Goal: Task Accomplishment & Management: Complete application form

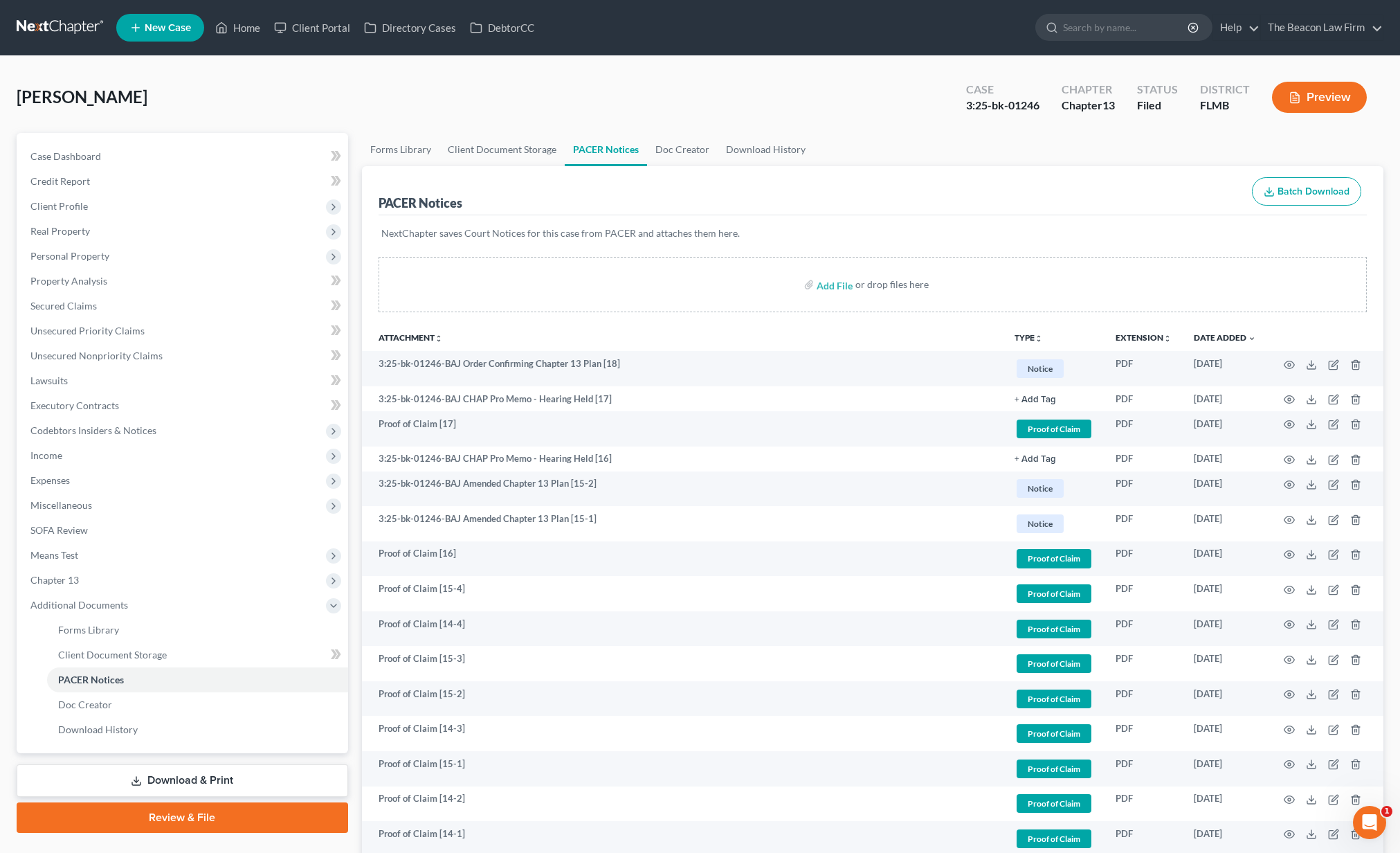
click at [56, 25] on link at bounding box center [61, 27] width 89 height 25
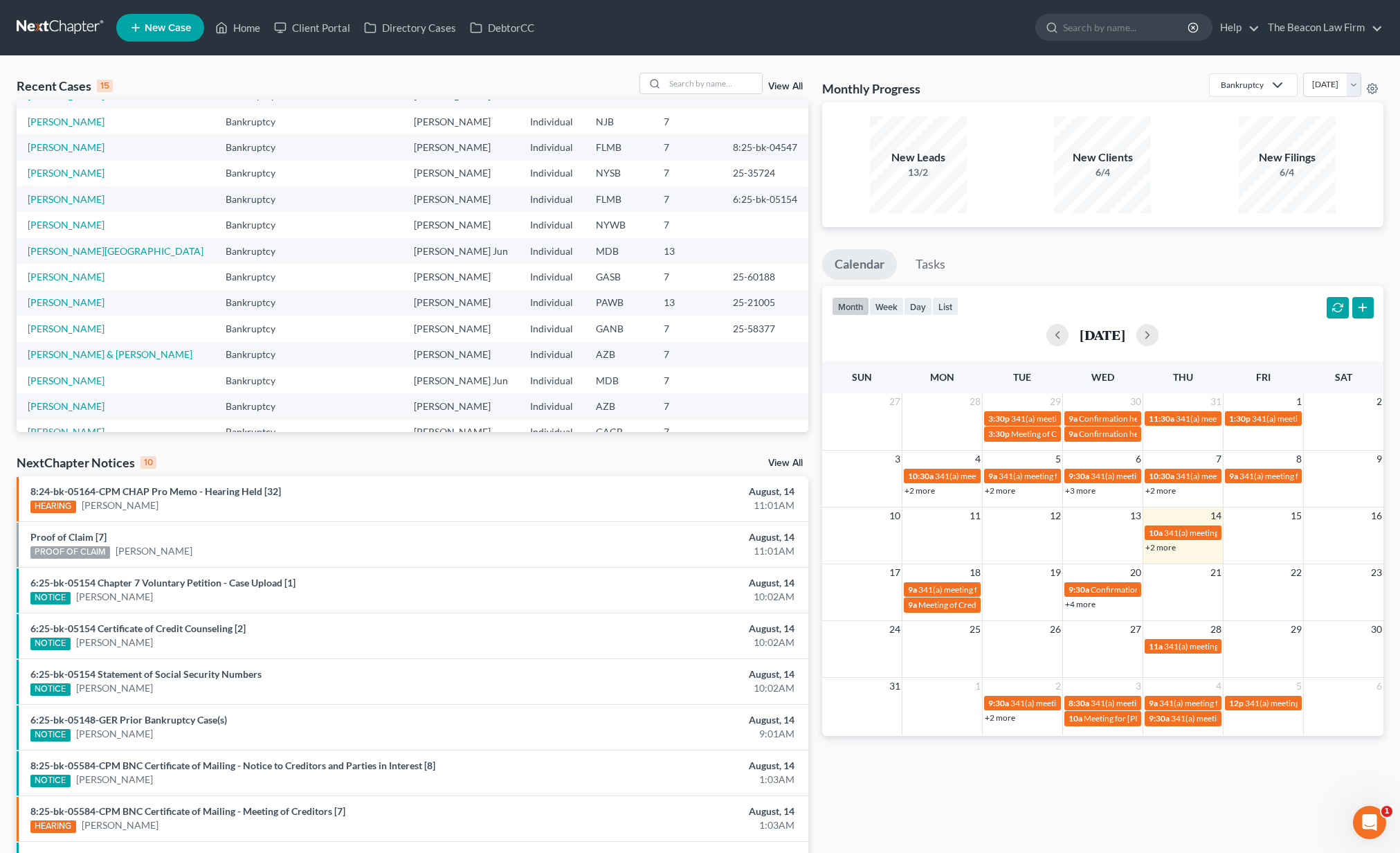
scroll to position [95, 0]
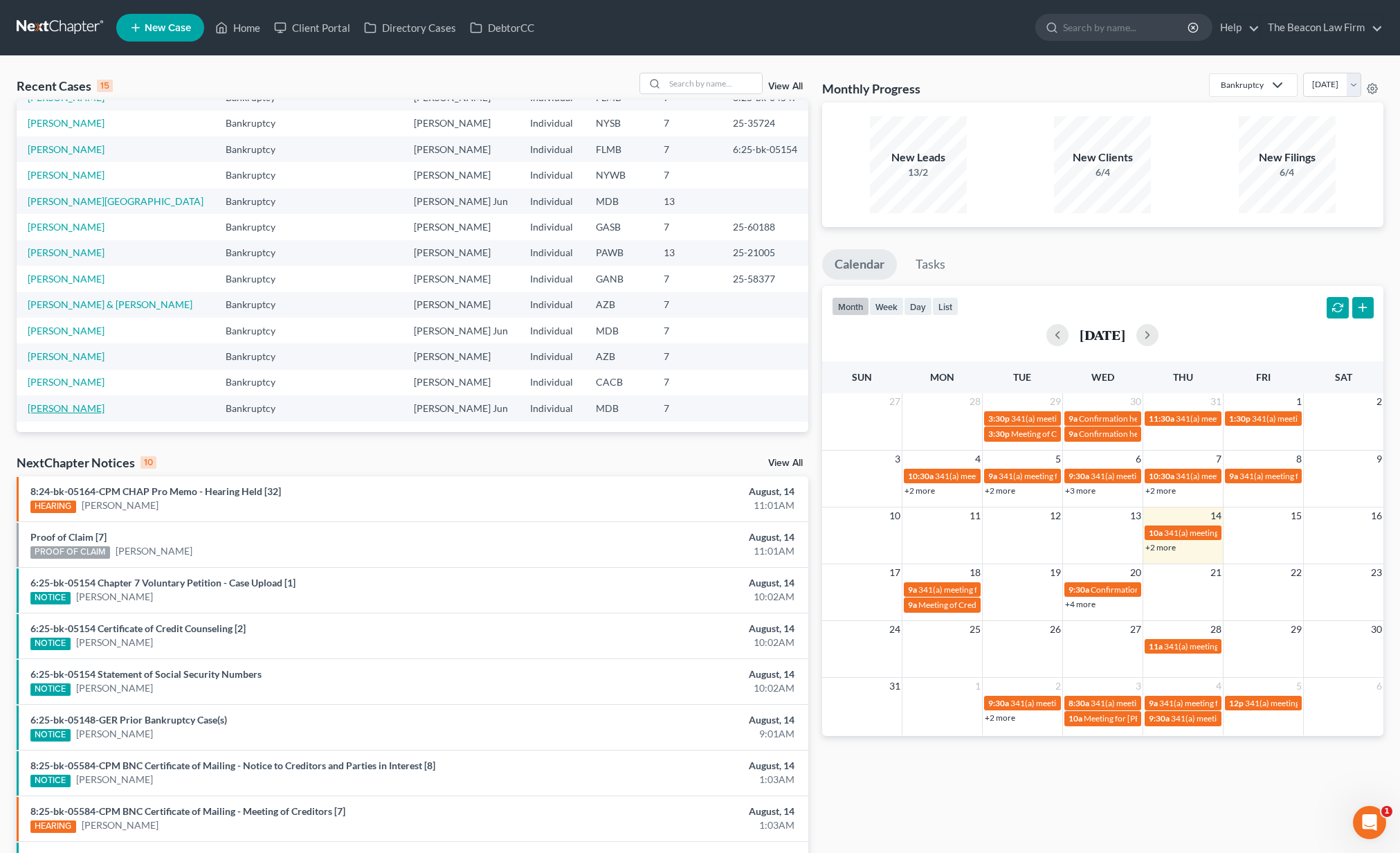
click at [57, 405] on link "[PERSON_NAME]" at bounding box center [66, 409] width 77 height 12
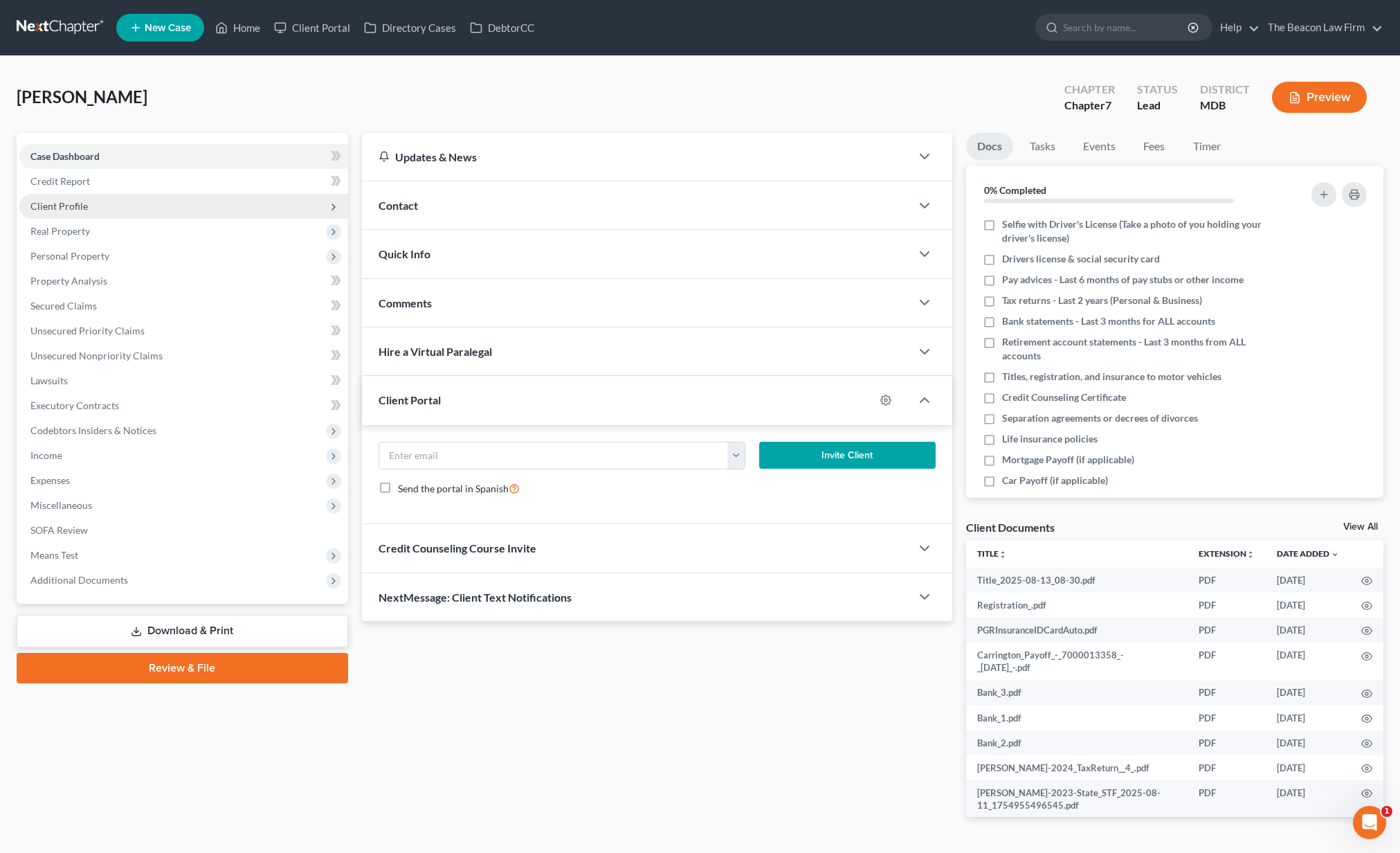
click at [101, 202] on span "Client Profile" at bounding box center [183, 206] width 328 height 25
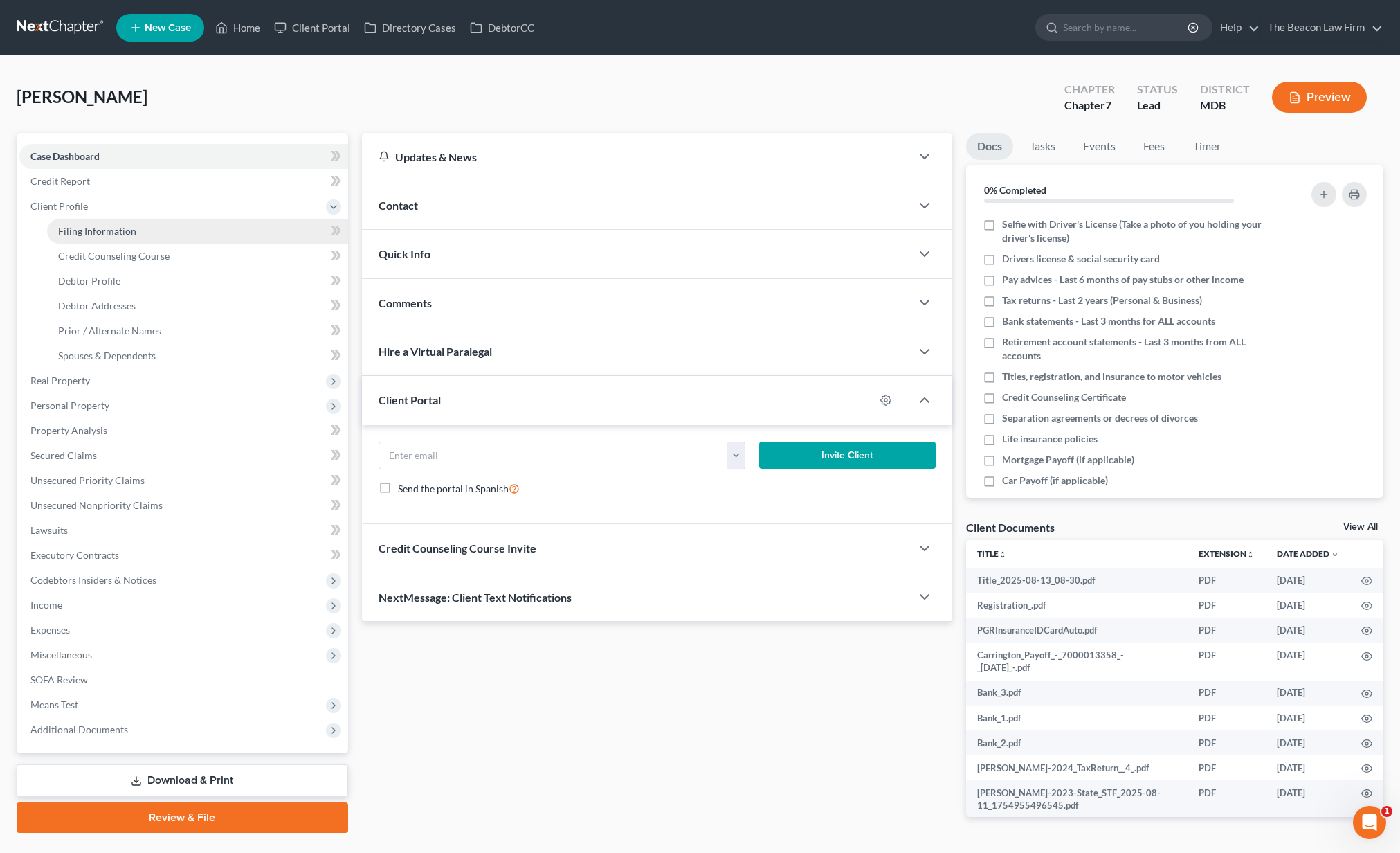
click at [114, 235] on span "Filing Information" at bounding box center [98, 231] width 78 height 12
select select "1"
select select "0"
select select "21"
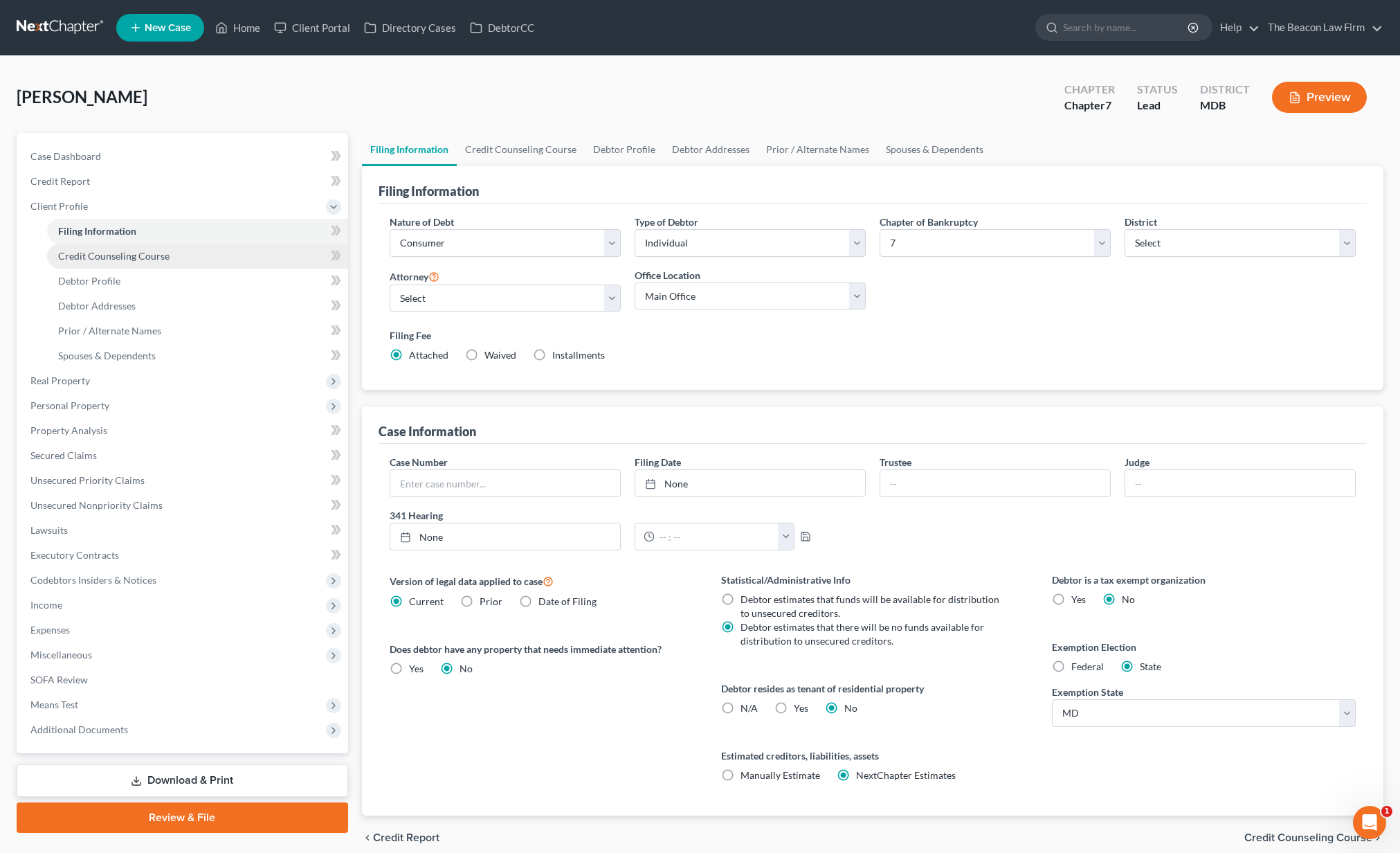
click at [137, 261] on span "Credit Counseling Course" at bounding box center [114, 256] width 112 height 12
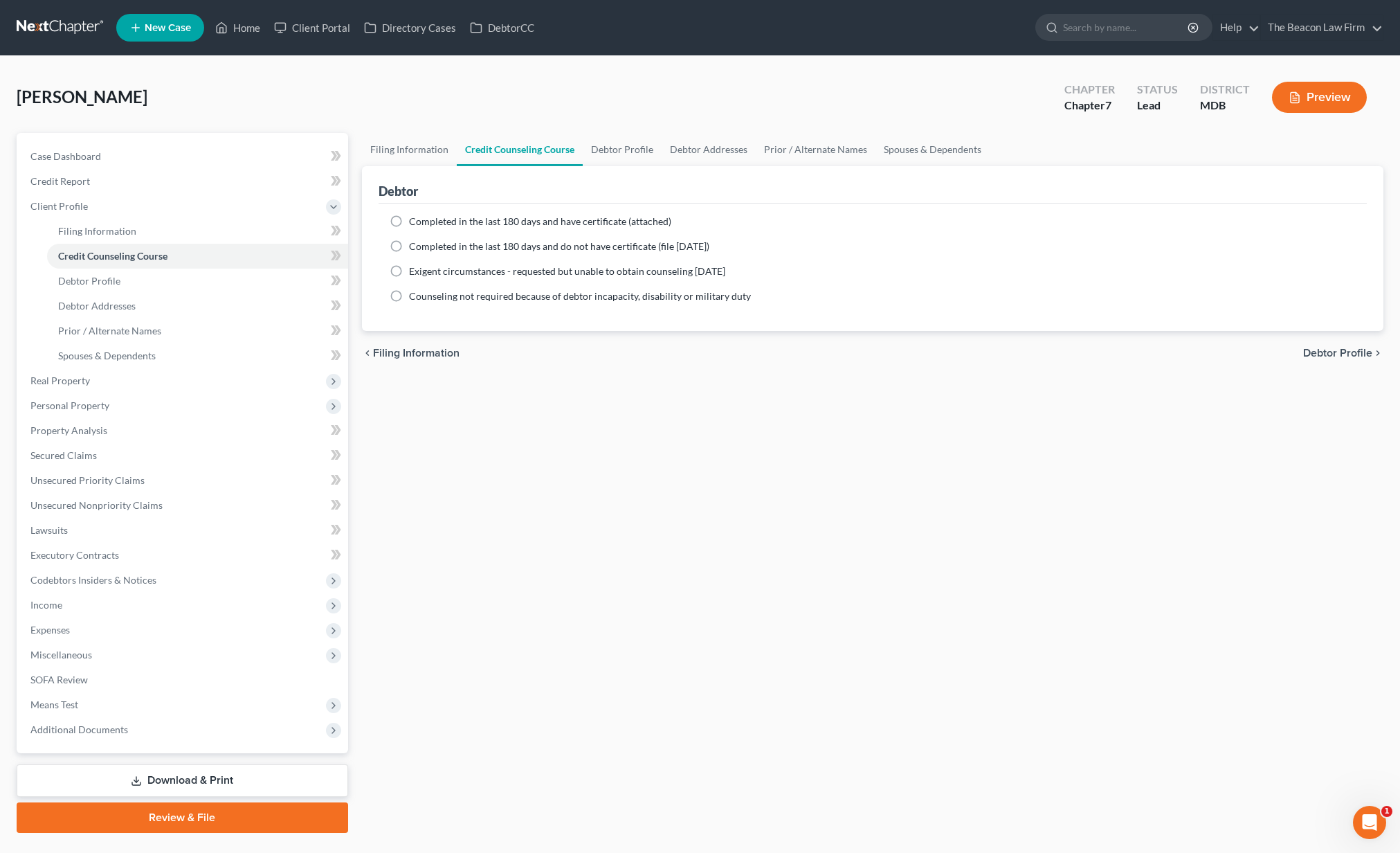
click at [409, 221] on label "Completed in the last 180 days and have certificate (attached)" at bounding box center [540, 221] width 262 height 14
click at [415, 221] on input "Completed in the last 180 days and have certificate (attached)" at bounding box center [419, 219] width 9 height 9
radio input "true"
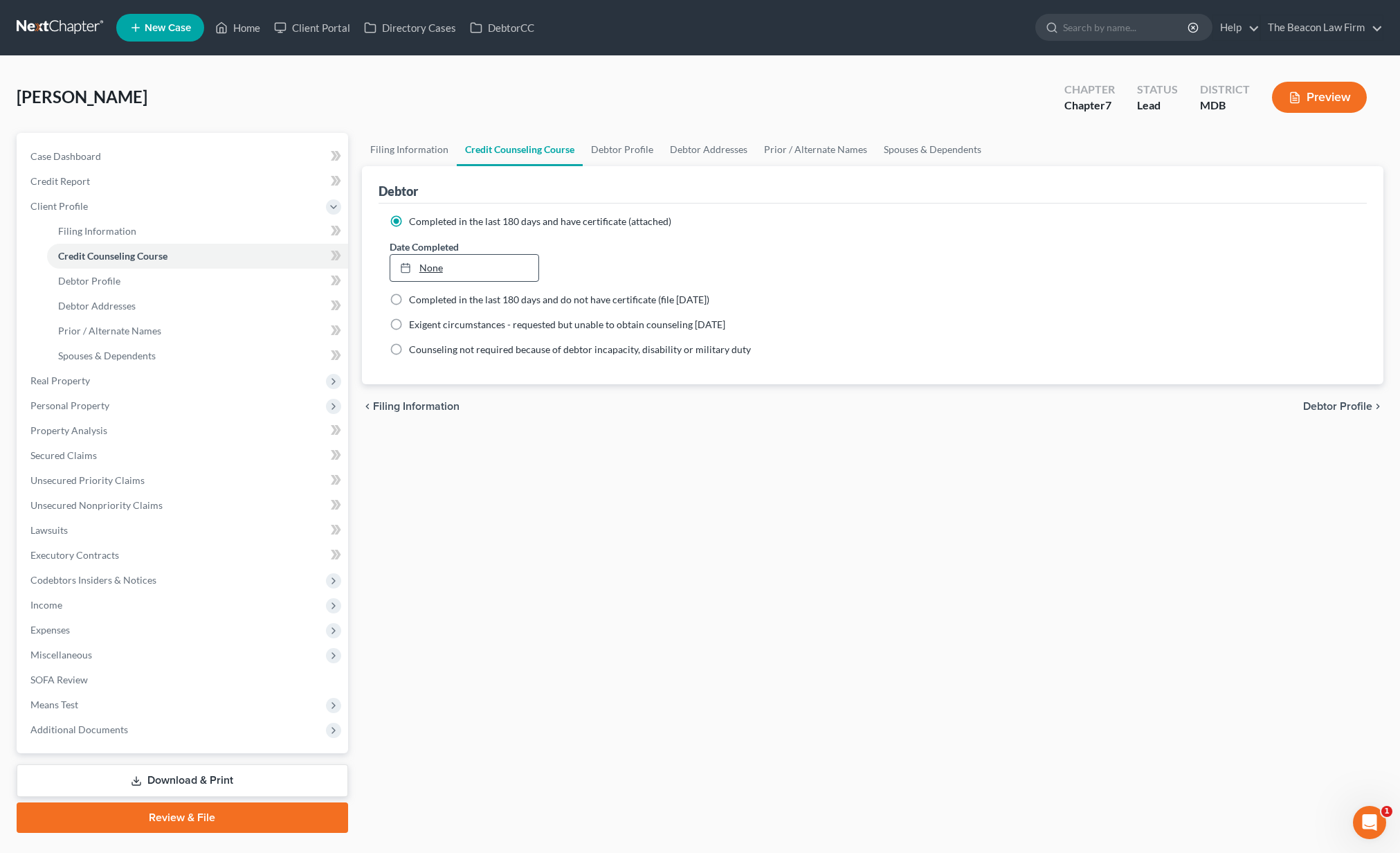
click at [446, 263] on link "None" at bounding box center [464, 267] width 148 height 26
drag, startPoint x: 82, startPoint y: 733, endPoint x: 86, endPoint y: 753, distance: 20.4
click at [82, 733] on span "Additional Documents" at bounding box center [79, 729] width 98 height 12
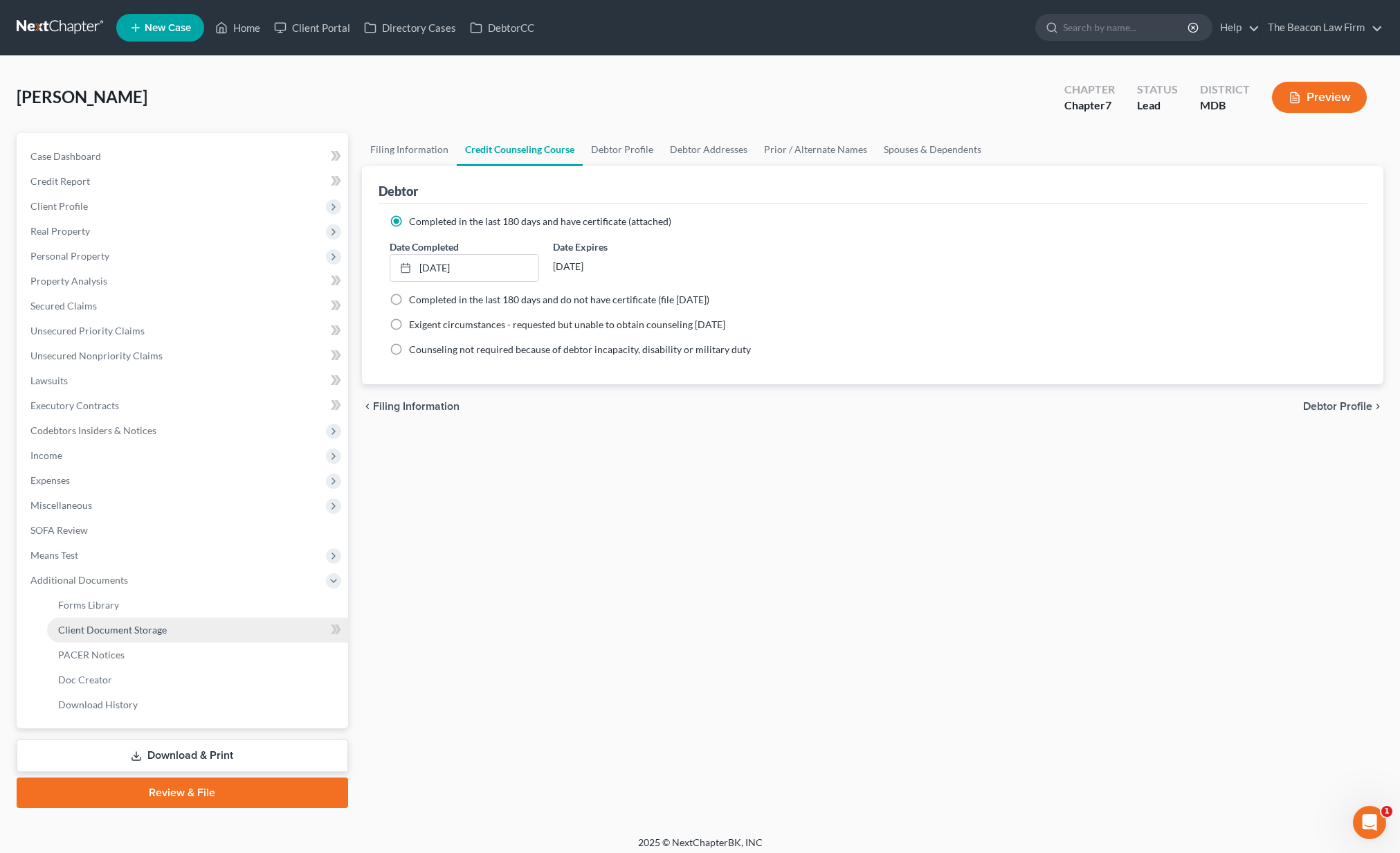
click at [159, 631] on span "Client Document Storage" at bounding box center [112, 630] width 109 height 12
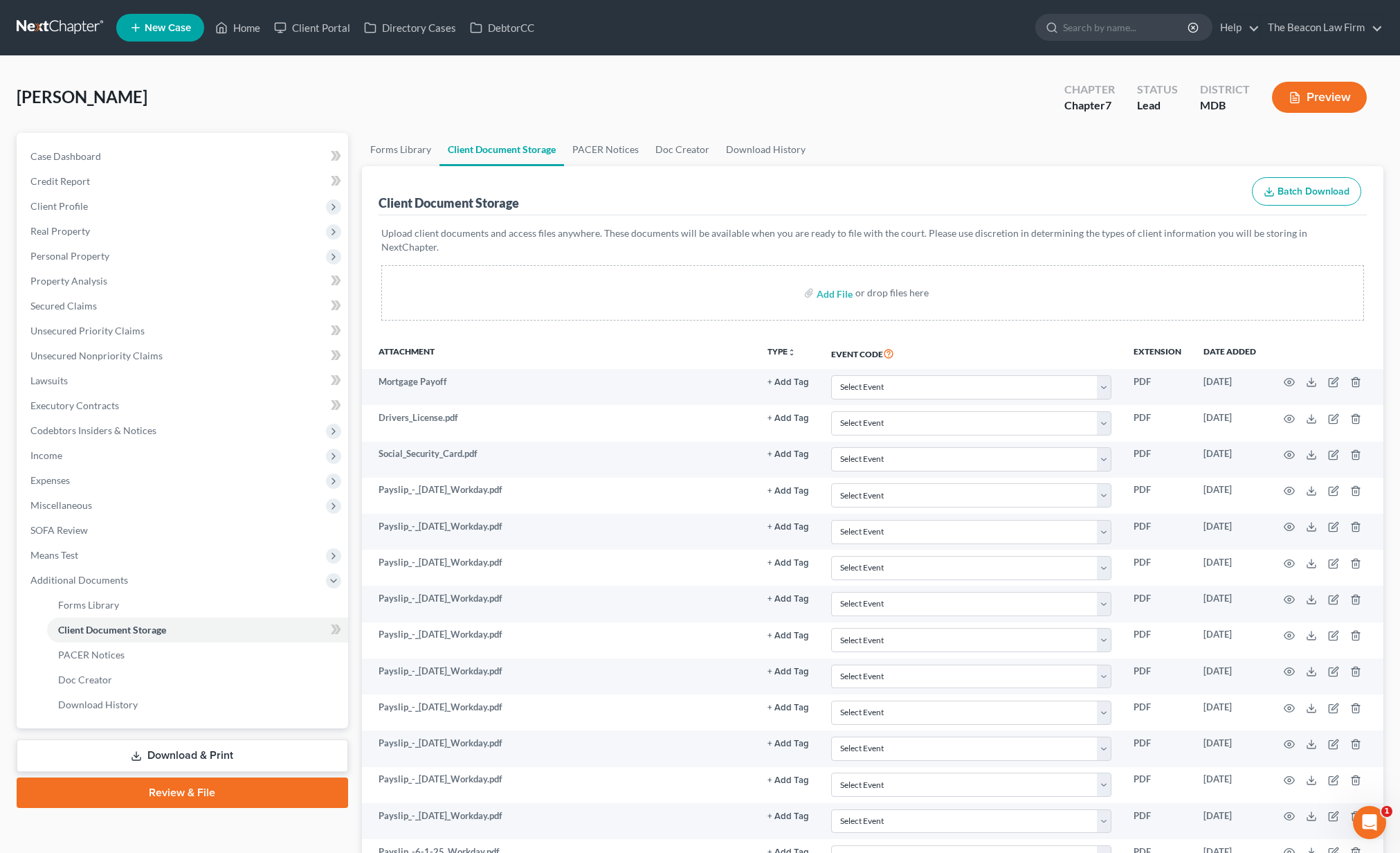
scroll to position [622, 0]
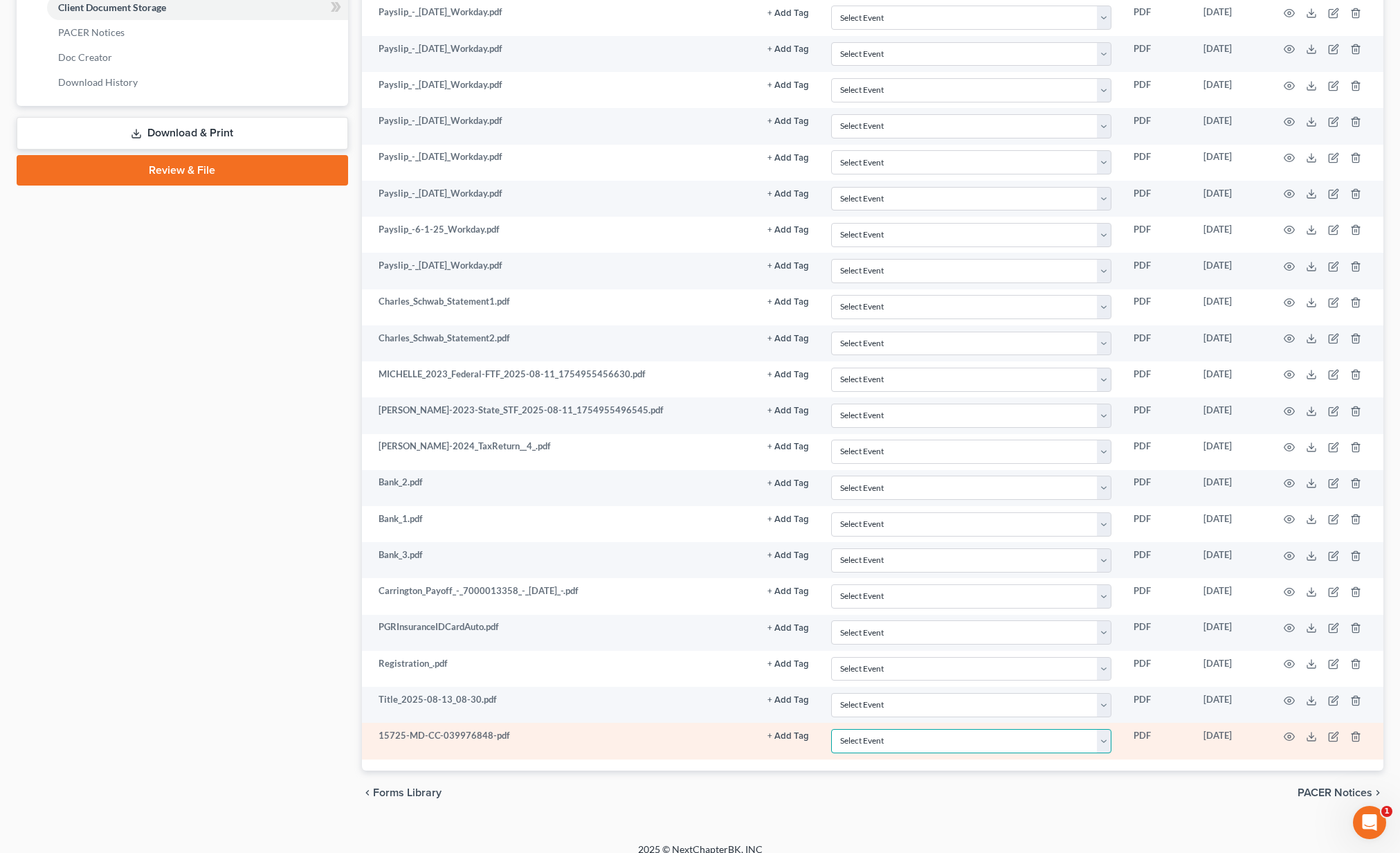
select select "14"
click at [1332, 732] on icon "button" at bounding box center [1335, 735] width 6 height 6
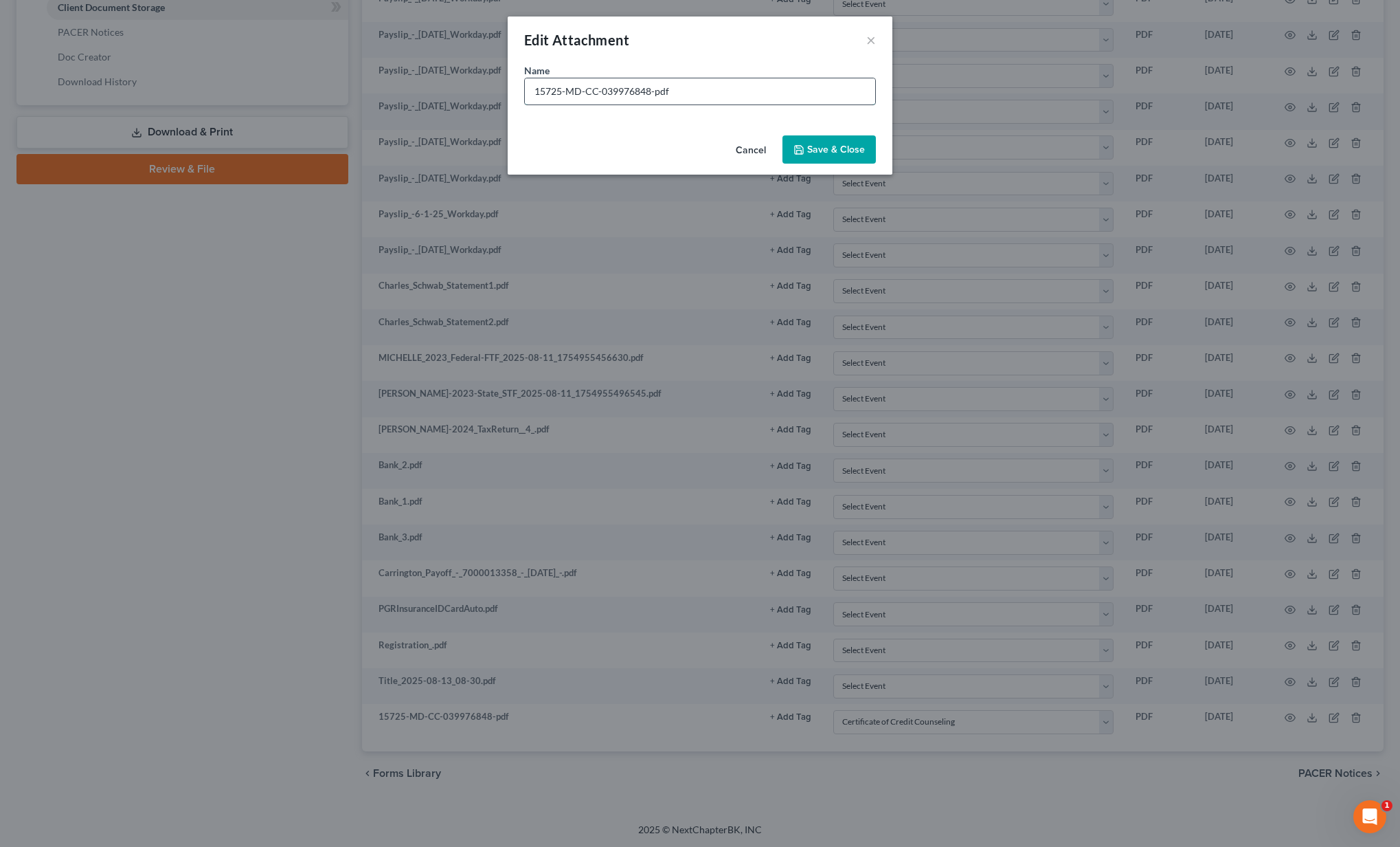
drag, startPoint x: 534, startPoint y: 93, endPoint x: 604, endPoint y: 97, distance: 70.1
click at [534, 93] on input "15725-MD-CC-039976848-pdf" at bounding box center [700, 92] width 350 height 26
type input "8.13.2515725-MD-CC-039976848-pdf"
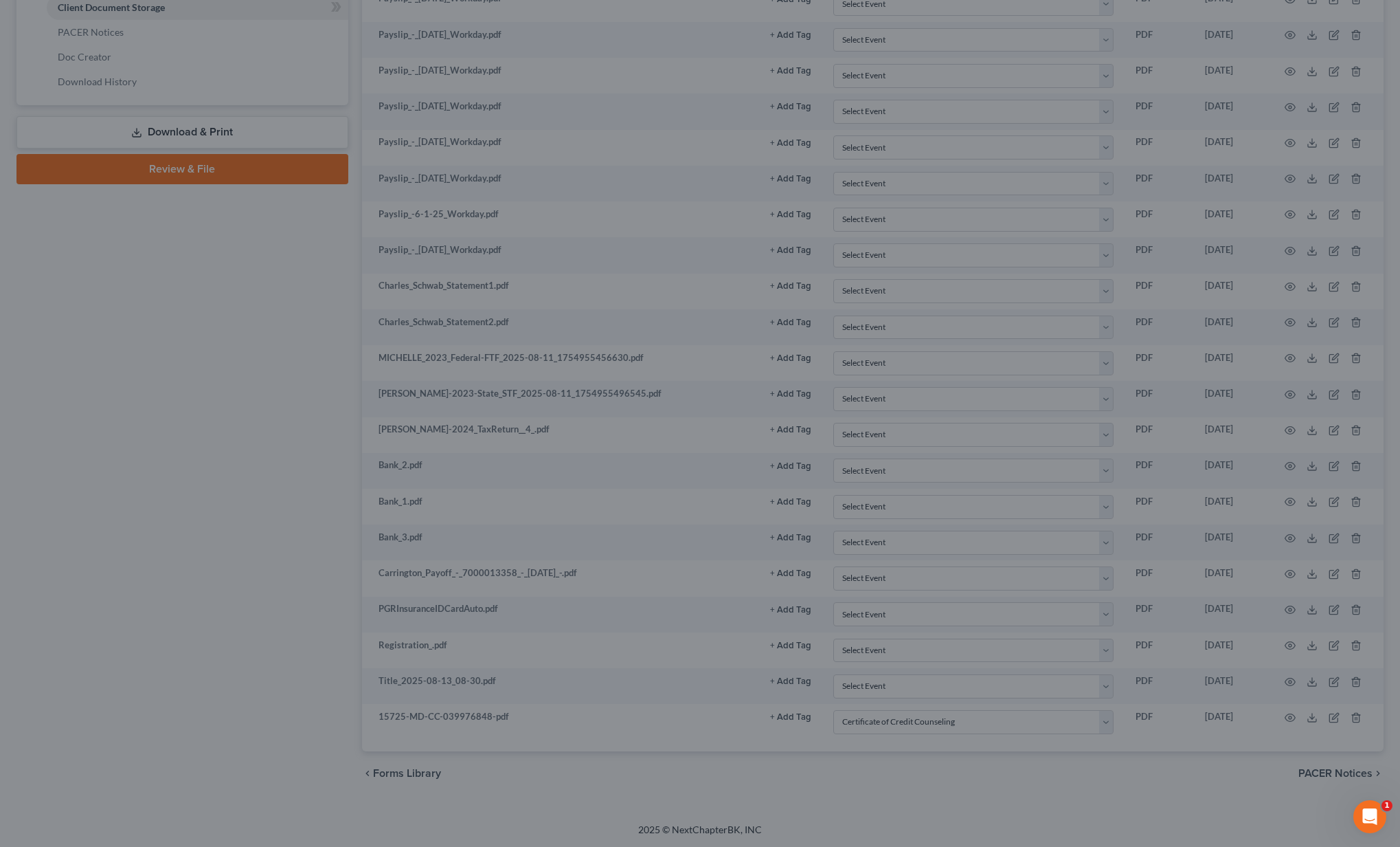
select select "14"
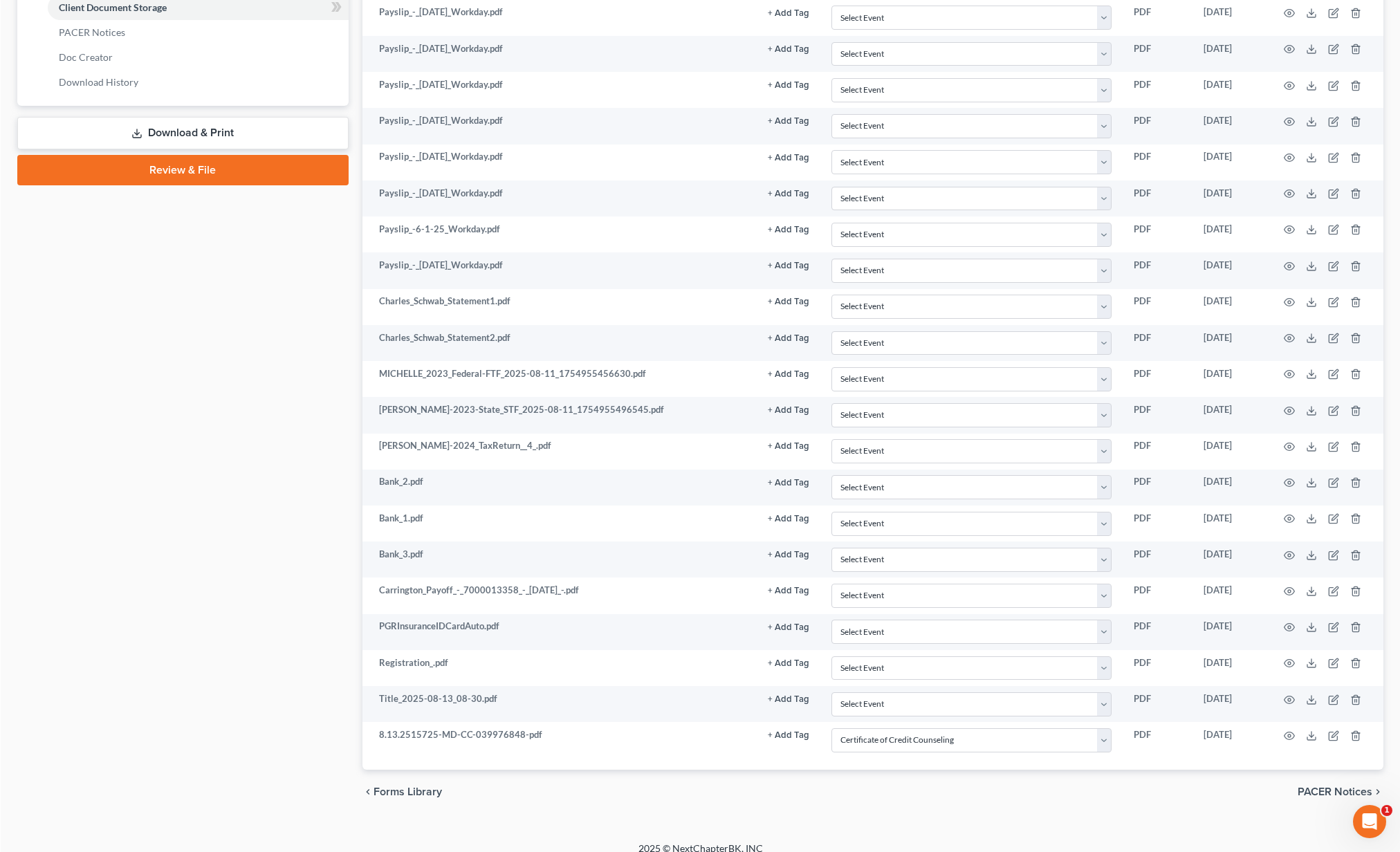
scroll to position [0, 0]
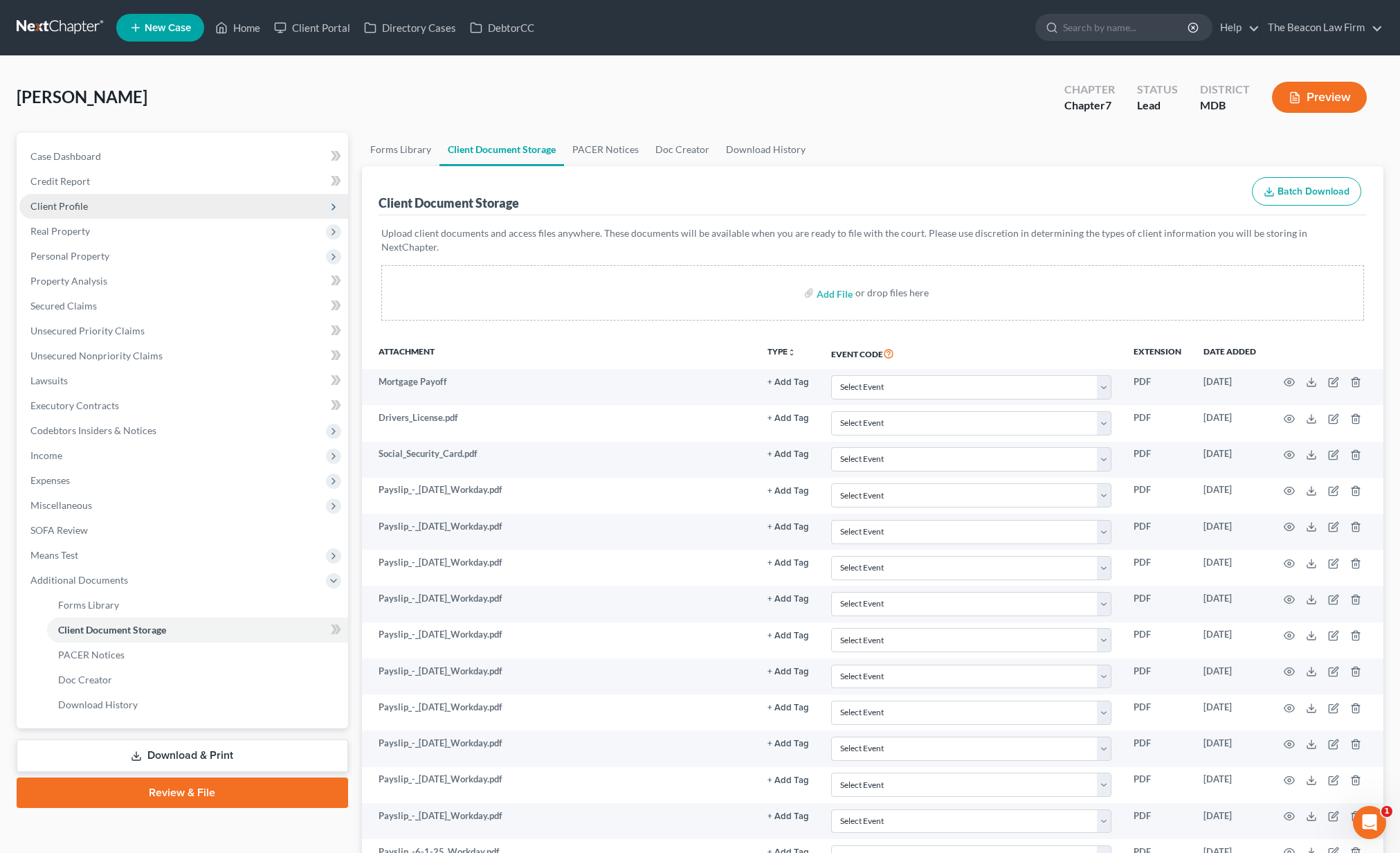
click at [161, 207] on span "Client Profile" at bounding box center [183, 206] width 328 height 25
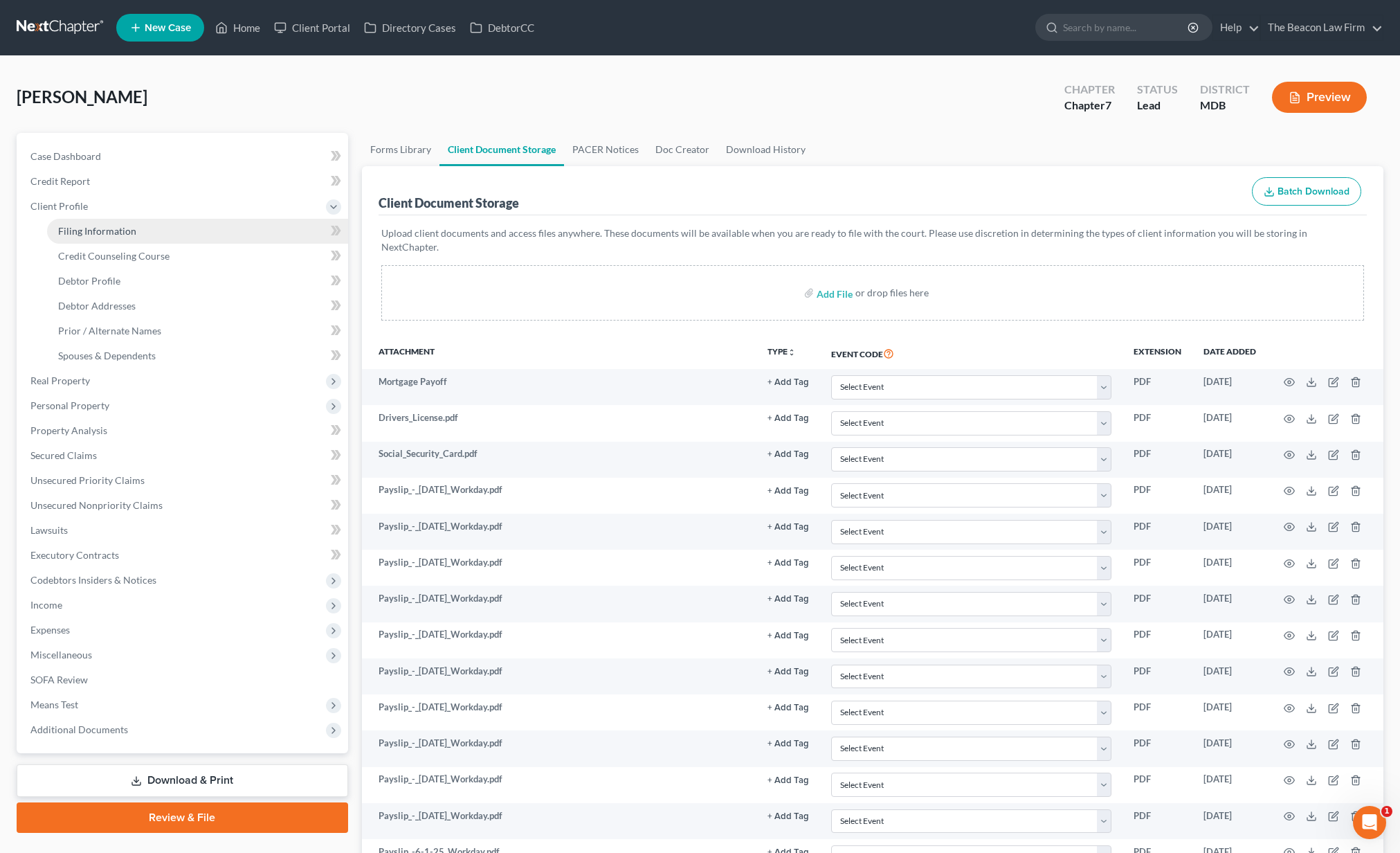
click at [148, 238] on link "Filing Information" at bounding box center [198, 231] width 301 height 25
select select "1"
select select "0"
select select "38"
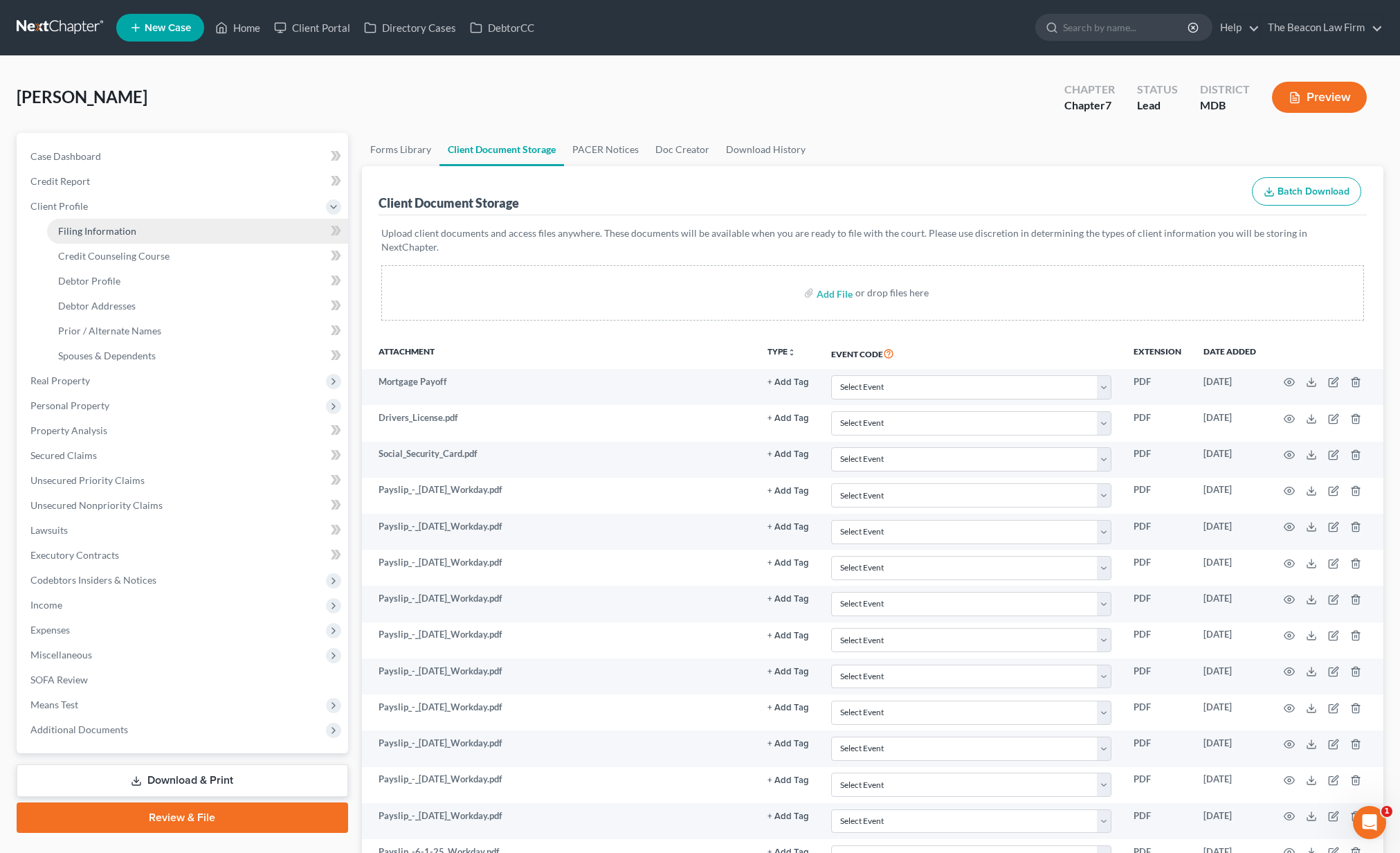
select select "6"
select select "21"
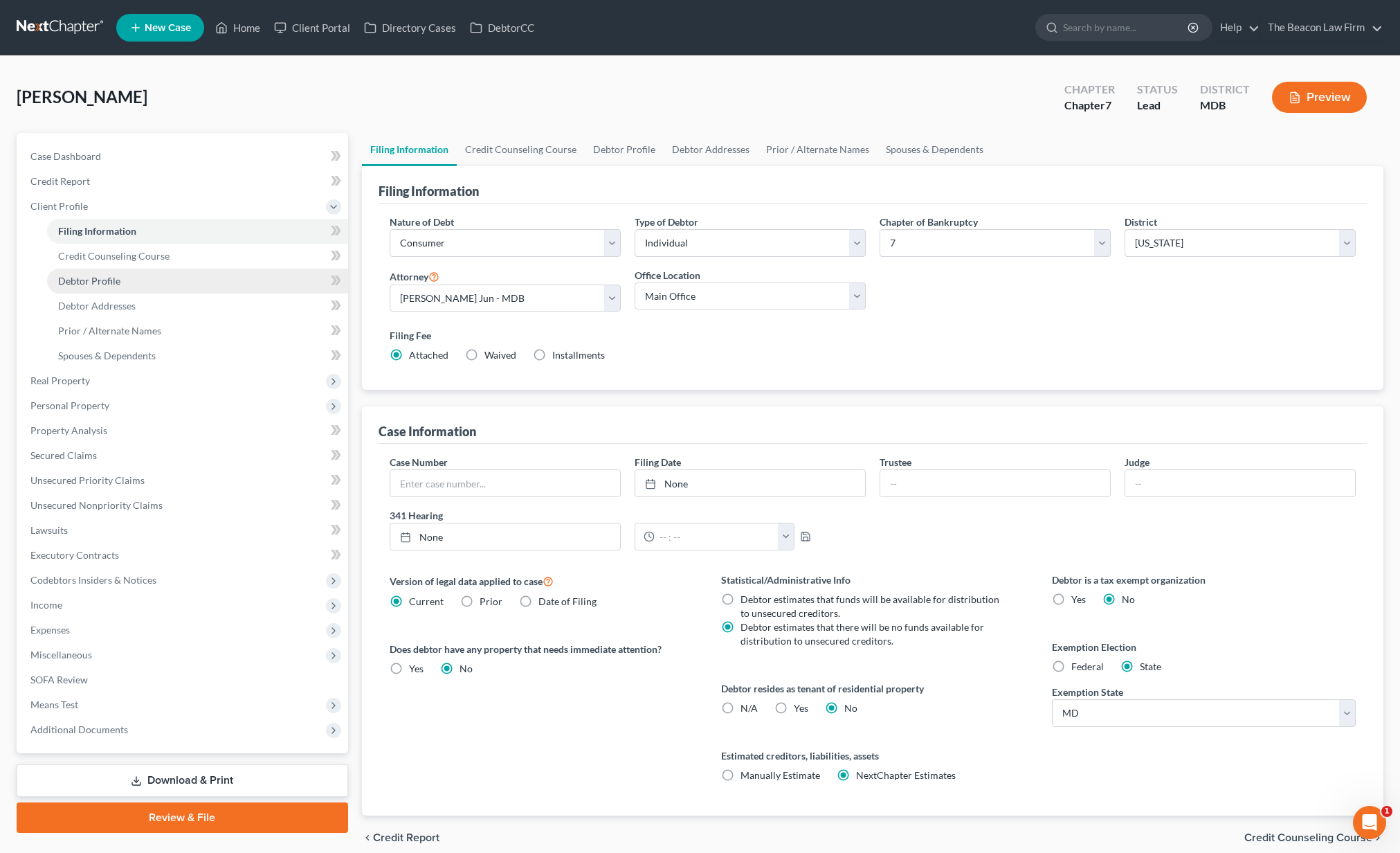
drag, startPoint x: 152, startPoint y: 258, endPoint x: 153, endPoint y: 271, distance: 13.0
click at [152, 259] on span "Credit Counseling Course" at bounding box center [114, 256] width 112 height 12
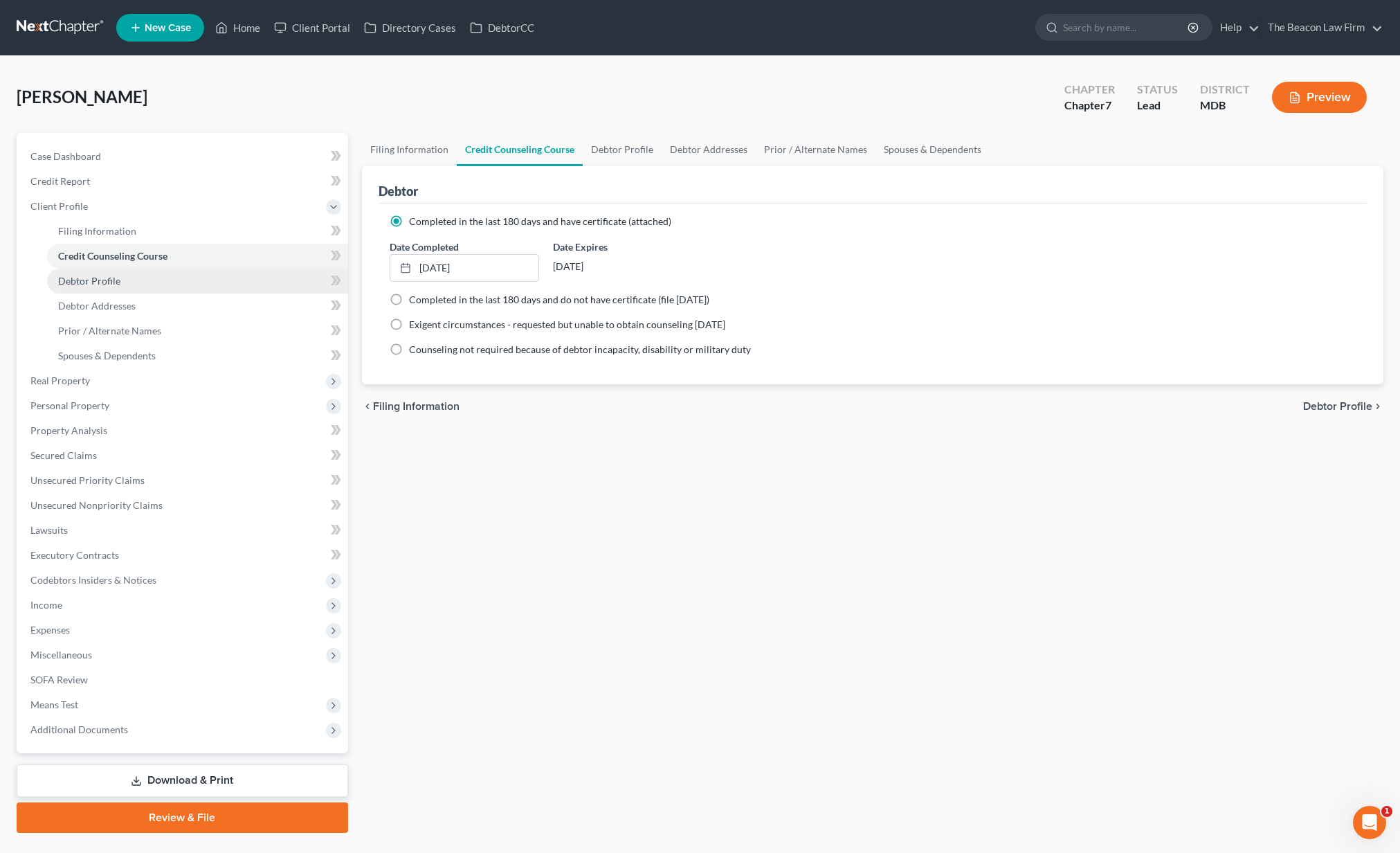
click at [108, 286] on span "Debtor Profile" at bounding box center [90, 281] width 63 height 12
select select "0"
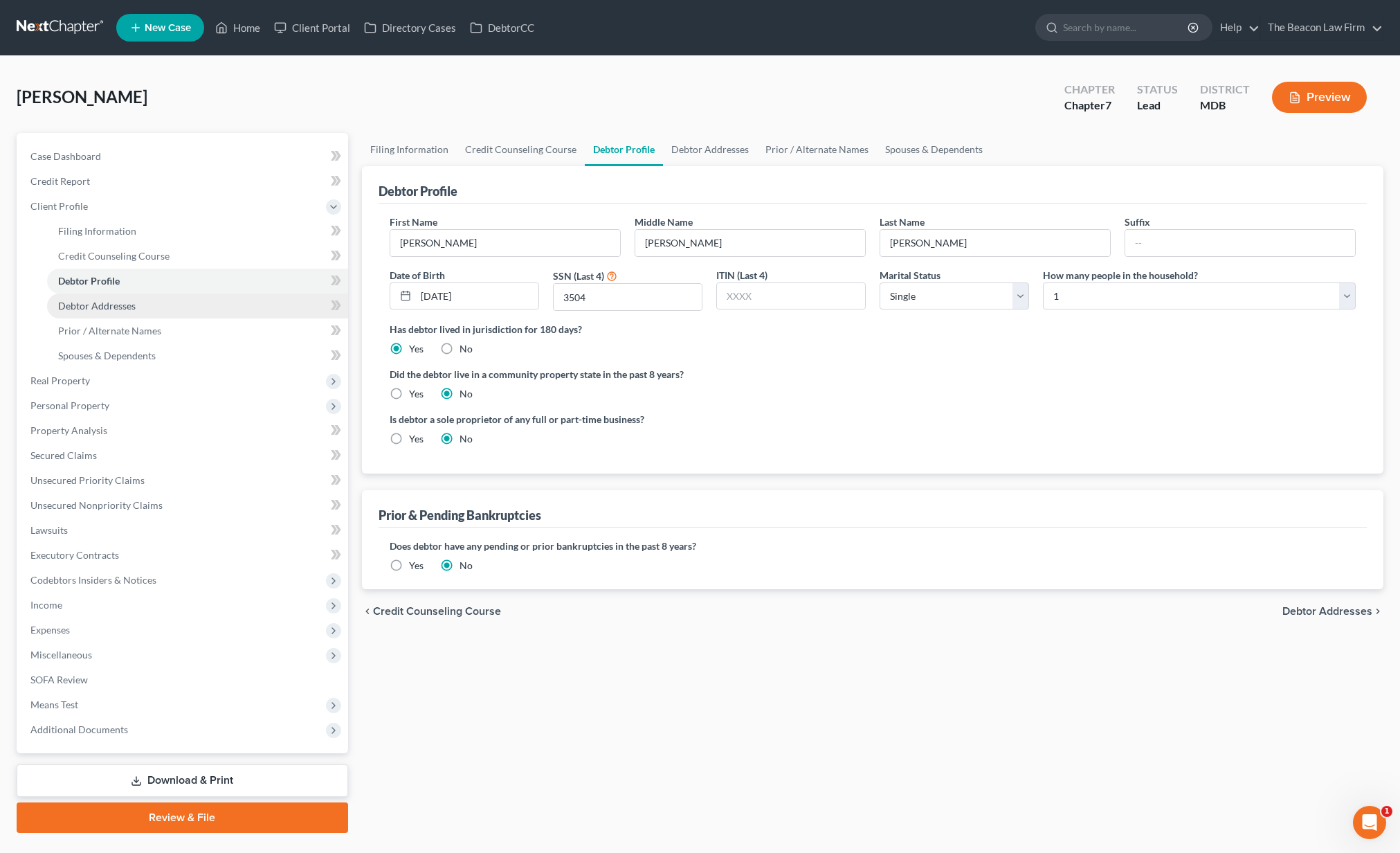
click at [98, 294] on link "Debtor Addresses" at bounding box center [198, 306] width 301 height 25
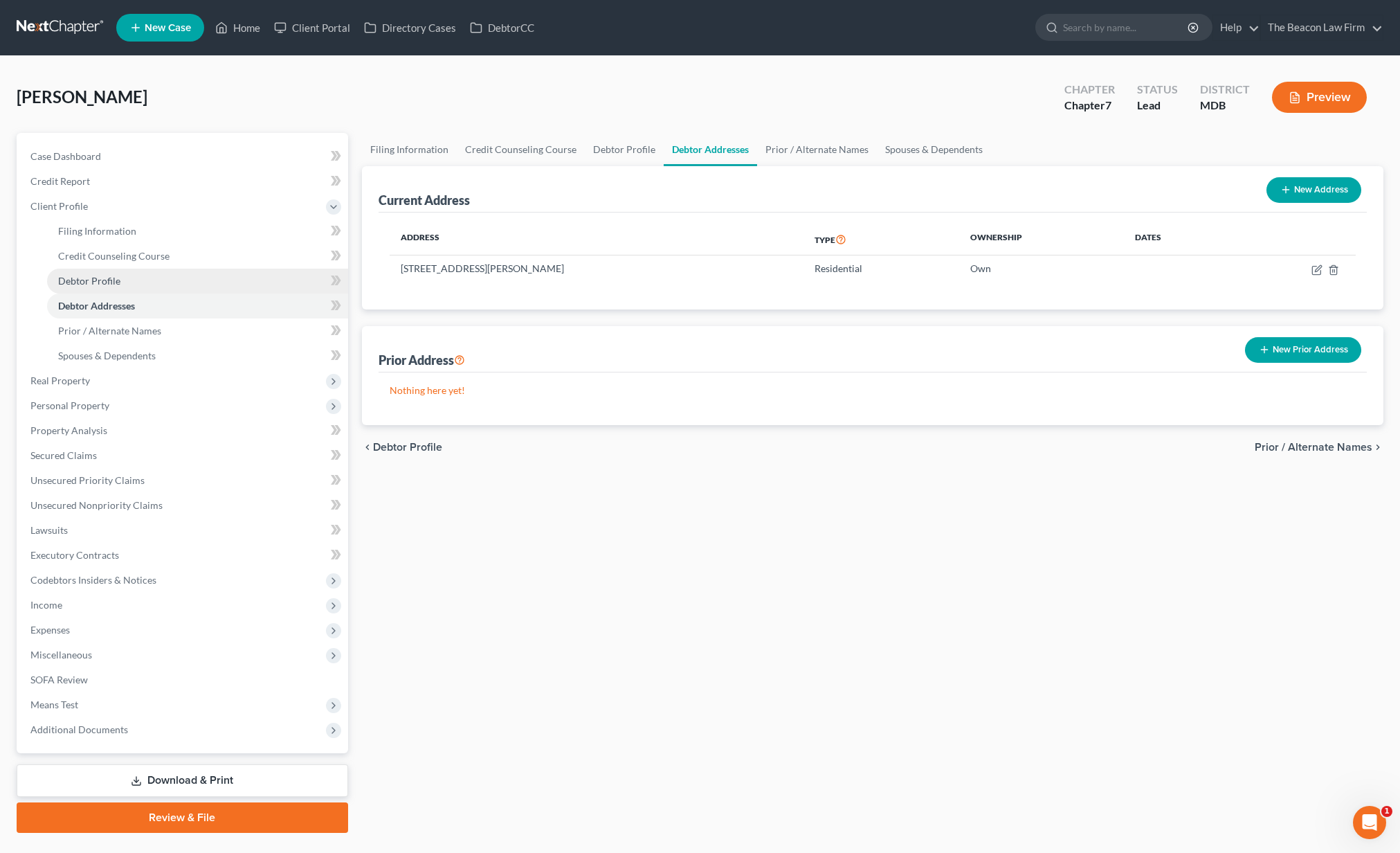
click at [102, 282] on span "Debtor Profile" at bounding box center [90, 281] width 63 height 12
select select "0"
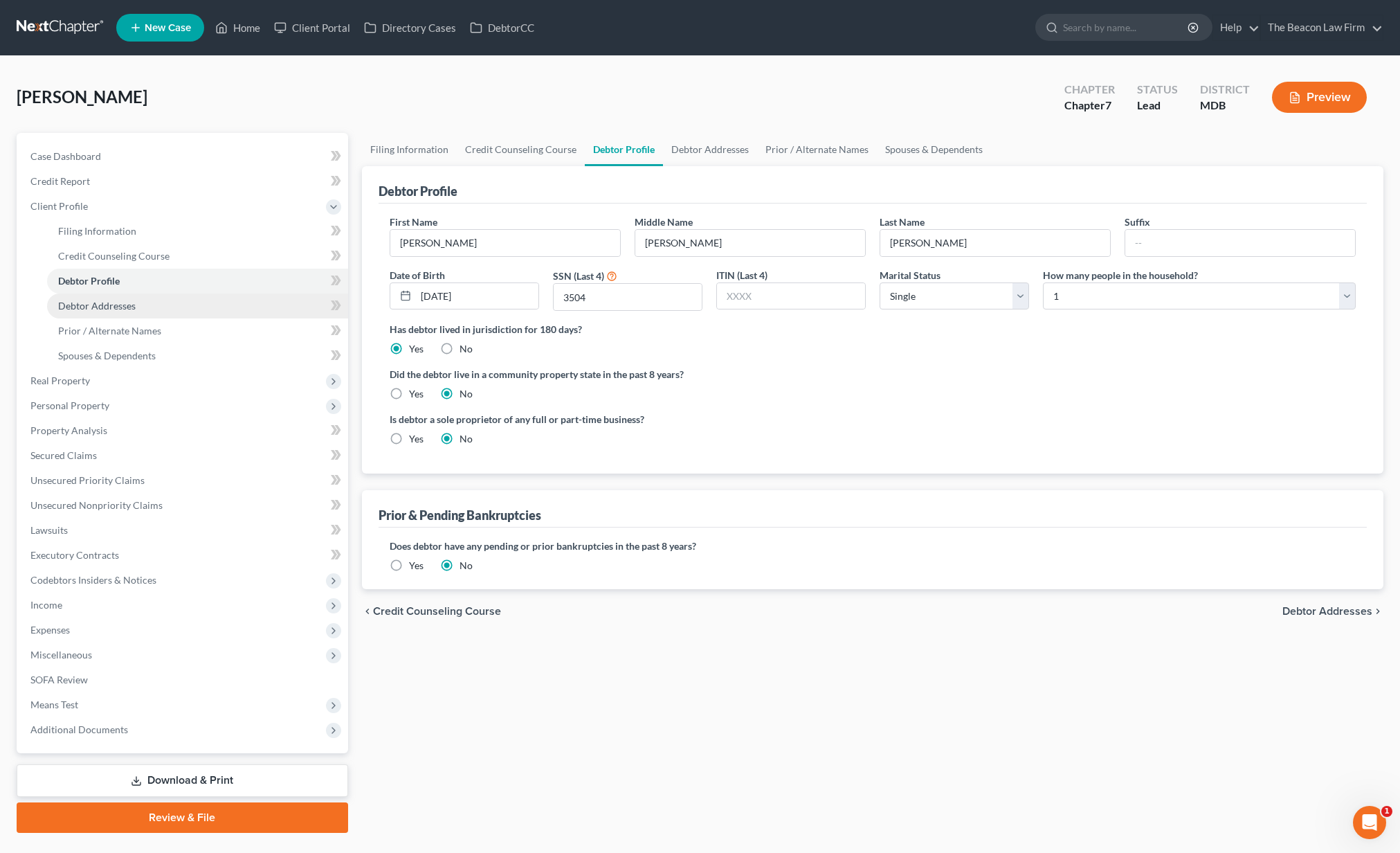
click at [97, 314] on link "Debtor Addresses" at bounding box center [198, 306] width 301 height 25
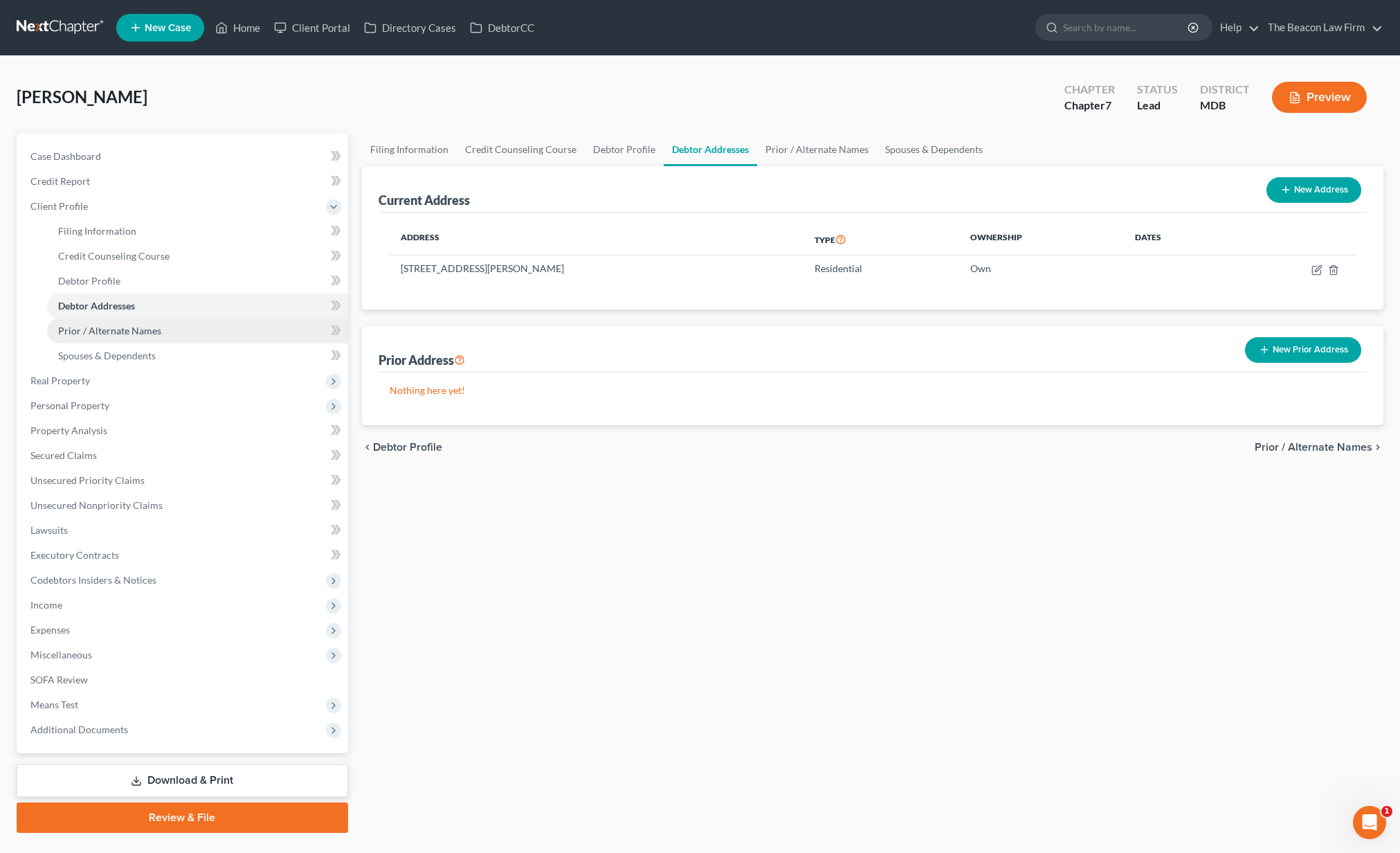
click at [145, 332] on span "Prior / Alternate Names" at bounding box center [110, 331] width 103 height 12
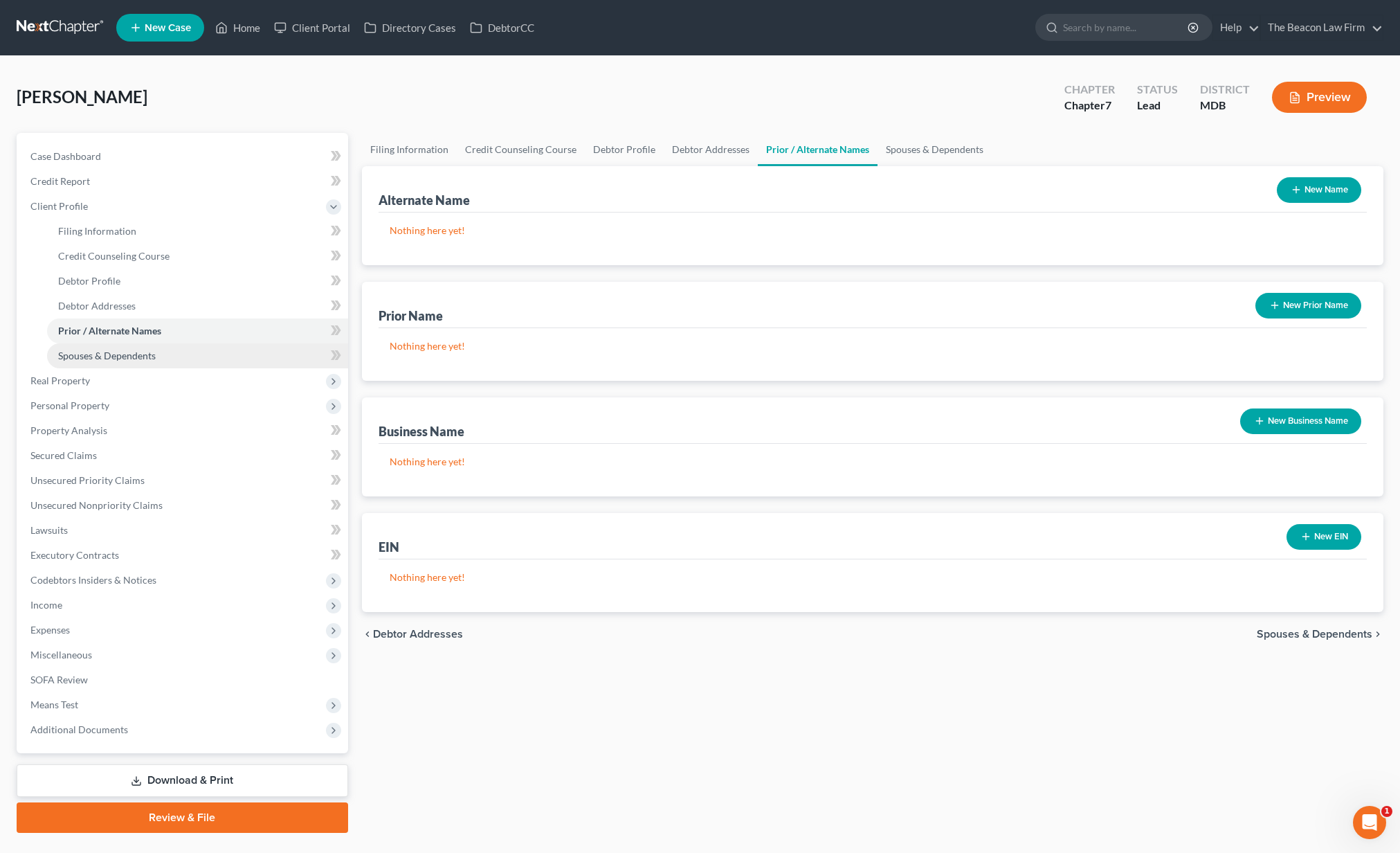
click at [138, 354] on span "Spouses & Dependents" at bounding box center [107, 355] width 98 height 12
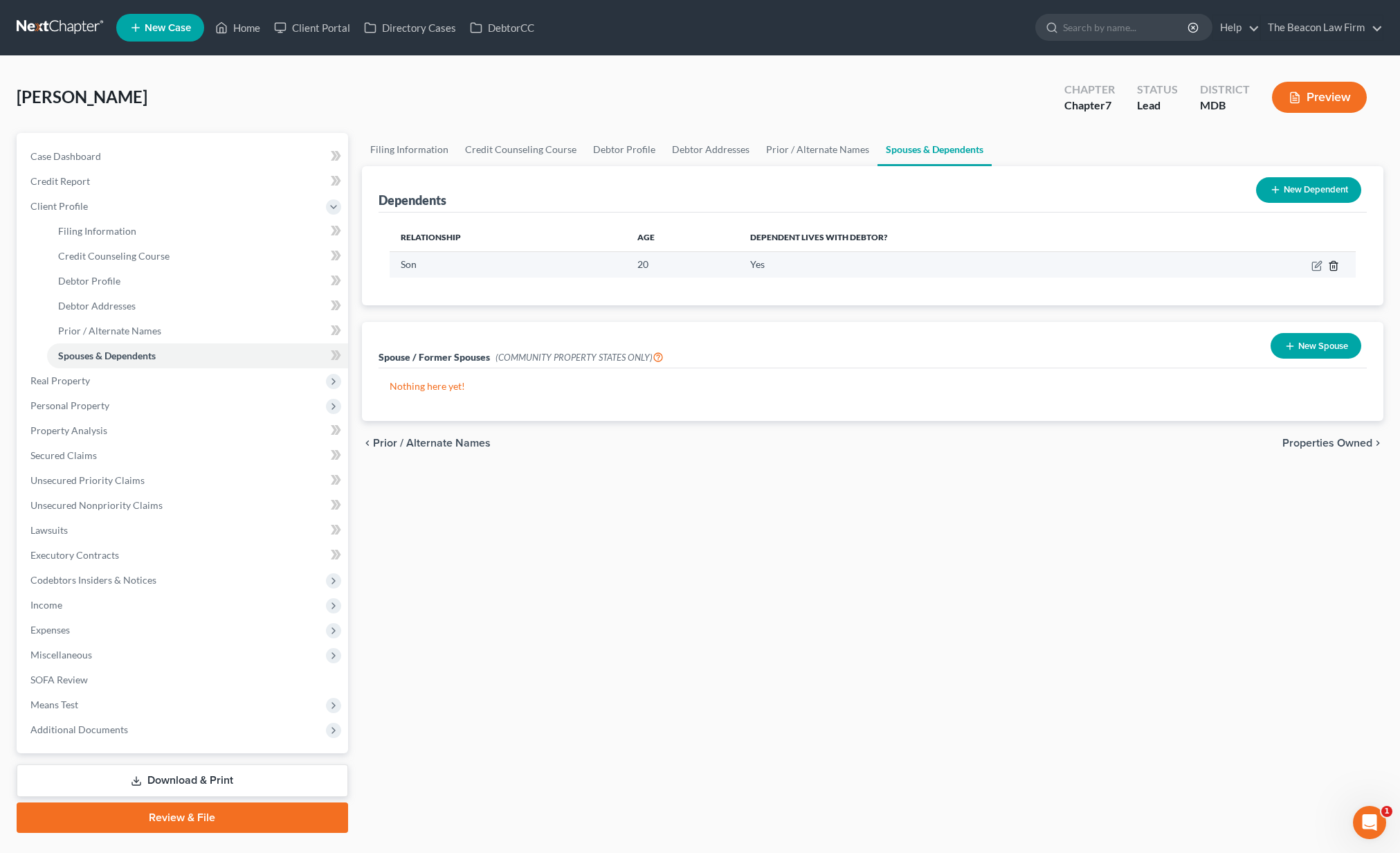
click at [1335, 261] on icon "button" at bounding box center [1334, 266] width 11 height 11
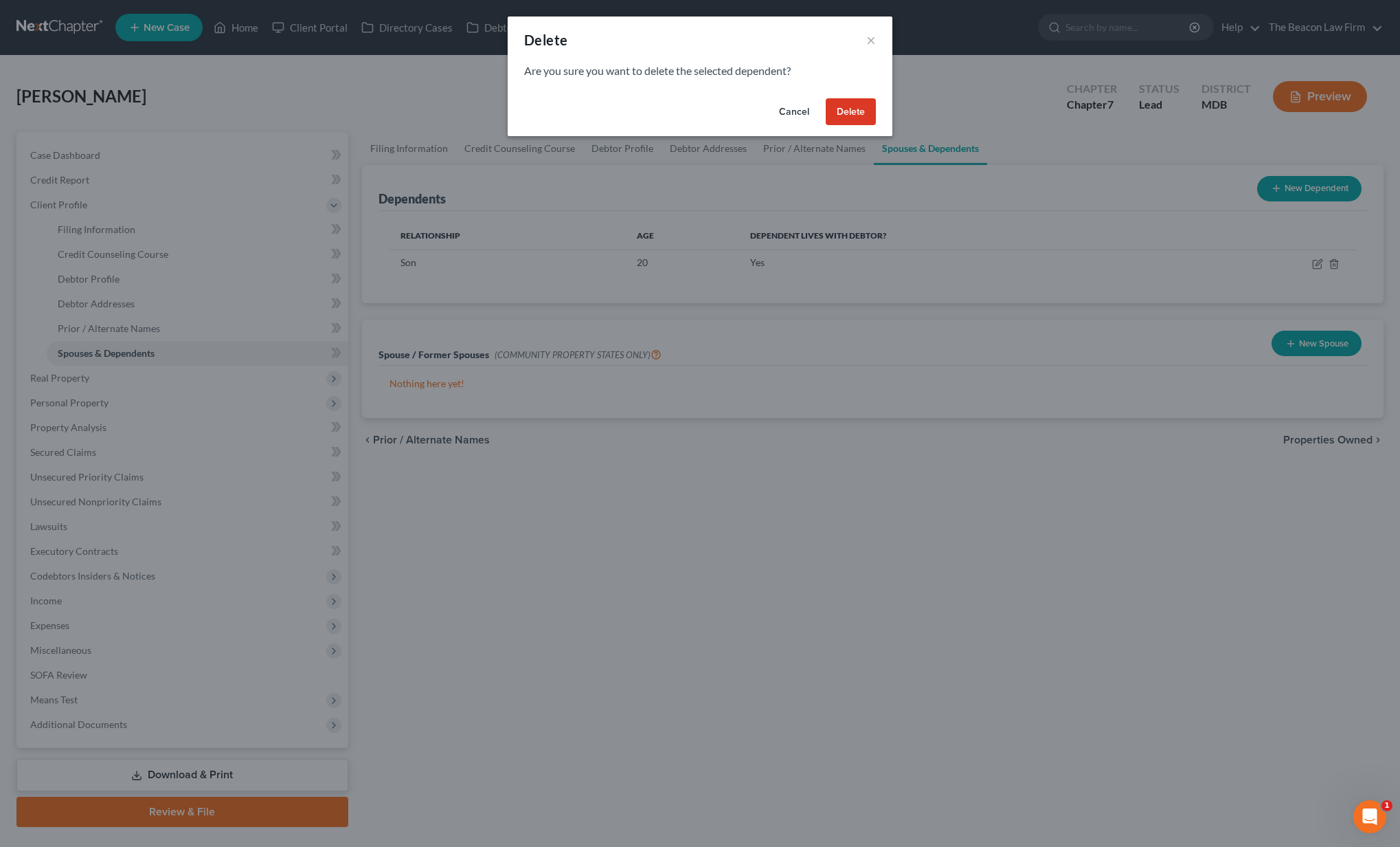
click at [851, 110] on button "Delete" at bounding box center [851, 112] width 50 height 28
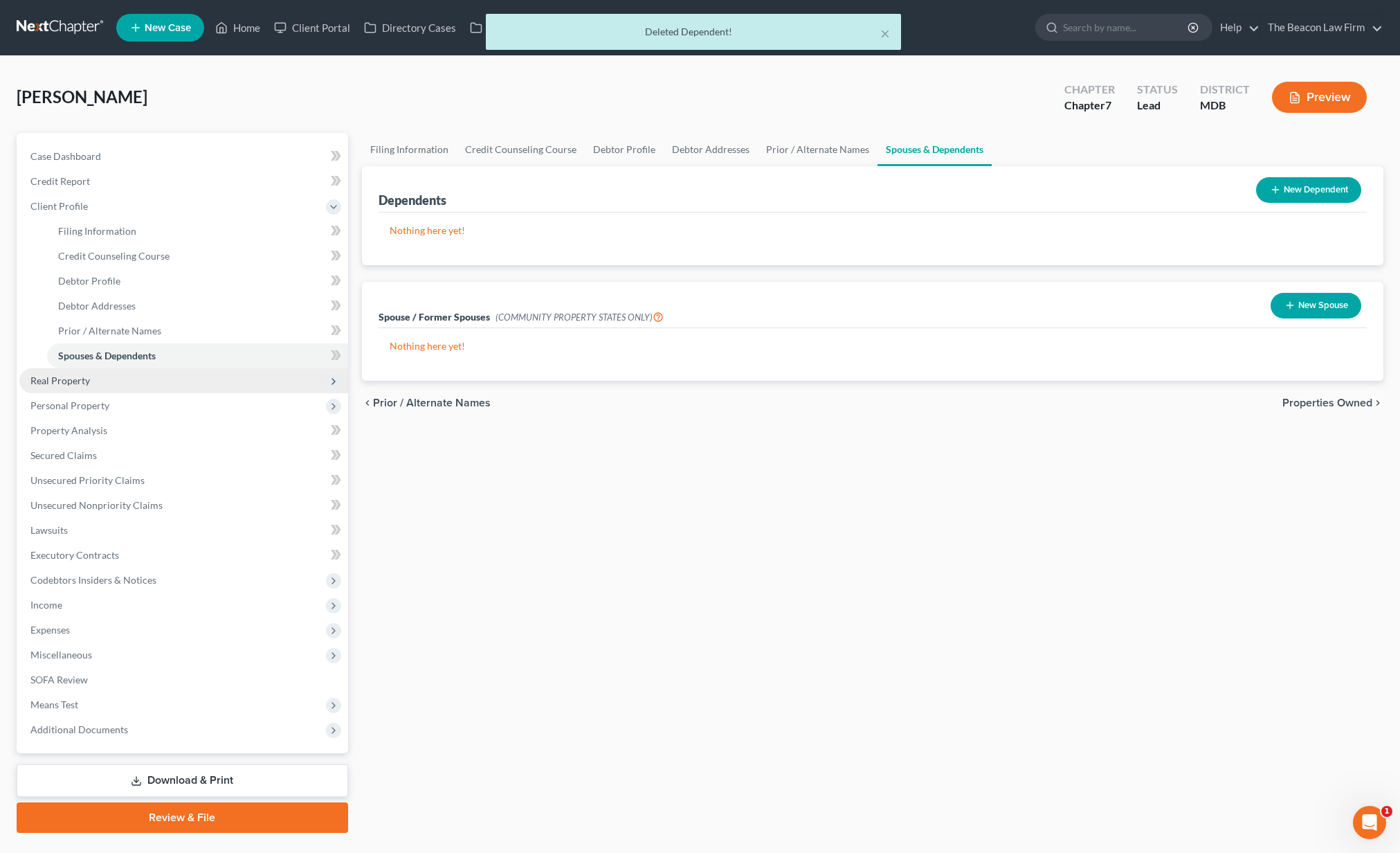
click at [96, 379] on span "Real Property" at bounding box center [183, 381] width 328 height 25
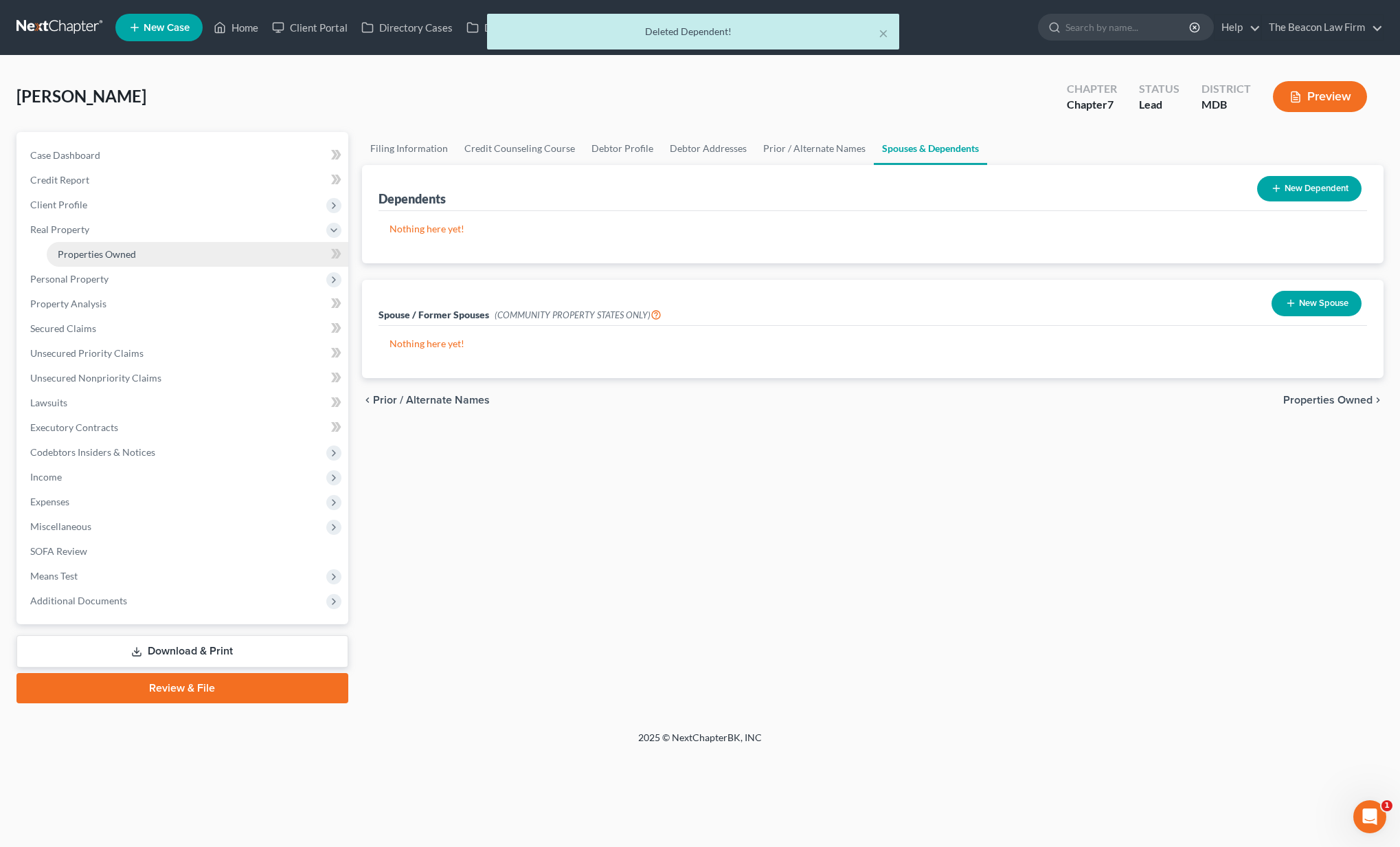
click at [95, 254] on span "Properties Owned" at bounding box center [97, 254] width 79 height 12
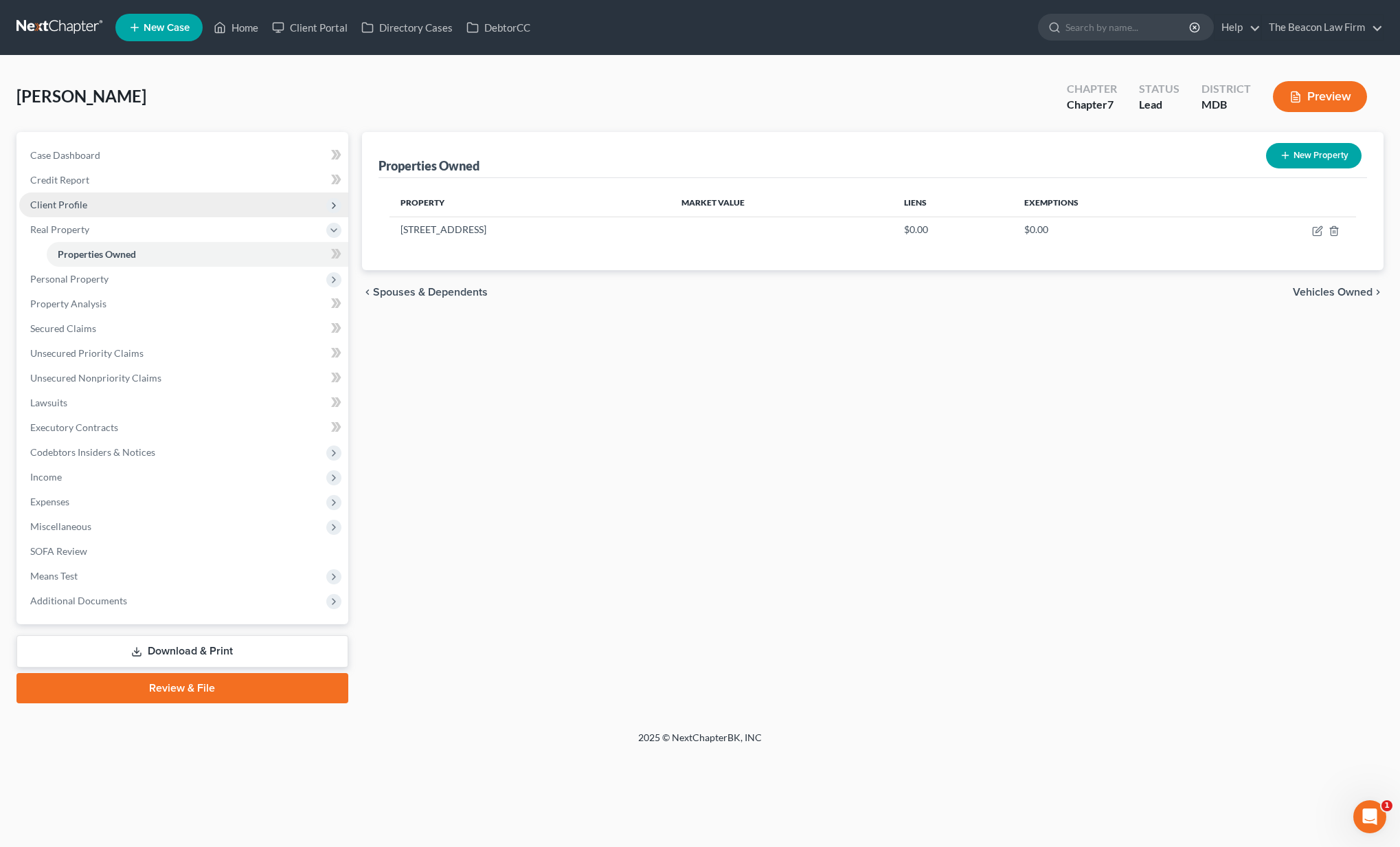
click at [68, 201] on span "Client Profile" at bounding box center [59, 205] width 57 height 12
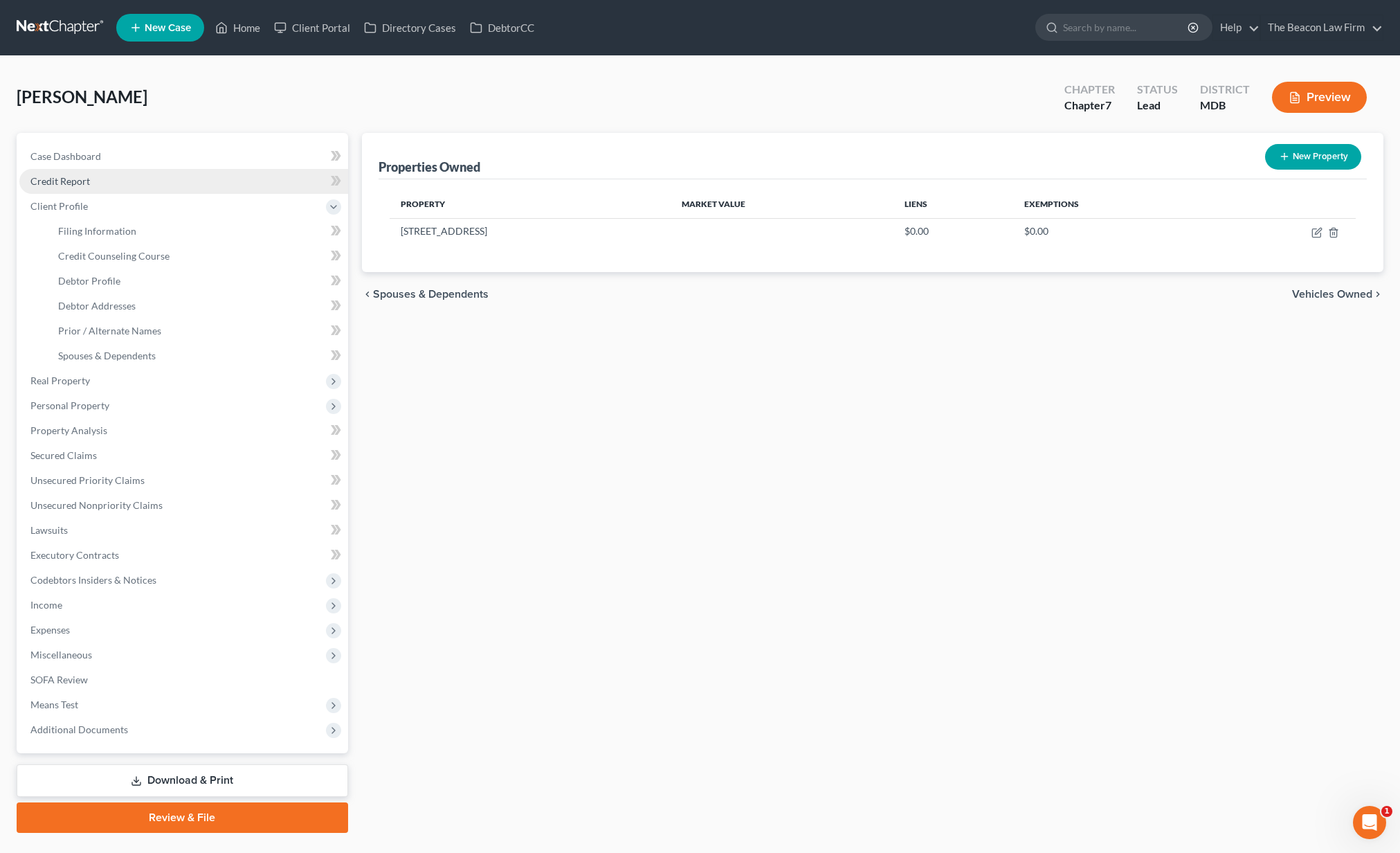
click at [76, 179] on span "Credit Report" at bounding box center [60, 181] width 59 height 12
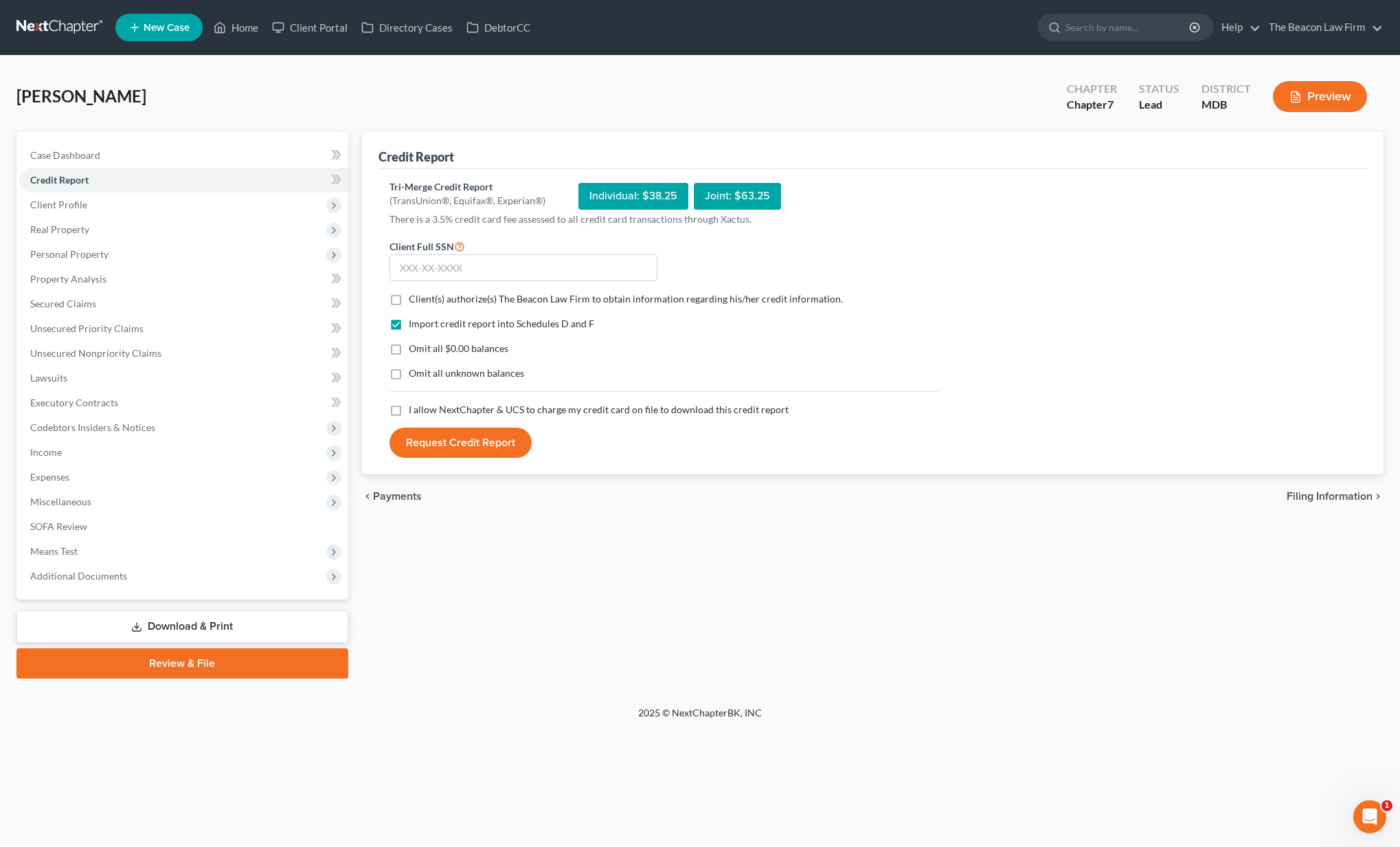
click at [450, 299] on span "Client(s) authorize(s) The Beacon Law Firm to obtain information regarding his/…" at bounding box center [626, 298] width 434 height 12
click at [423, 299] on input "Client(s) authorize(s) The Beacon Law Firm to obtain information regarding his/…" at bounding box center [419, 297] width 9 height 9
checkbox input "true"
click at [437, 410] on span "I allow NextChapter & UCS to charge my credit card on file to download this cre…" at bounding box center [598, 409] width 380 height 12
click at [423, 410] on input "I allow NextChapter & UCS to charge my credit card on file to download this cre…" at bounding box center [419, 407] width 9 height 9
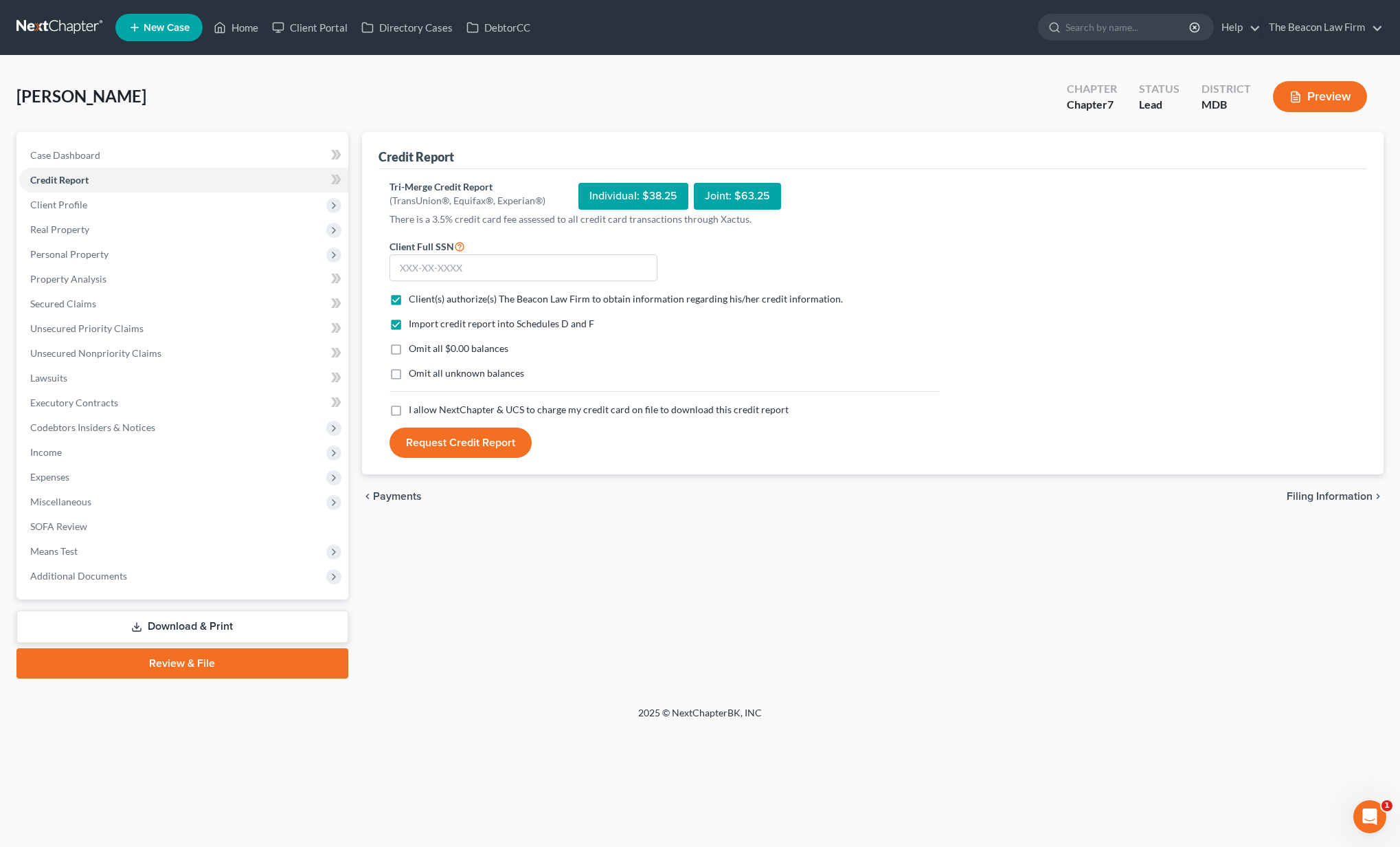
checkbox input "true"
click at [527, 274] on input "text" at bounding box center [524, 268] width 268 height 28
type input "216-19-3504"
click at [487, 442] on button "Request Credit Report" at bounding box center [461, 442] width 142 height 30
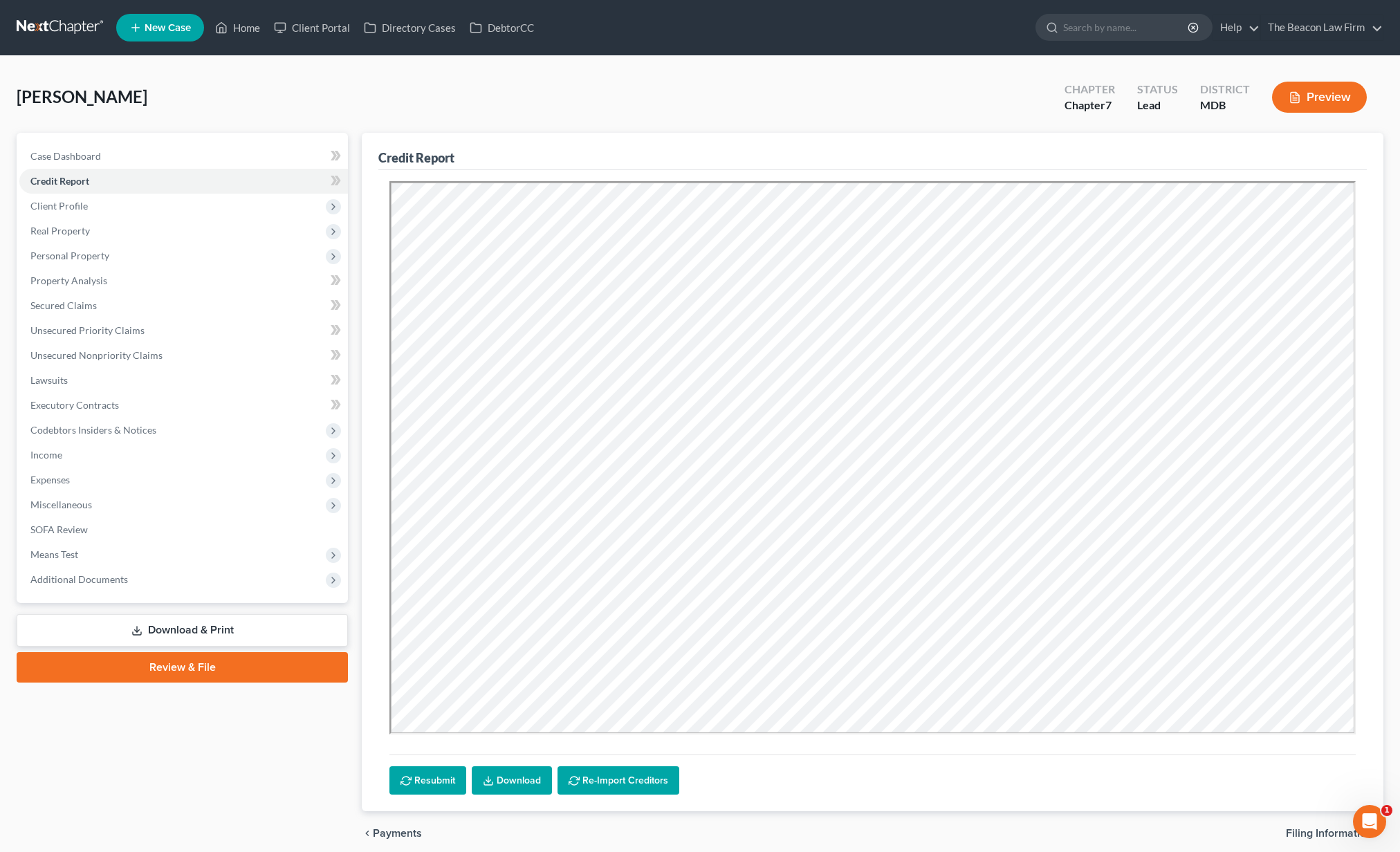
click at [522, 778] on link "Download" at bounding box center [512, 780] width 80 height 29
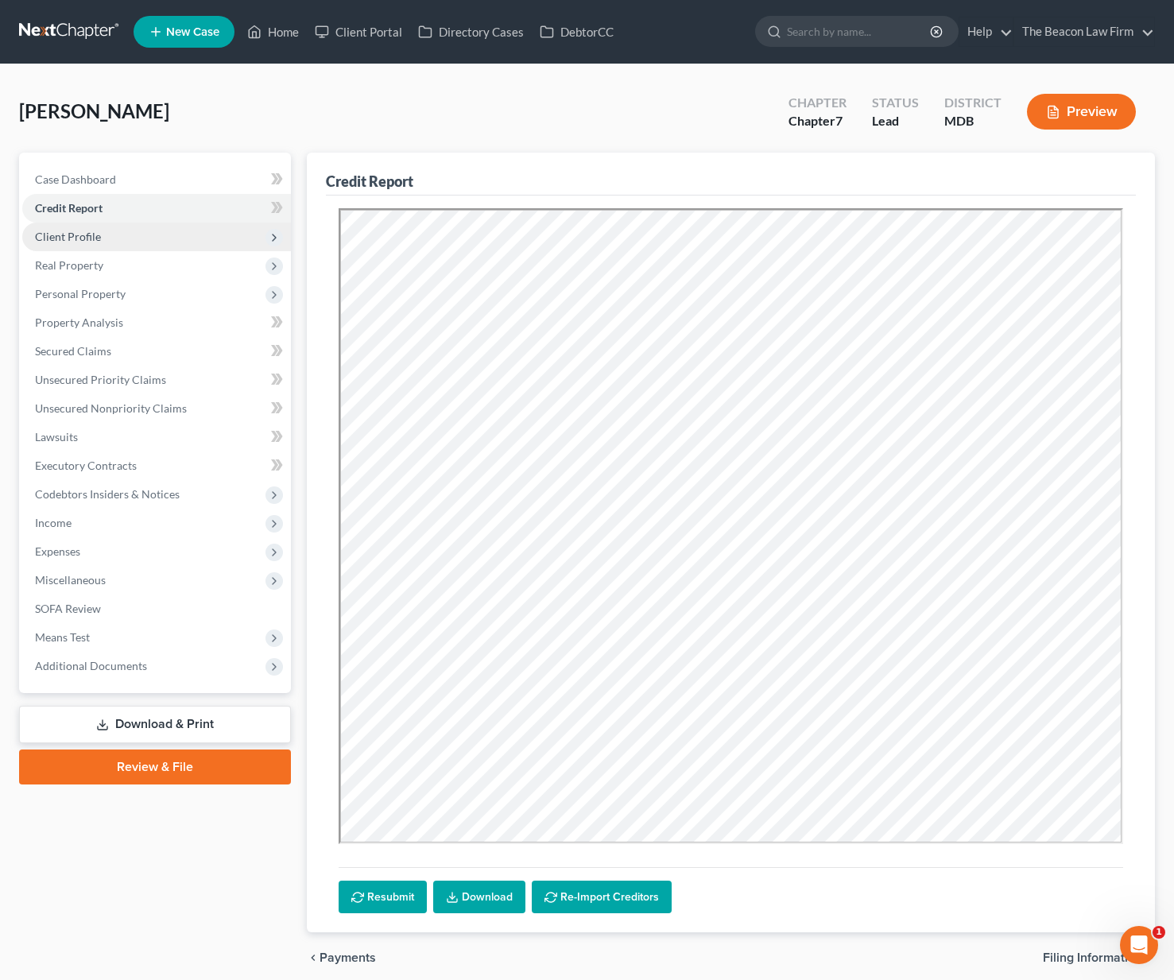
click at [86, 243] on span "Client Profile" at bounding box center [156, 236] width 269 height 29
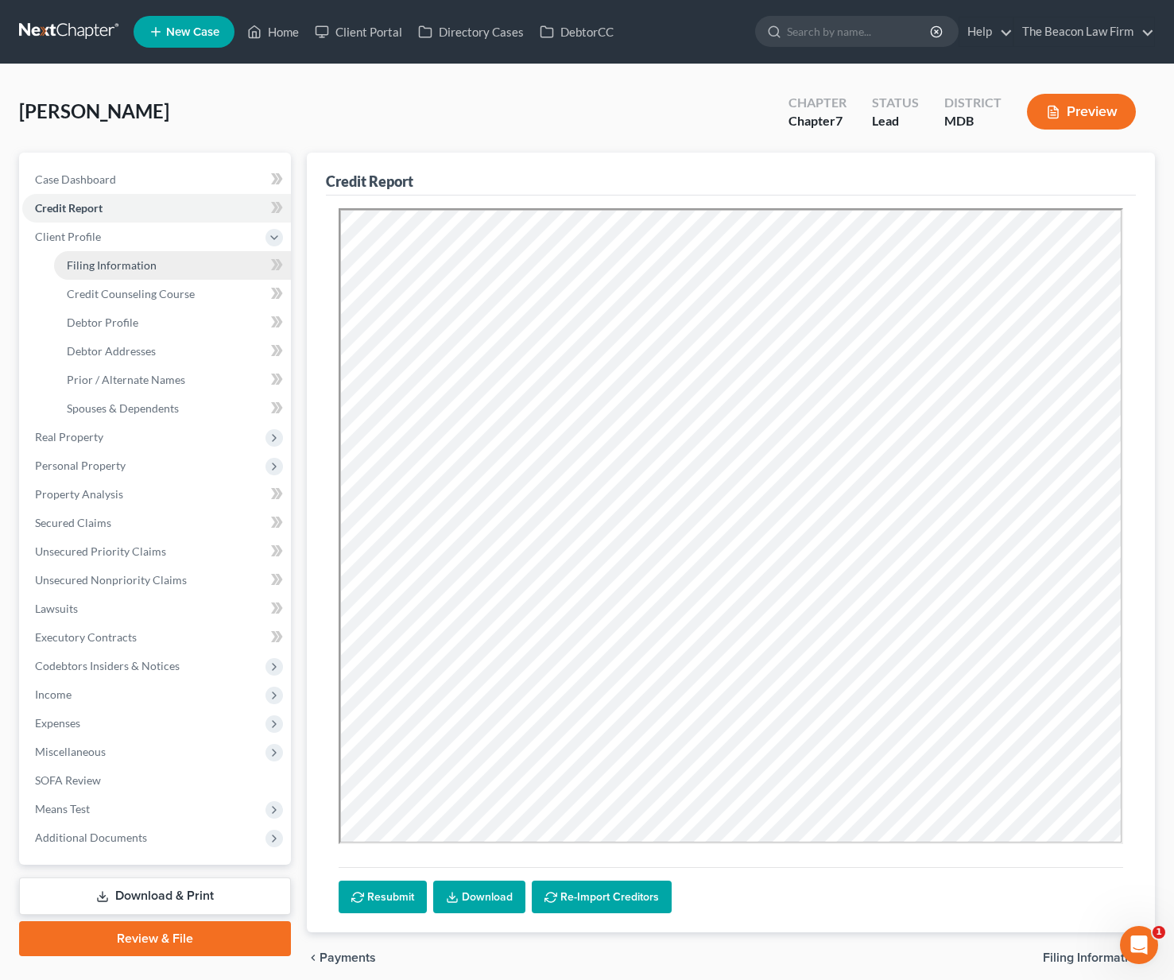
click at [87, 263] on span "Filing Information" at bounding box center [112, 265] width 90 height 14
select select "1"
select select "0"
select select "38"
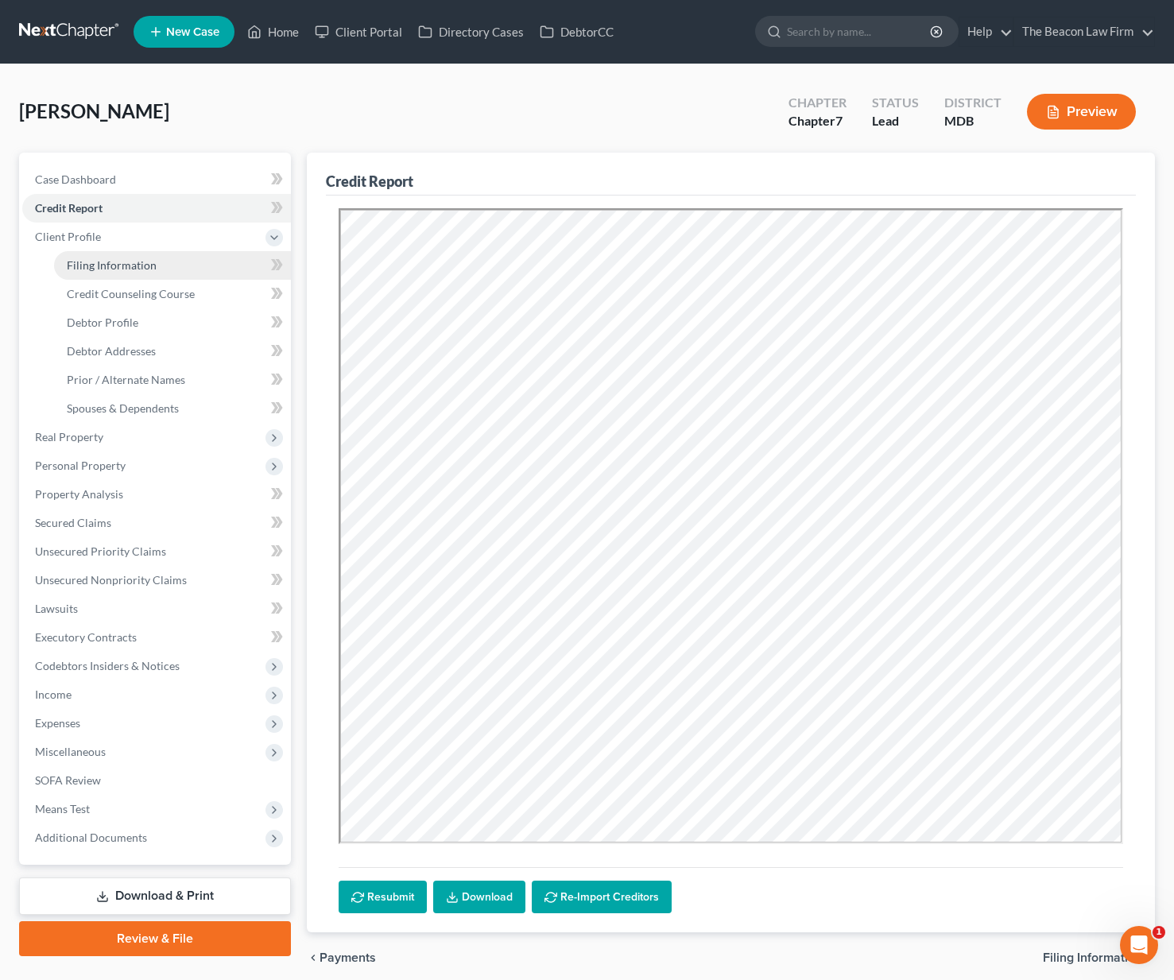
select select "6"
select select "21"
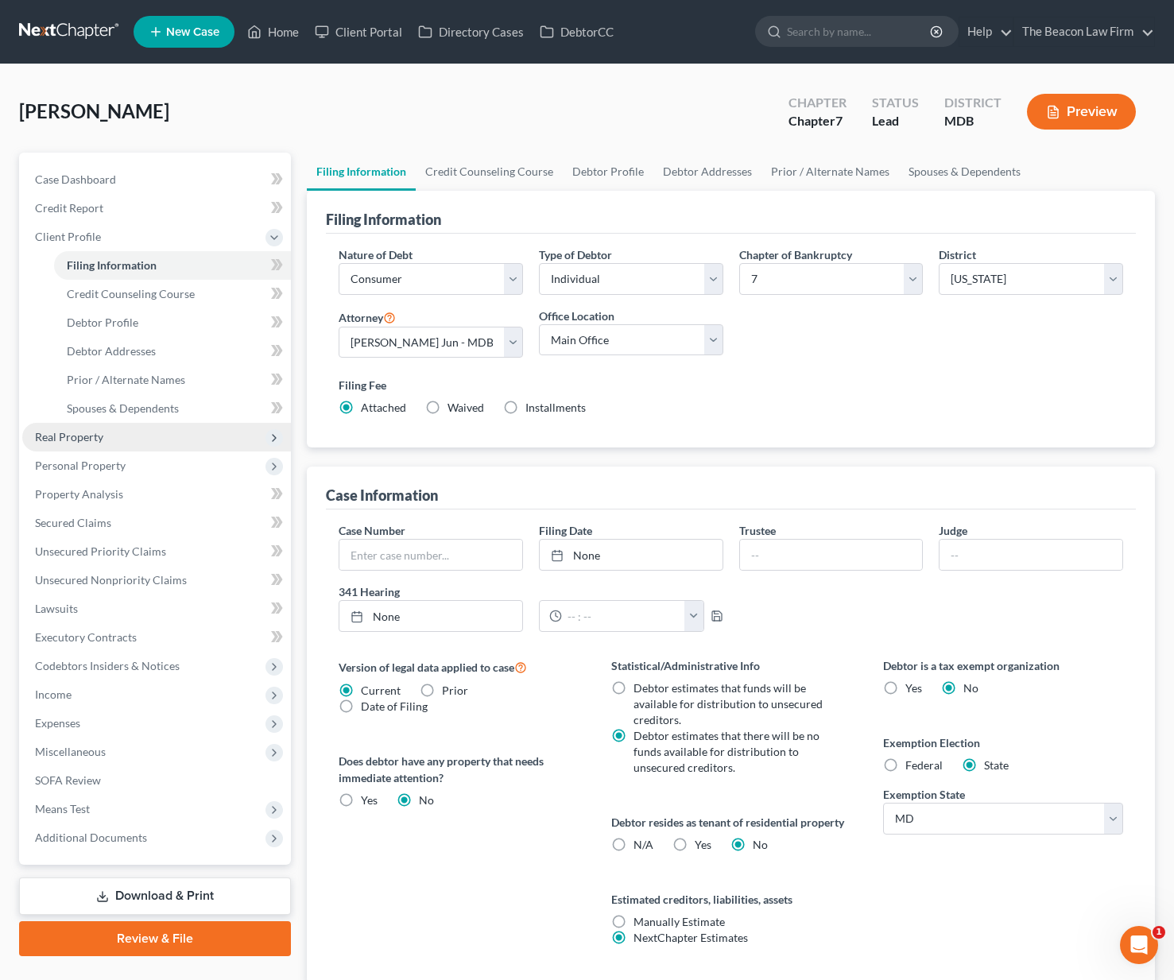
click at [113, 435] on span "Real Property" at bounding box center [156, 437] width 269 height 29
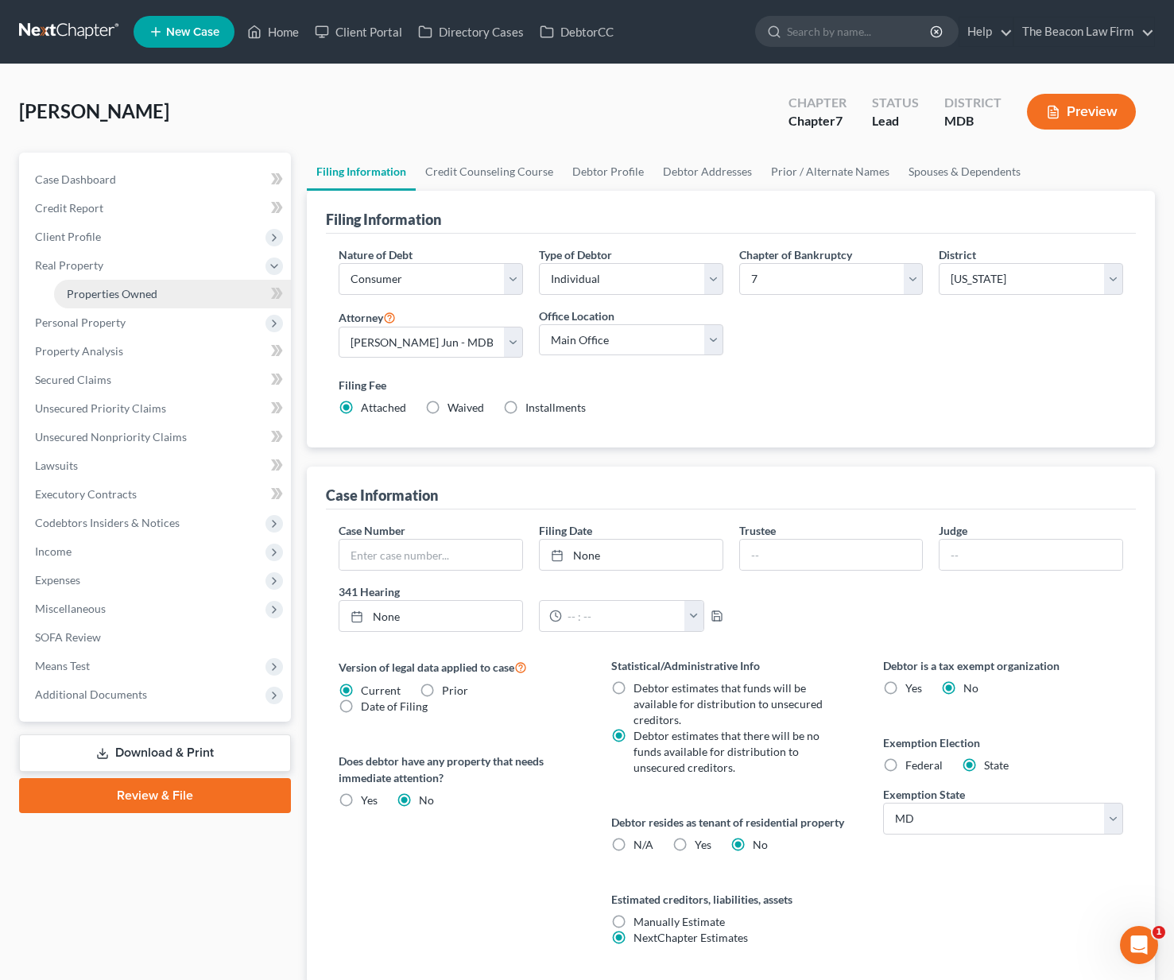
click at [112, 290] on span "Properties Owned" at bounding box center [112, 294] width 91 height 14
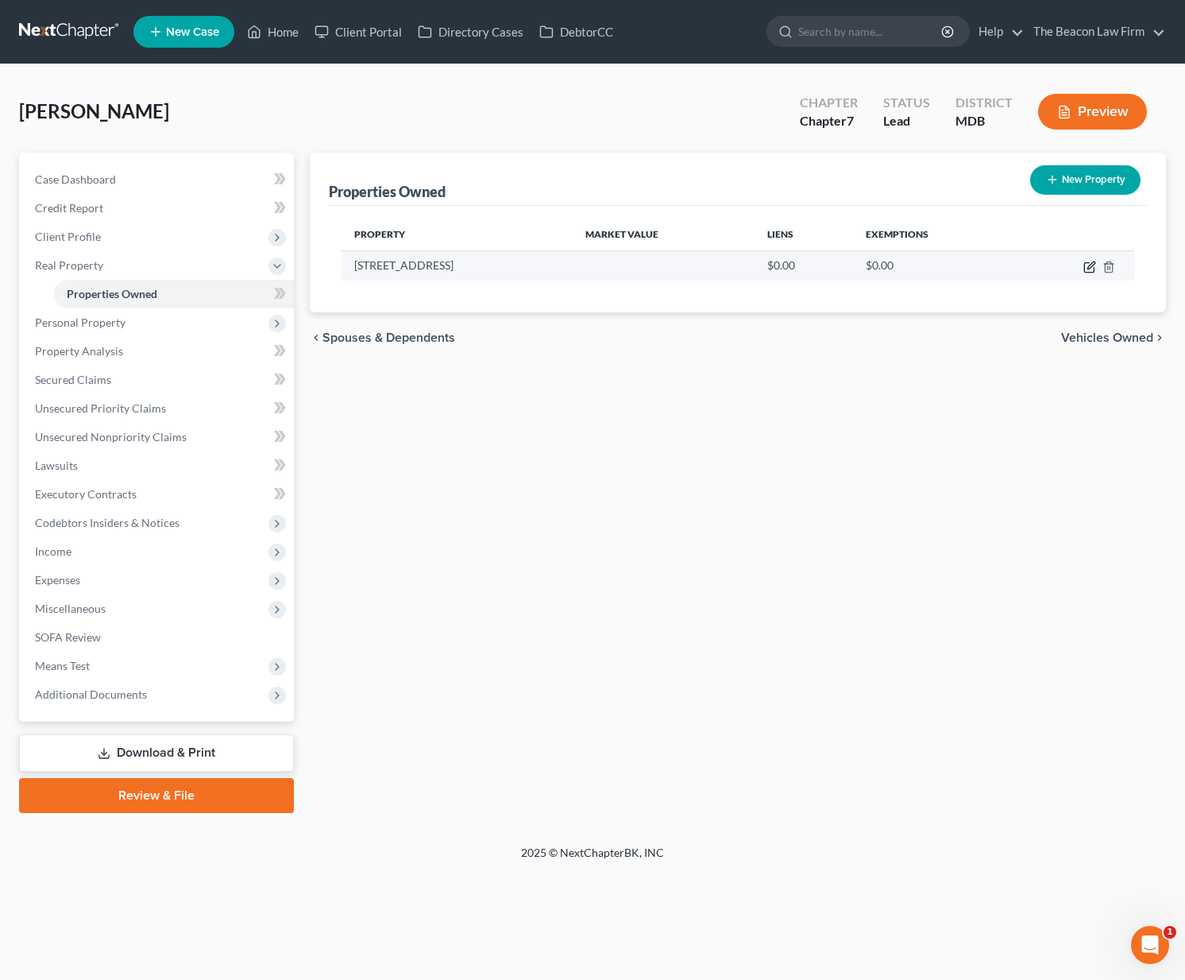
click at [1092, 266] on icon "button" at bounding box center [1090, 267] width 13 height 13
select select "21"
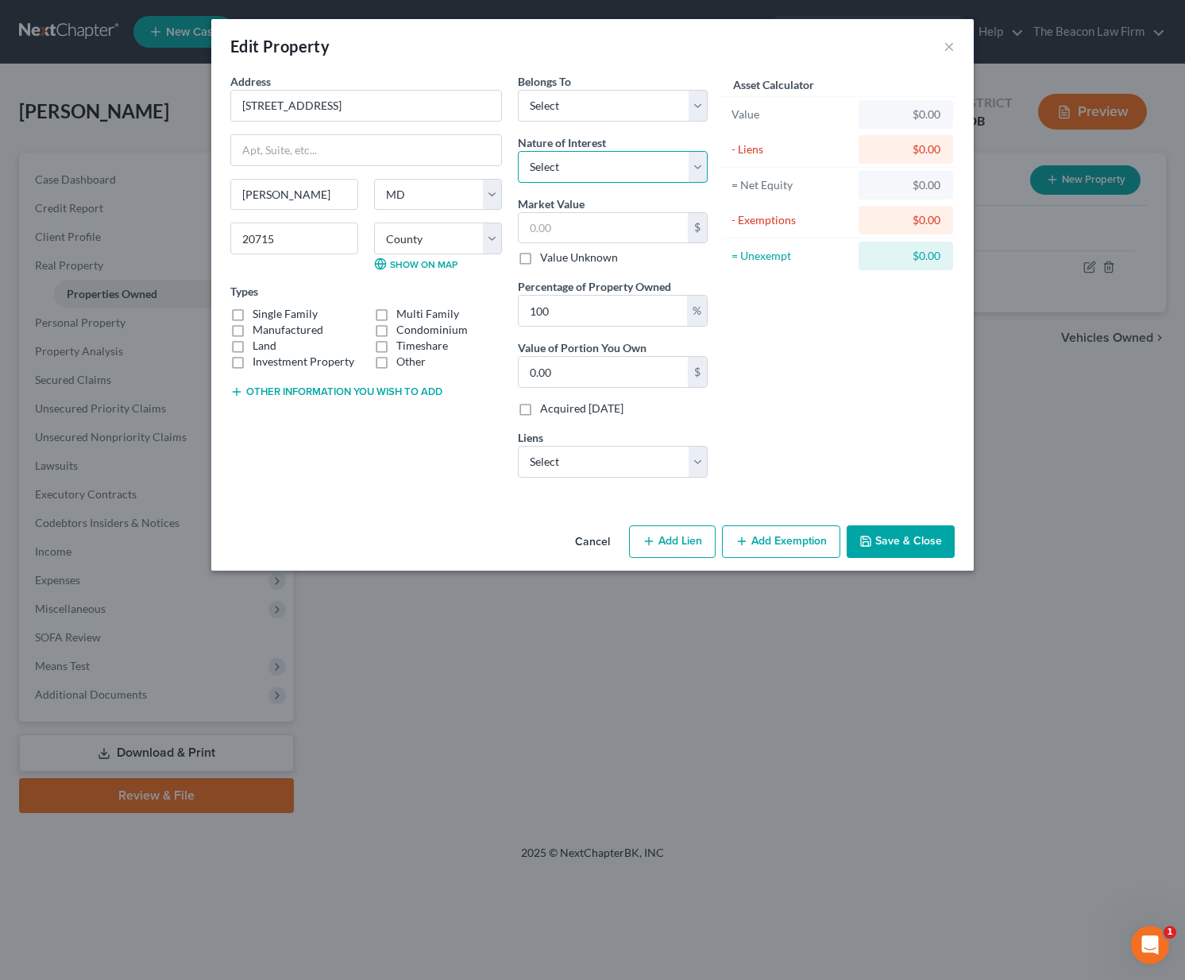
select select "0"
select select "3"
drag, startPoint x: 577, startPoint y: 229, endPoint x: 563, endPoint y: 228, distance: 13.5
click at [563, 228] on input "text" at bounding box center [603, 228] width 169 height 30
type input "5"
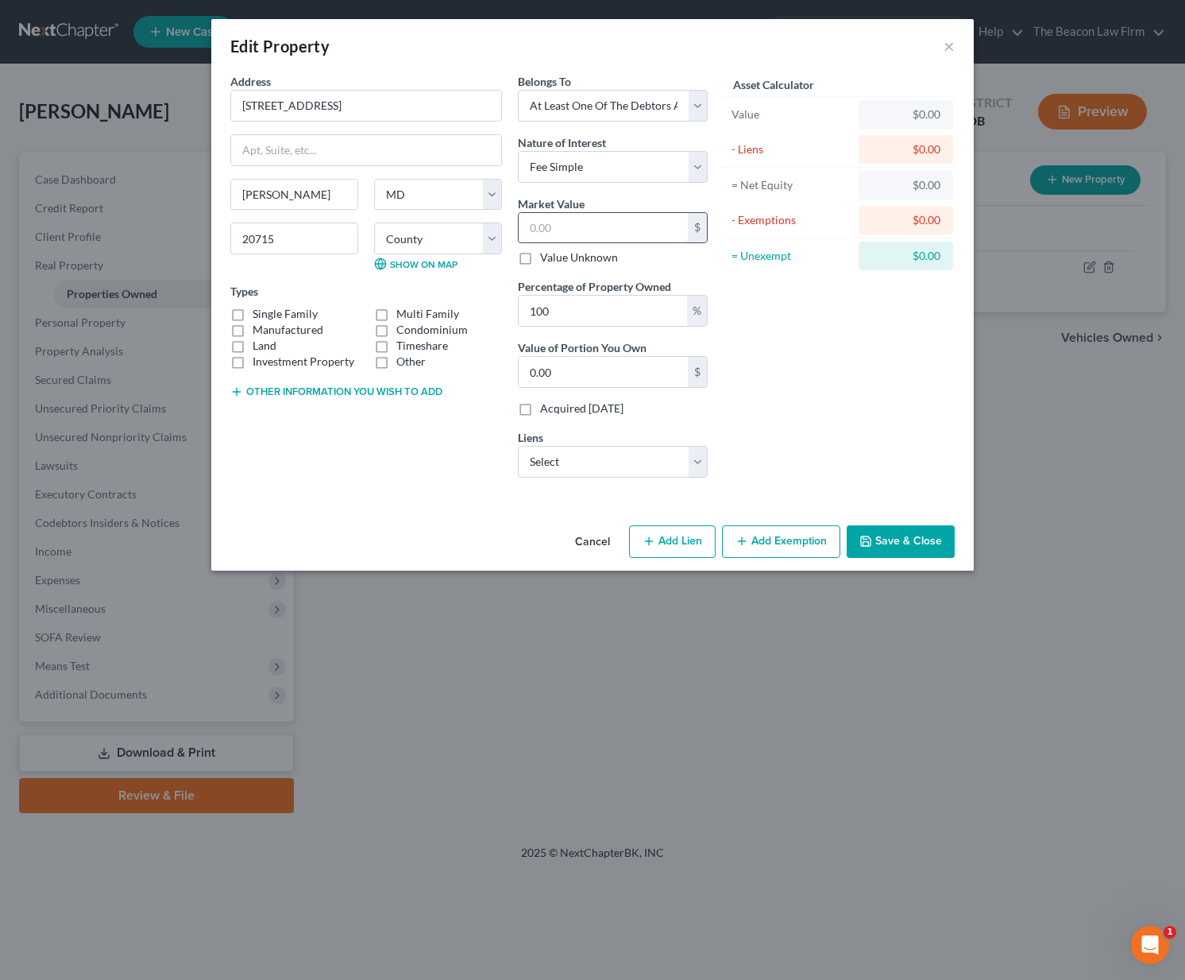
type input "5.00"
type input "54"
type input "54.00"
type input "540"
type input "540.00"
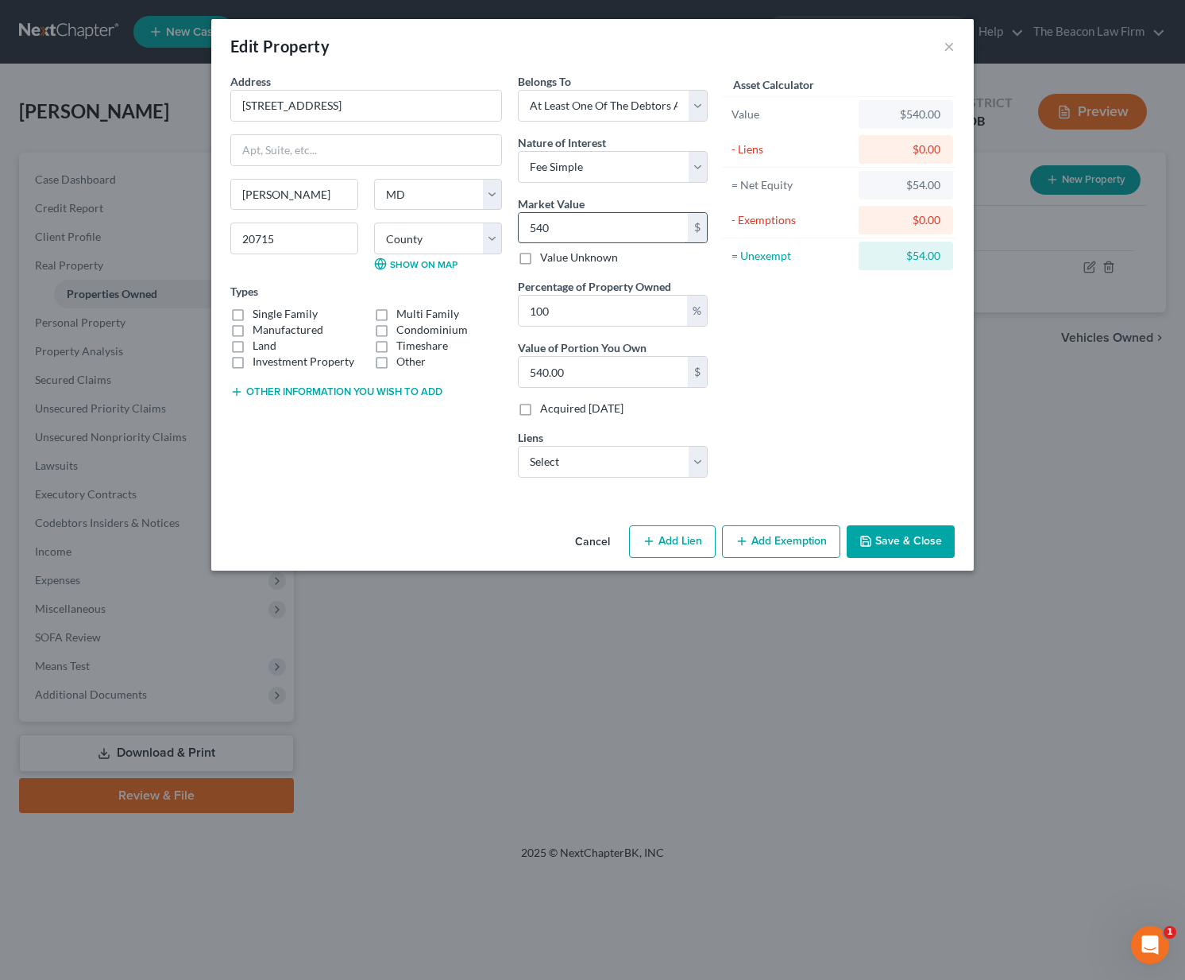
type input "5400"
type input "5,400.00"
type input "5,4000"
type input "54,000.00"
type input "54,0000"
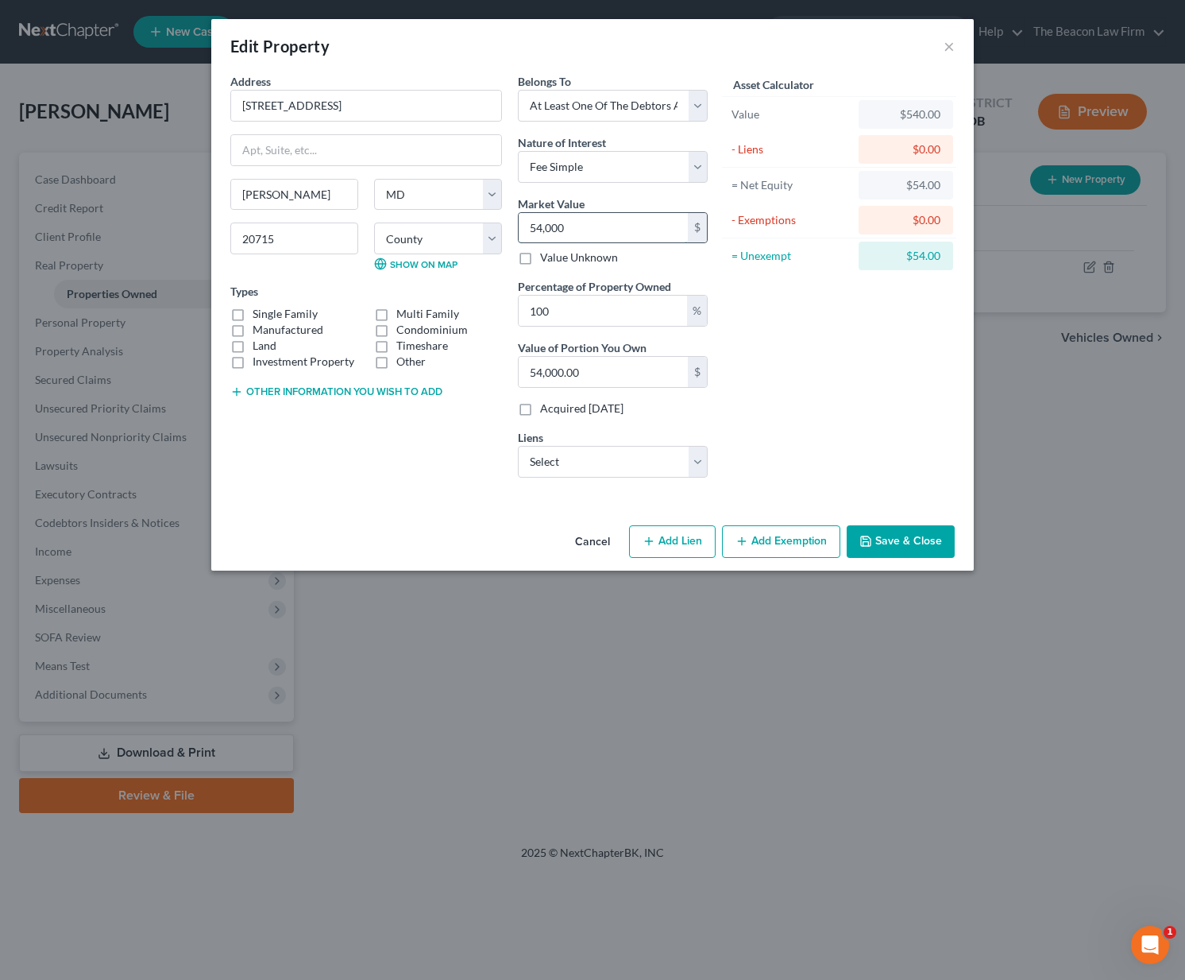
type input "540,000.00"
type input "540,000"
select select "0"
select select
select select "4"
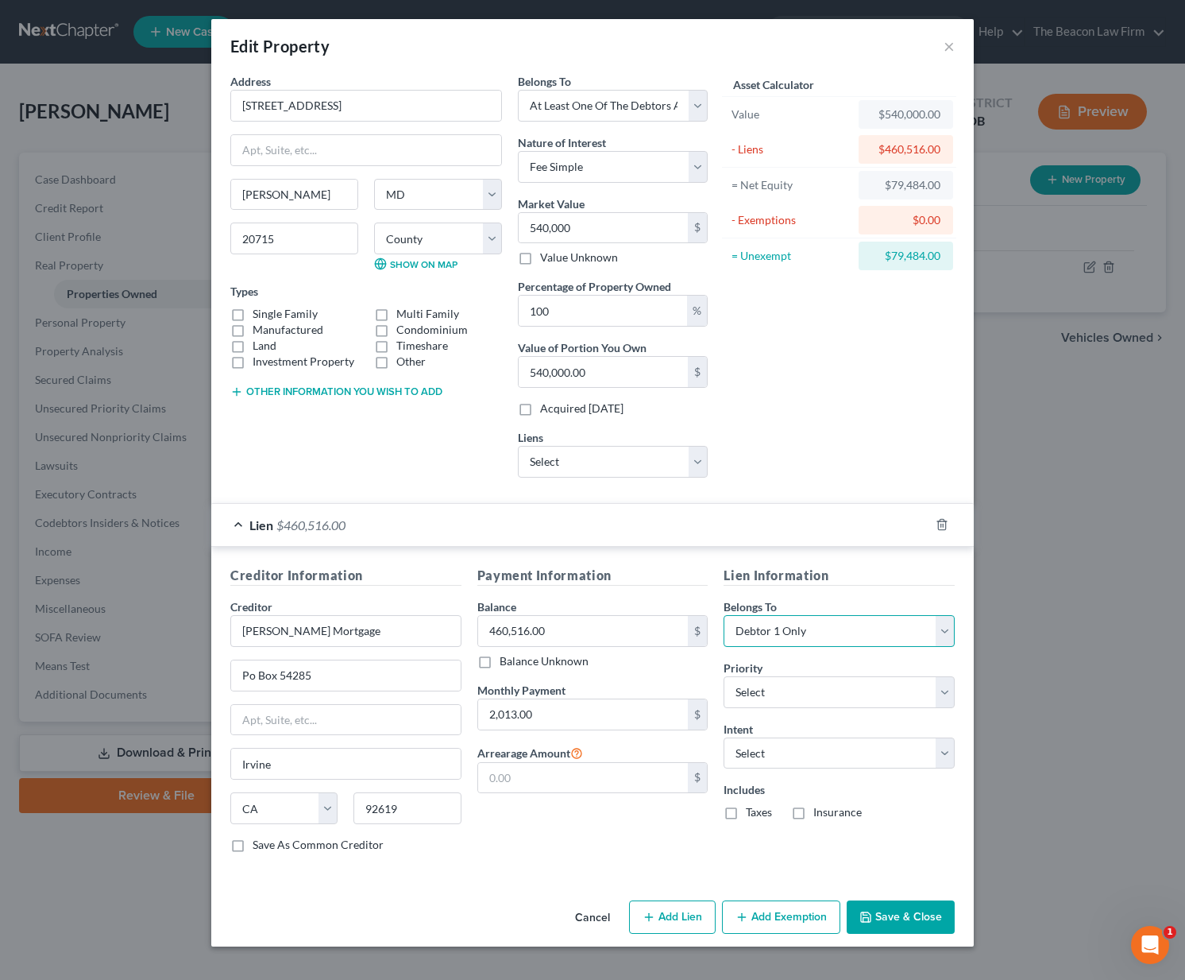
select select "3"
select select "0"
click at [653, 841] on div "Payment Information Balance 460,516.00 $ Balance Unknown Balance Undetermined 4…" at bounding box center [593, 716] width 247 height 300
drag, startPoint x: 545, startPoint y: 374, endPoint x: 570, endPoint y: 376, distance: 25.5
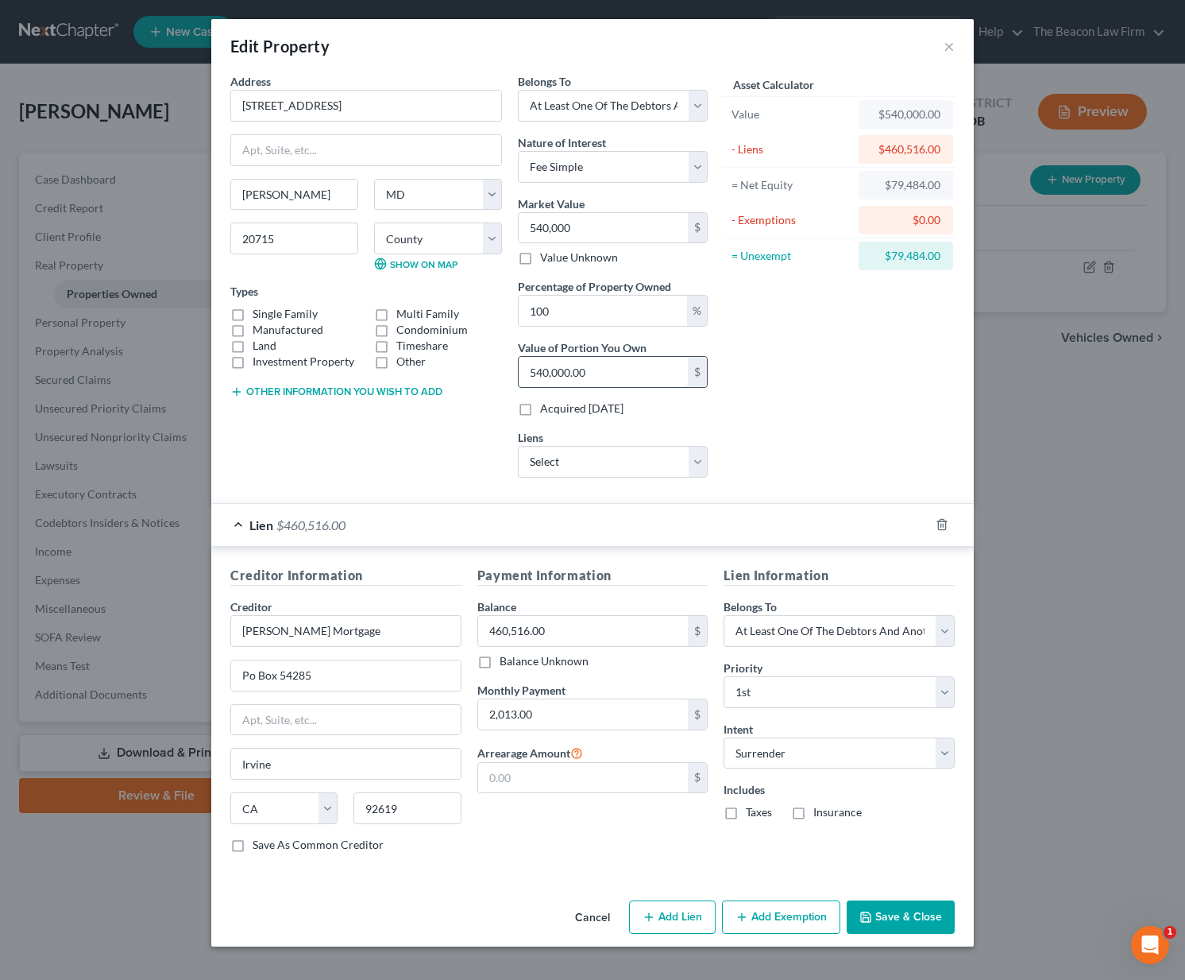
click at [546, 374] on input "540,000.00" at bounding box center [603, 372] width 169 height 30
type input "9.26"
type input "50,000.00"
type input "92.59"
type input "500,000.00"
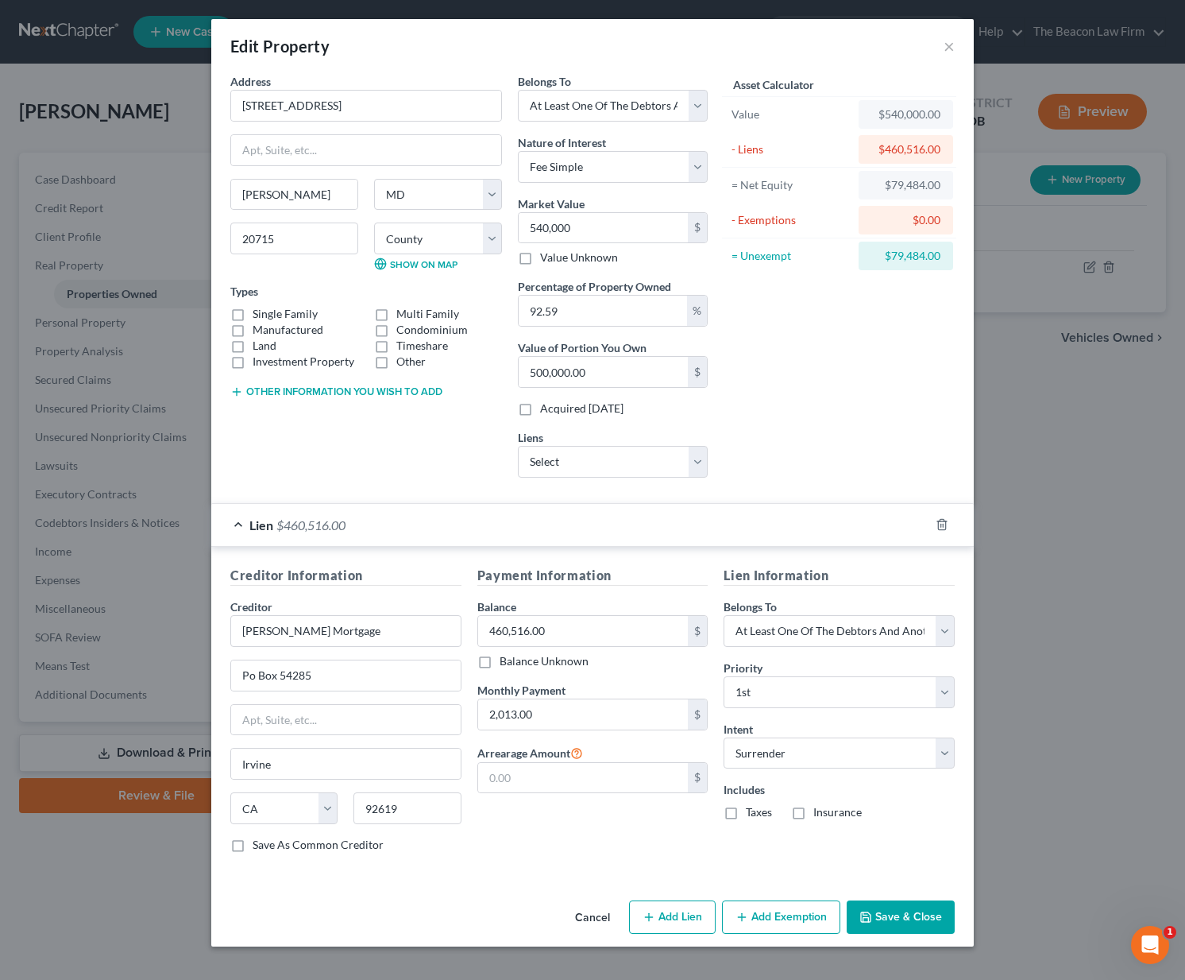
click at [842, 405] on div "Asset Calculator Value $540,000.00 - Liens $460,516.00 = Net Equity $79,484.00 …" at bounding box center [839, 281] width 247 height 417
click at [301, 312] on label "Single Family" at bounding box center [285, 314] width 65 height 16
click at [269, 312] on input "Single Family" at bounding box center [264, 311] width 10 height 10
checkbox input "true"
select select "1"
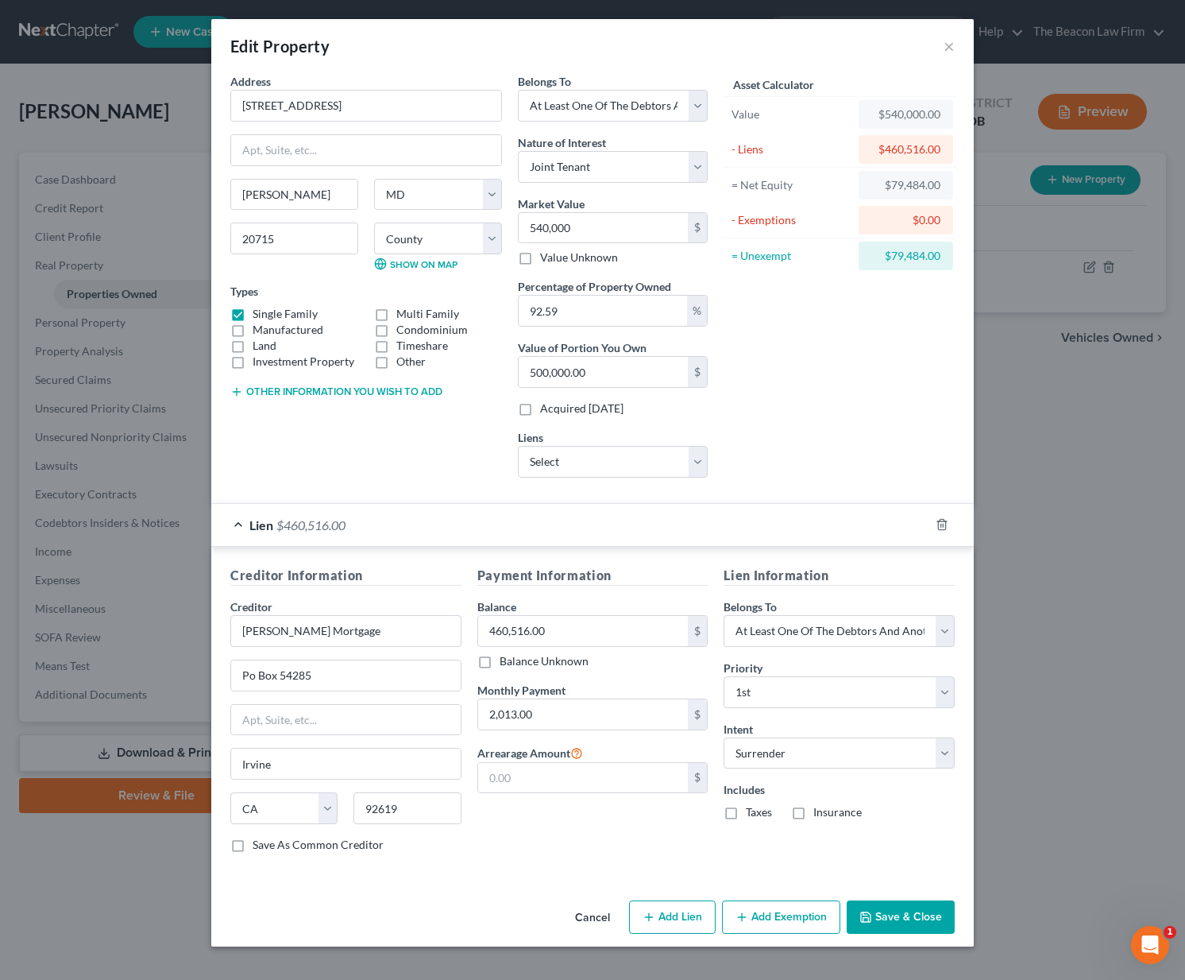
click at [826, 390] on div "Asset Calculator Value $540,000.00 - Liens $460,516.00 = Net Equity $79,484.00 …" at bounding box center [839, 281] width 247 height 417
click at [586, 849] on div "Payment Information Balance 460,516.00 $ Balance Unknown Balance Undetermined 4…" at bounding box center [593, 716] width 247 height 300
drag, startPoint x: 615, startPoint y: 311, endPoint x: 509, endPoint y: 312, distance: 105.7
click at [509, 312] on div "Address * 12415 [GEOGRAPHIC_DATA][PERSON_NAME][GEOGRAPHIC_DATA] [US_STATE] AK A…" at bounding box center [468, 281] width 493 height 417
type input "5"
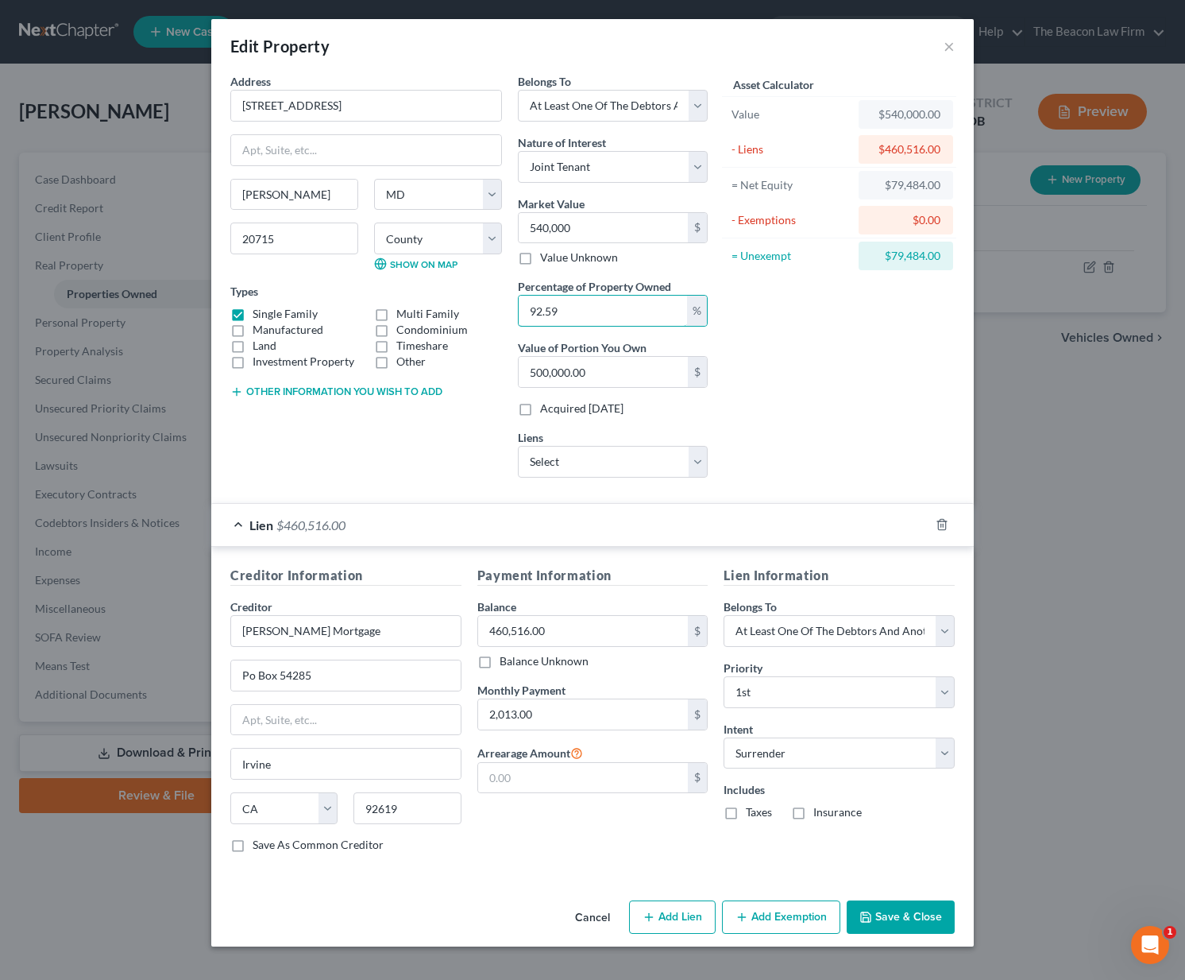
type input "27,000.00"
type input "50"
type input "270,000.00"
type input "50"
click at [926, 915] on button "Save & Close" at bounding box center [901, 916] width 108 height 33
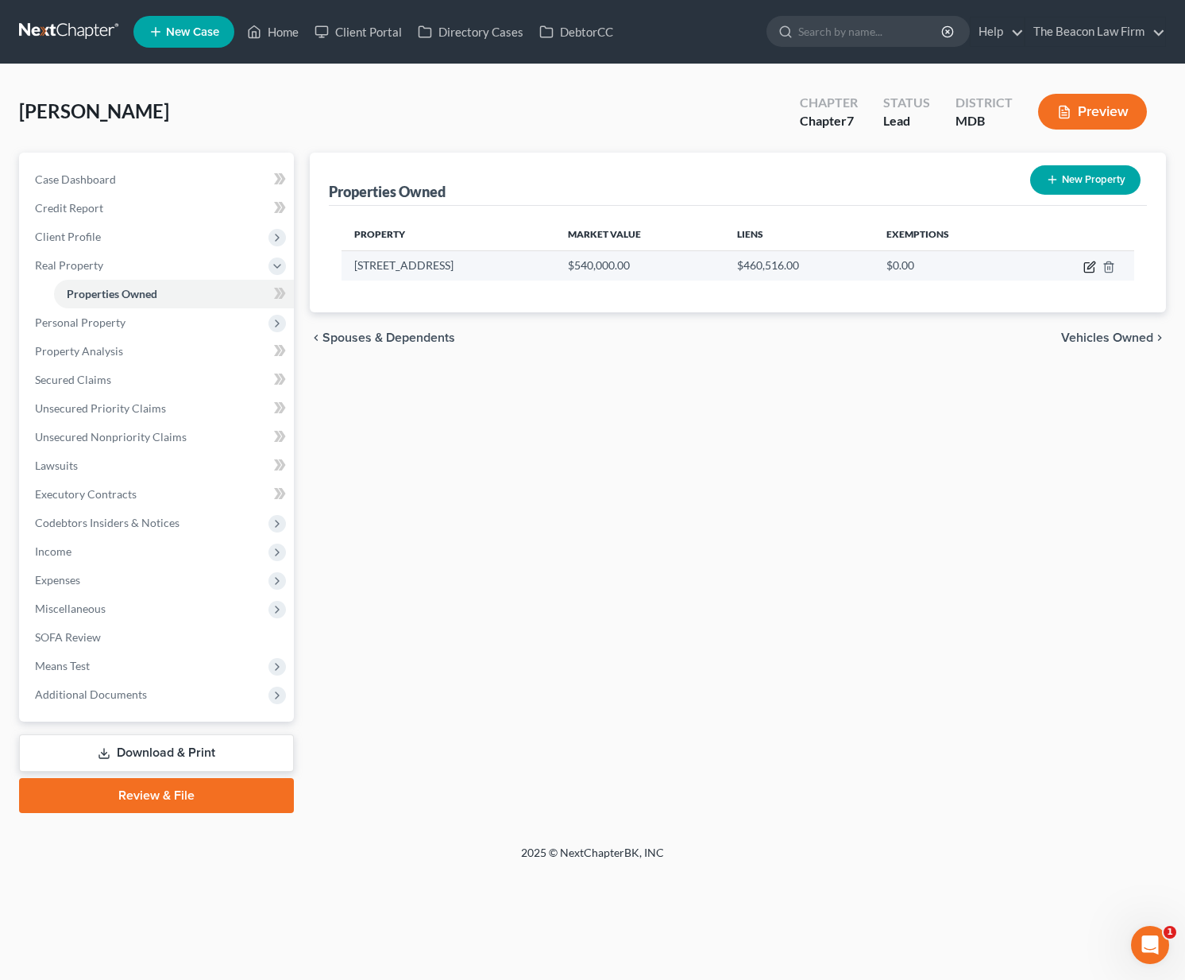
click at [1094, 267] on icon "button" at bounding box center [1090, 267] width 13 height 13
select select "21"
select select "3"
select select "1"
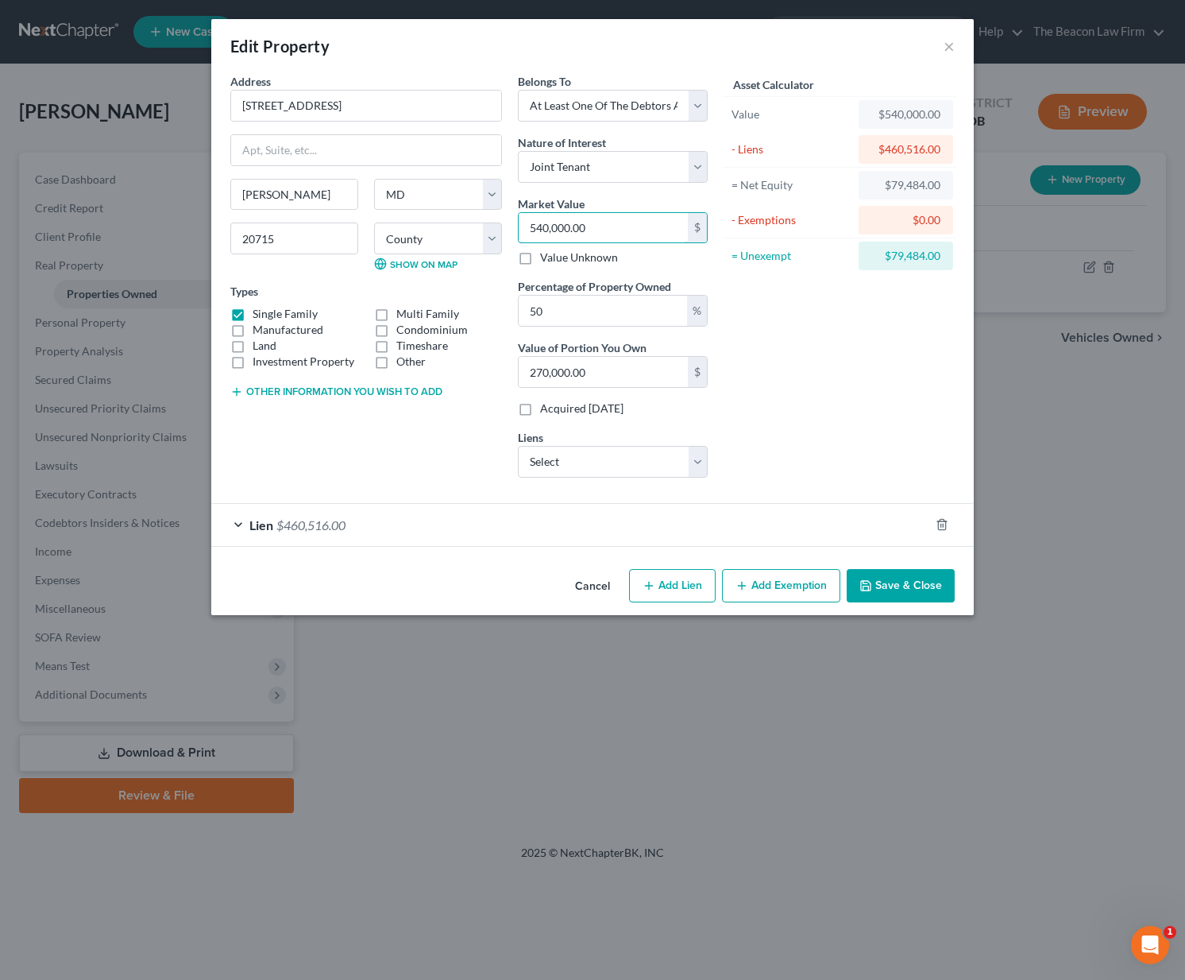
drag, startPoint x: 597, startPoint y: 230, endPoint x: 480, endPoint y: 217, distance: 117.5
click at [480, 217] on div "Address * 12415 [GEOGRAPHIC_DATA][PERSON_NAME][GEOGRAPHIC_DATA] [US_STATE] AK A…" at bounding box center [468, 281] width 493 height 417
type input "5"
type input "2.50"
type input "50"
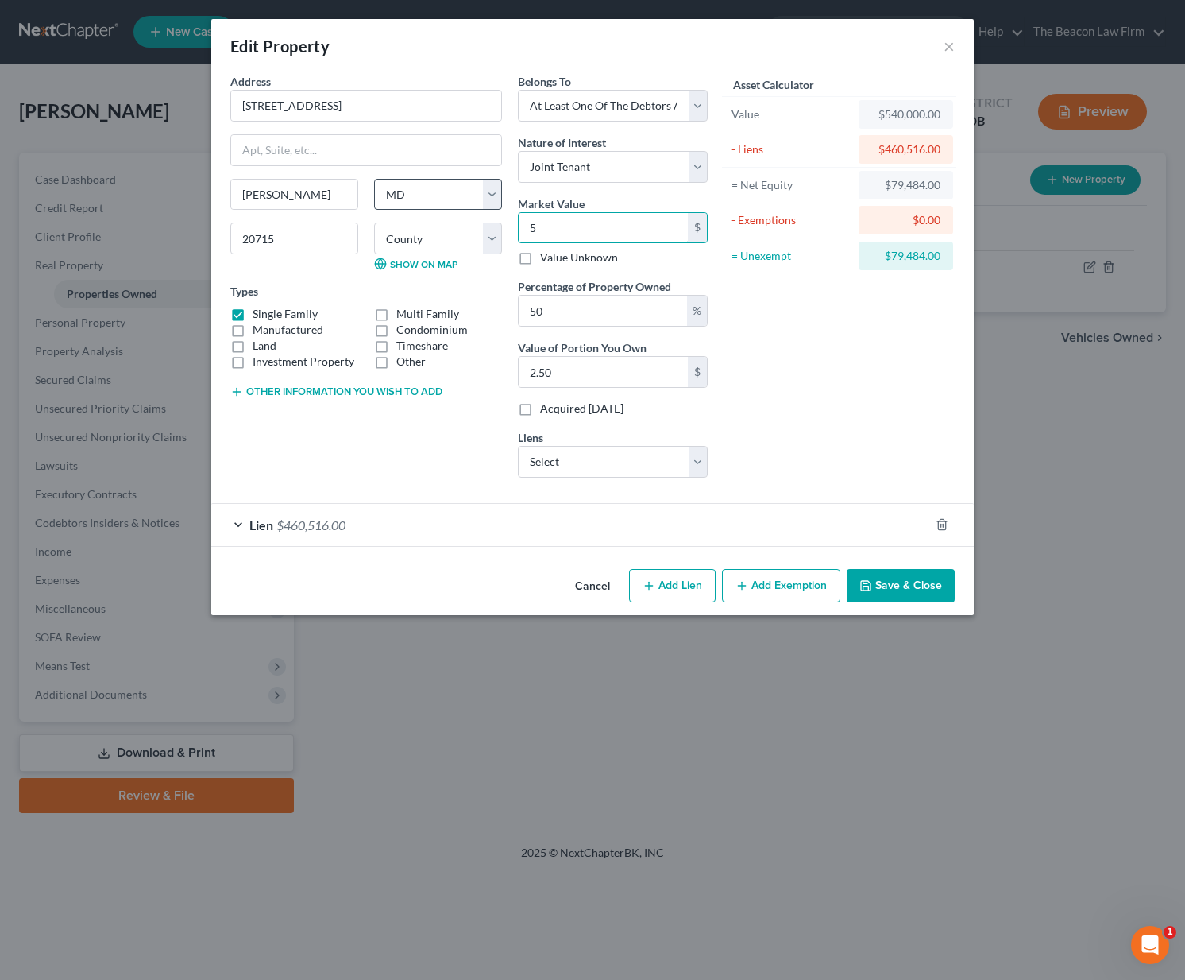
type input "25.00"
type input "500"
type input "250.00"
type input "5000"
type input "2,500.00"
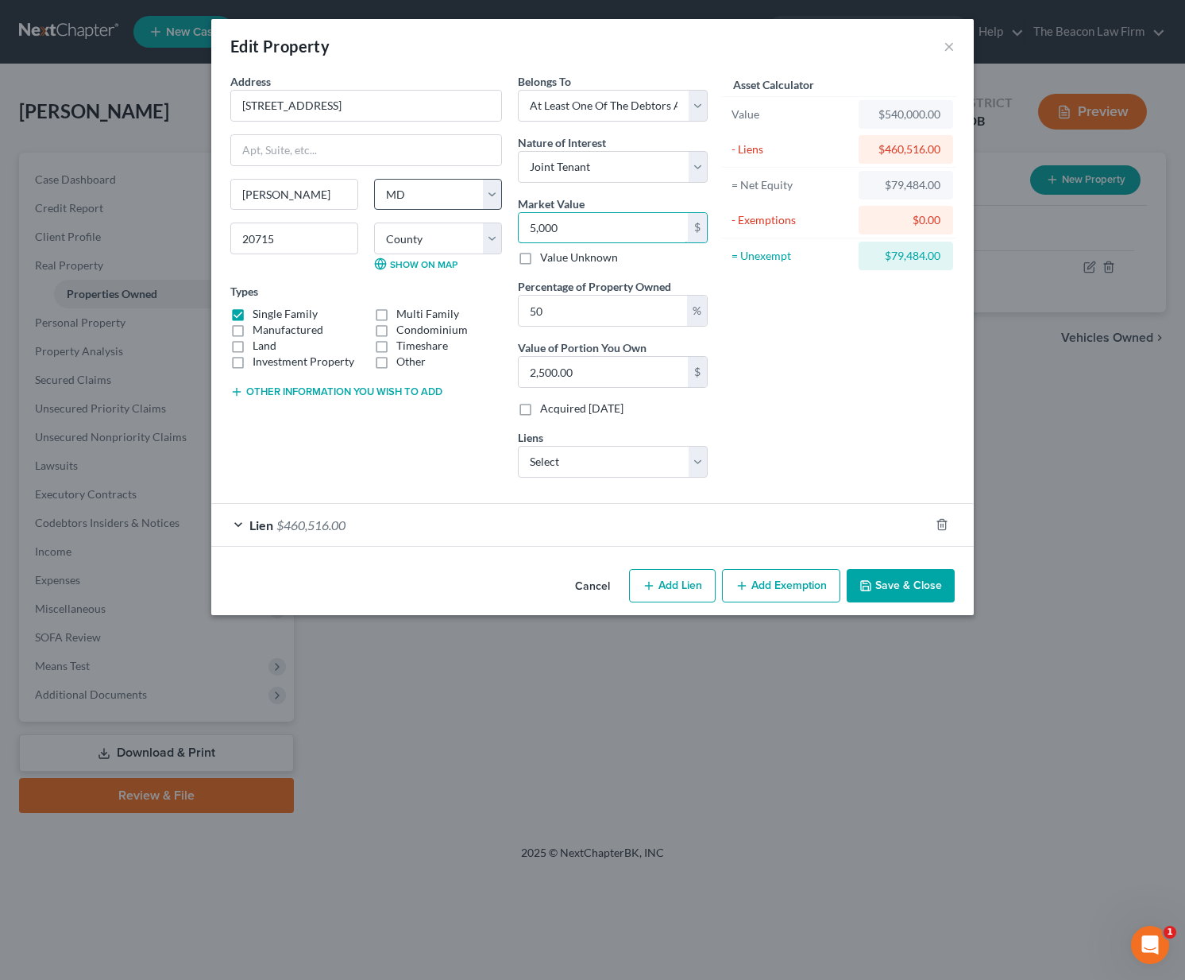
type input "5,0000"
type input "25,000.00"
type input "50,0000"
type input "250,000.00"
type input "500,000"
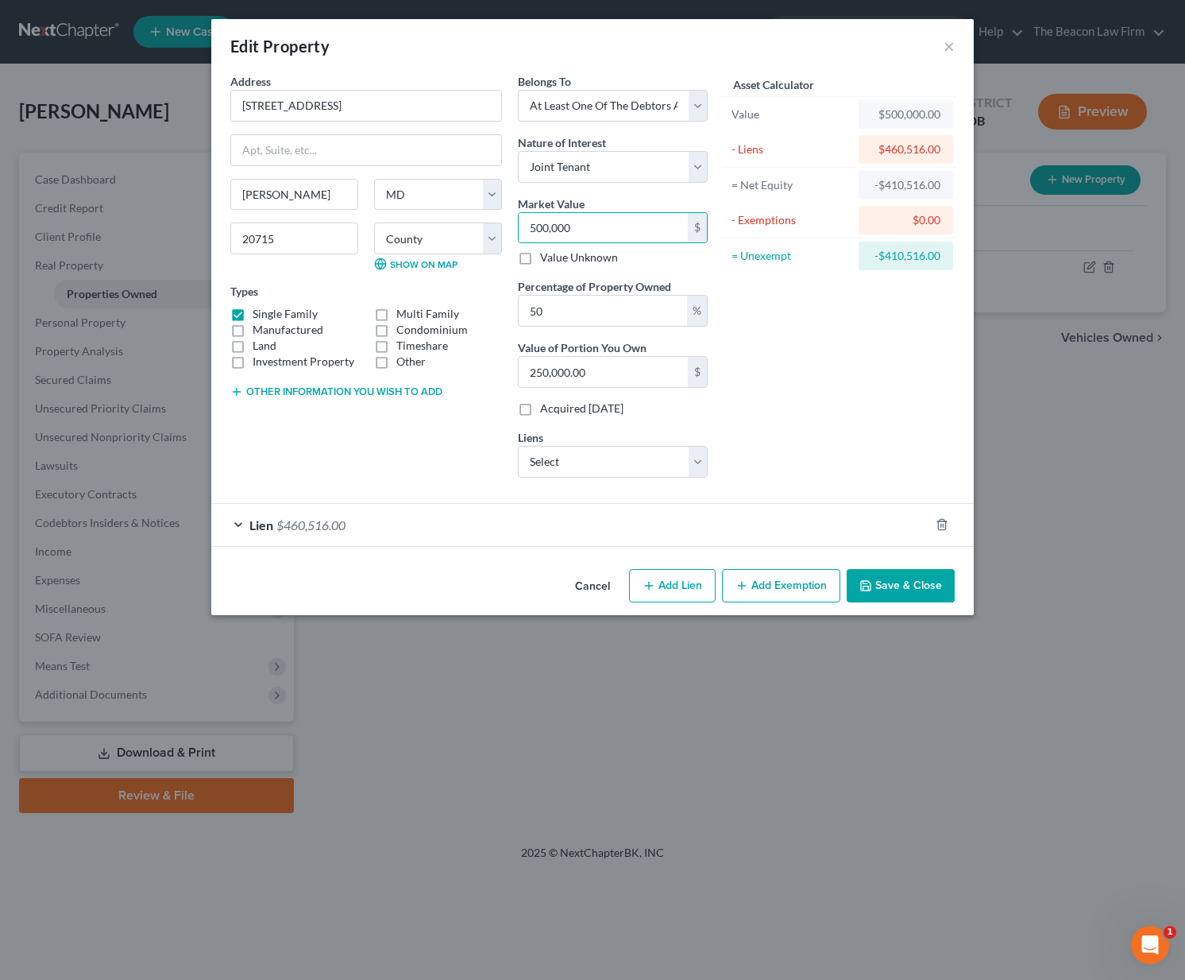
click at [939, 597] on button "Save & Close" at bounding box center [901, 585] width 108 height 33
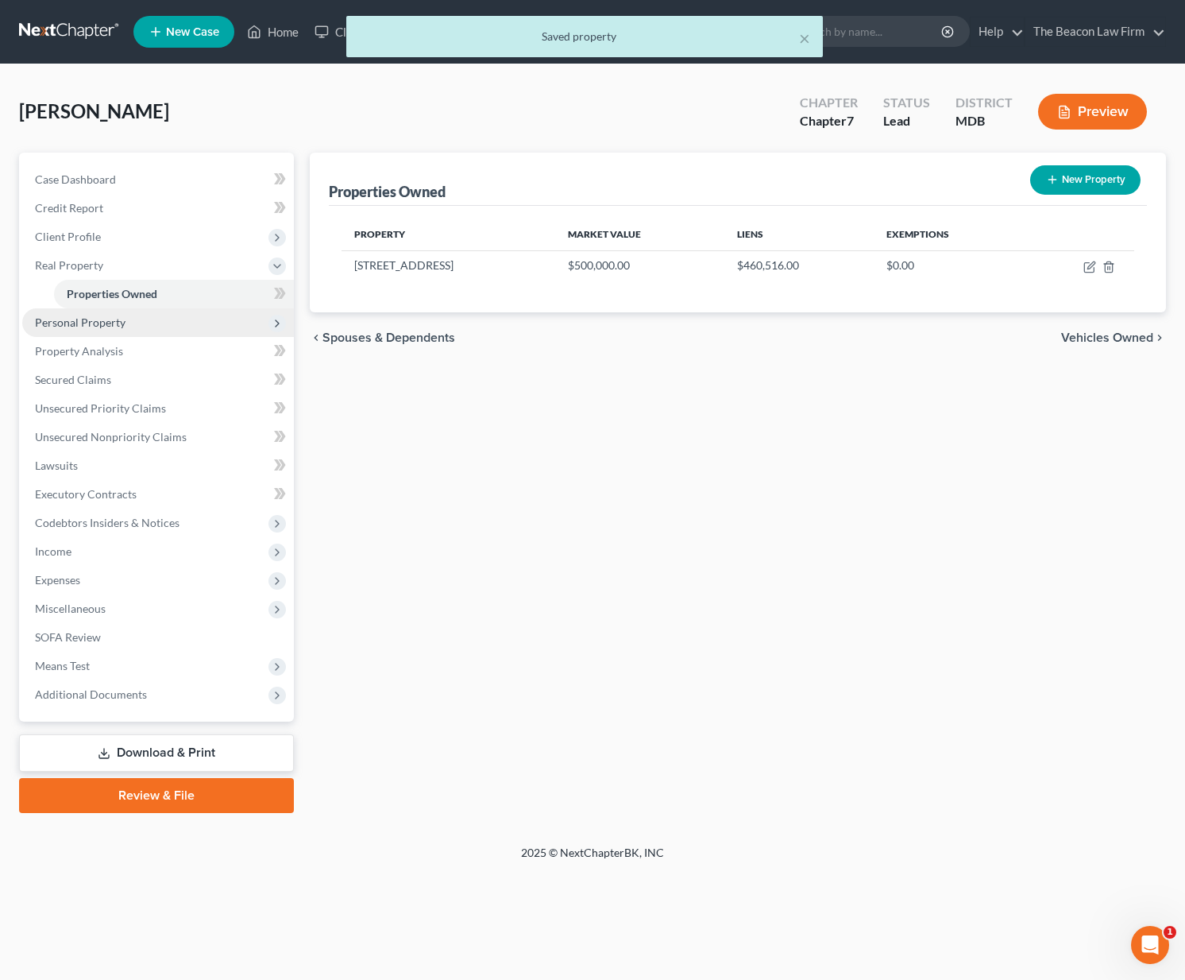
click at [163, 329] on span "Personal Property" at bounding box center [158, 322] width 272 height 29
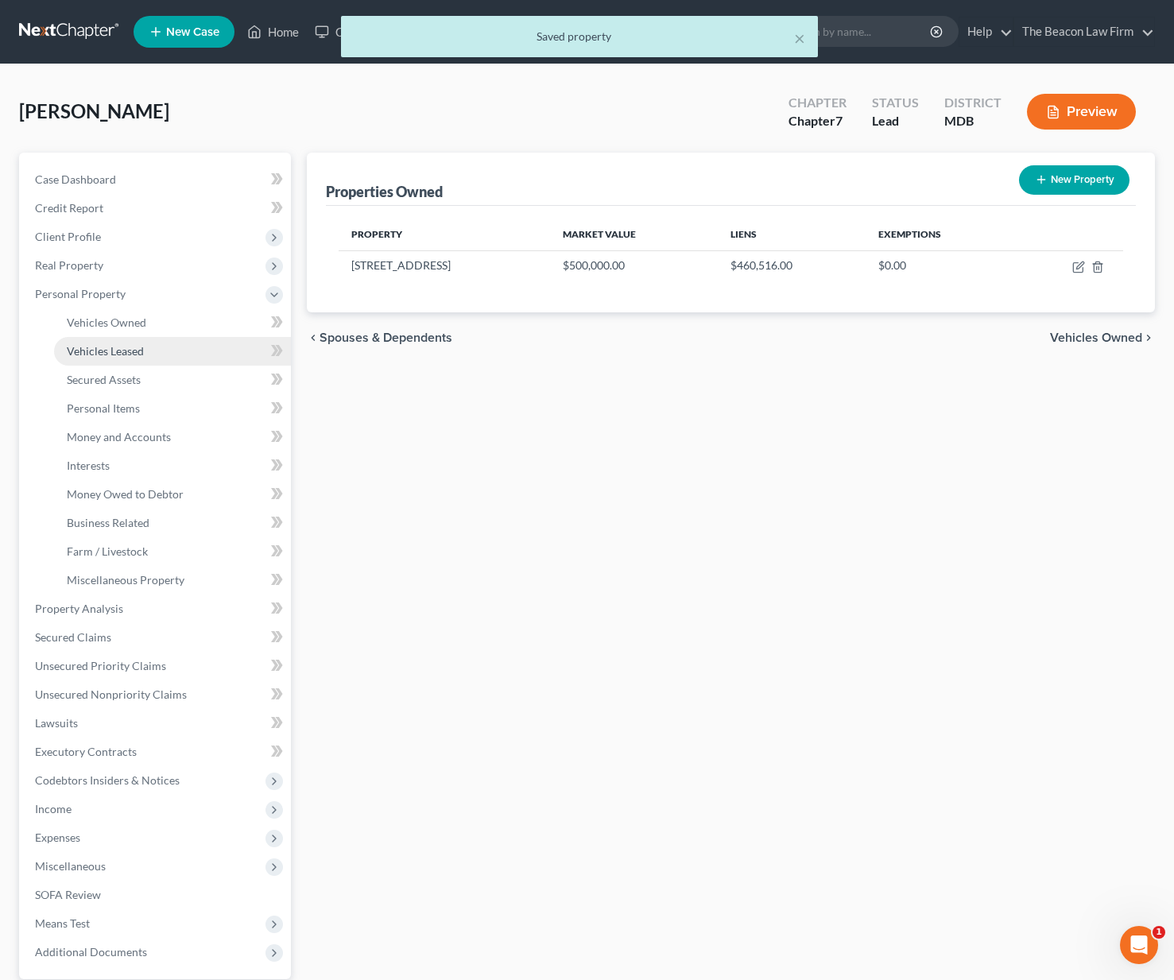
click at [152, 344] on link "Vehicles Leased" at bounding box center [172, 351] width 237 height 29
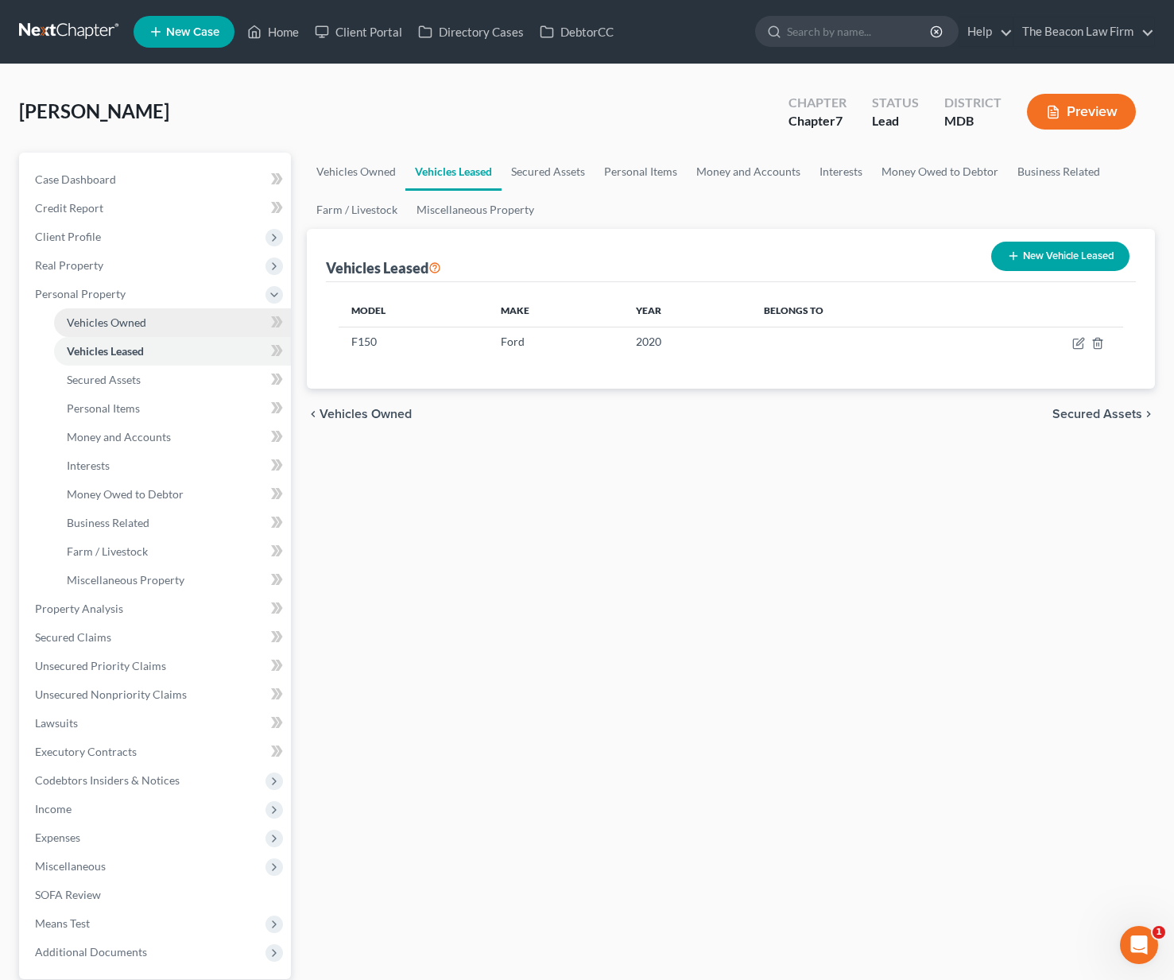
click at [149, 321] on link "Vehicles Owned" at bounding box center [172, 322] width 237 height 29
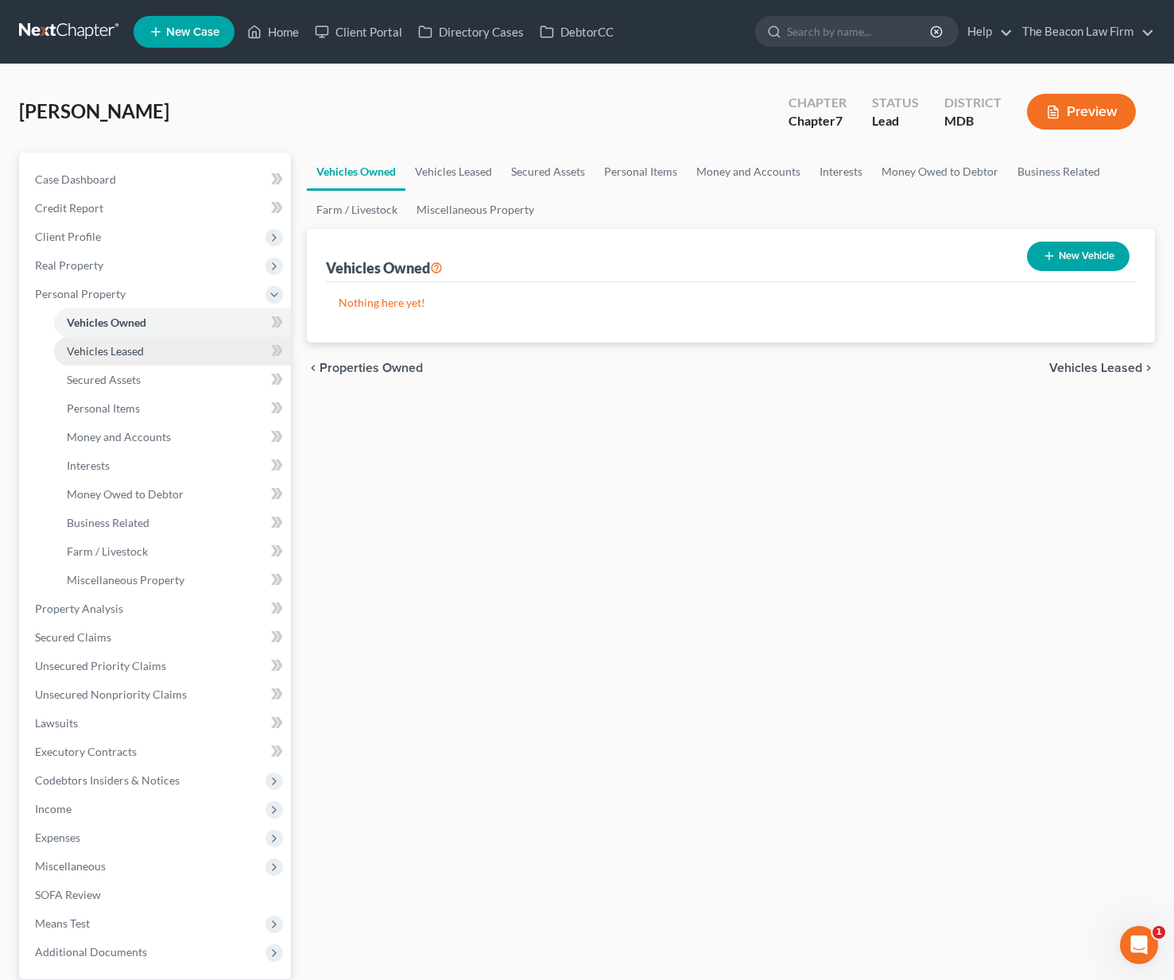
click at [137, 340] on link "Vehicles Leased" at bounding box center [172, 351] width 237 height 29
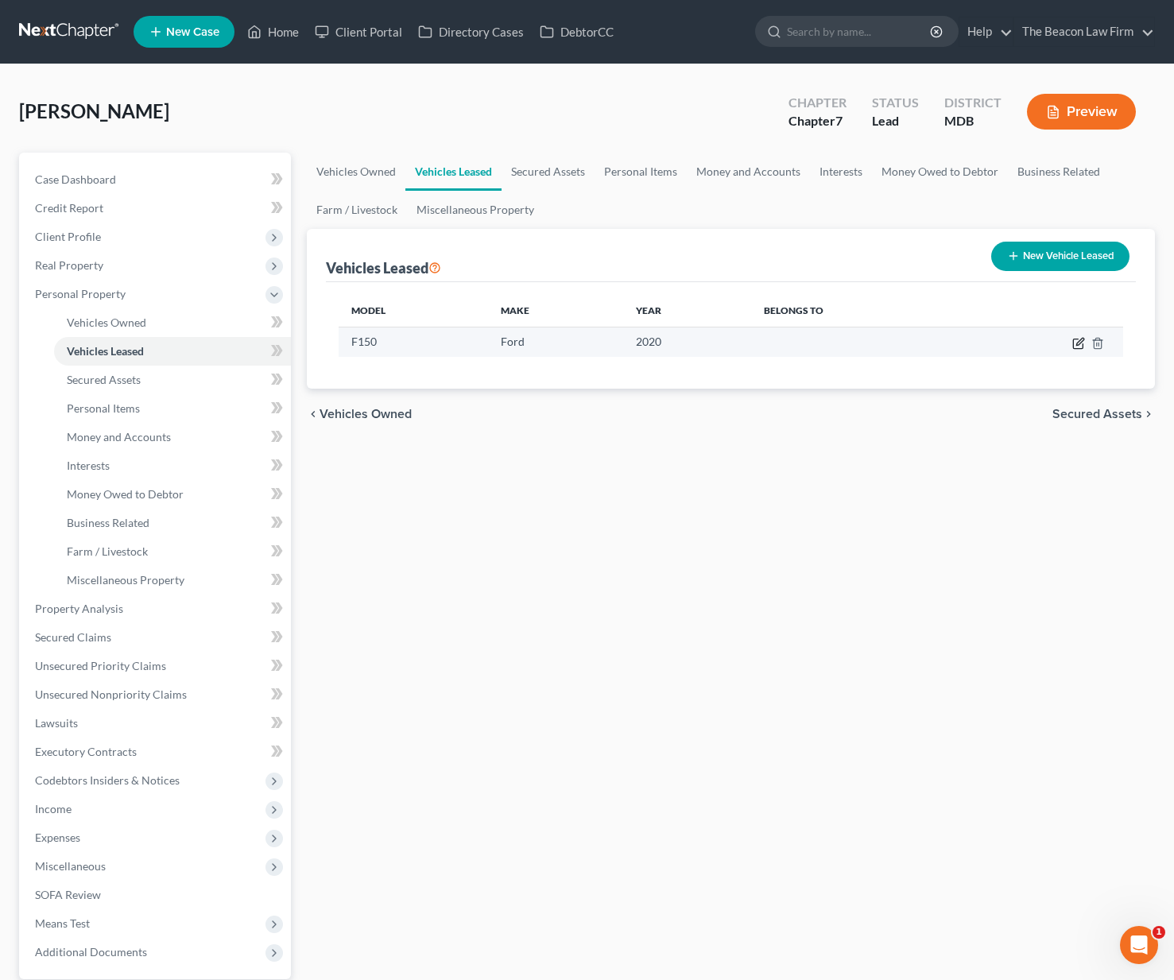
click at [1078, 345] on icon "button" at bounding box center [1079, 341] width 7 height 7
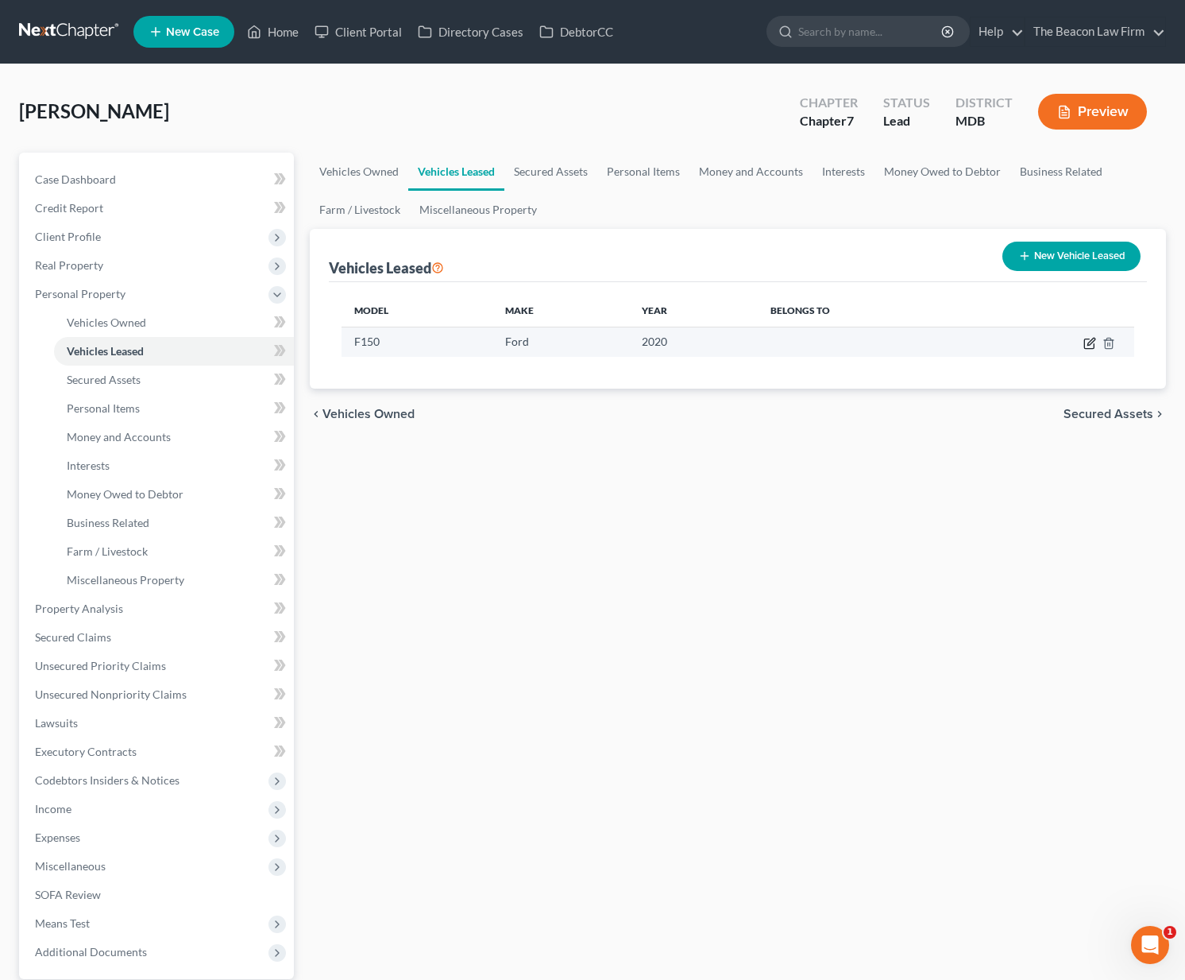
select select "6"
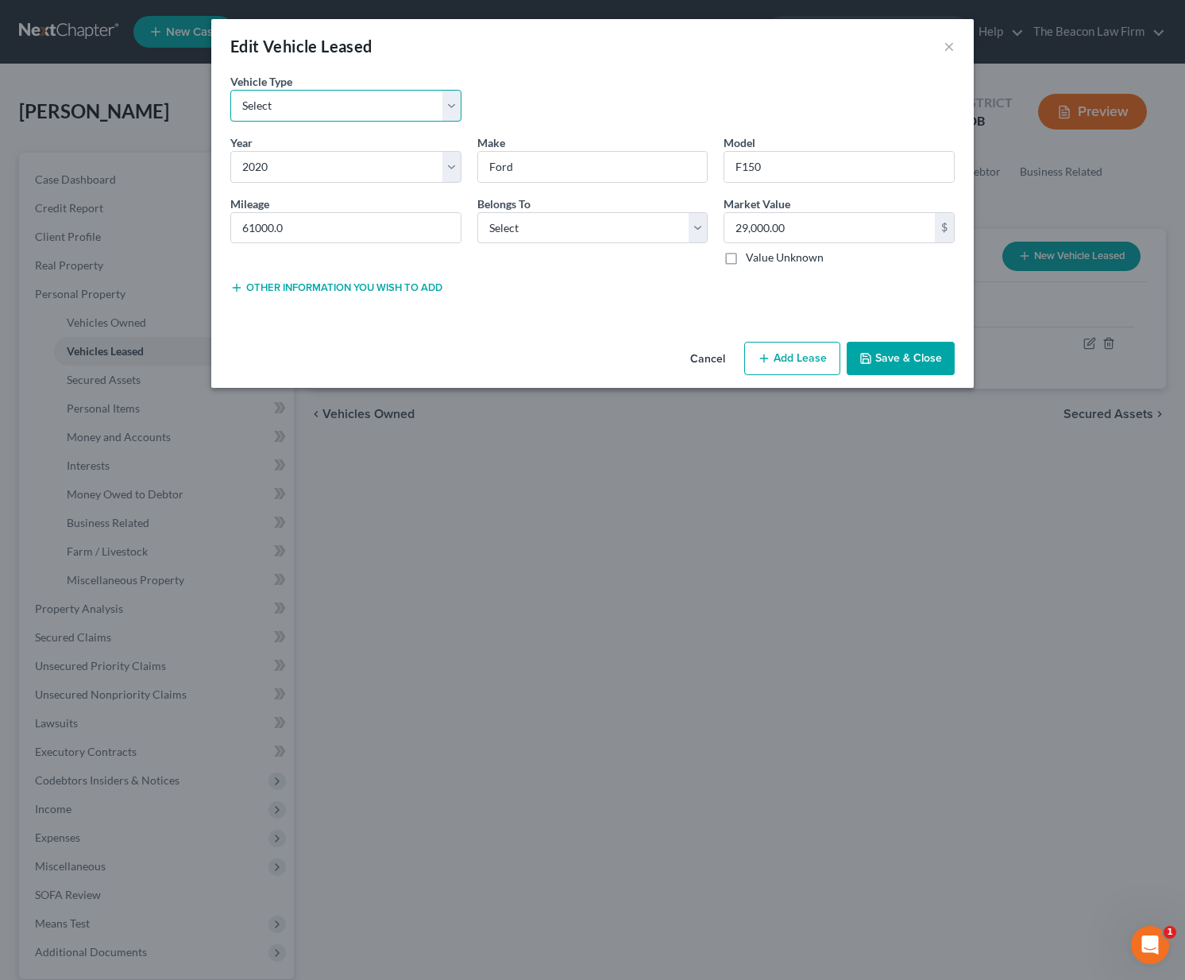
select select "1"
select select "0"
click at [885, 357] on button "Save & Close" at bounding box center [901, 358] width 108 height 33
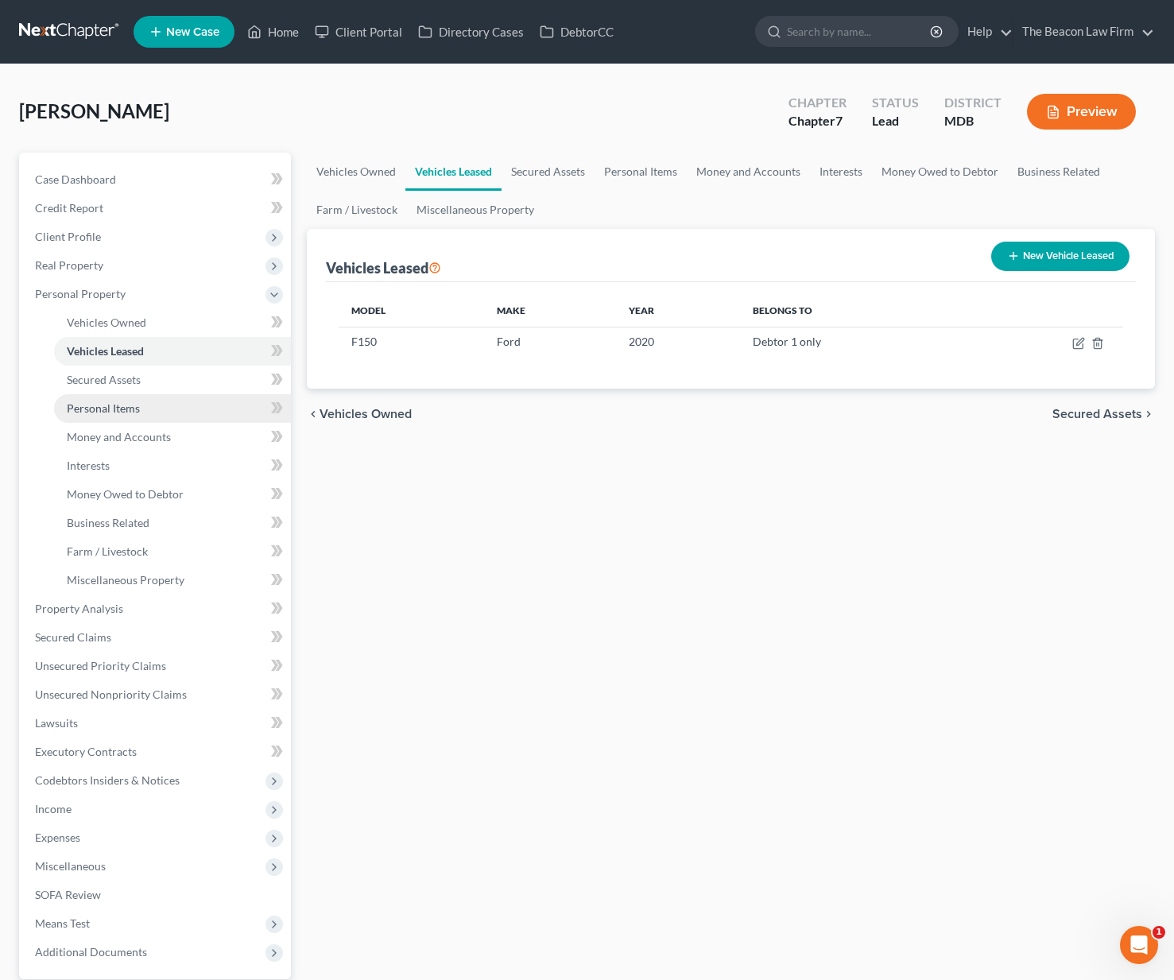
click at [107, 416] on link "Personal Items" at bounding box center [172, 408] width 237 height 29
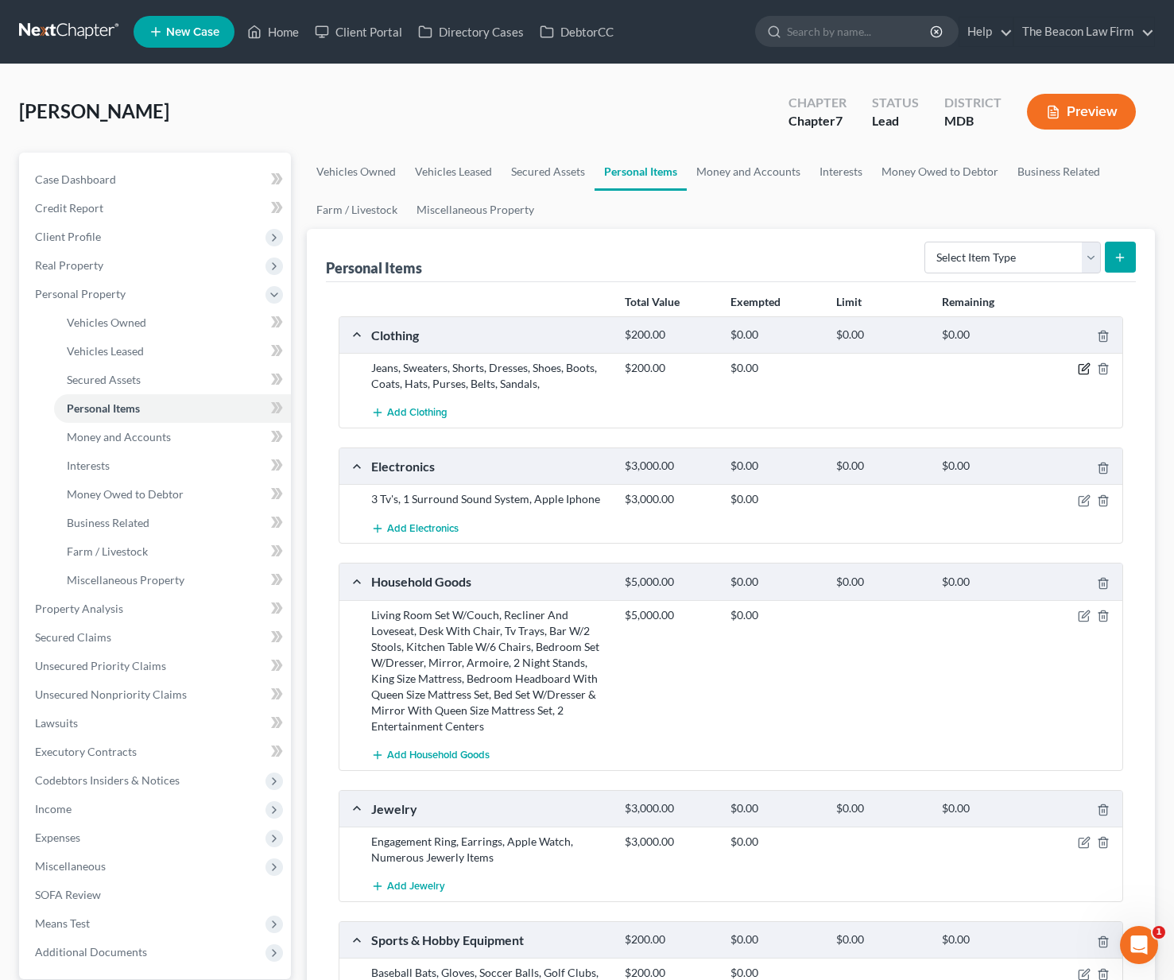
click at [1084, 364] on icon "button" at bounding box center [1083, 368] width 13 height 13
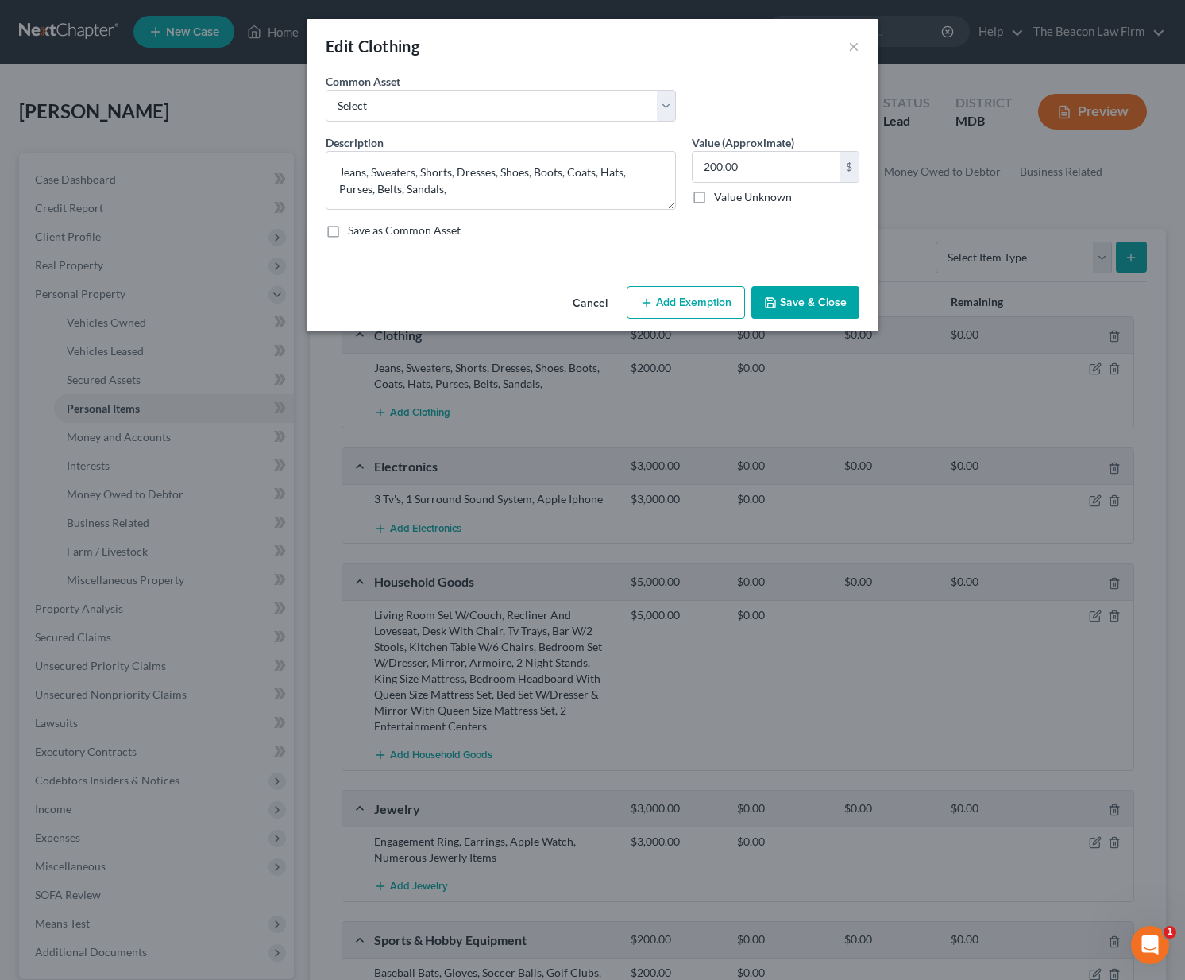
click at [677, 297] on button "Add Exemption" at bounding box center [686, 302] width 118 height 33
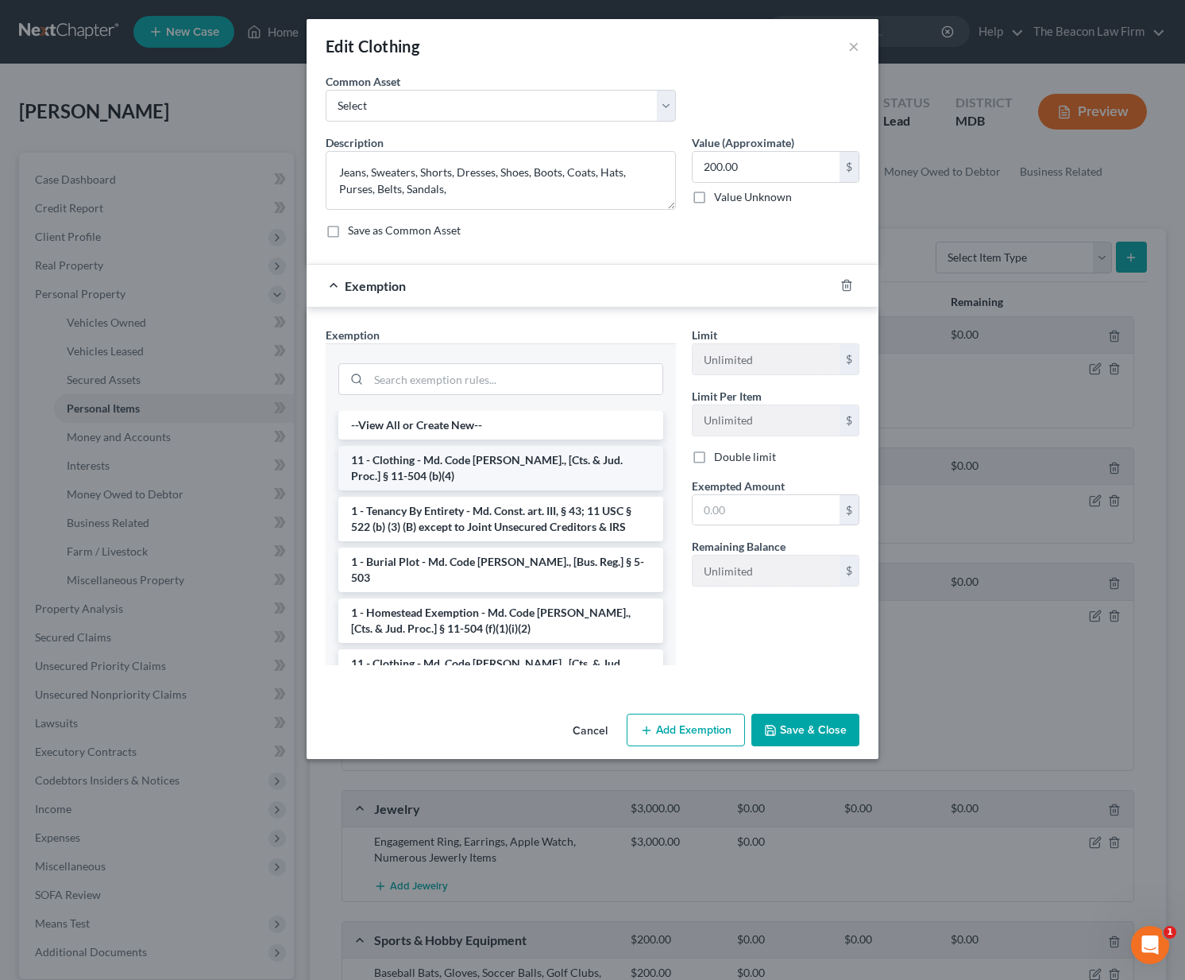
click at [481, 476] on li "11 - Clothing - Md. Code [PERSON_NAME]., [Cts. & Jud. Proc.] § 11-504 (b)(4)" at bounding box center [500, 468] width 325 height 44
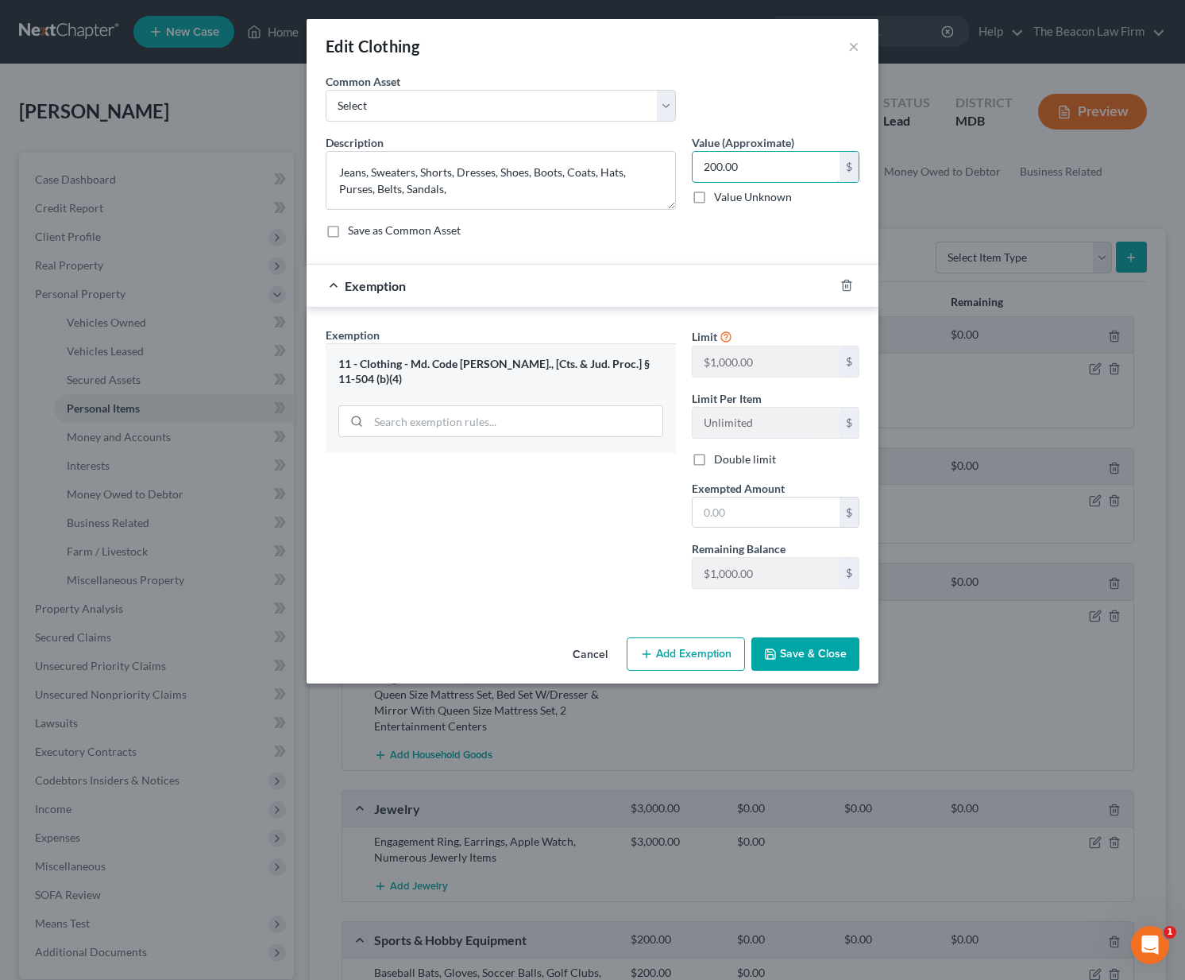
drag, startPoint x: 753, startPoint y: 168, endPoint x: 686, endPoint y: 166, distance: 67.6
click at [686, 166] on div "Value (Approximate) 200.00 $ Value Unknown Balance Undetermined 200.00 $ Value …" at bounding box center [776, 171] width 184 height 75
type input "500"
click at [779, 499] on input "text" at bounding box center [766, 512] width 147 height 30
type input "500"
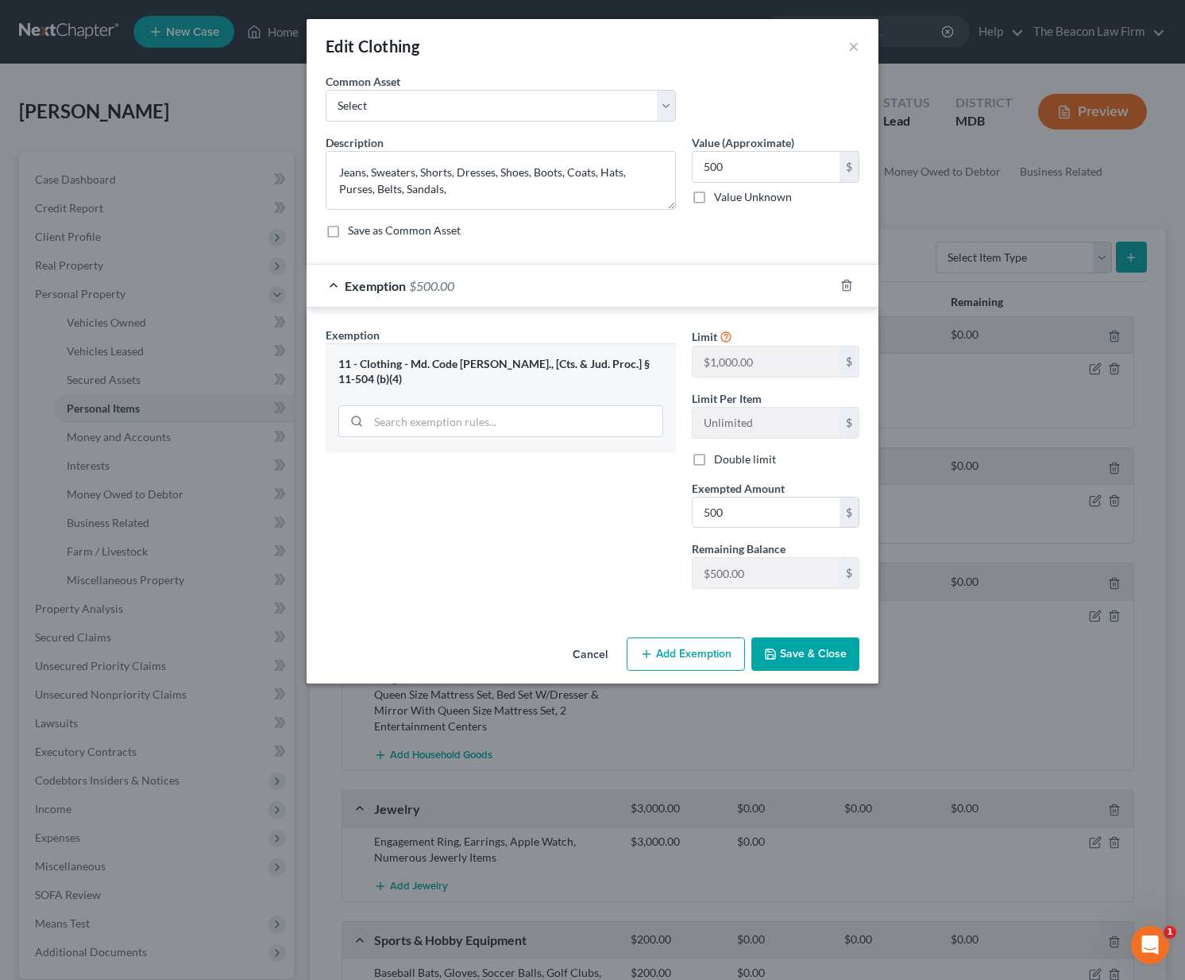
click at [830, 659] on button "Save & Close" at bounding box center [806, 653] width 108 height 33
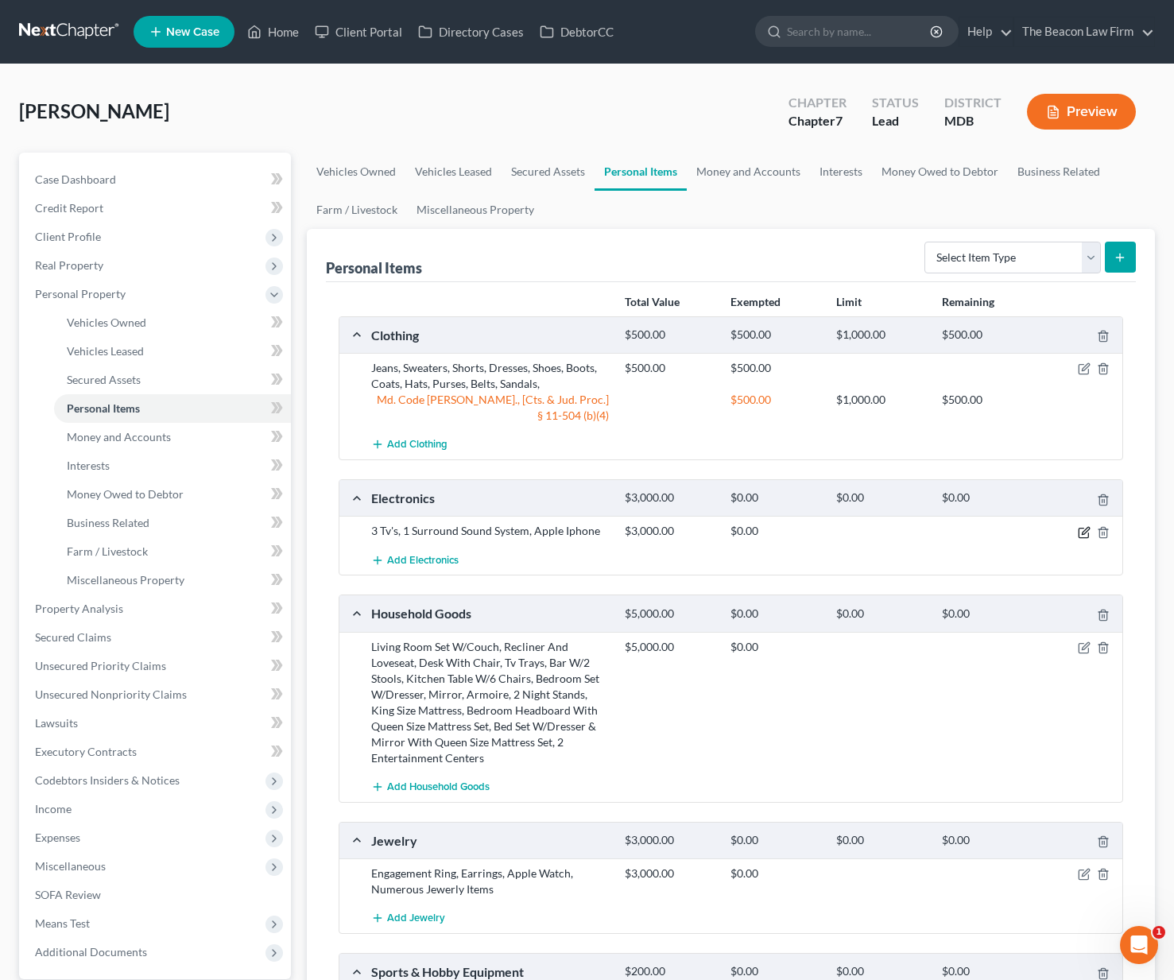
click at [1084, 526] on icon "button" at bounding box center [1083, 532] width 13 height 13
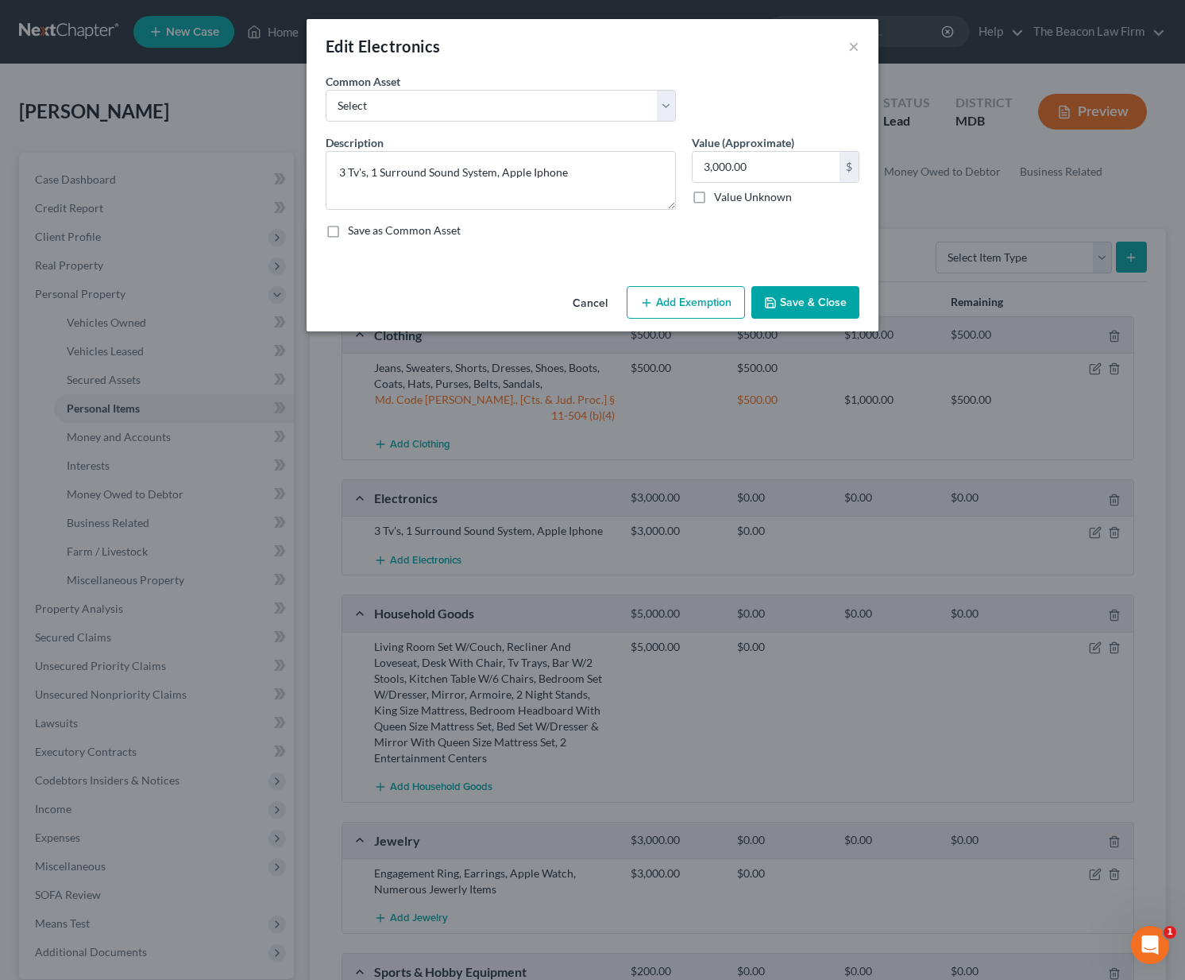
click at [673, 304] on button "Add Exemption" at bounding box center [686, 302] width 118 height 33
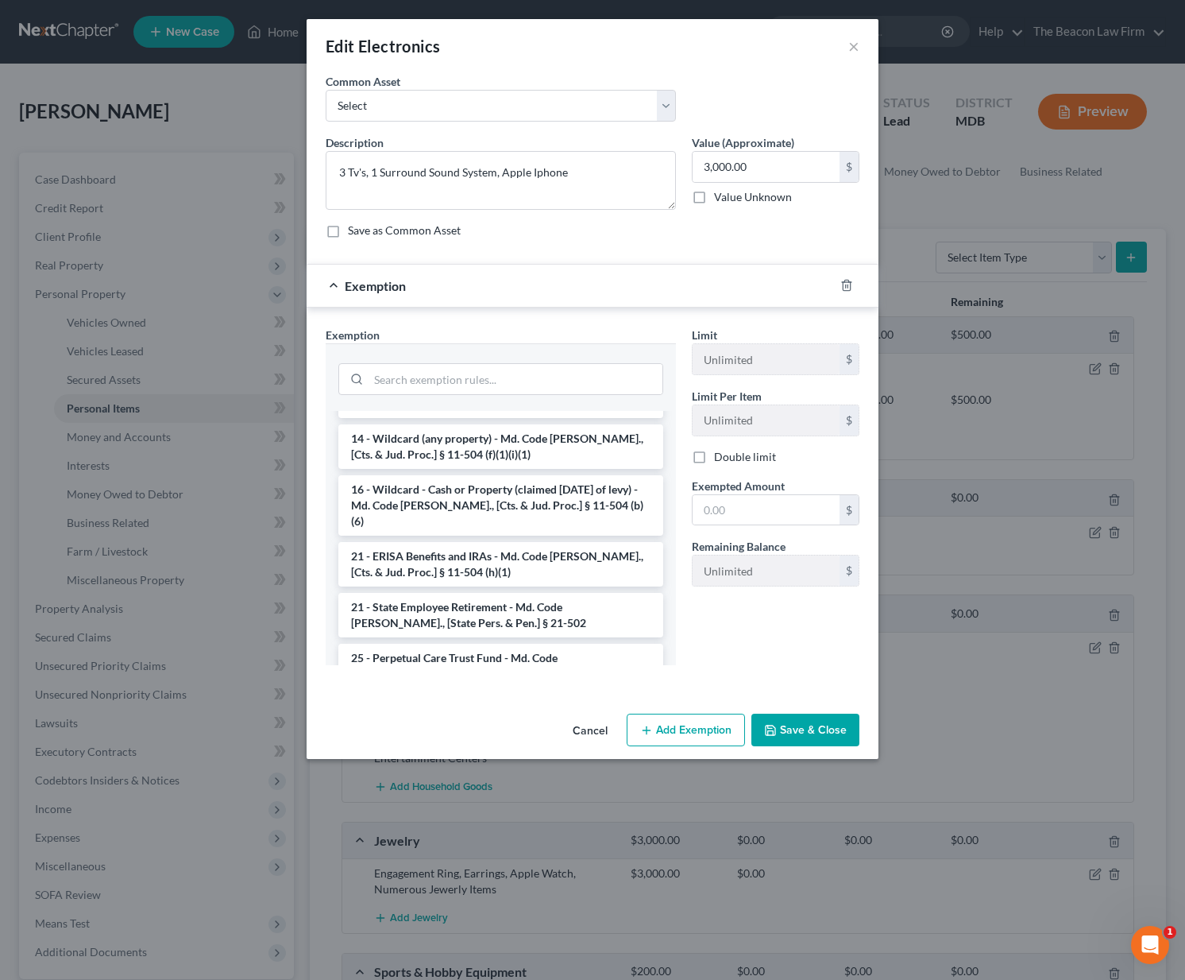
scroll to position [304, 0]
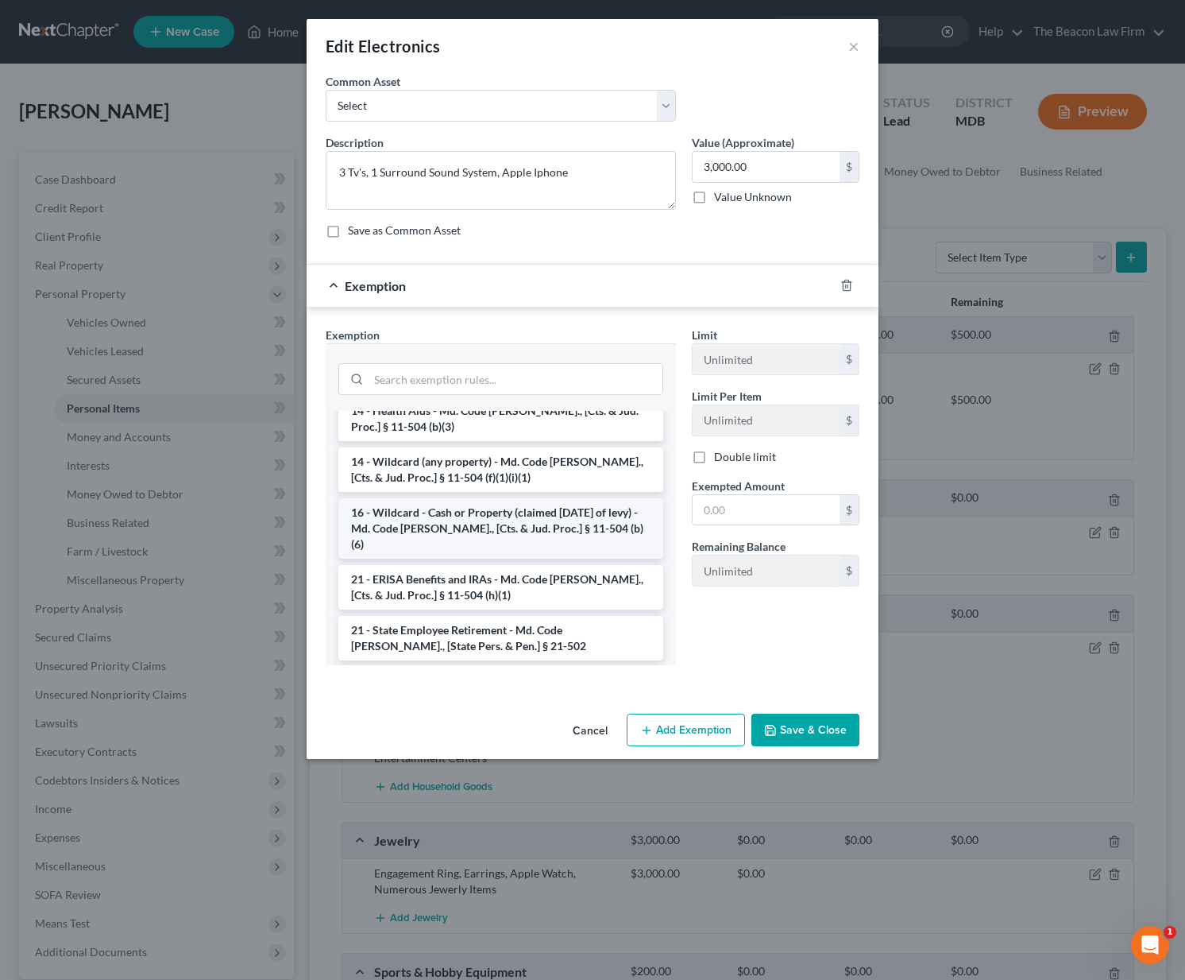
click at [506, 513] on li "16 - Wildcard - Cash or Property (claimed [DATE] of levy) - Md. Code [PERSON_NA…" at bounding box center [500, 528] width 325 height 60
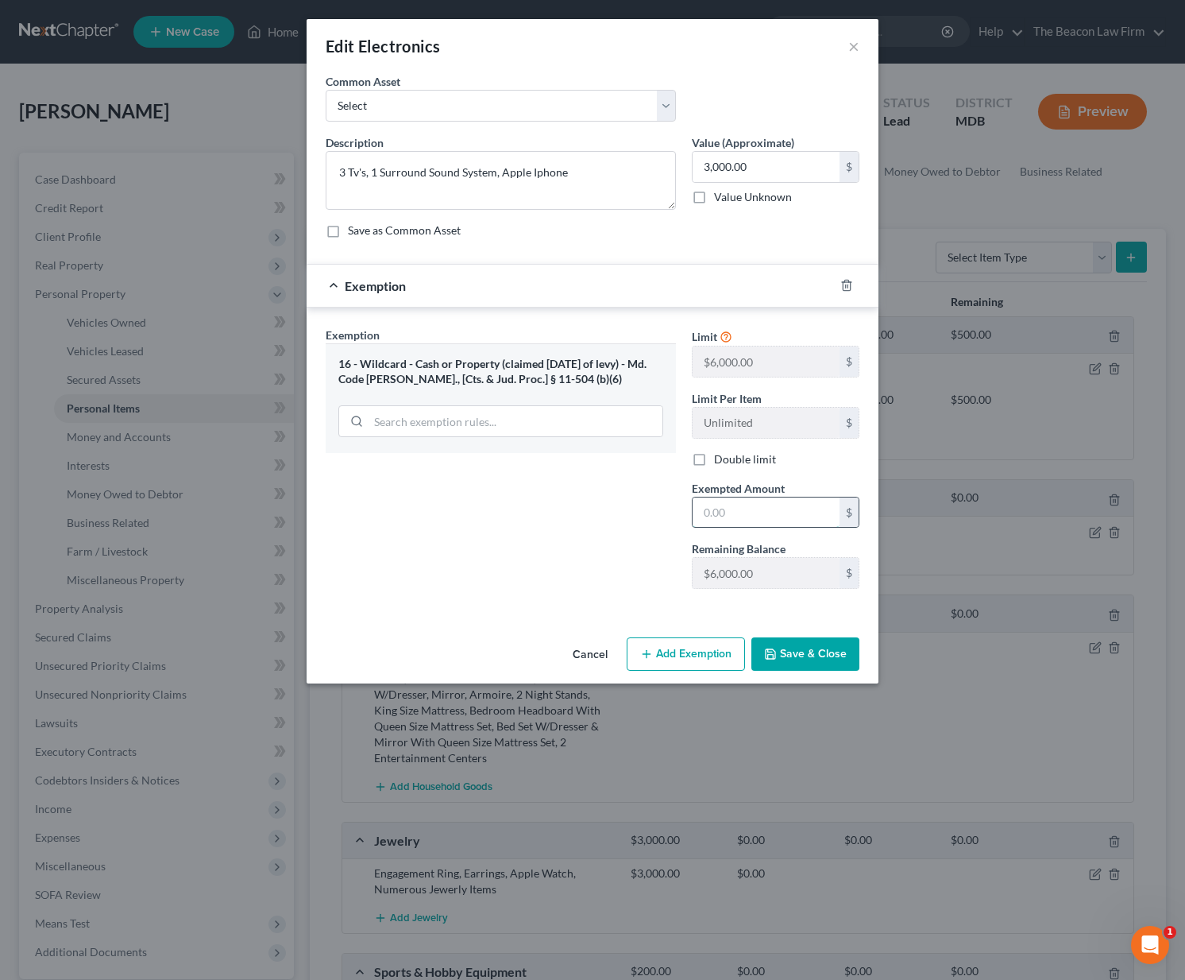
click at [762, 517] on input "text" at bounding box center [766, 512] width 147 height 30
type input "3,000"
click at [845, 655] on button "Save & Close" at bounding box center [806, 653] width 108 height 33
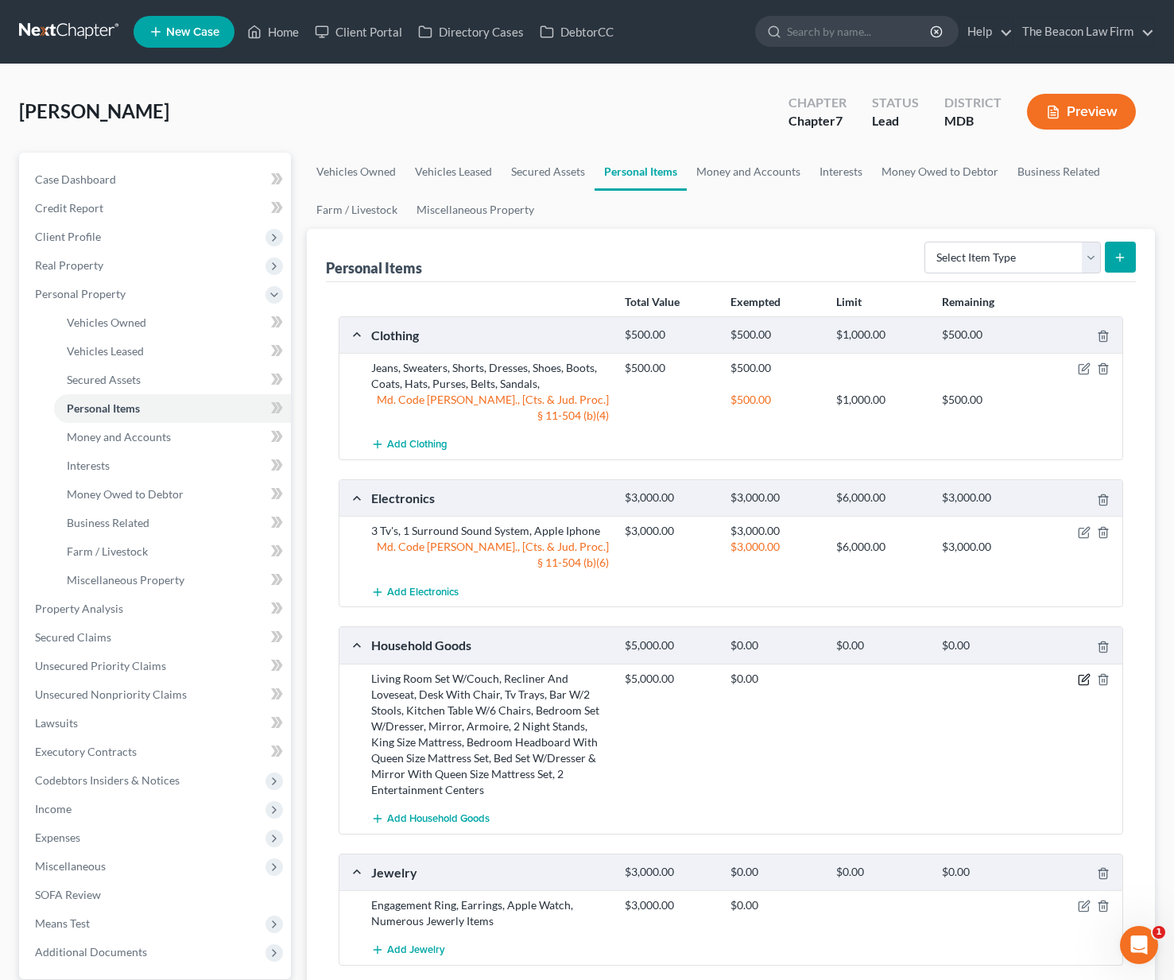
click at [1089, 673] on icon "button" at bounding box center [1083, 679] width 13 height 13
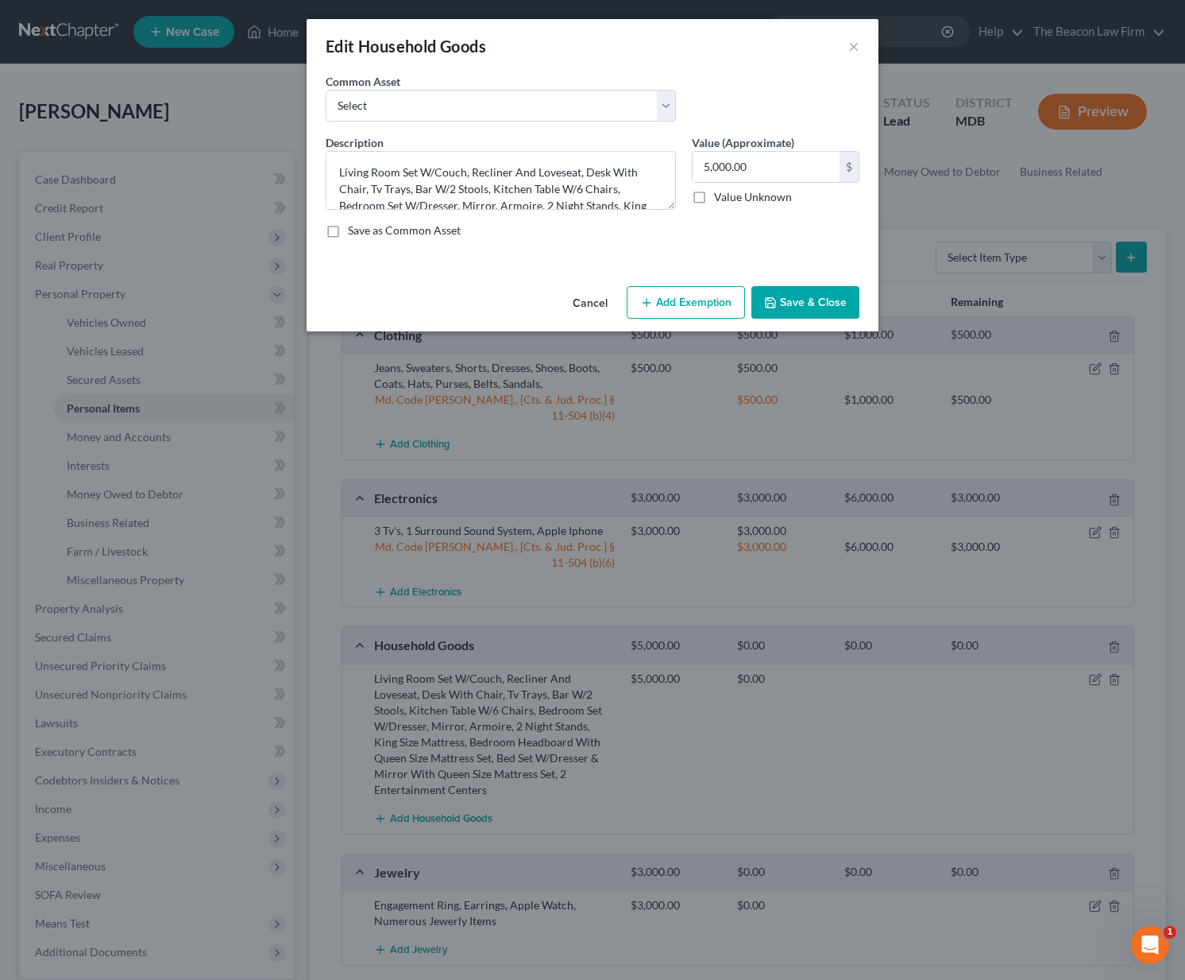
click at [664, 304] on button "Add Exemption" at bounding box center [686, 302] width 118 height 33
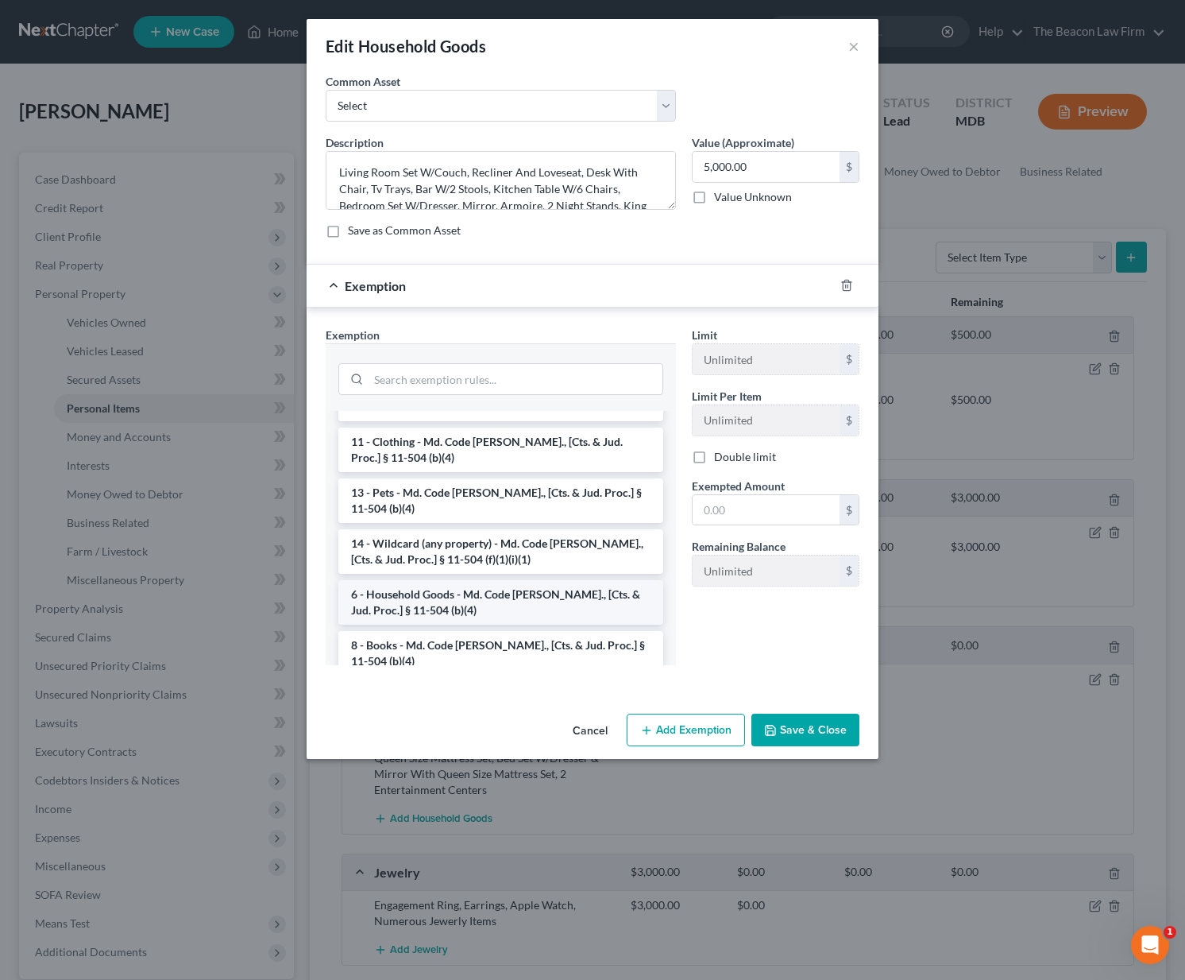
scroll to position [18, 0]
click at [477, 602] on li "6 - Household Goods - Md. Code [PERSON_NAME]., [Cts. & Jud. Proc.] § 11-504 (b)…" at bounding box center [500, 602] width 325 height 44
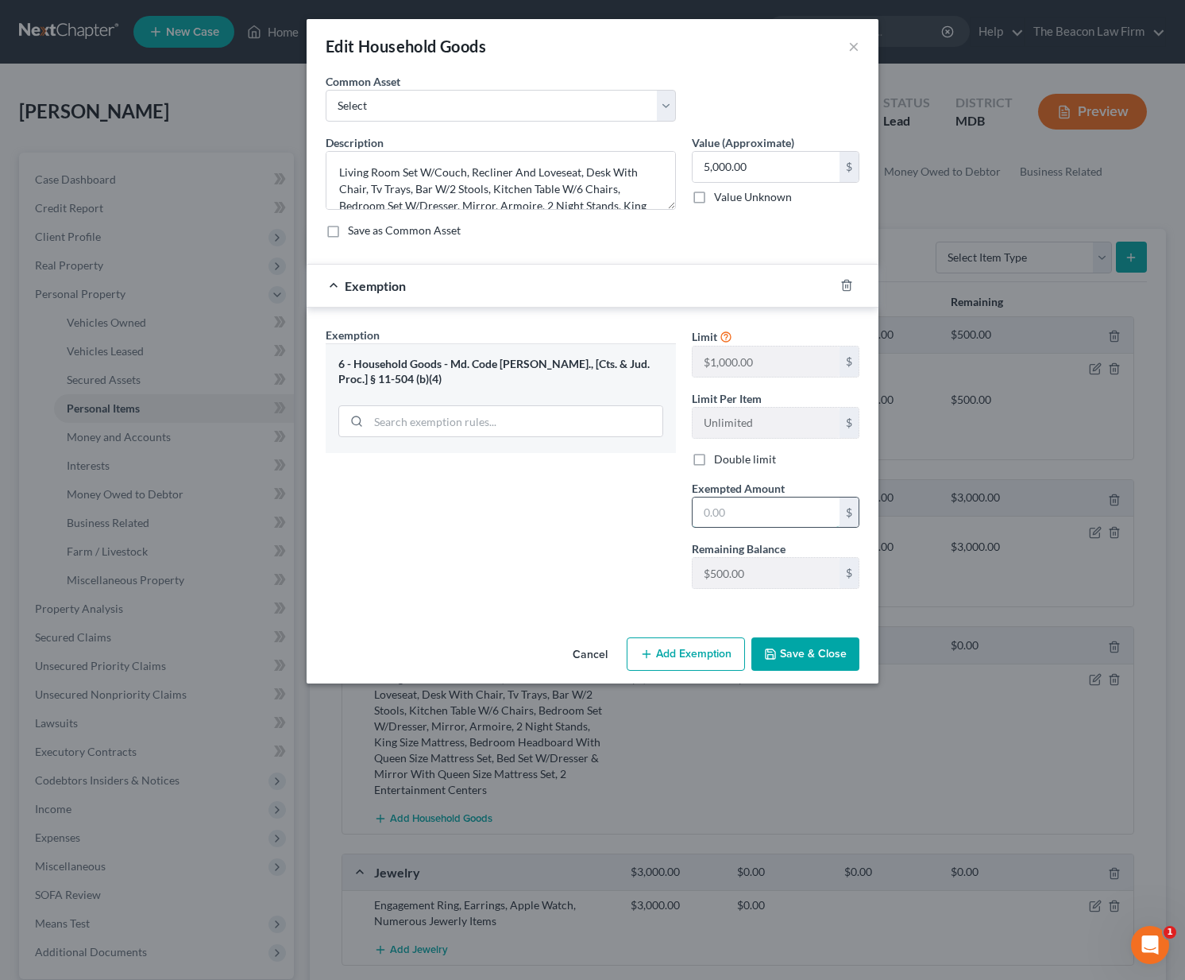
click at [745, 511] on input "text" at bounding box center [766, 512] width 147 height 30
type input "500"
click at [701, 653] on button "Add Exemption" at bounding box center [686, 653] width 118 height 33
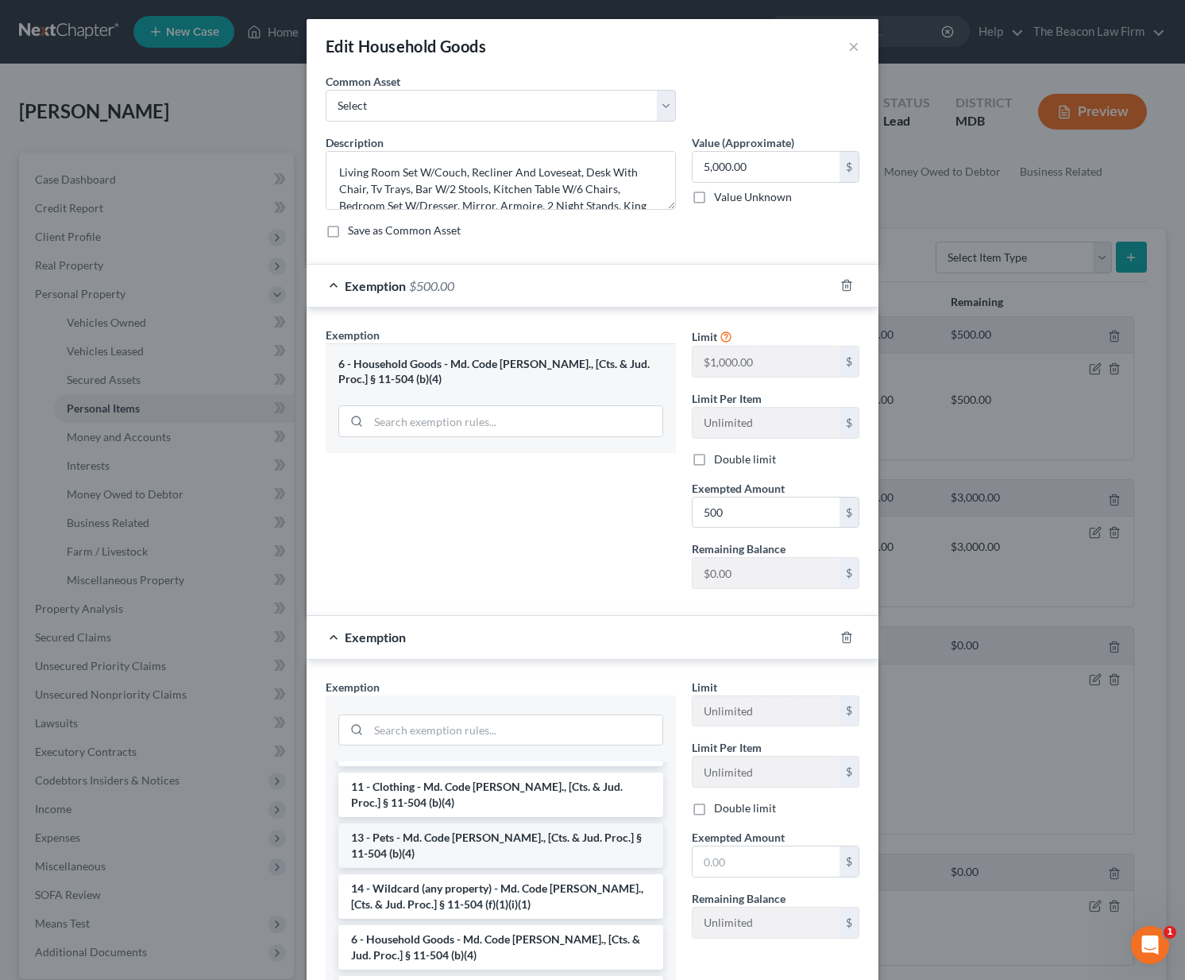
scroll to position [76, 0]
click at [432, 846] on li "14 - Wildcard (any property) - Md. Code [PERSON_NAME]., [Cts. & Jud. Proc.] § 1…" at bounding box center [500, 844] width 325 height 44
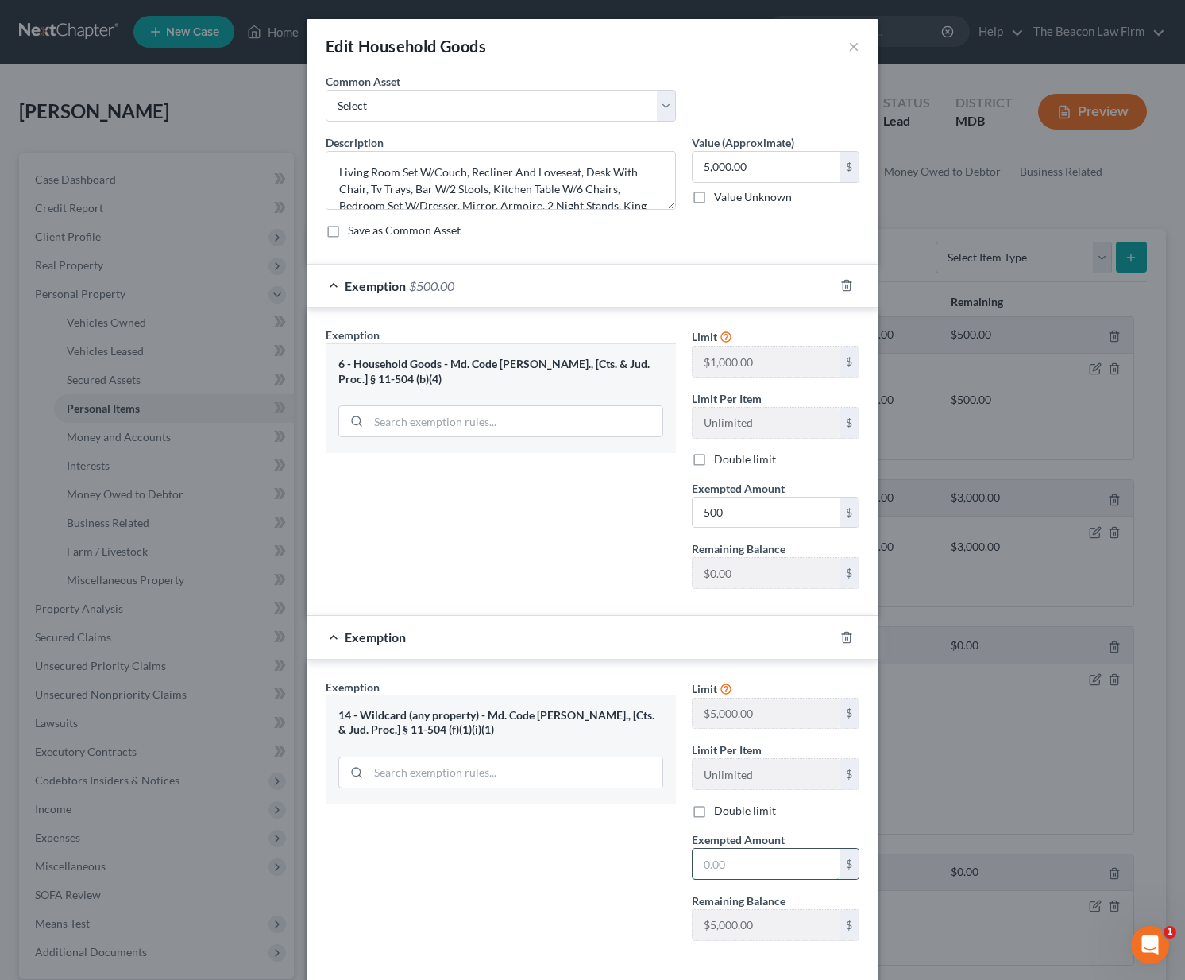
click at [723, 868] on input "text" at bounding box center [766, 864] width 147 height 30
type input "4,500"
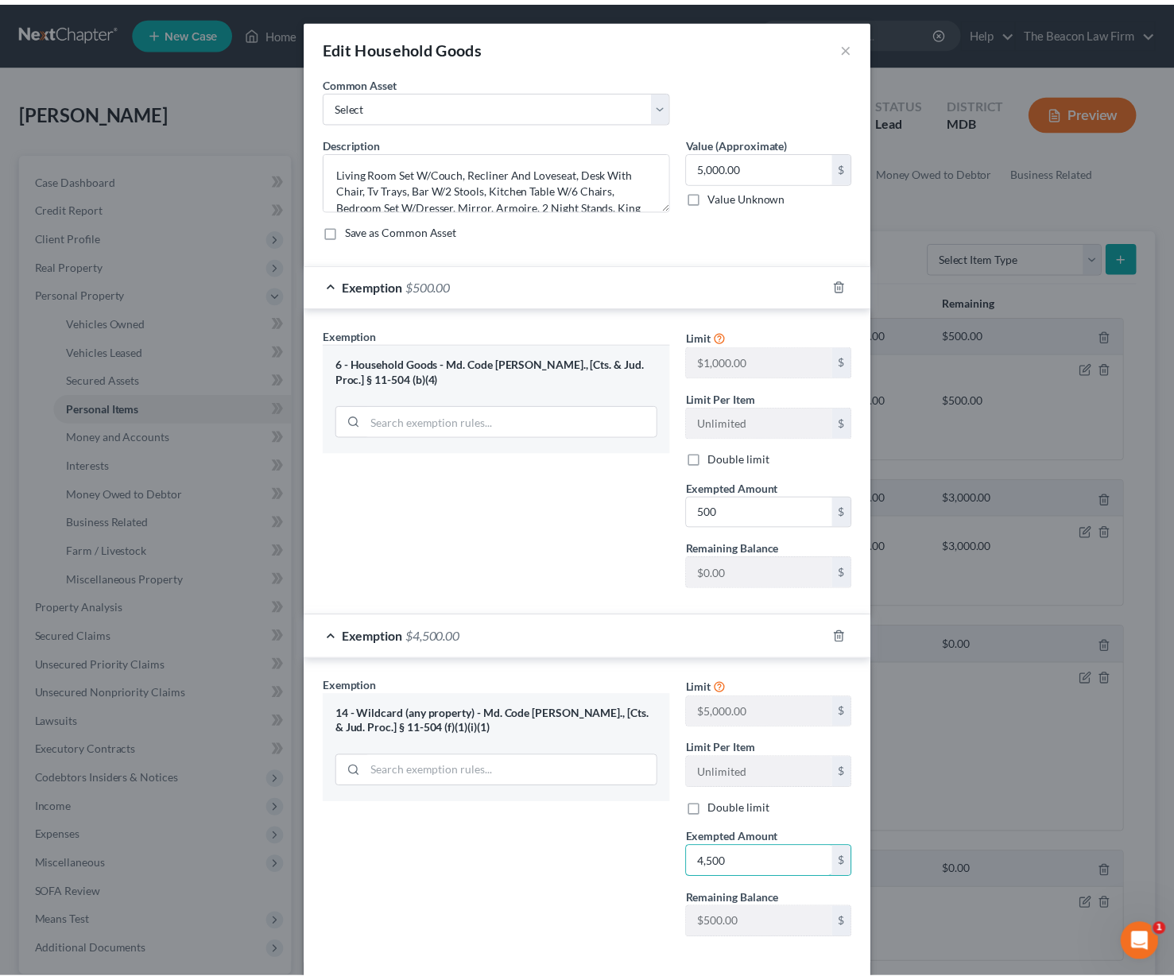
scroll to position [74, 0]
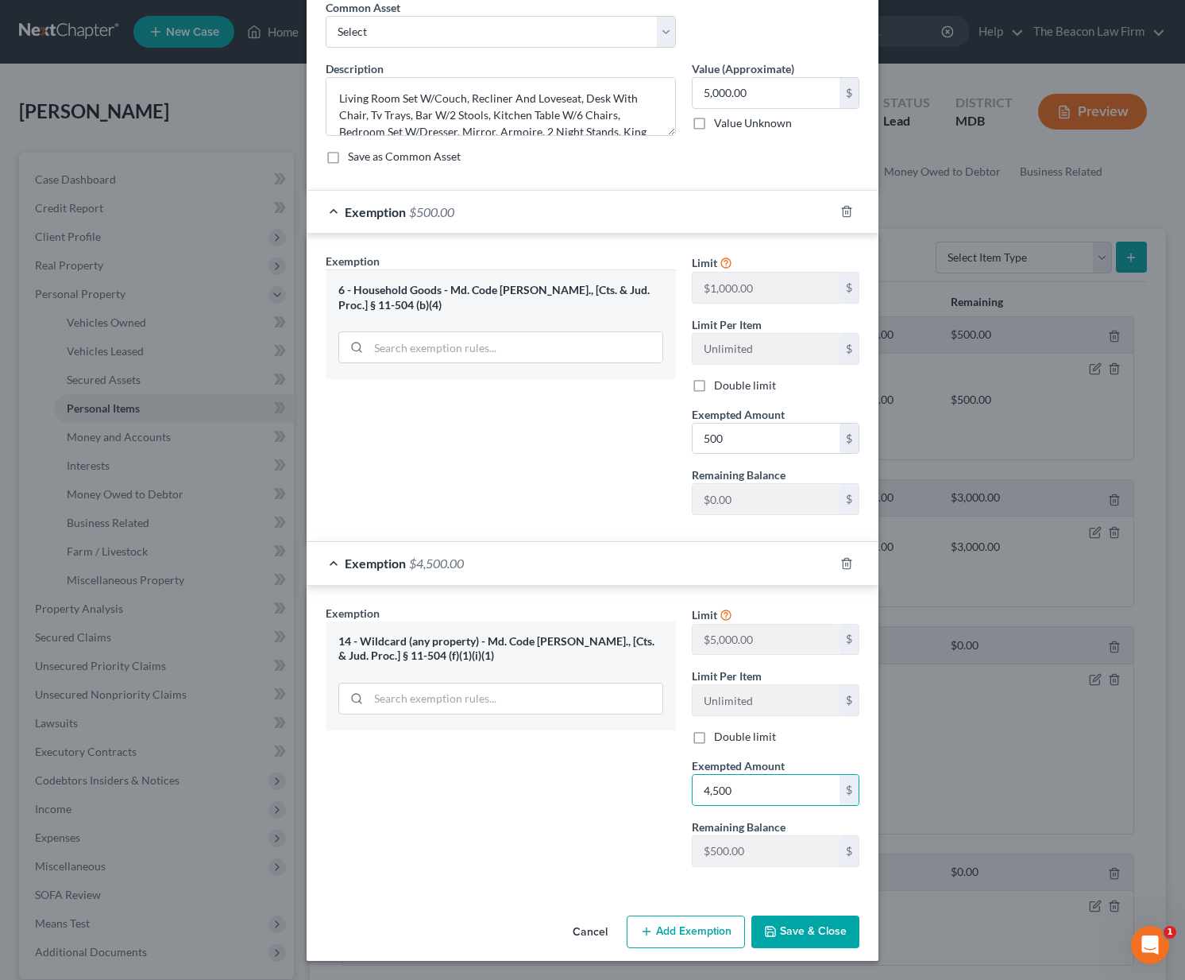
click at [803, 924] on button "Save & Close" at bounding box center [806, 931] width 108 height 33
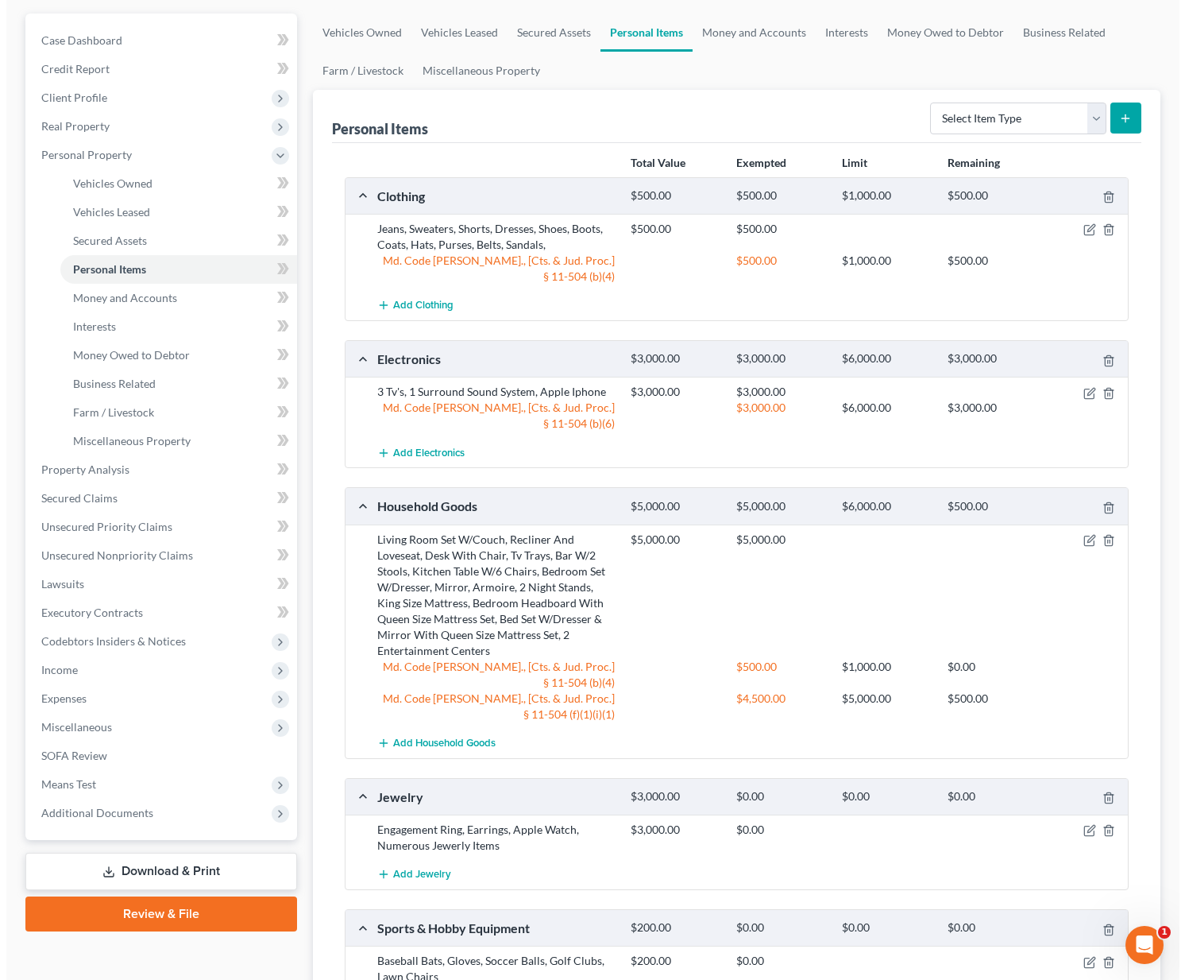
scroll to position [281, 0]
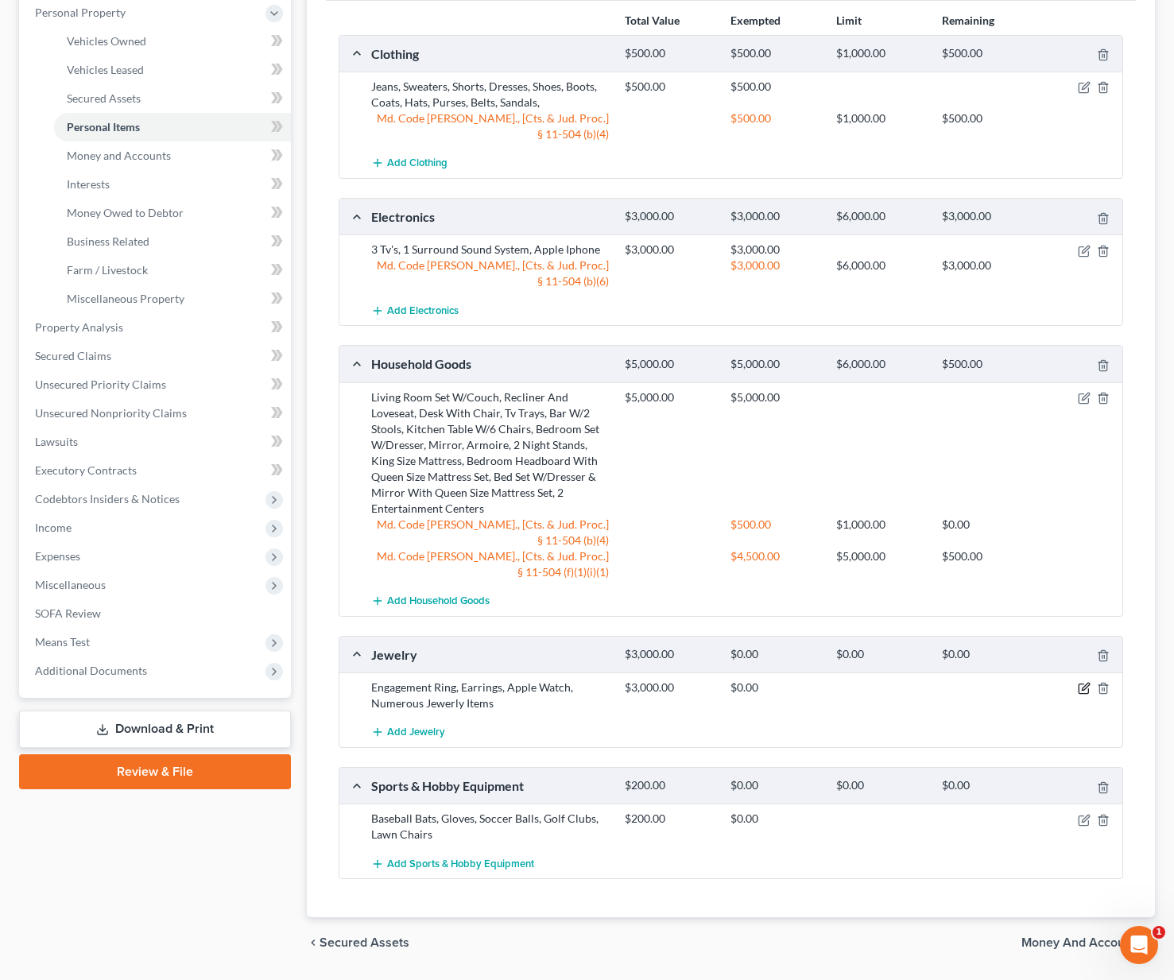
click at [1085, 682] on icon "button" at bounding box center [1083, 688] width 13 height 13
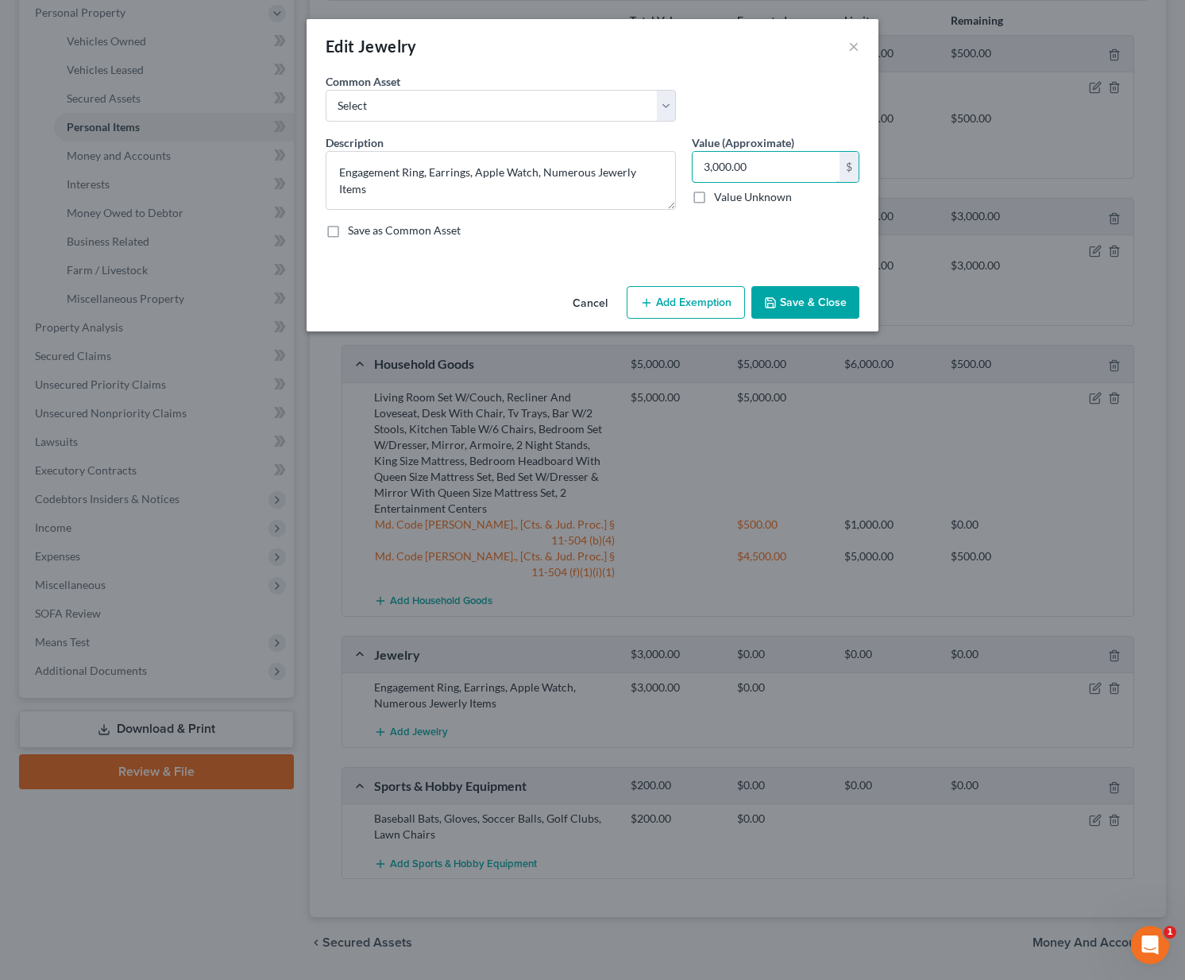
drag, startPoint x: 752, startPoint y: 162, endPoint x: 687, endPoint y: 166, distance: 64.5
click at [687, 166] on div "Value (Approximate) 3,000.00 $ Value Unknown Balance Undetermined 3,000.00 $ Va…" at bounding box center [776, 171] width 184 height 75
type input "2,000"
click at [853, 48] on button "×" at bounding box center [854, 46] width 11 height 19
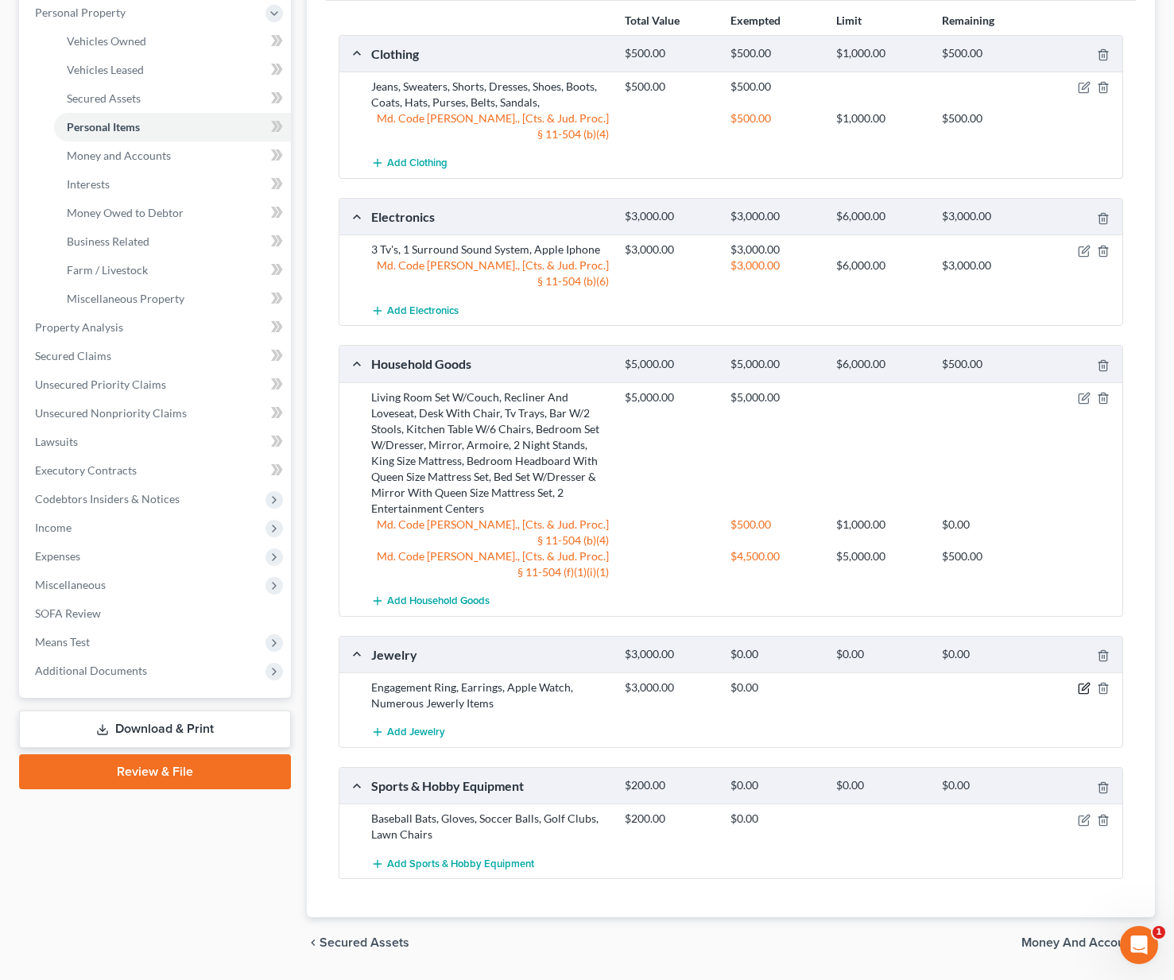
click at [1087, 682] on icon "button" at bounding box center [1083, 688] width 13 height 13
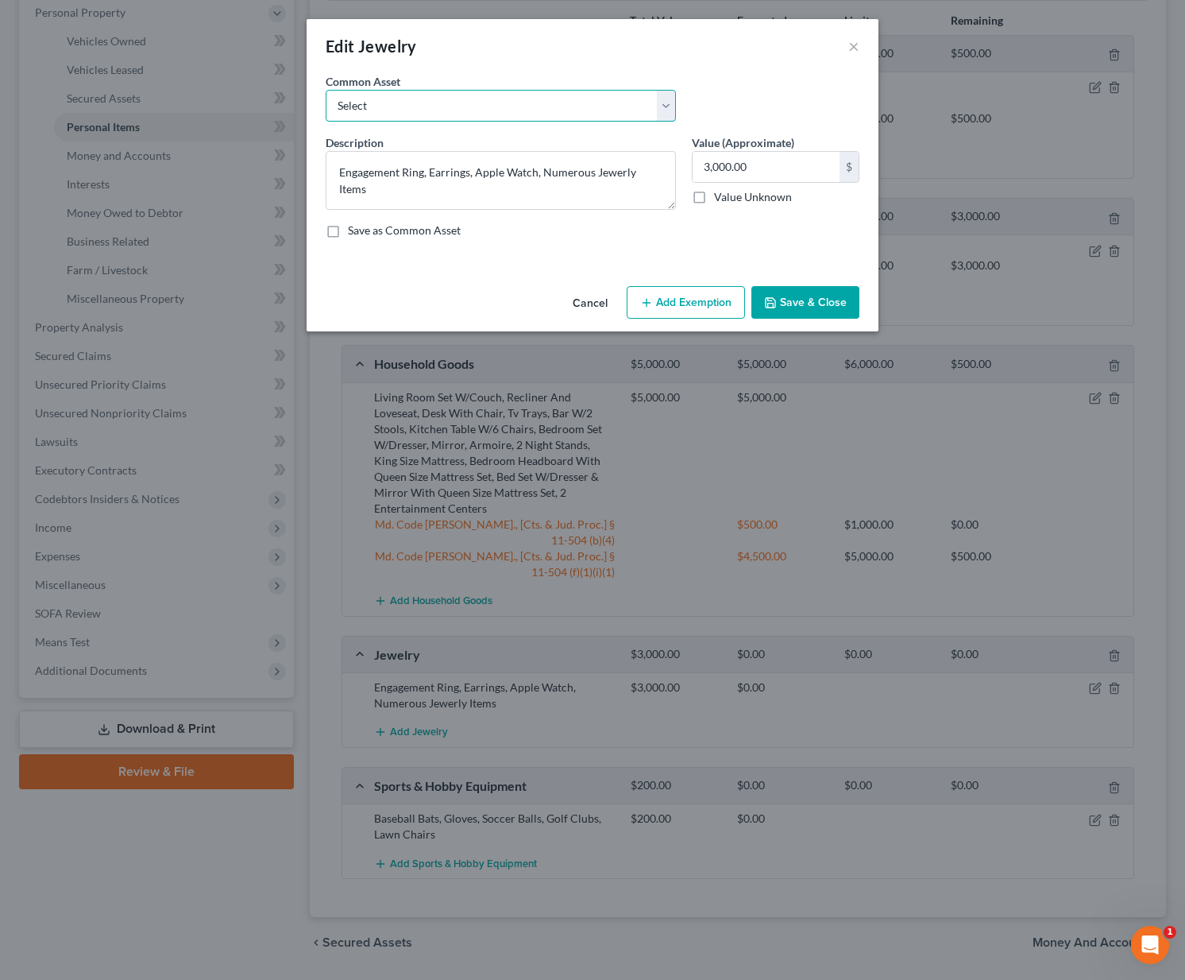
select select "3"
type textarea "Costume Jewelry"
type input "100.00"
click at [694, 310] on button "Add Exemption" at bounding box center [686, 302] width 118 height 33
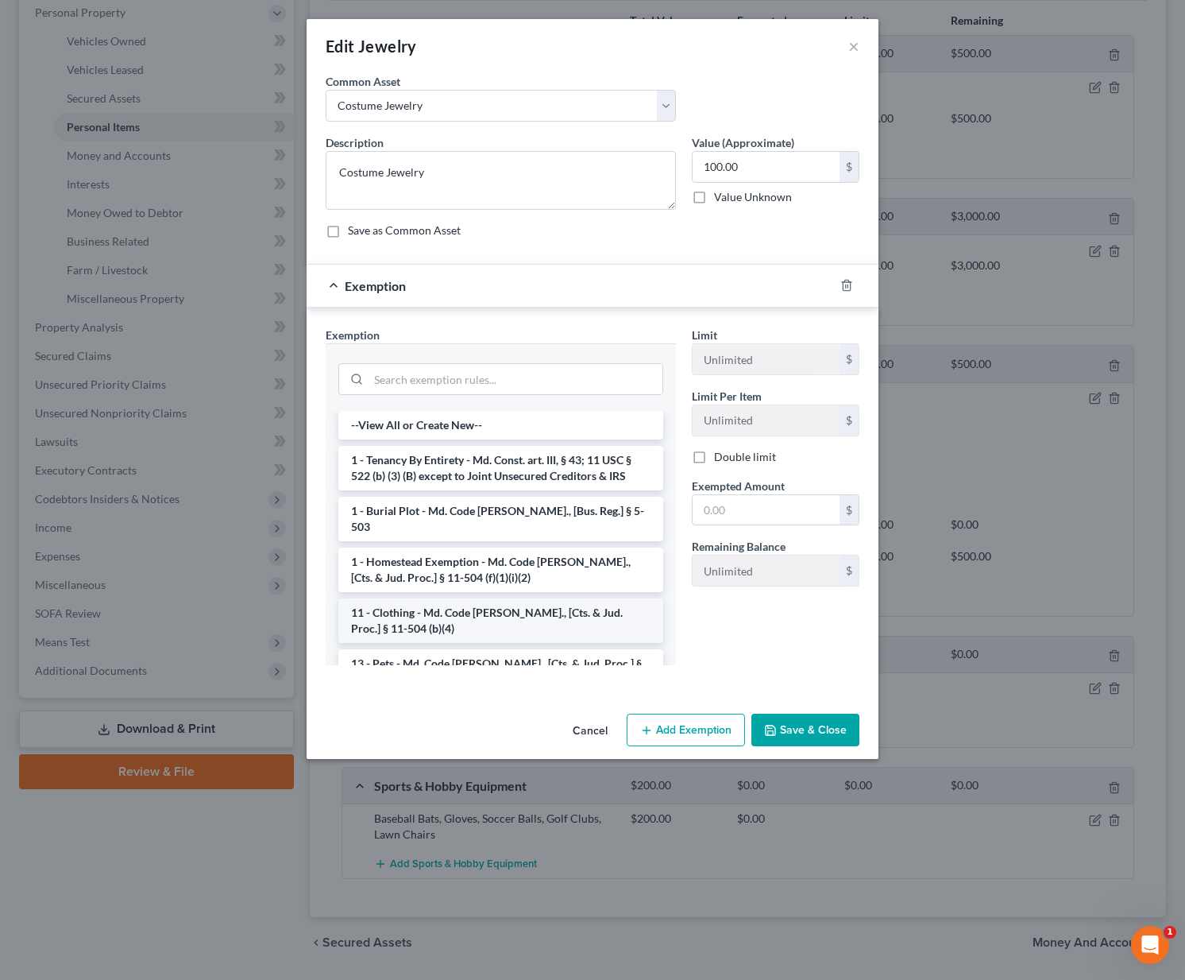
scroll to position [215, 0]
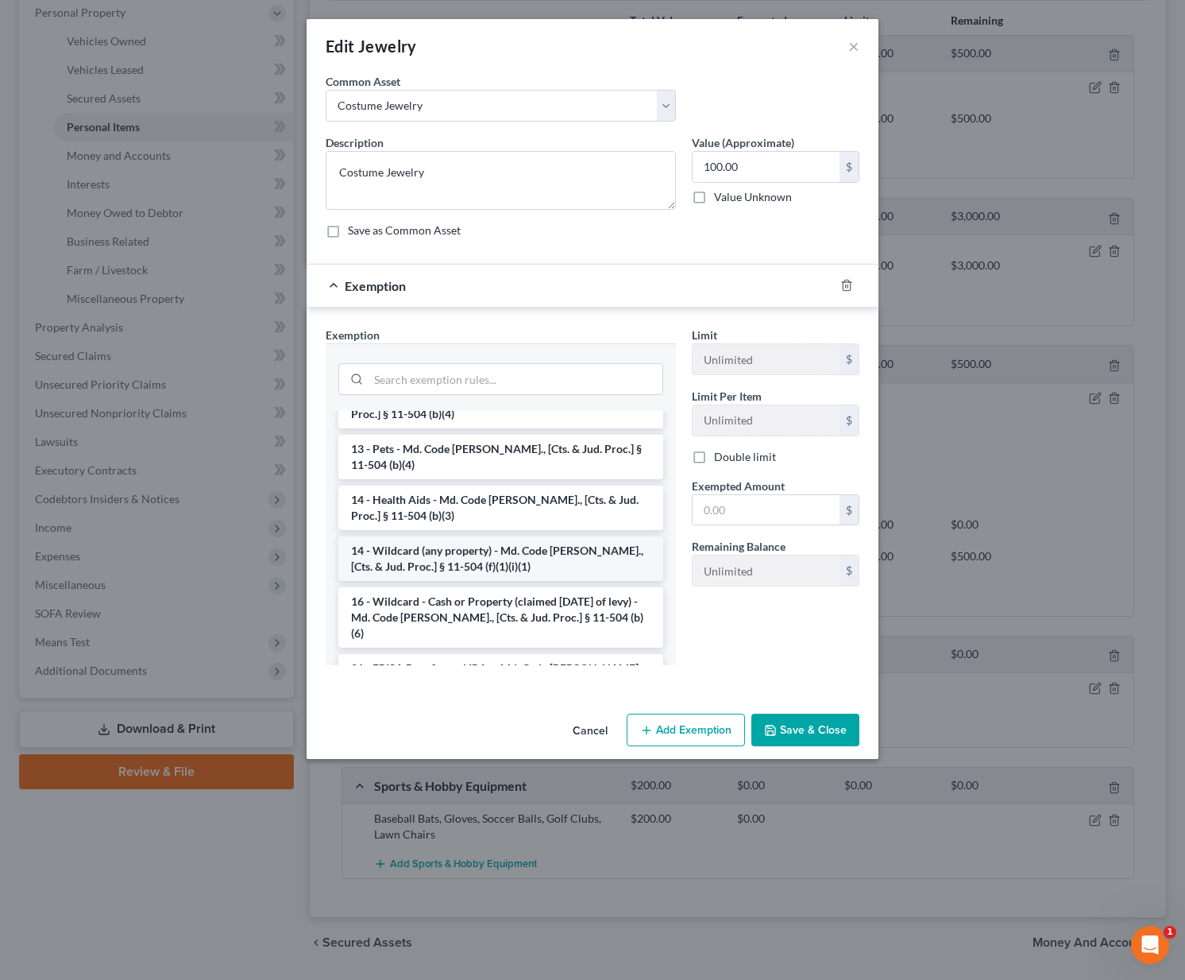
click at [520, 554] on li "14 - Wildcard (any property) - Md. Code [PERSON_NAME]., [Cts. & Jud. Proc.] § 1…" at bounding box center [500, 558] width 325 height 44
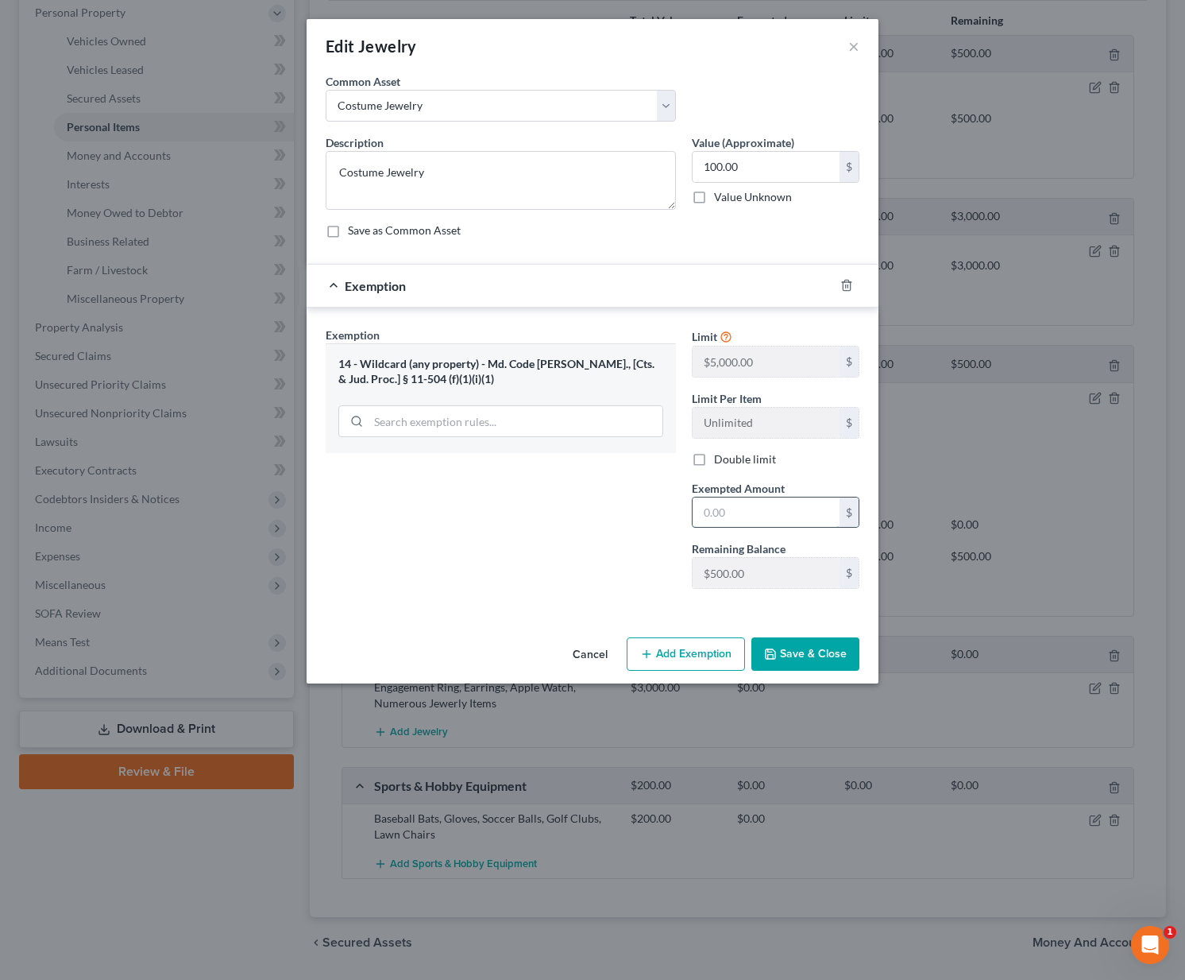
click at [741, 513] on input "text" at bounding box center [766, 512] width 147 height 30
type input "100"
click at [825, 659] on button "Save & Close" at bounding box center [806, 653] width 108 height 33
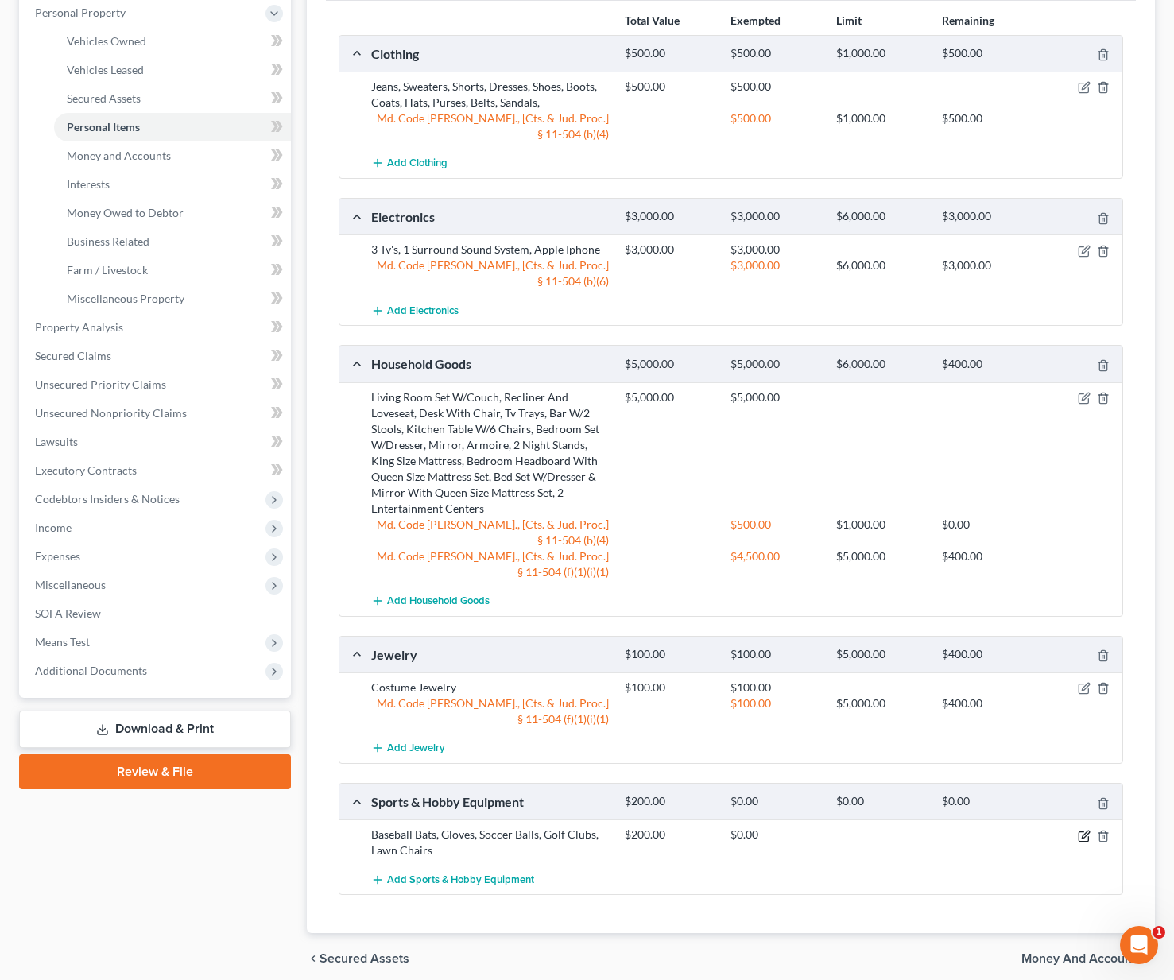
click at [1085, 829] on icon "button" at bounding box center [1083, 835] width 13 height 13
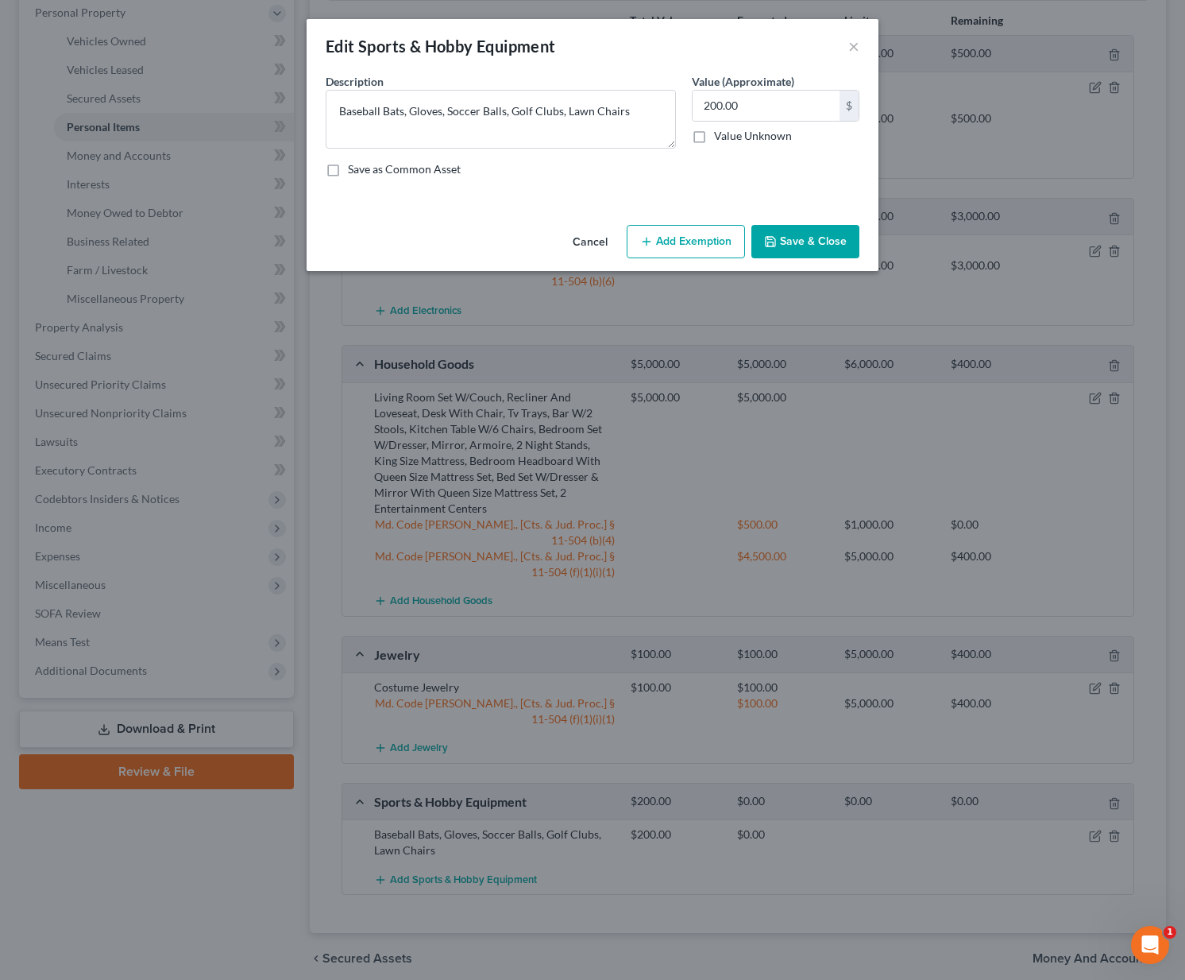
click at [694, 239] on button "Add Exemption" at bounding box center [686, 241] width 118 height 33
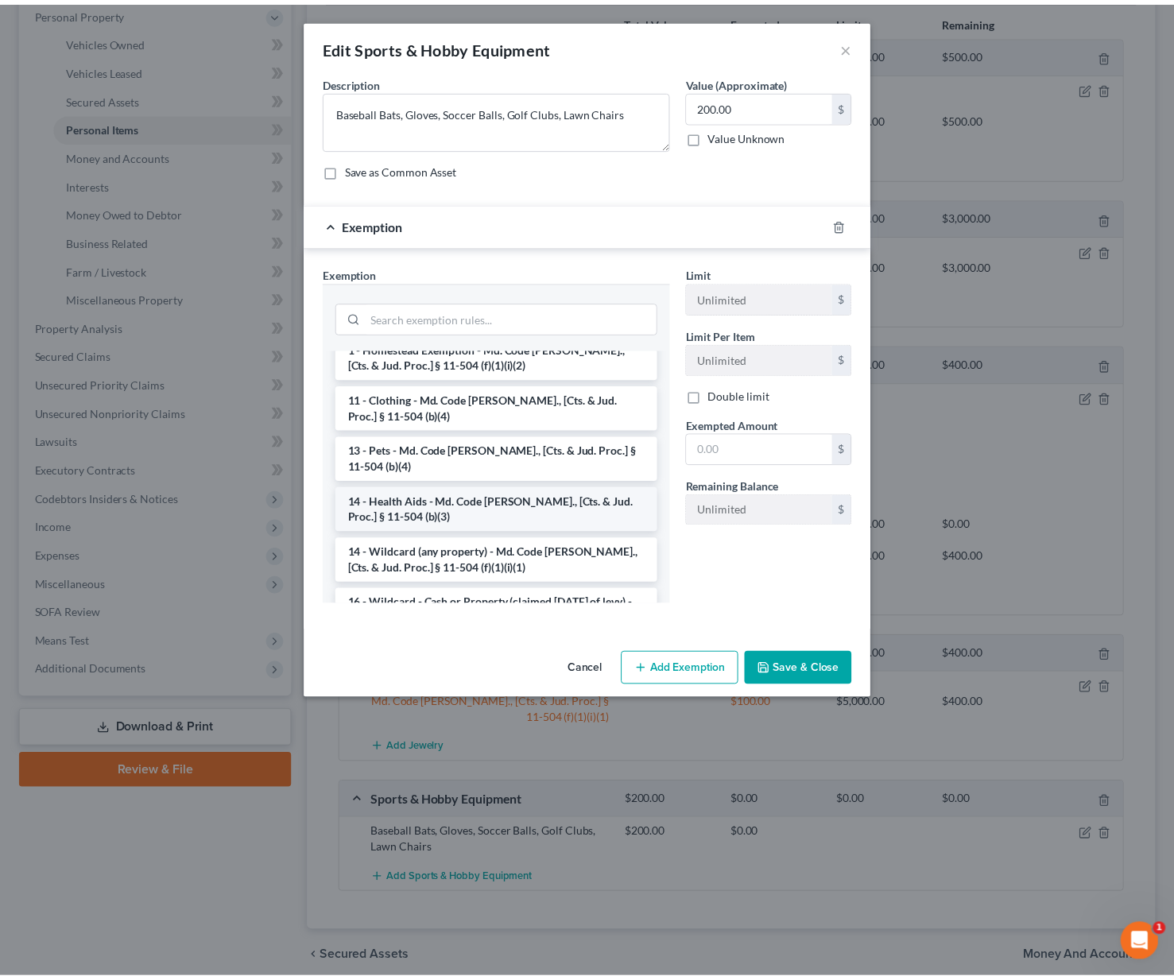
scroll to position [219, 0]
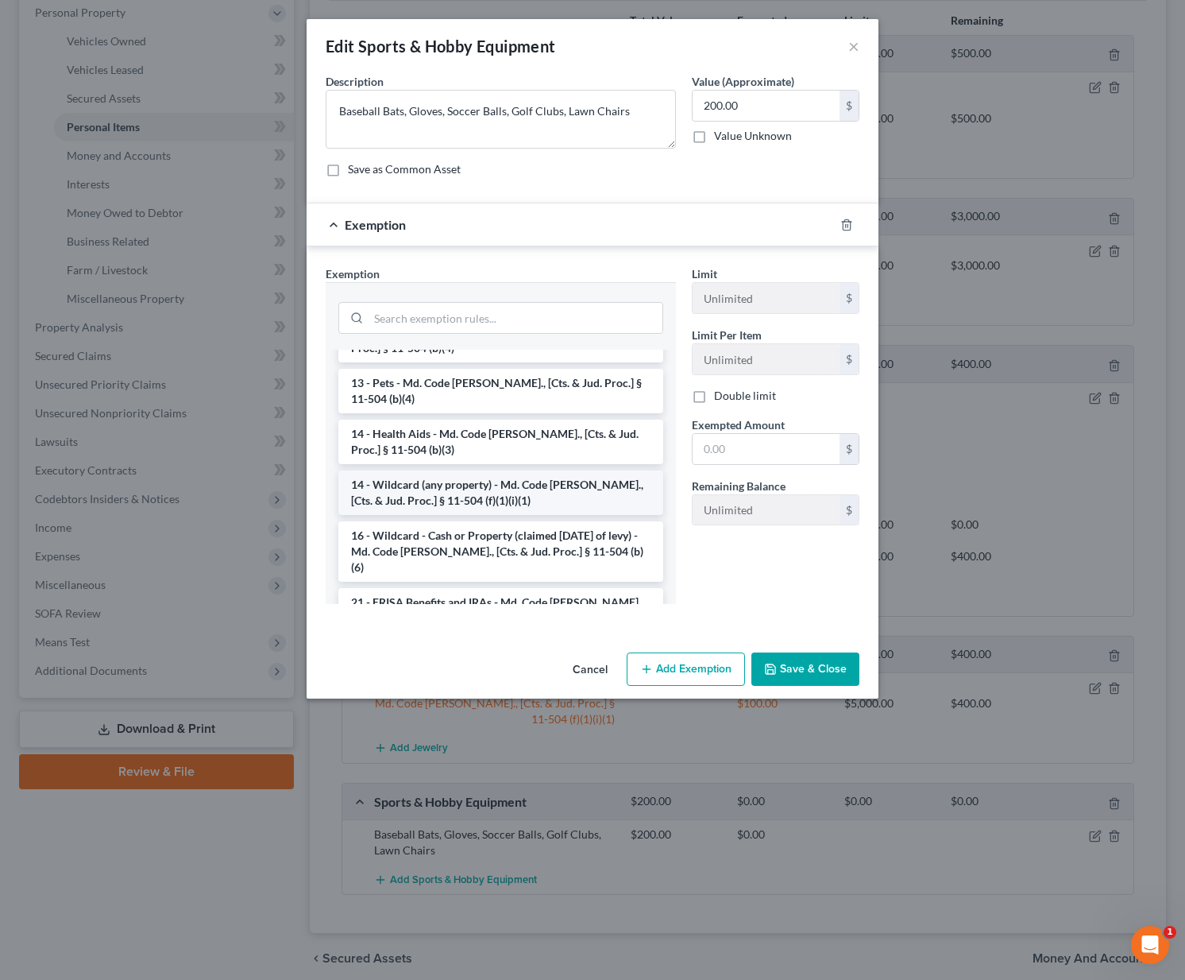
click at [446, 480] on li "14 - Wildcard (any property) - Md. Code [PERSON_NAME]., [Cts. & Jud. Proc.] § 1…" at bounding box center [500, 492] width 325 height 44
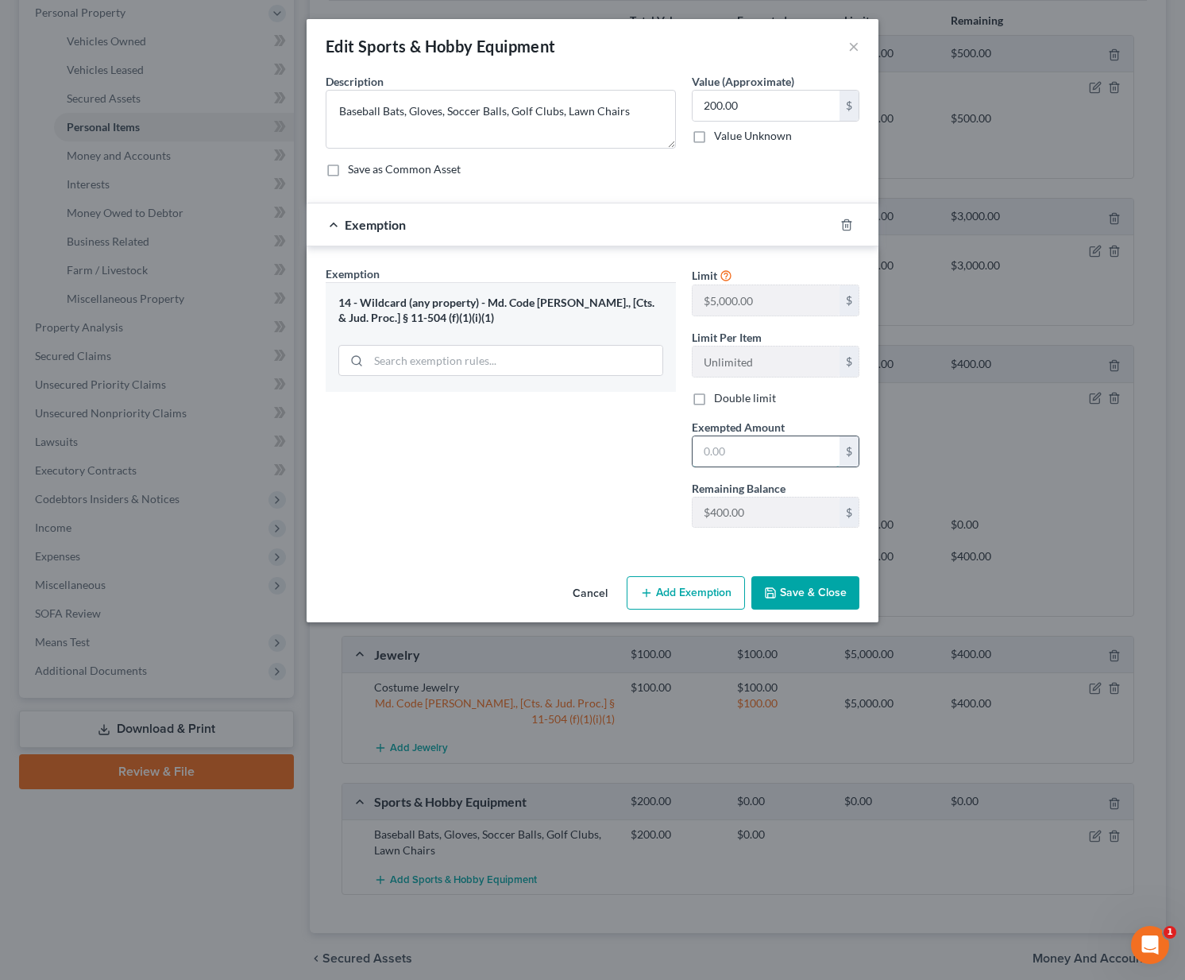
click at [735, 451] on input "text" at bounding box center [766, 451] width 147 height 30
type input "200"
click at [791, 583] on button "Save & Close" at bounding box center [806, 592] width 108 height 33
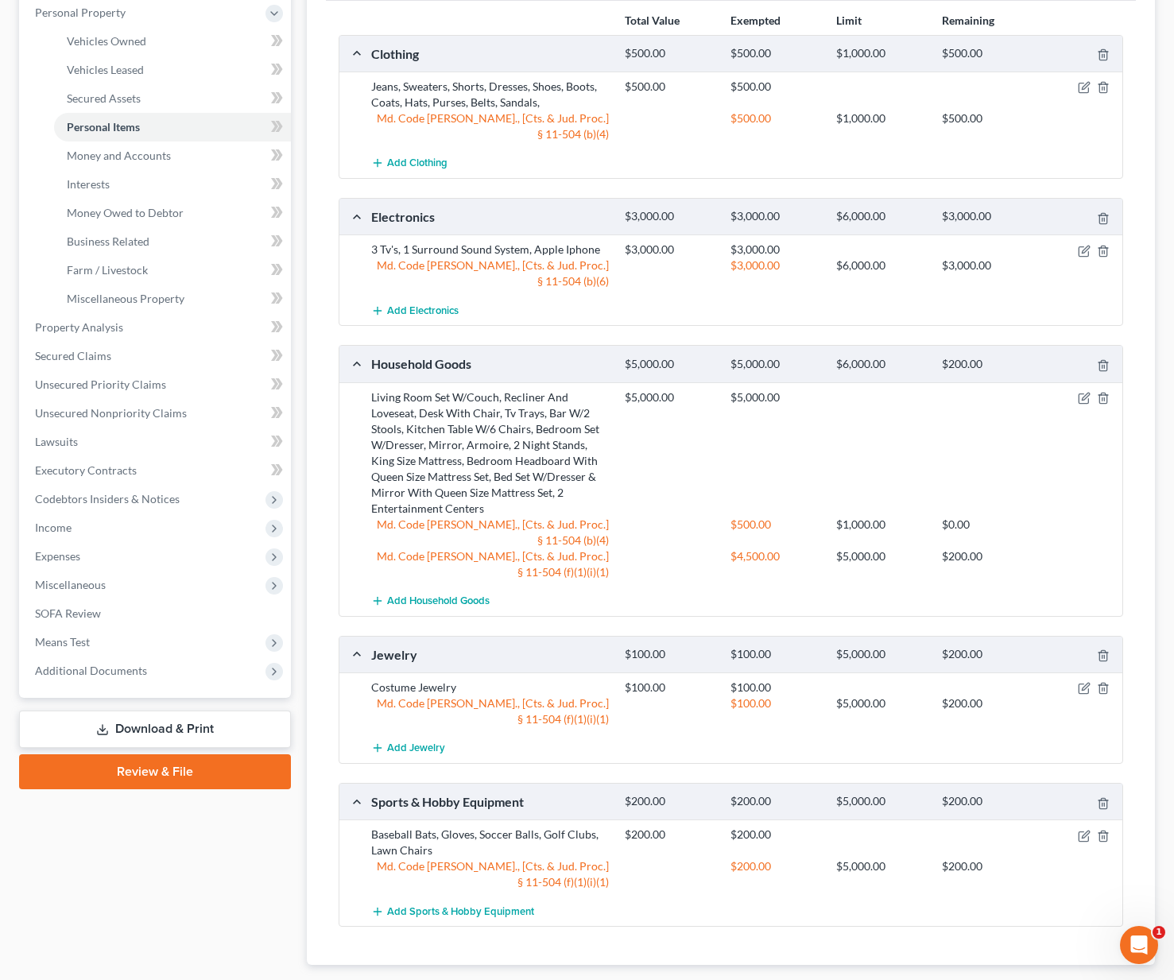
scroll to position [251, 0]
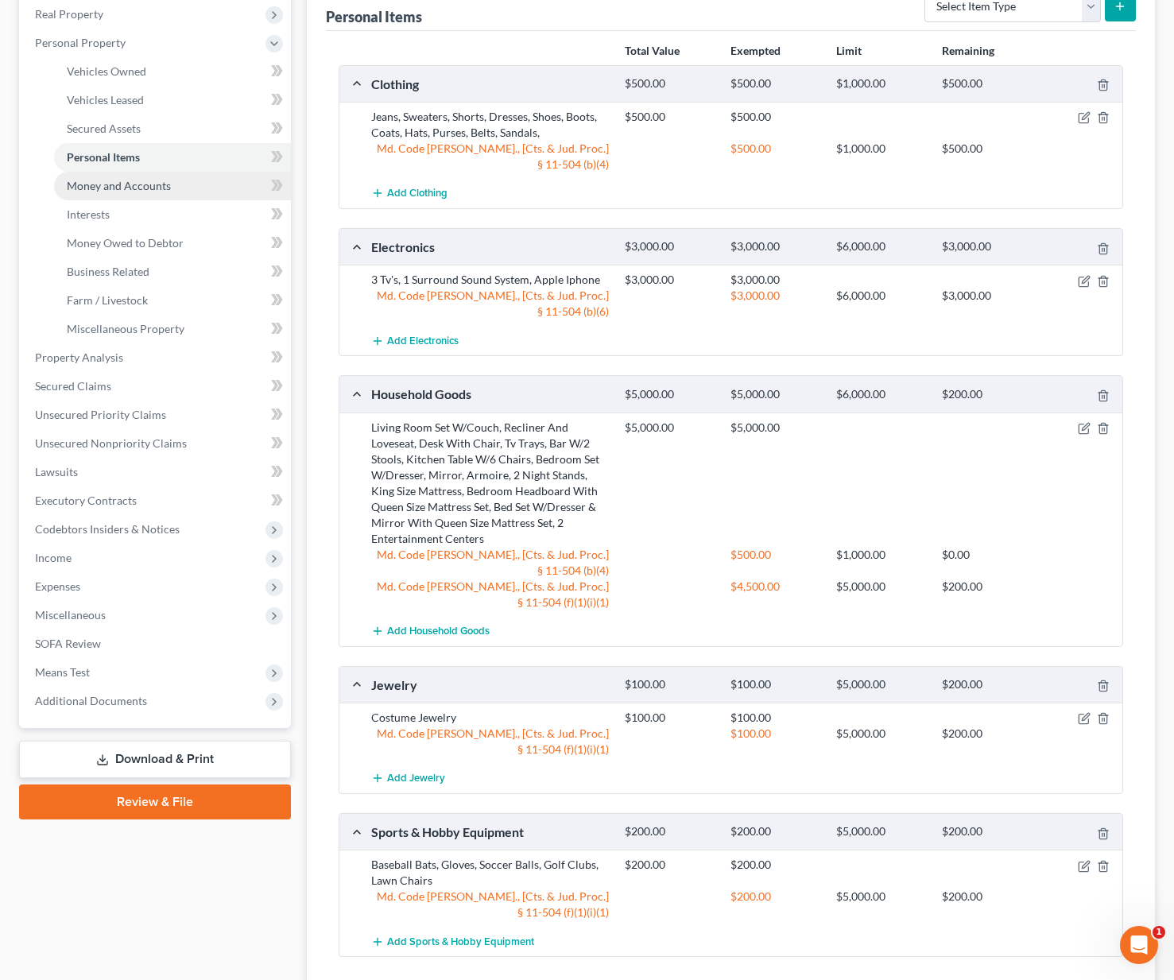
click at [91, 189] on span "Money and Accounts" at bounding box center [119, 186] width 104 height 14
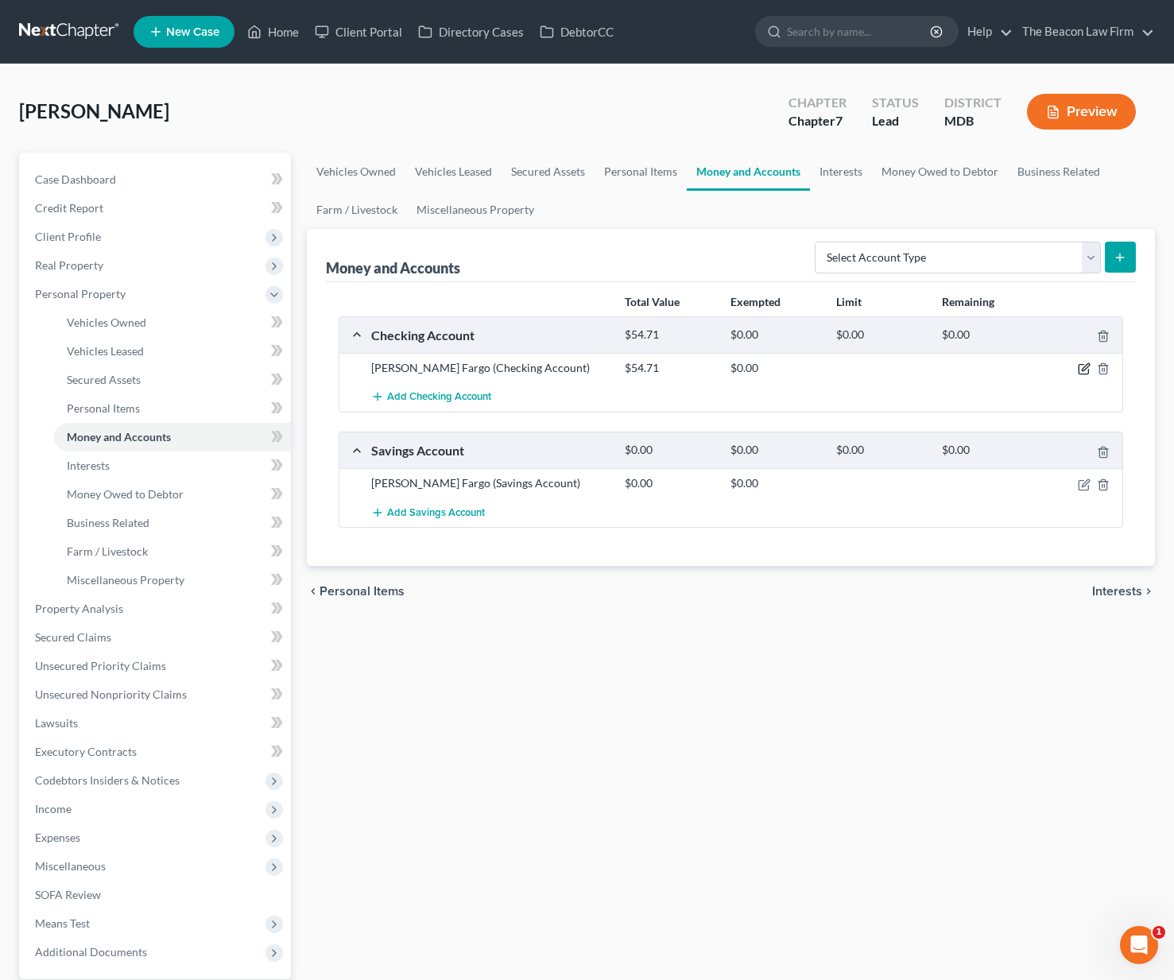
click at [1082, 365] on icon "button" at bounding box center [1083, 368] width 13 height 13
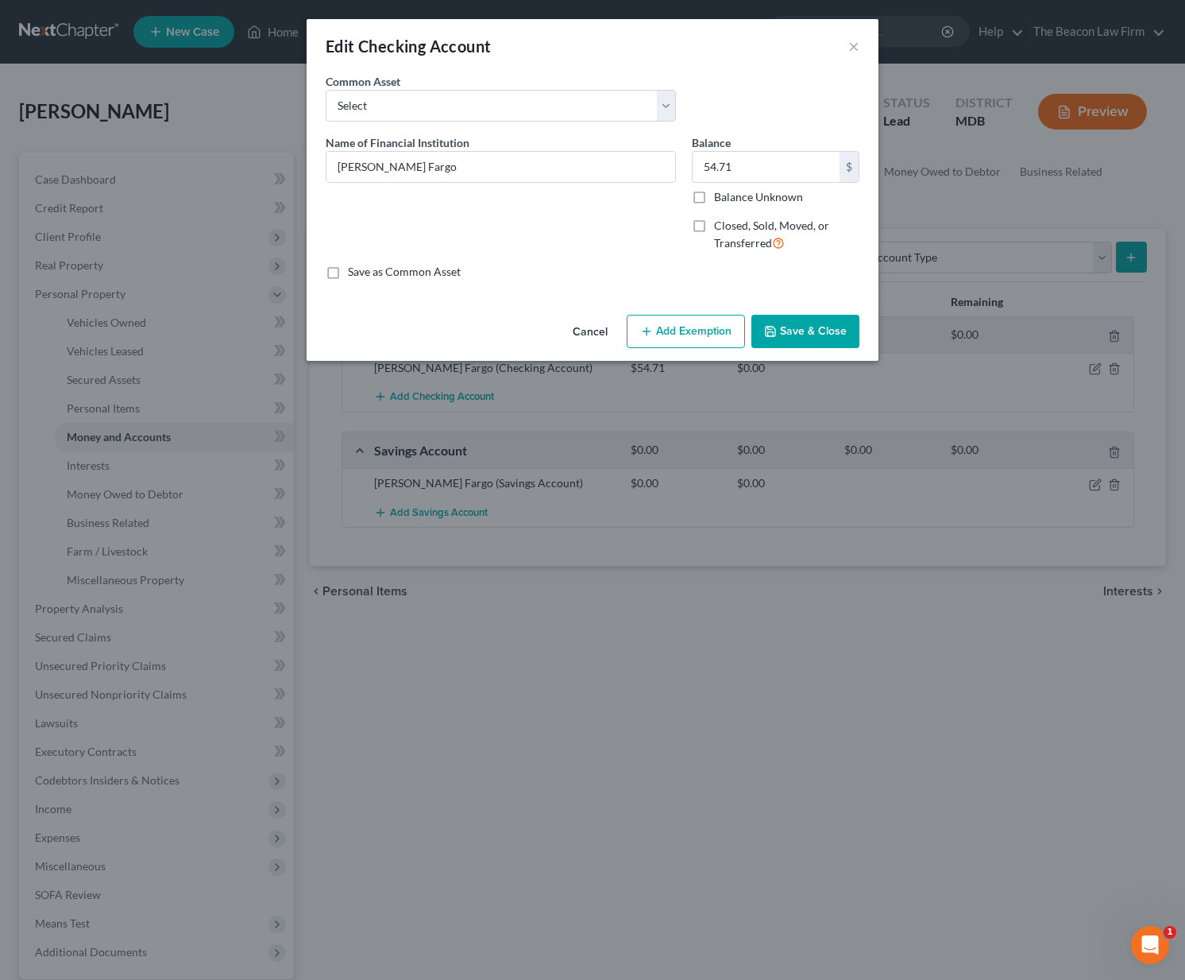
click at [683, 323] on button "Add Exemption" at bounding box center [686, 331] width 118 height 33
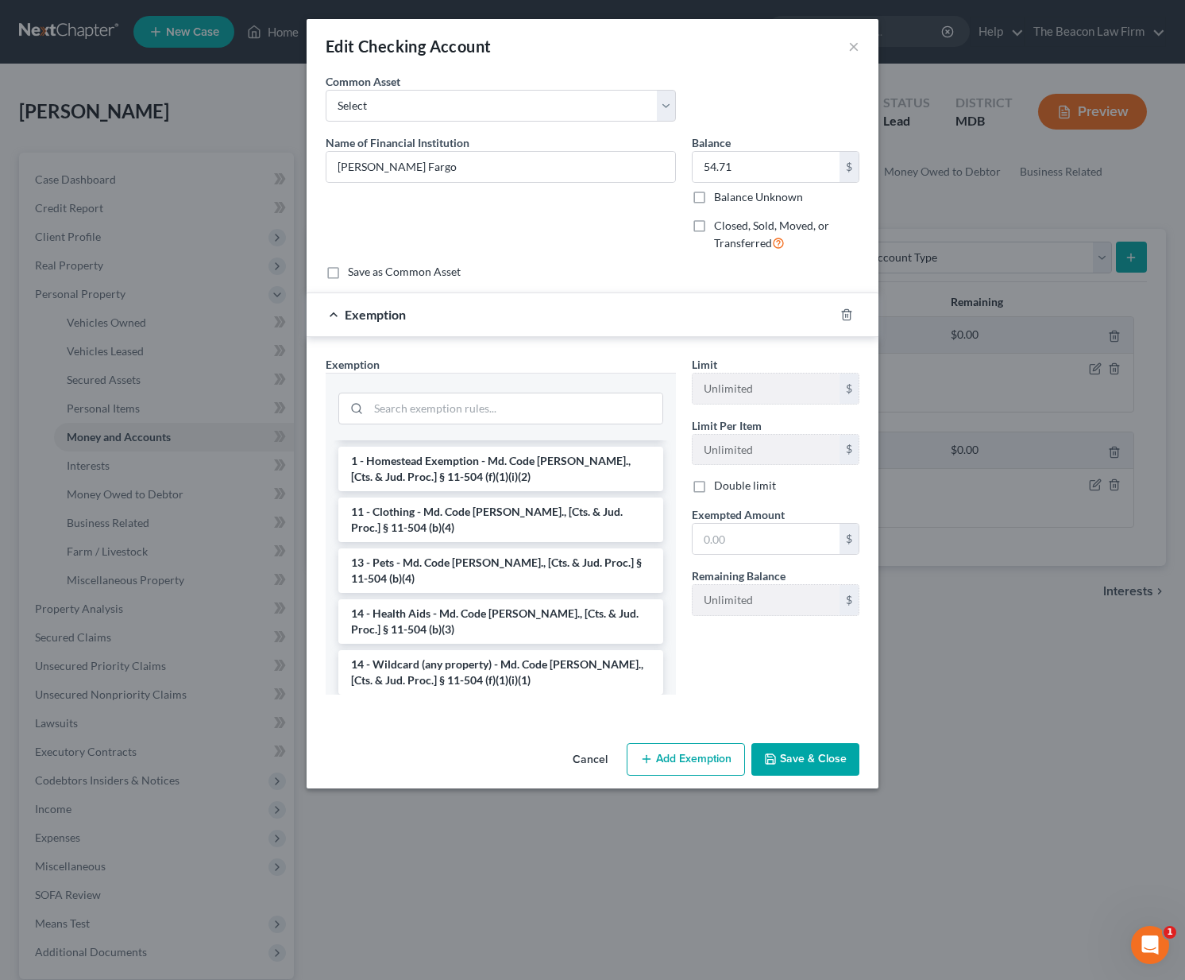
scroll to position [154, 0]
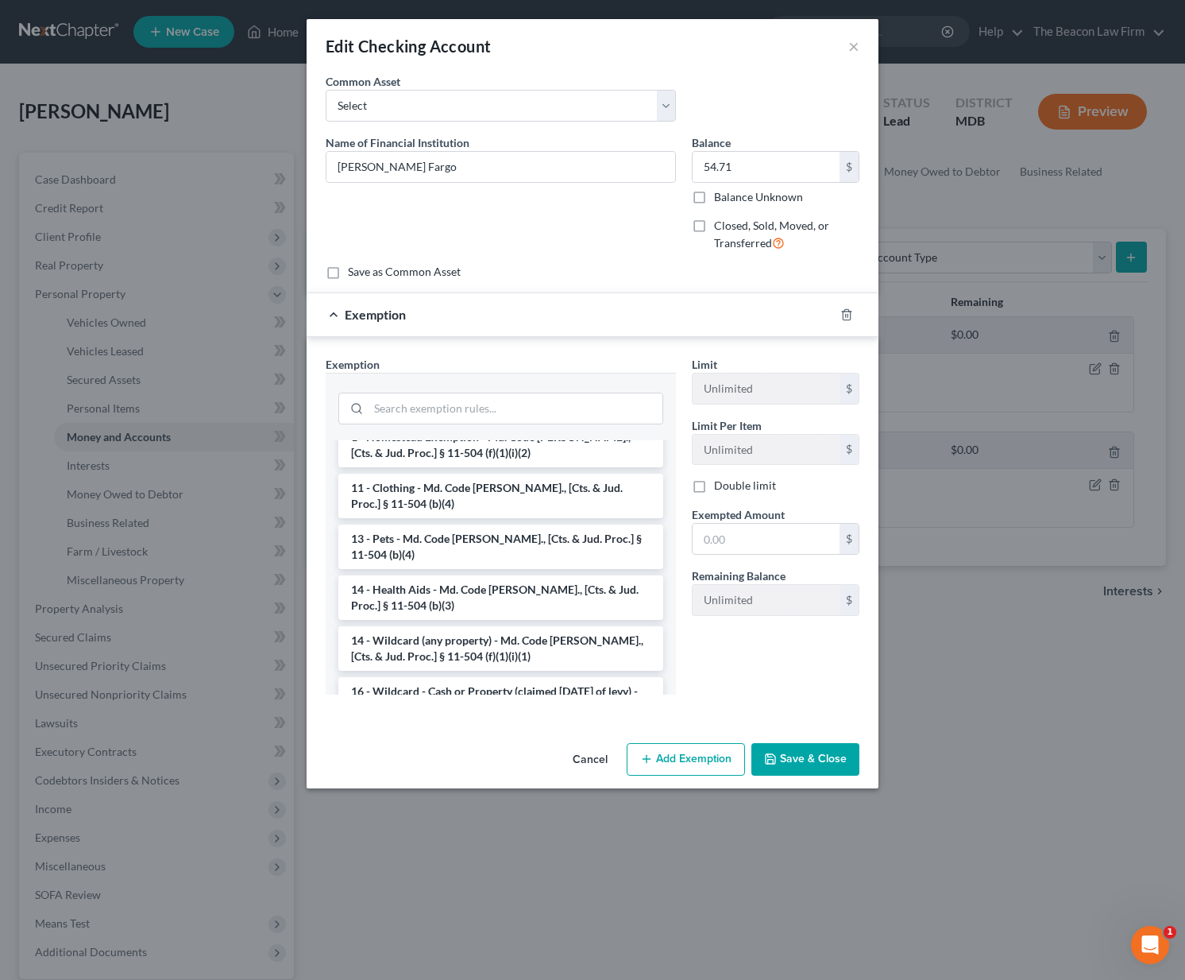
click at [486, 677] on li "16 - Wildcard - Cash or Property (claimed [DATE] of levy) - Md. Code [PERSON_NA…" at bounding box center [500, 707] width 325 height 60
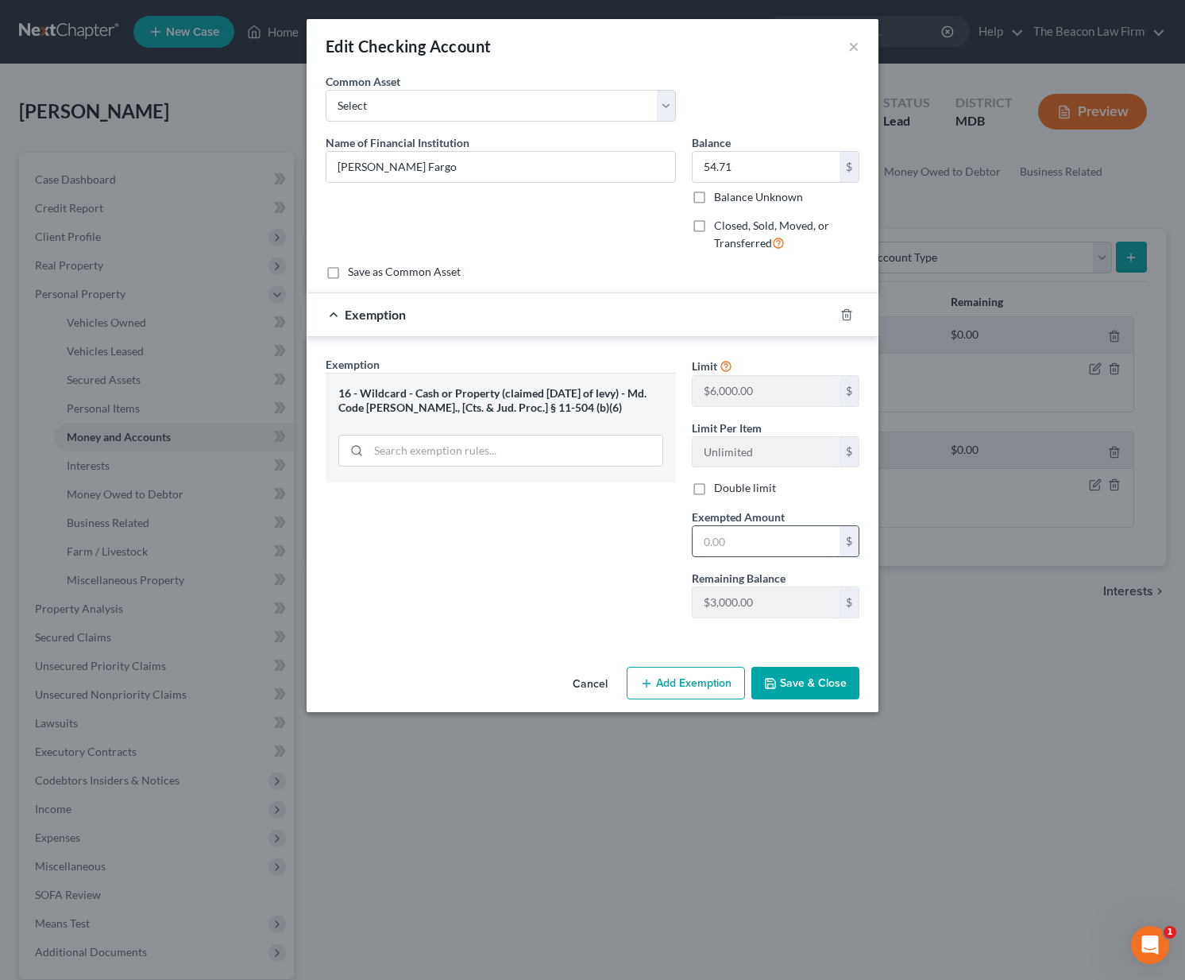
click at [780, 544] on input "text" at bounding box center [766, 541] width 147 height 30
type input "54.71"
drag, startPoint x: 792, startPoint y: 689, endPoint x: 814, endPoint y: 694, distance: 22.8
click at [792, 688] on button "Save & Close" at bounding box center [806, 683] width 108 height 33
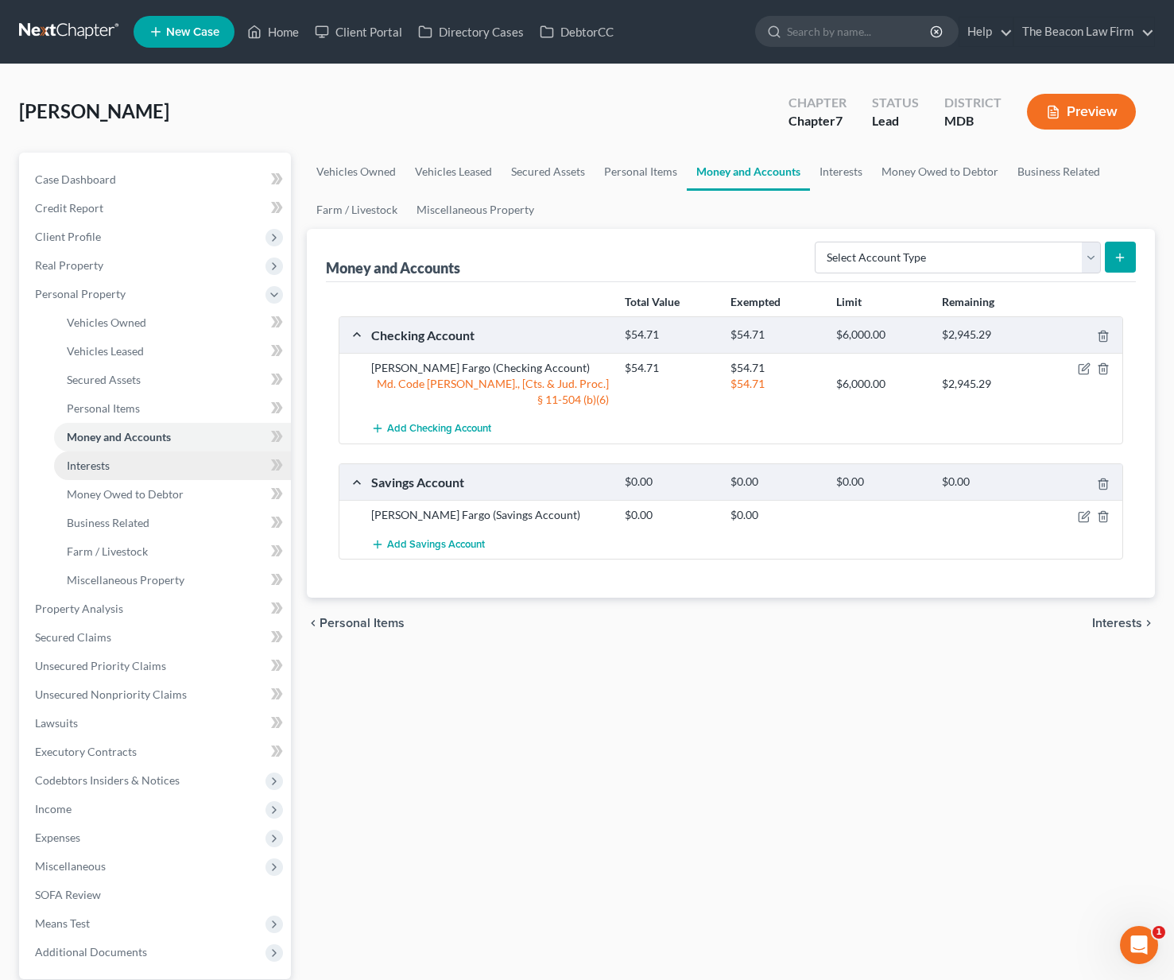
click at [209, 458] on link "Interests" at bounding box center [172, 465] width 237 height 29
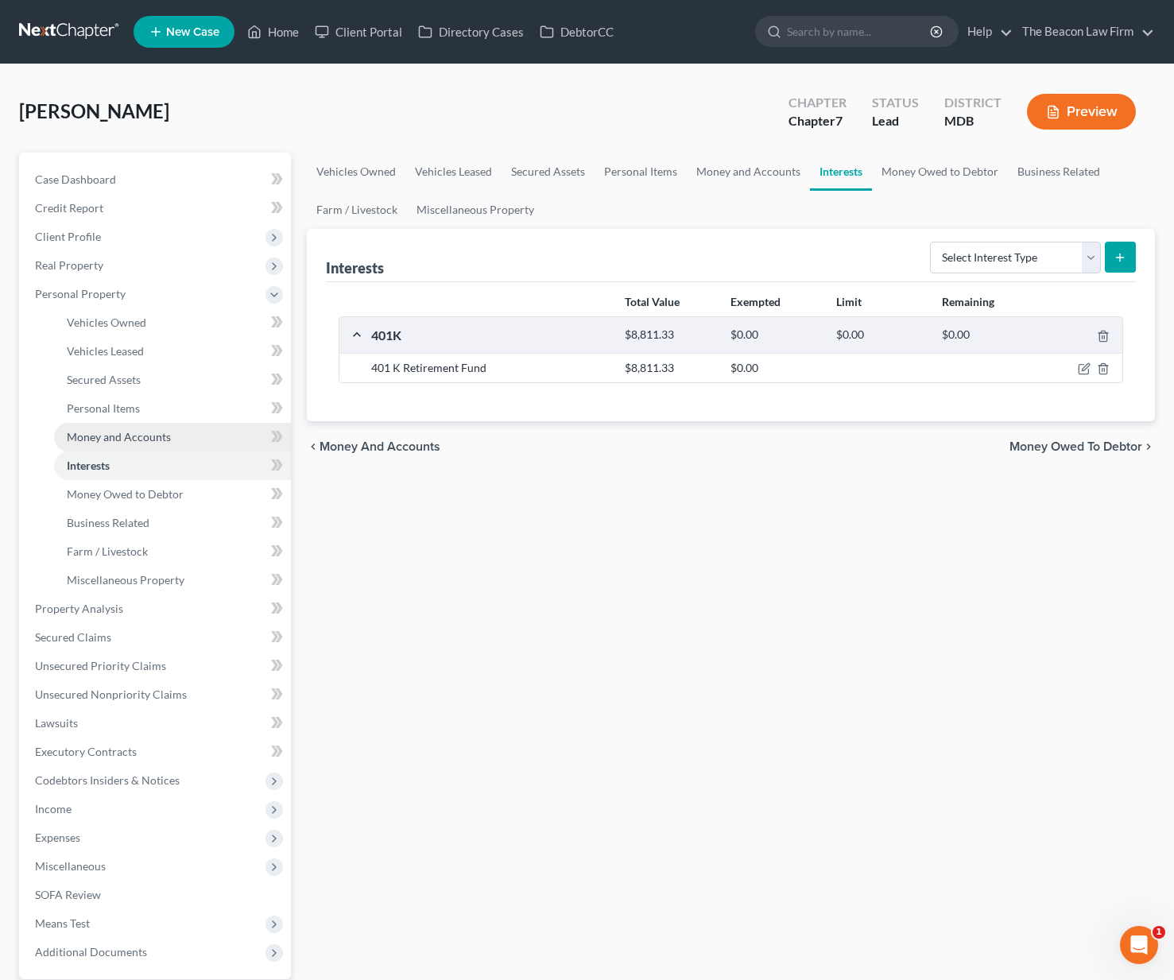
click at [175, 427] on link "Money and Accounts" at bounding box center [172, 437] width 237 height 29
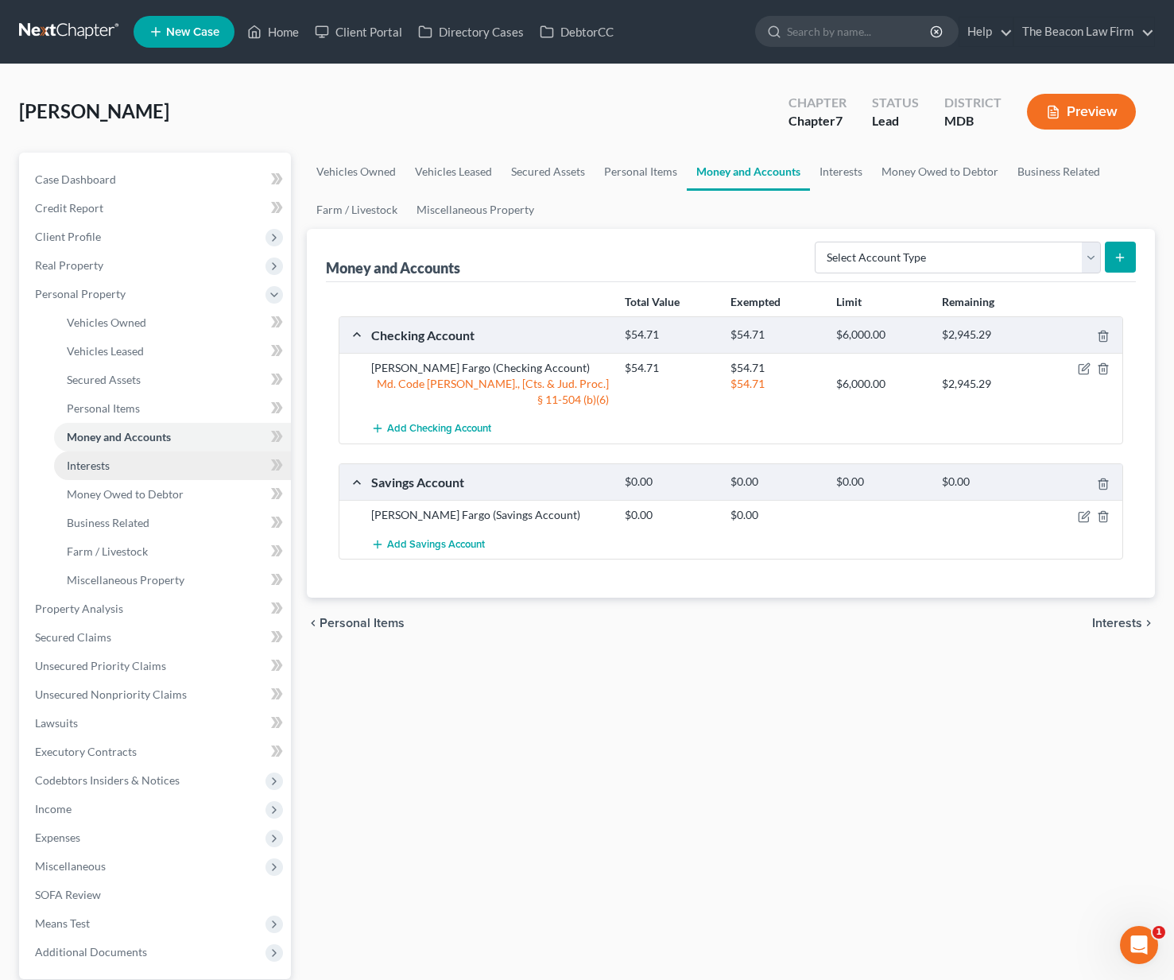
click at [88, 470] on span "Interests" at bounding box center [88, 465] width 43 height 14
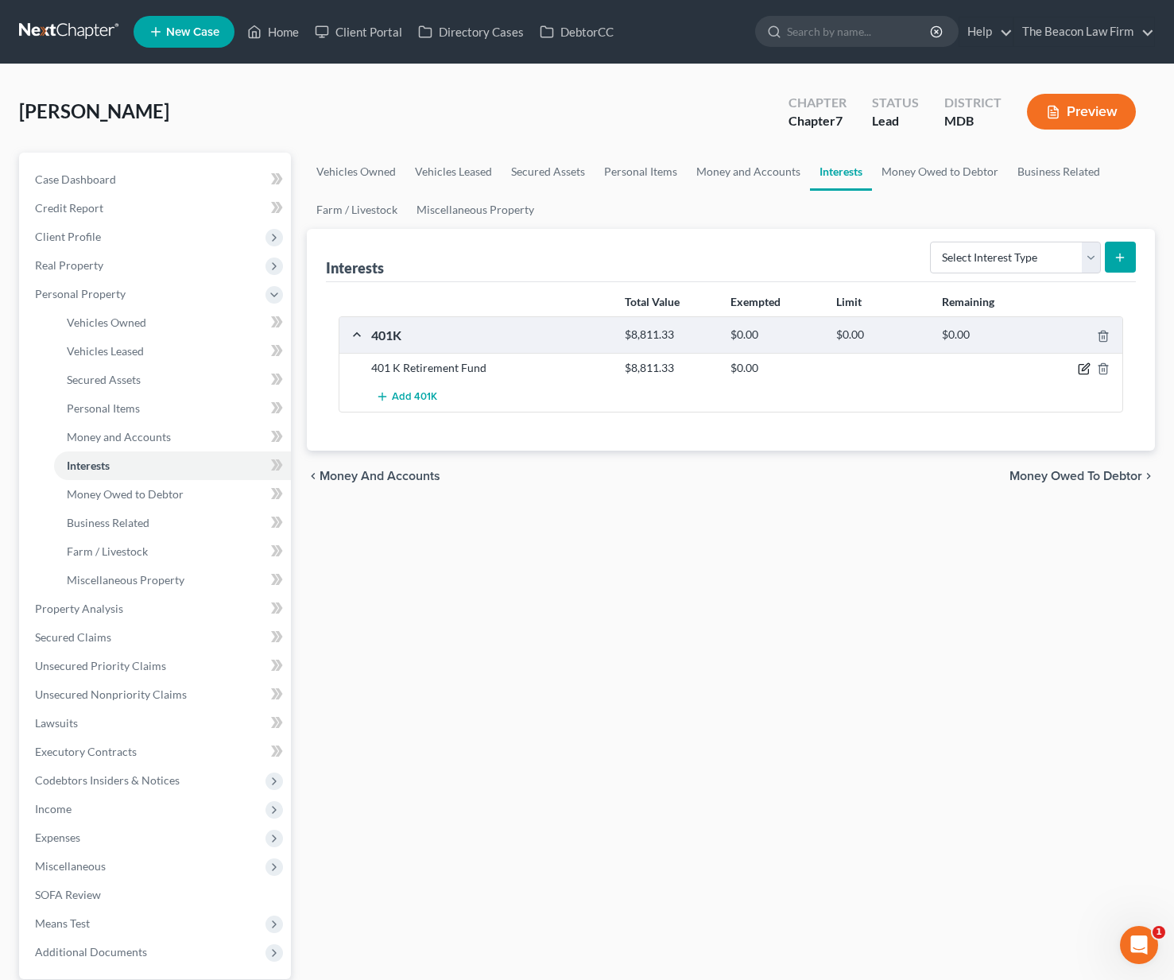
click at [1084, 370] on icon "button" at bounding box center [1084, 367] width 7 height 7
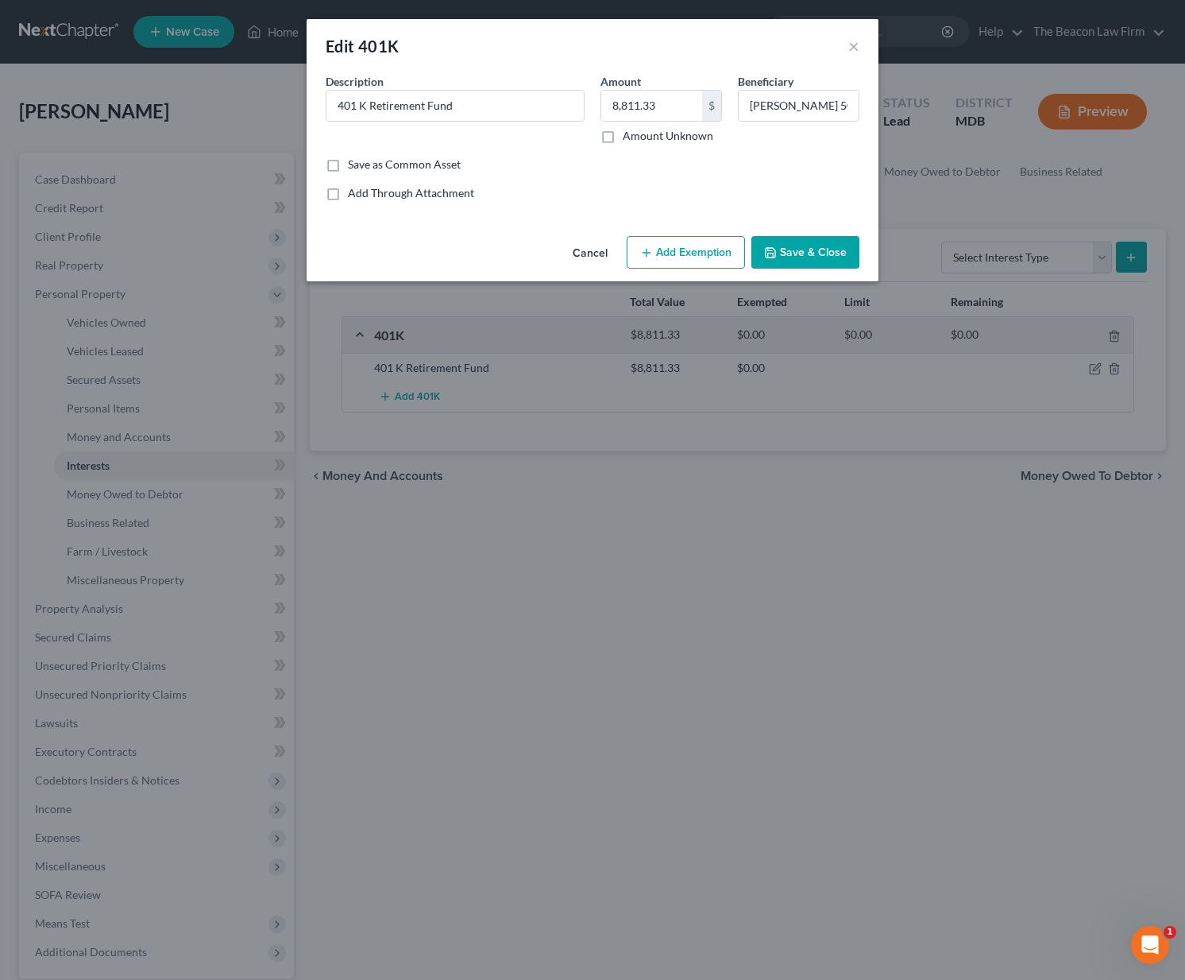
click at [679, 258] on button "Add Exemption" at bounding box center [686, 252] width 118 height 33
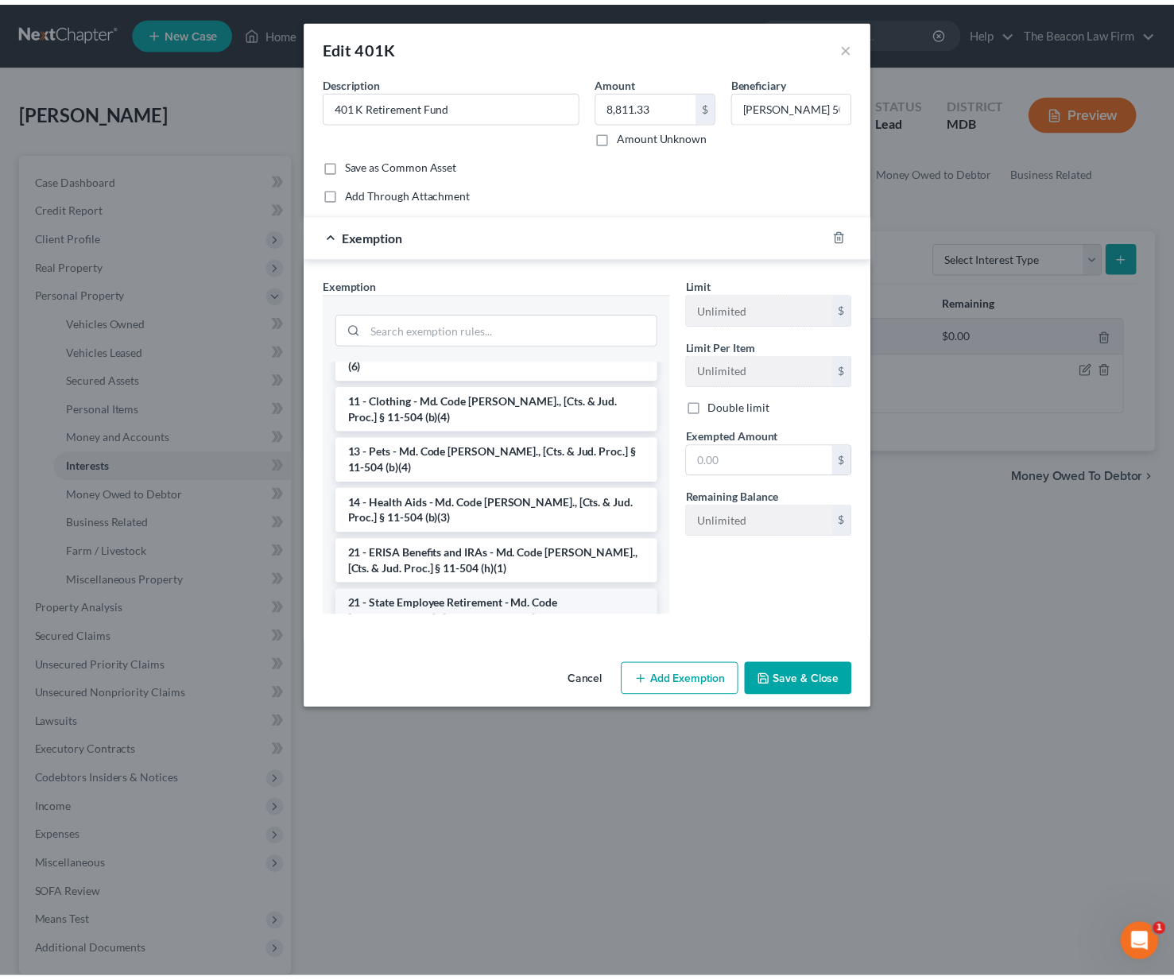
scroll to position [1038, 0]
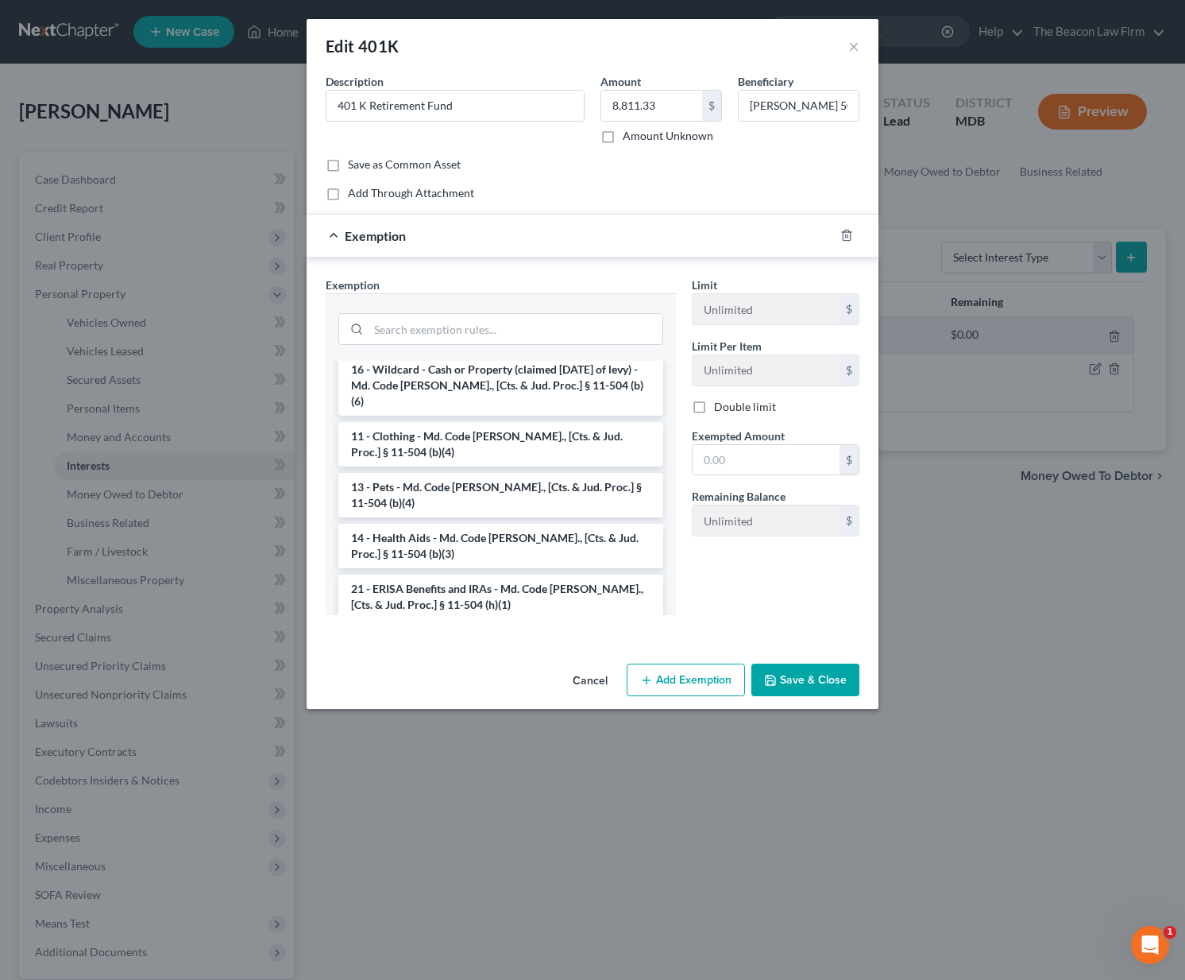
click at [466, 574] on li "21 - ERISA Benefits and IRAs - Md. Code [PERSON_NAME]., [Cts. & Jud. Proc.] § 1…" at bounding box center [500, 596] width 325 height 44
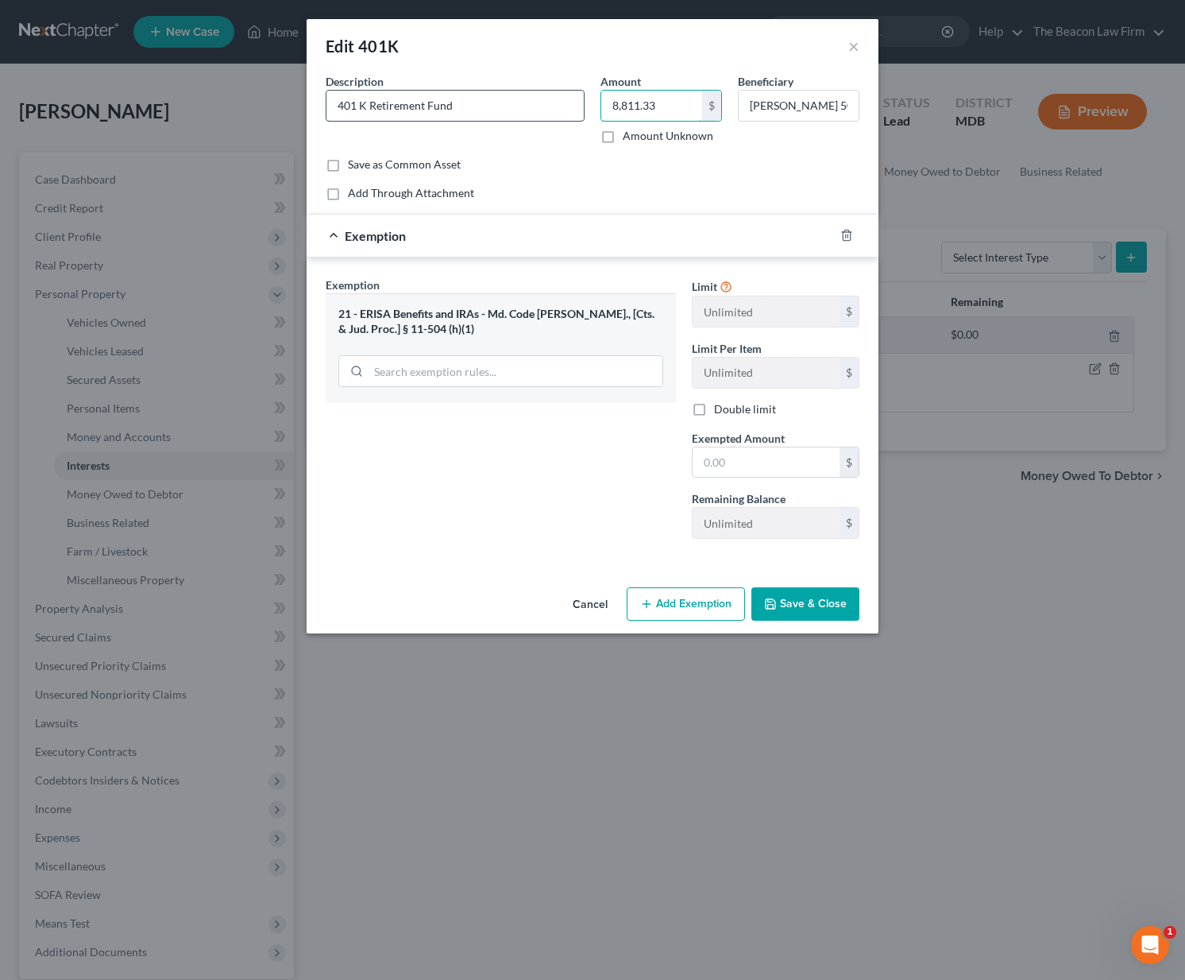
drag, startPoint x: 668, startPoint y: 113, endPoint x: 552, endPoint y: 103, distance: 116.4
click at [552, 102] on div "Description * 401 K Retirement Fund Amount 8,811.33 $ Amount Unknown Beneficiar…" at bounding box center [593, 114] width 550 height 83
click at [787, 451] on input "text" at bounding box center [766, 462] width 147 height 30
paste input "8,811.33"
type input "8,811.33"
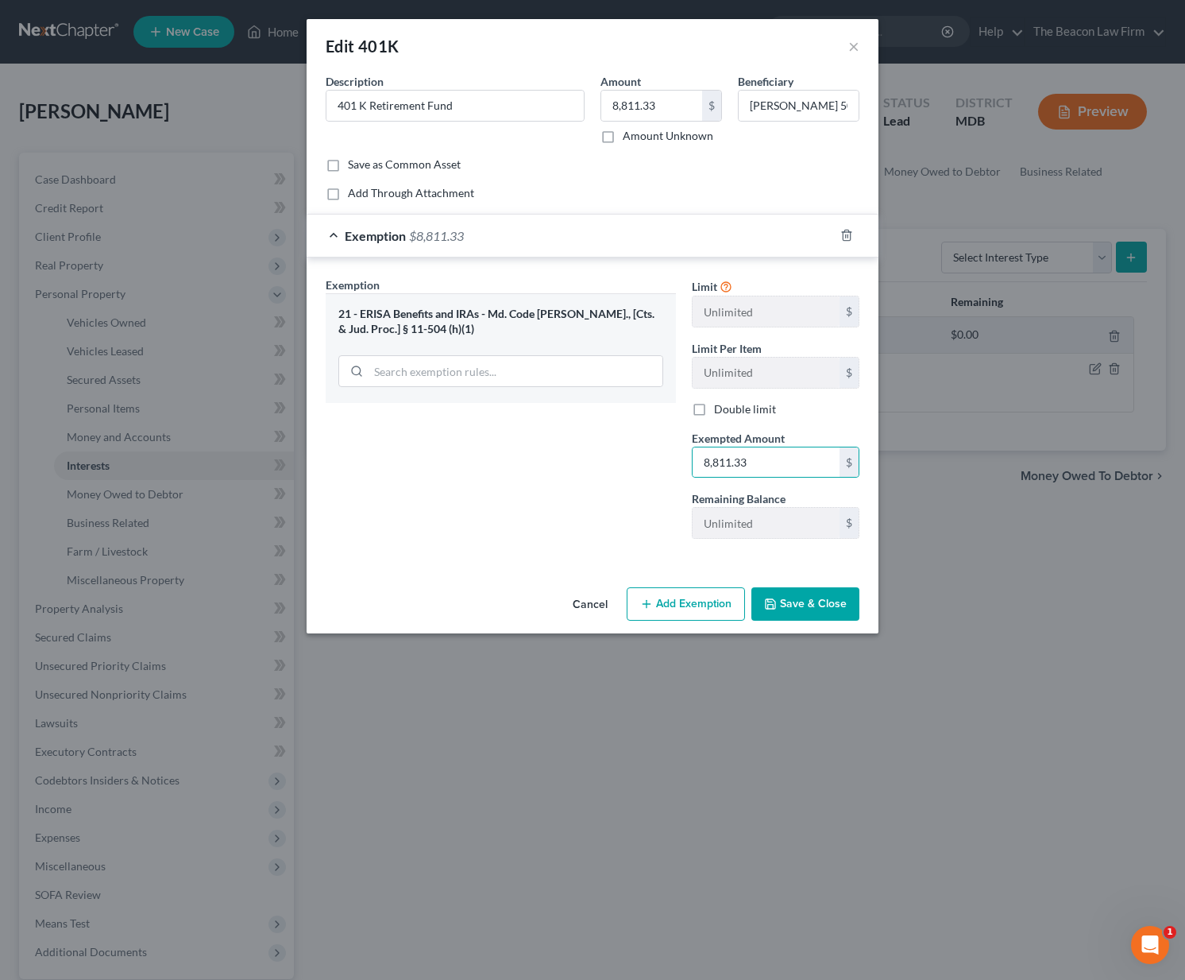
click at [836, 610] on button "Save & Close" at bounding box center [806, 603] width 108 height 33
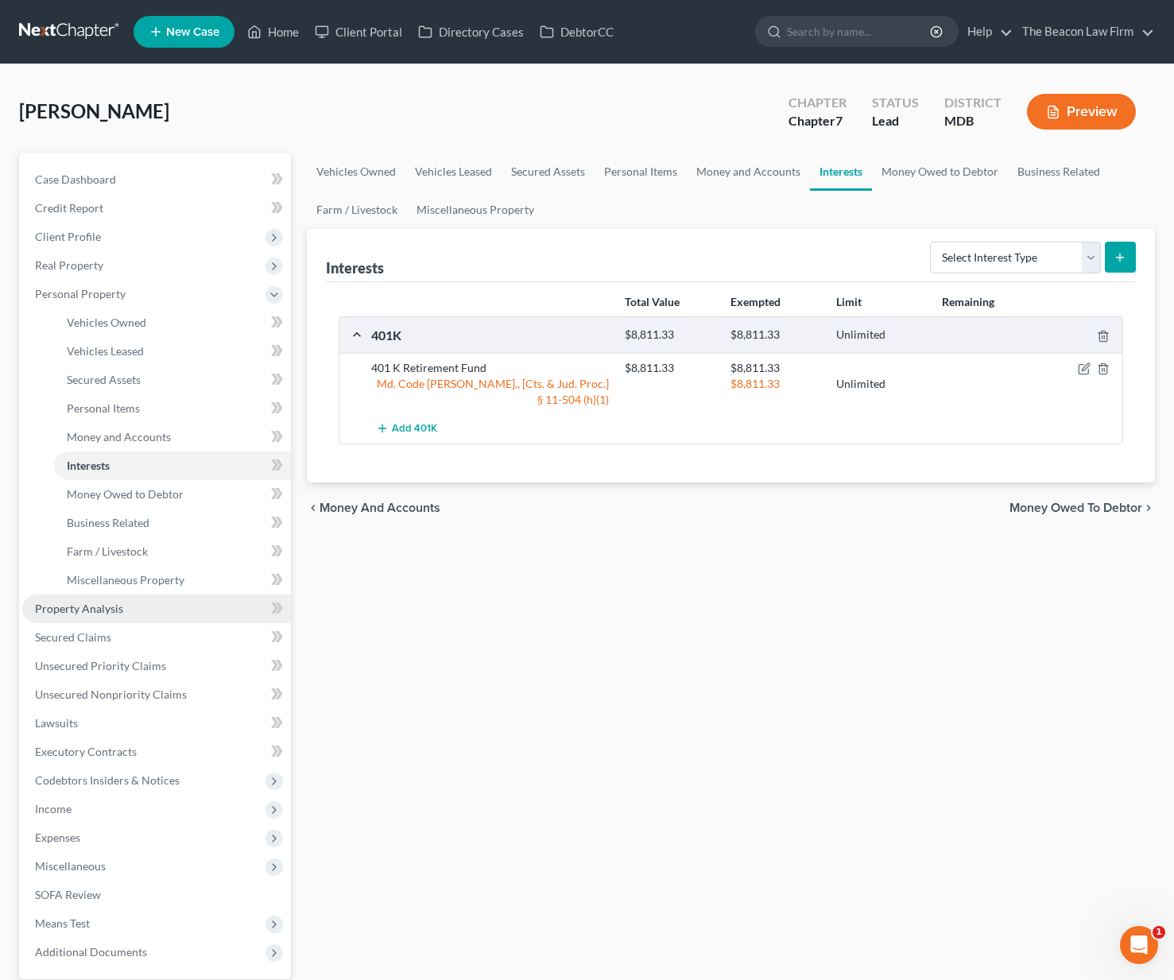
click at [98, 615] on link "Property Analysis" at bounding box center [156, 608] width 269 height 29
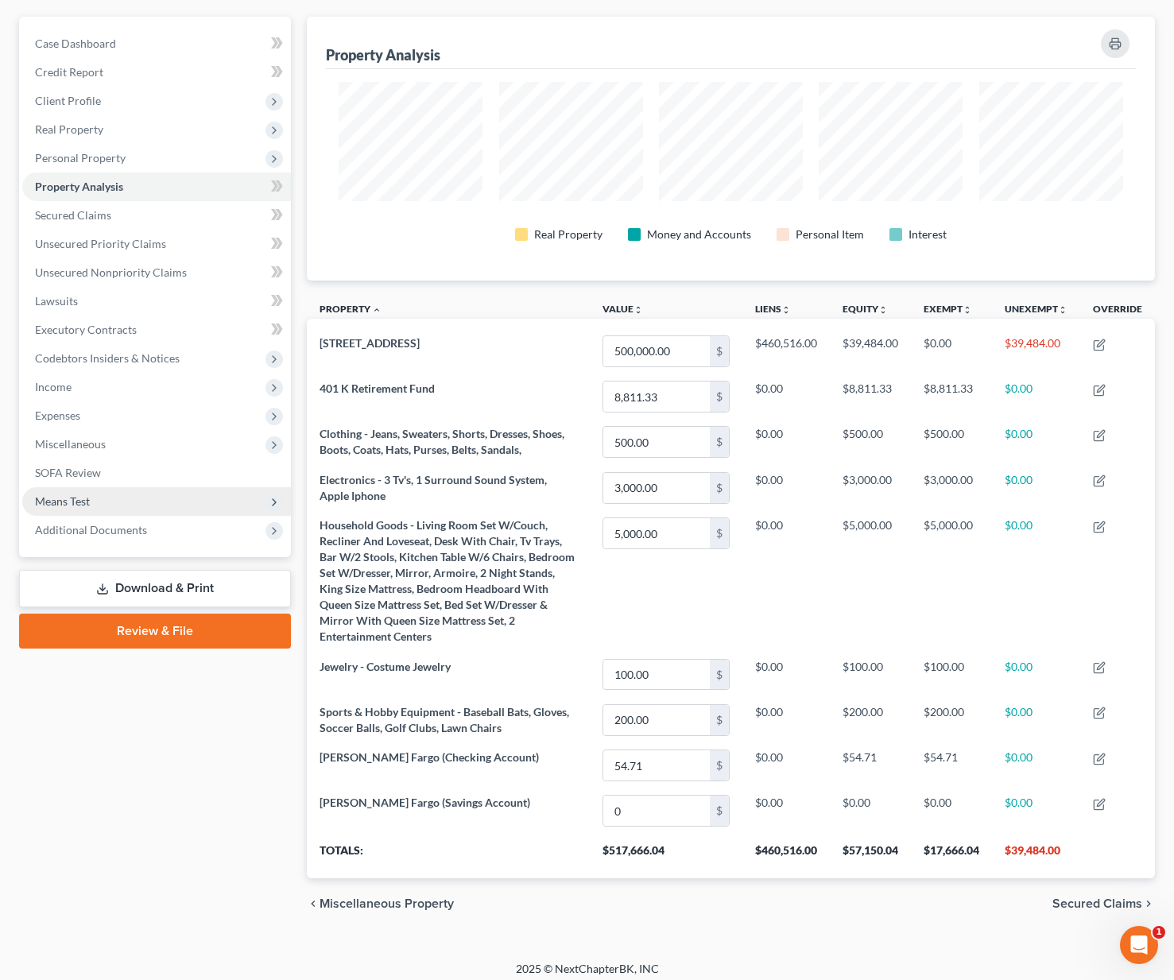
scroll to position [41, 0]
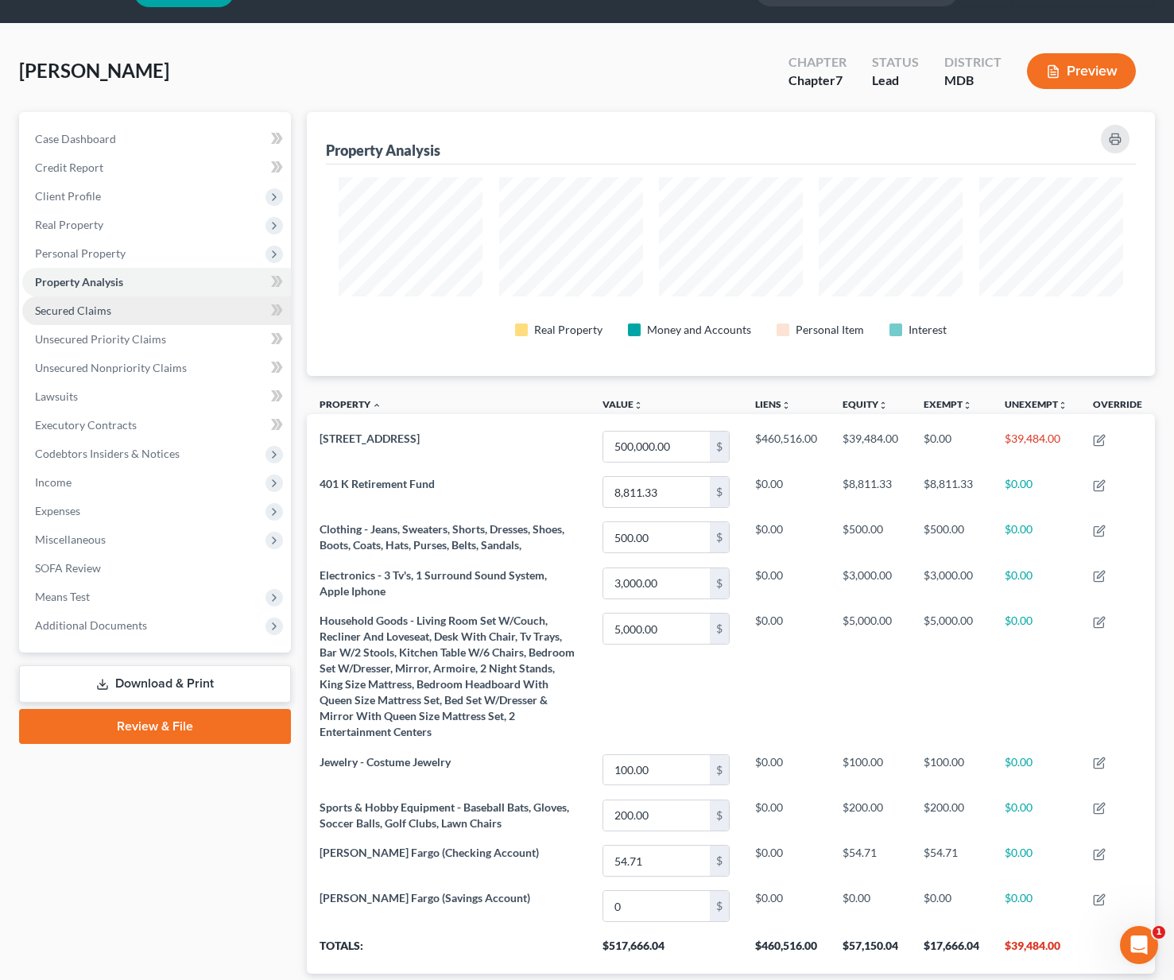
click at [76, 312] on span "Secured Claims" at bounding box center [73, 311] width 76 height 14
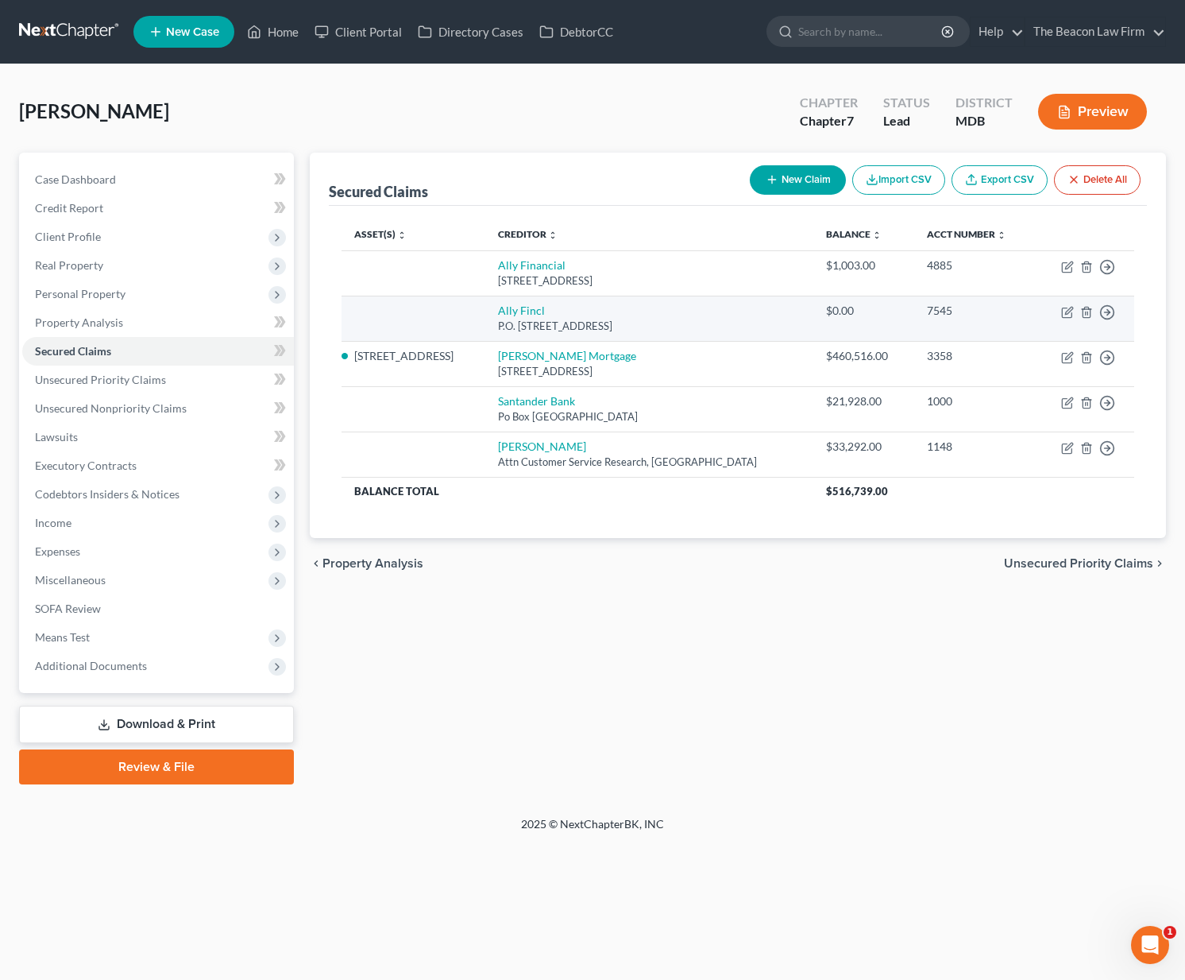
click at [1080, 309] on td "Move to E Move to F Move to G Move to Notice Only" at bounding box center [1084, 318] width 99 height 45
click at [1087, 314] on icon "button" at bounding box center [1087, 312] width 13 height 13
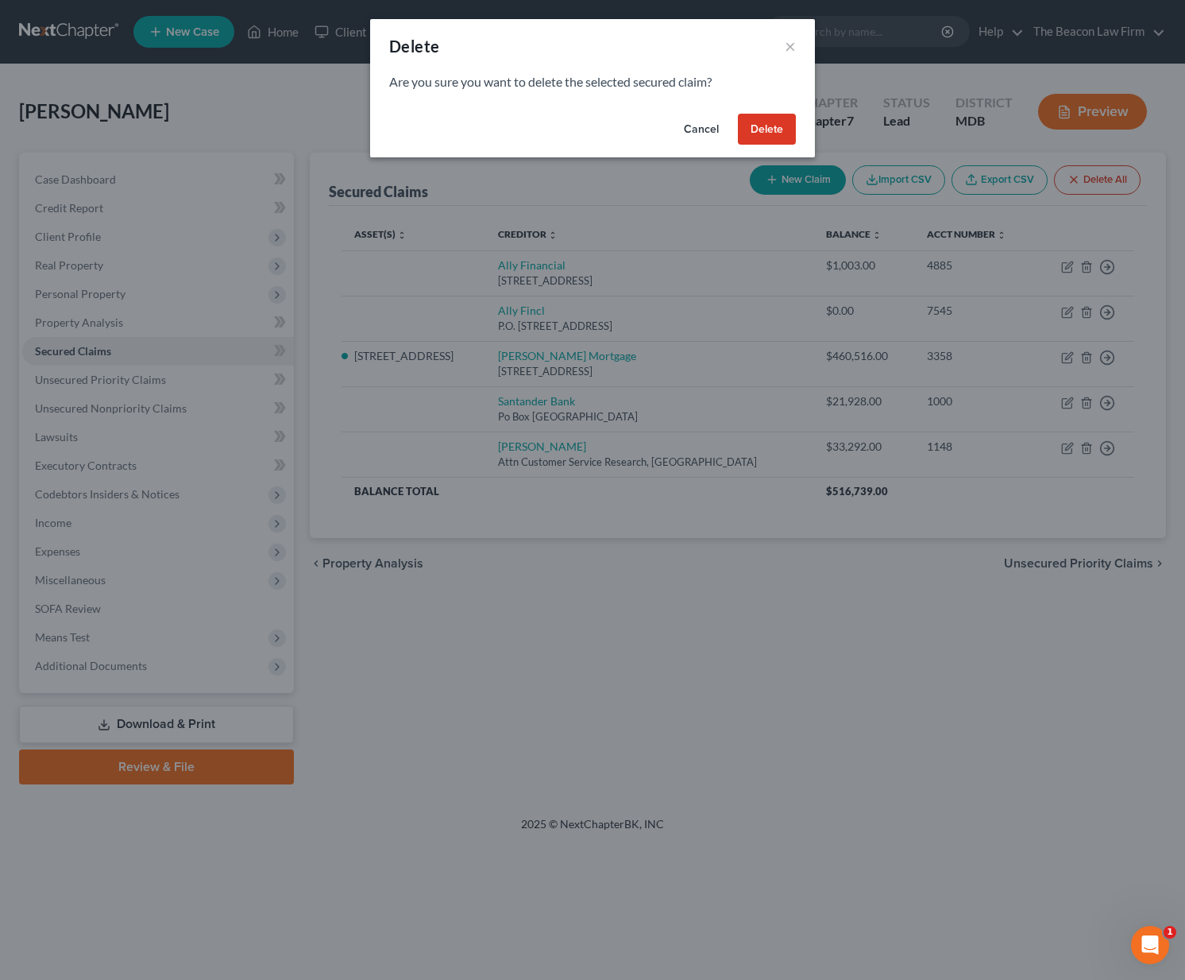
click at [771, 132] on button "Delete" at bounding box center [767, 130] width 58 height 32
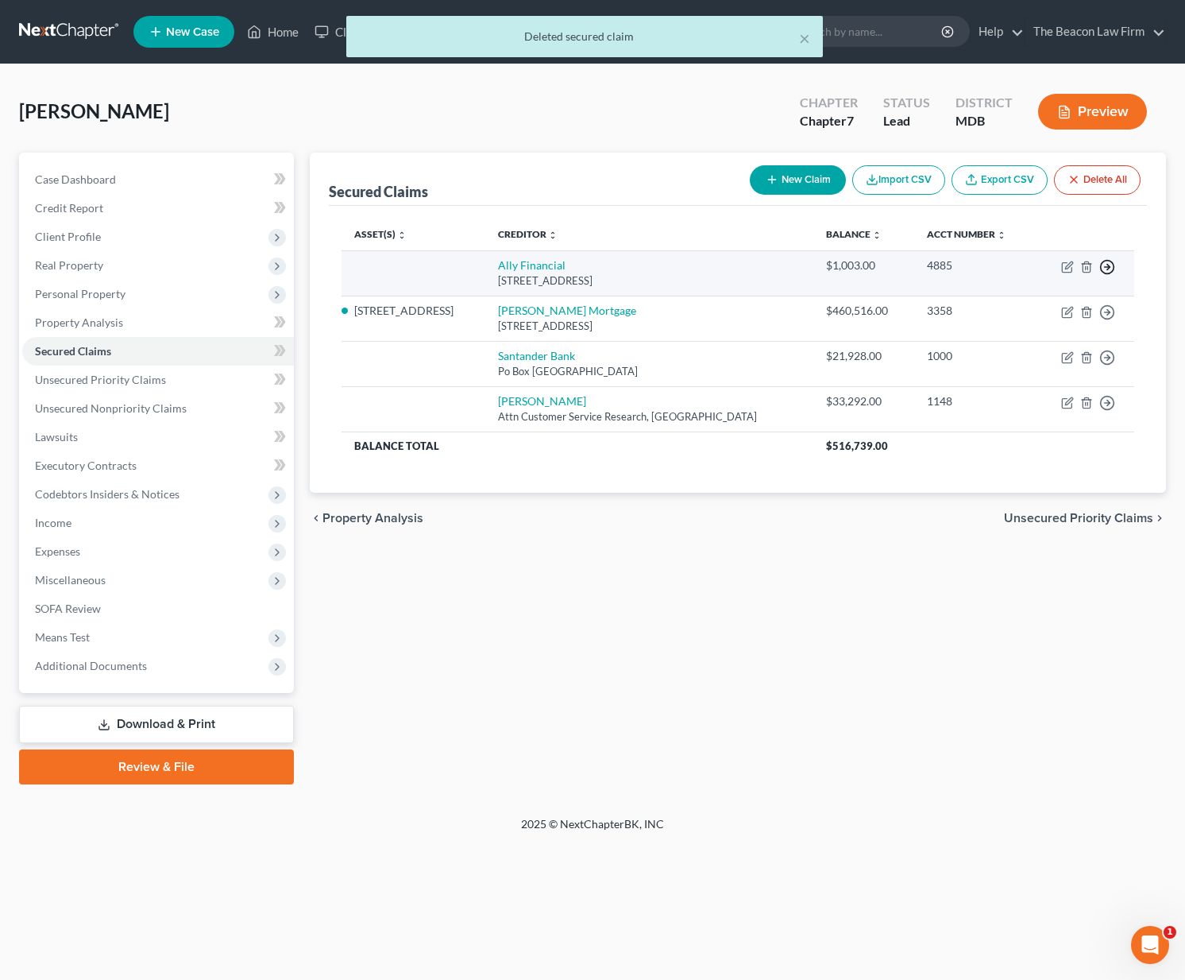
click at [1112, 264] on icon "button" at bounding box center [1108, 267] width 16 height 16
click at [1066, 304] on link "Move to F" at bounding box center [1035, 305] width 133 height 27
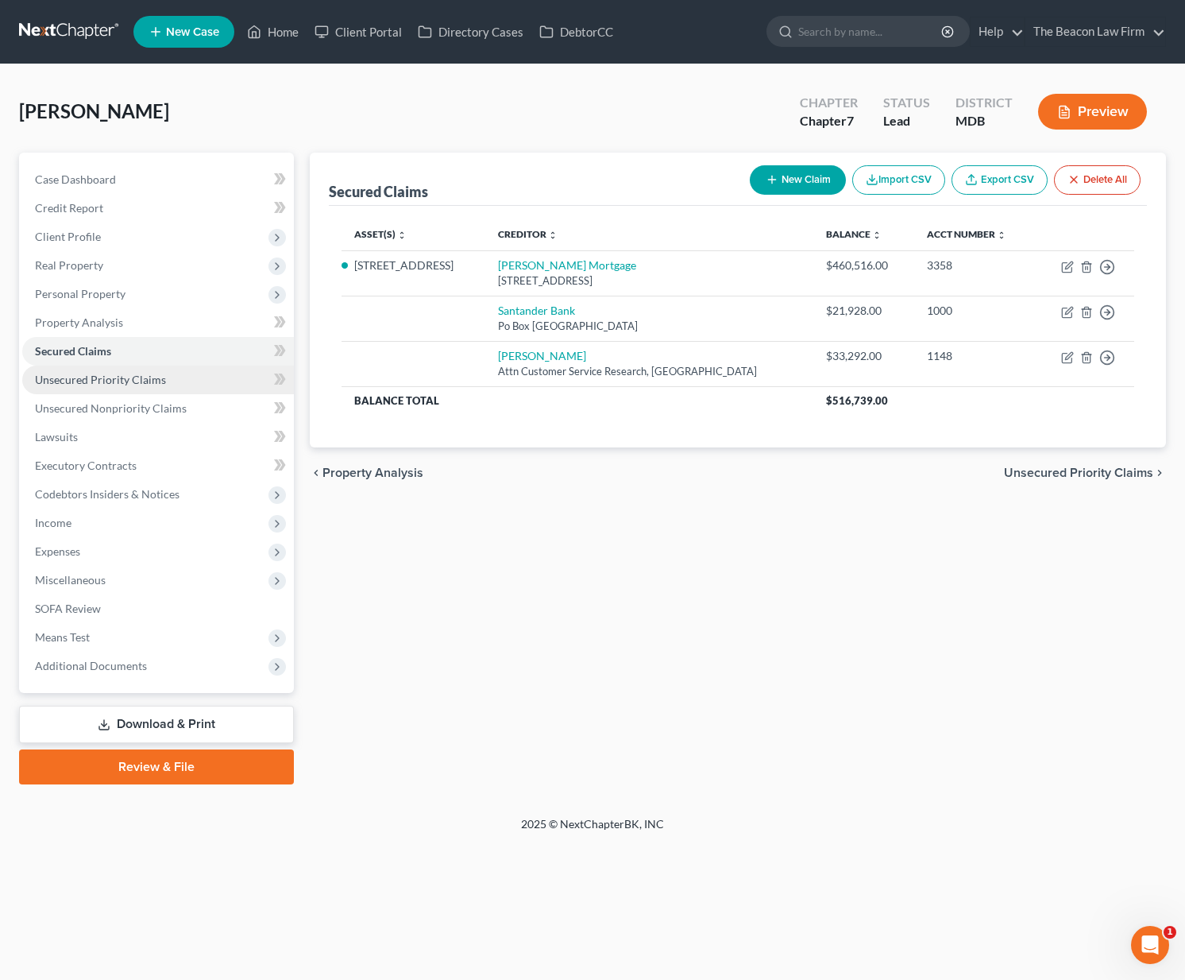
click at [114, 380] on span "Unsecured Priority Claims" at bounding box center [100, 380] width 131 height 14
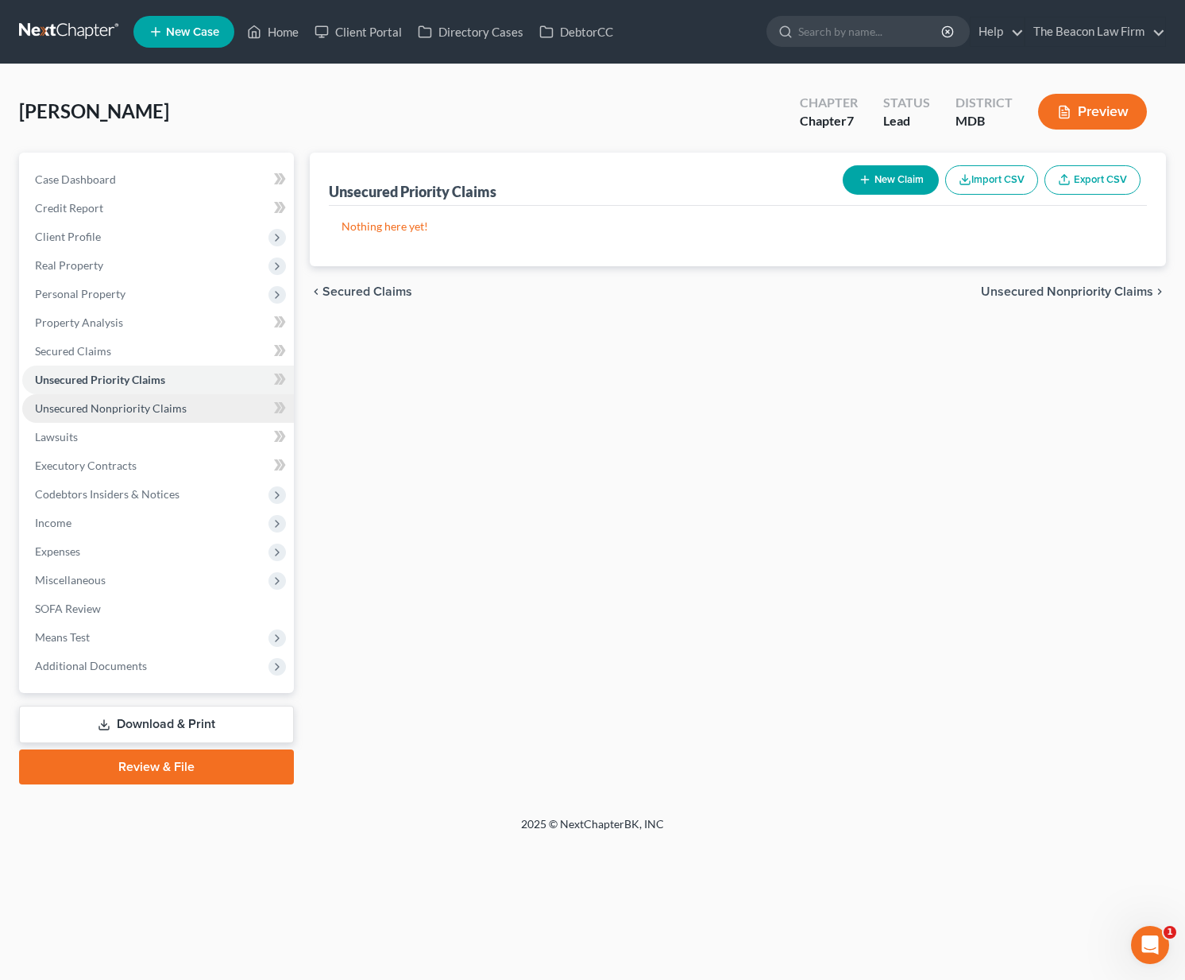
click at [114, 404] on span "Unsecured Nonpriority Claims" at bounding box center [111, 408] width 152 height 14
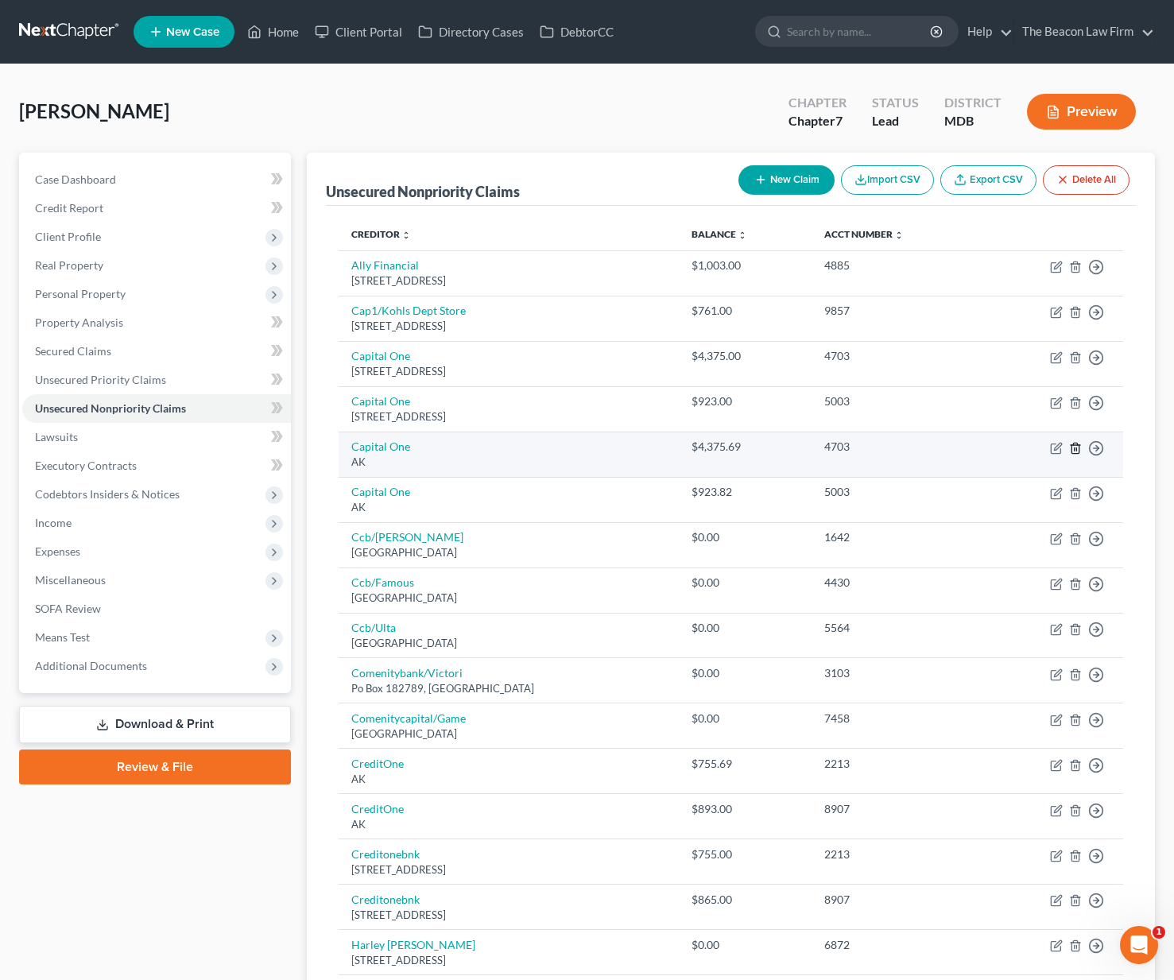
click at [1073, 447] on icon "button" at bounding box center [1075, 448] width 13 height 13
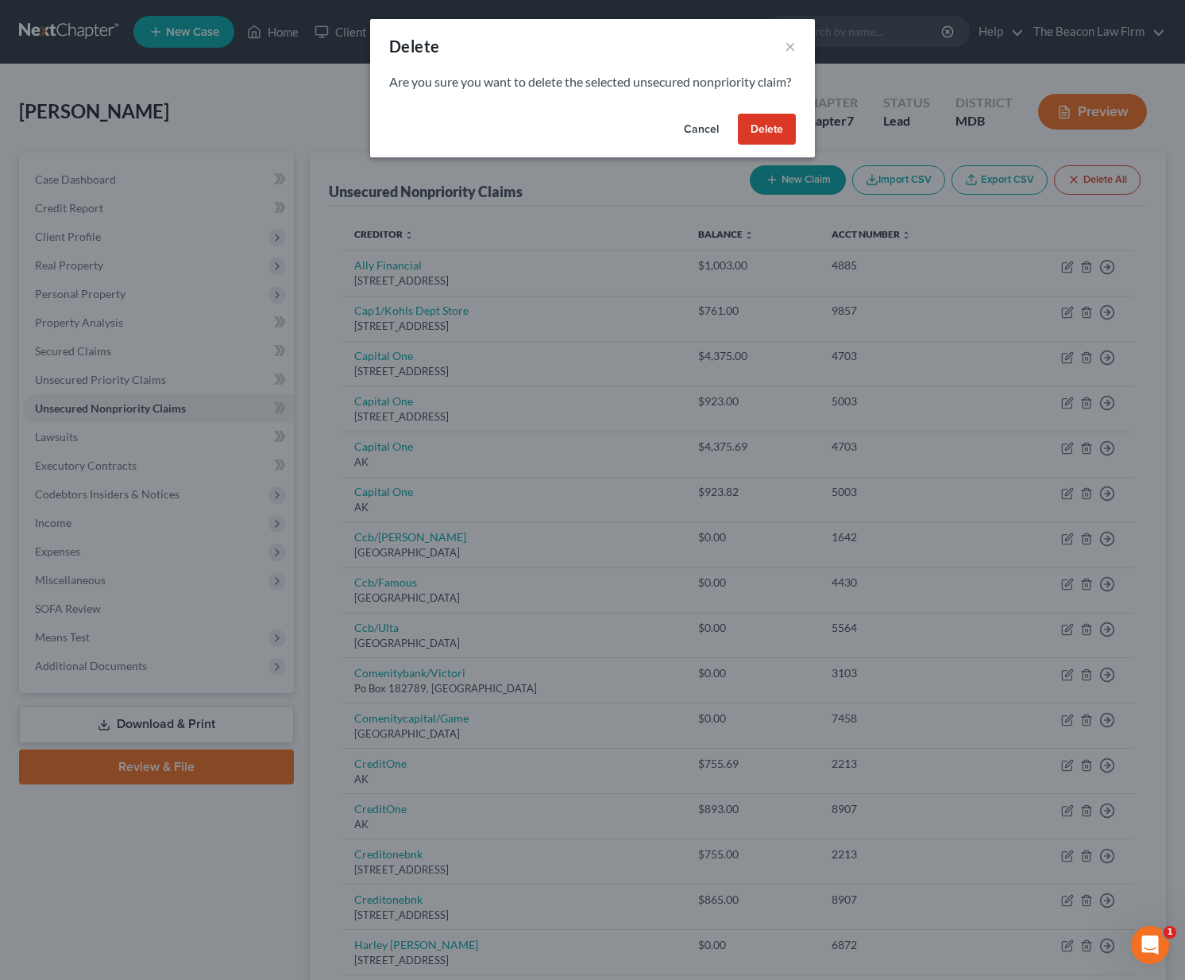
click at [754, 145] on button "Delete" at bounding box center [767, 130] width 58 height 32
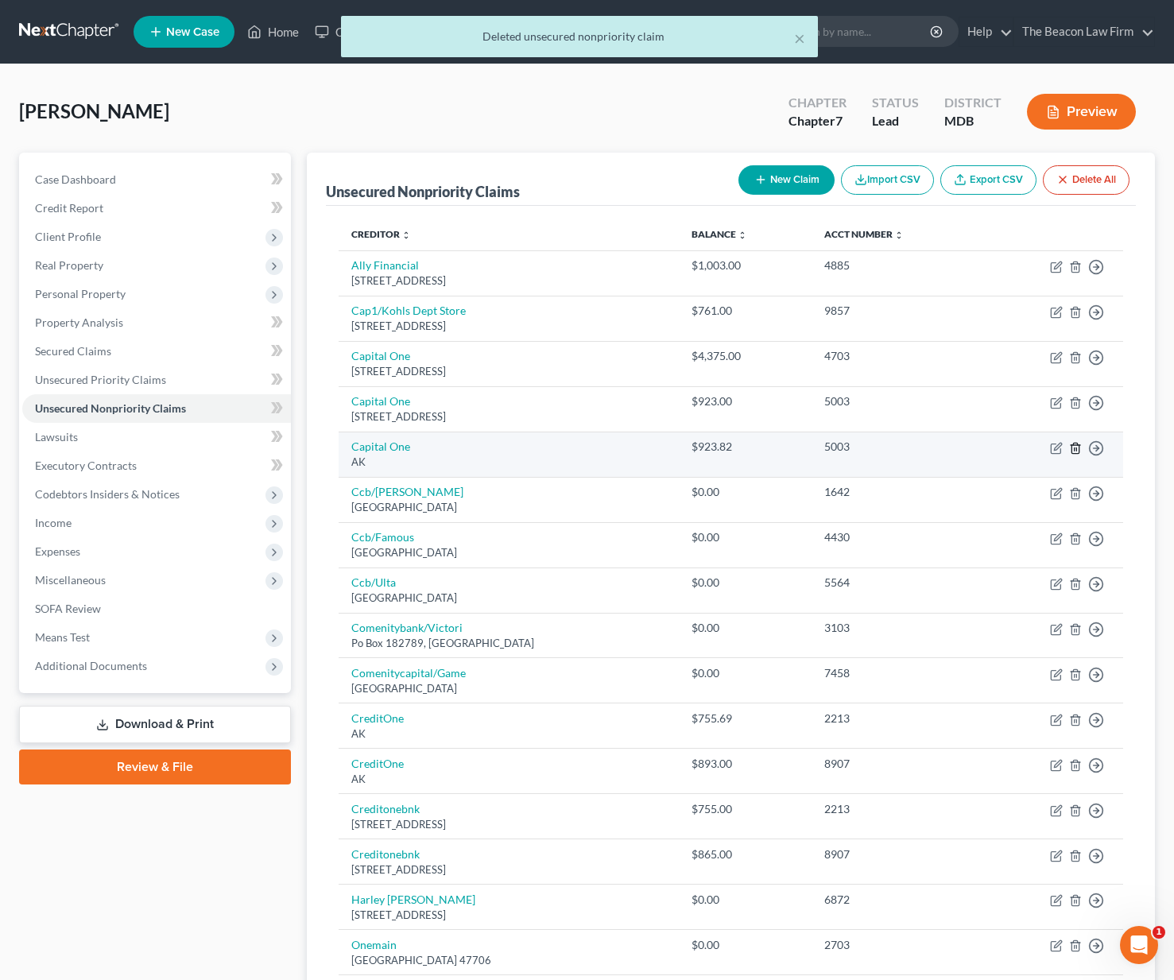
click at [1078, 445] on icon "button" at bounding box center [1075, 448] width 13 height 13
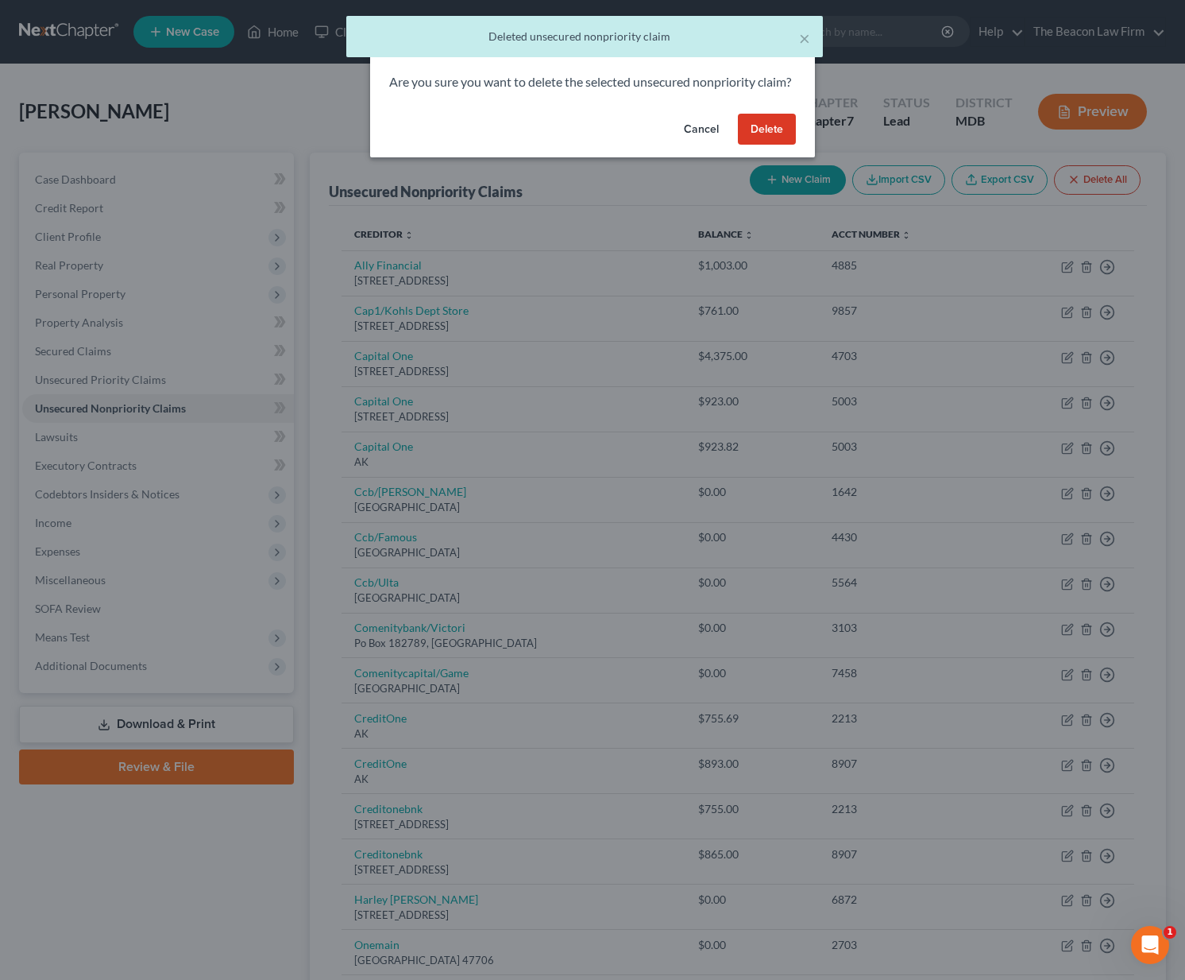
click at [769, 145] on button "Delete" at bounding box center [767, 130] width 58 height 32
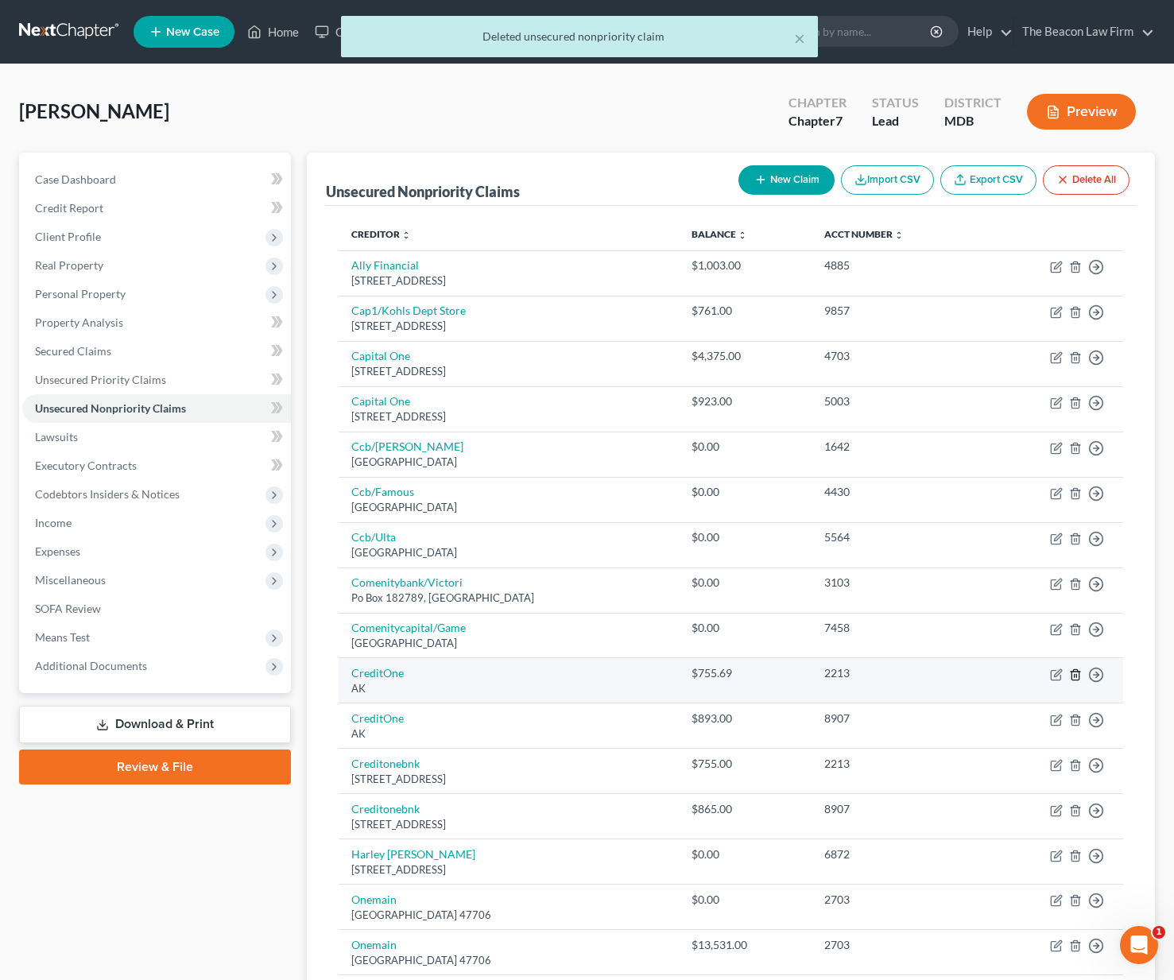
click at [1077, 669] on icon "button" at bounding box center [1074, 674] width 7 height 10
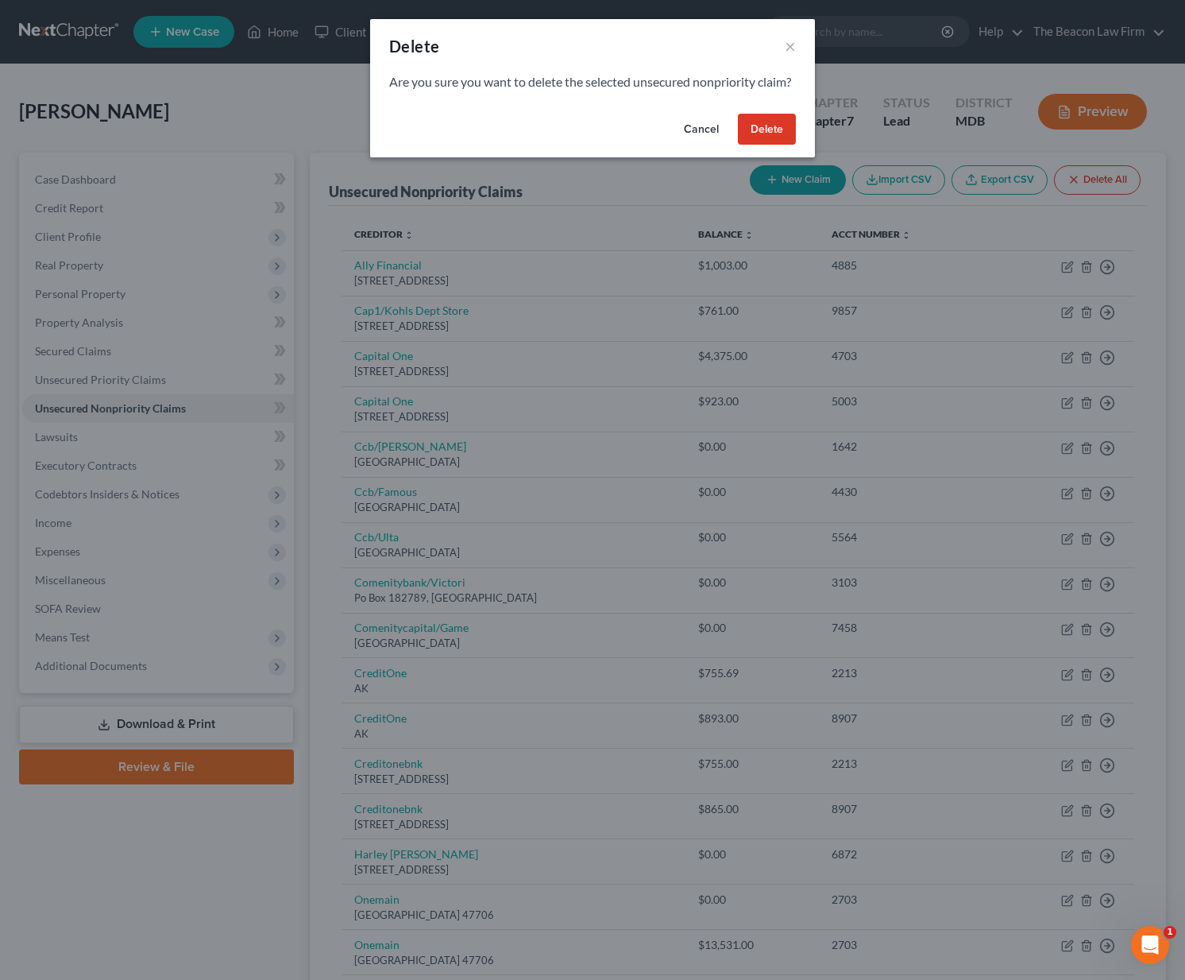
click at [777, 141] on button "Delete" at bounding box center [767, 130] width 58 height 32
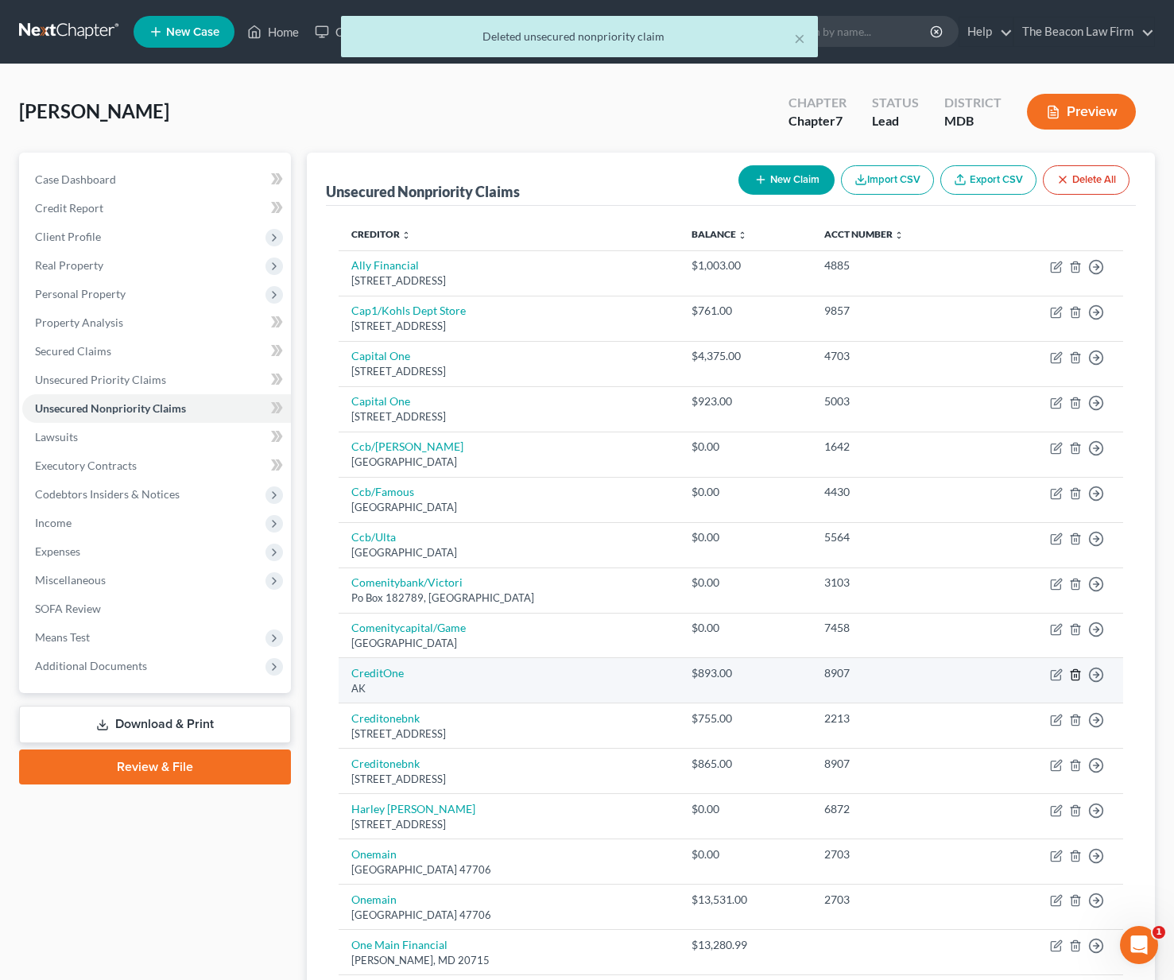
click at [1075, 671] on icon "button" at bounding box center [1075, 674] width 13 height 13
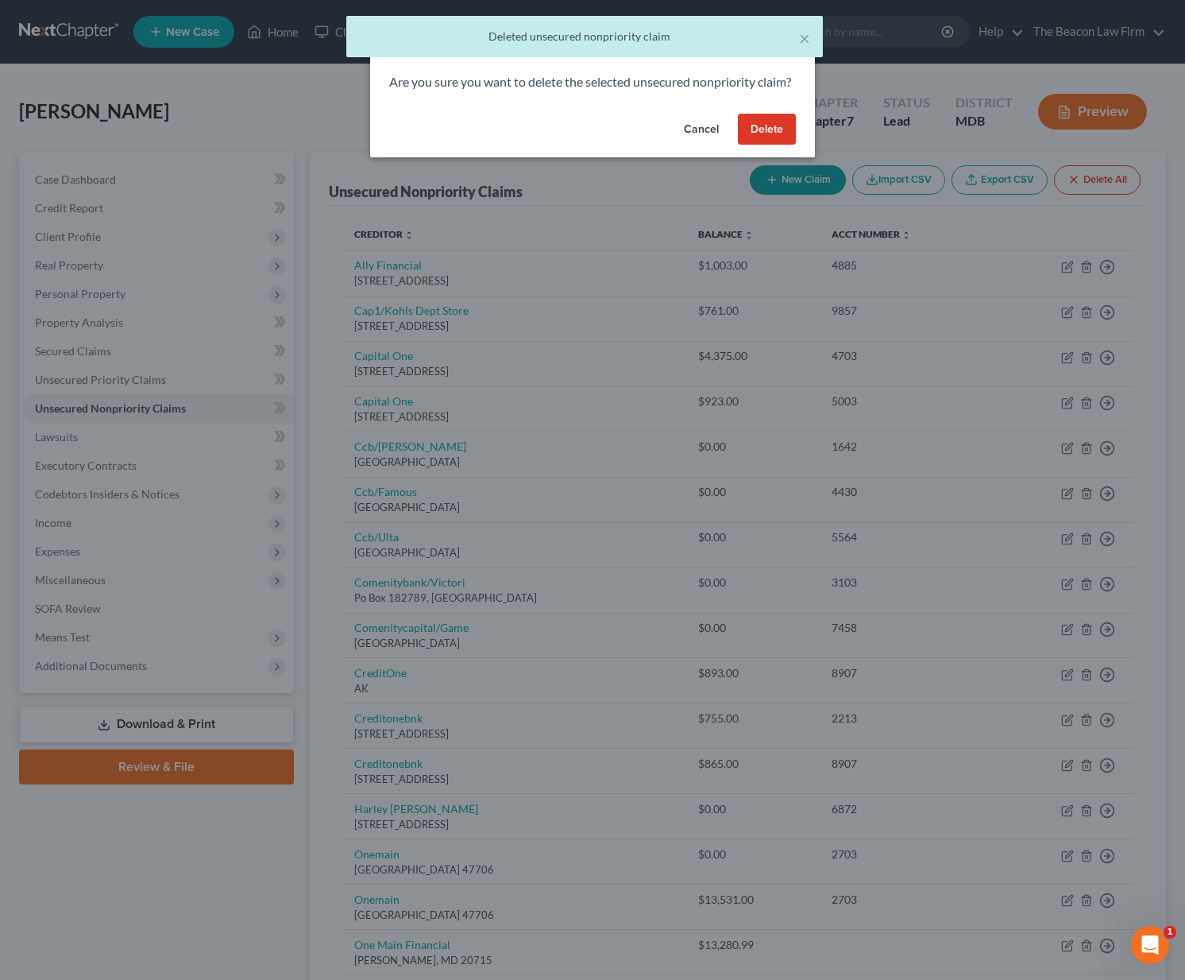
click at [761, 145] on button "Delete" at bounding box center [767, 130] width 58 height 32
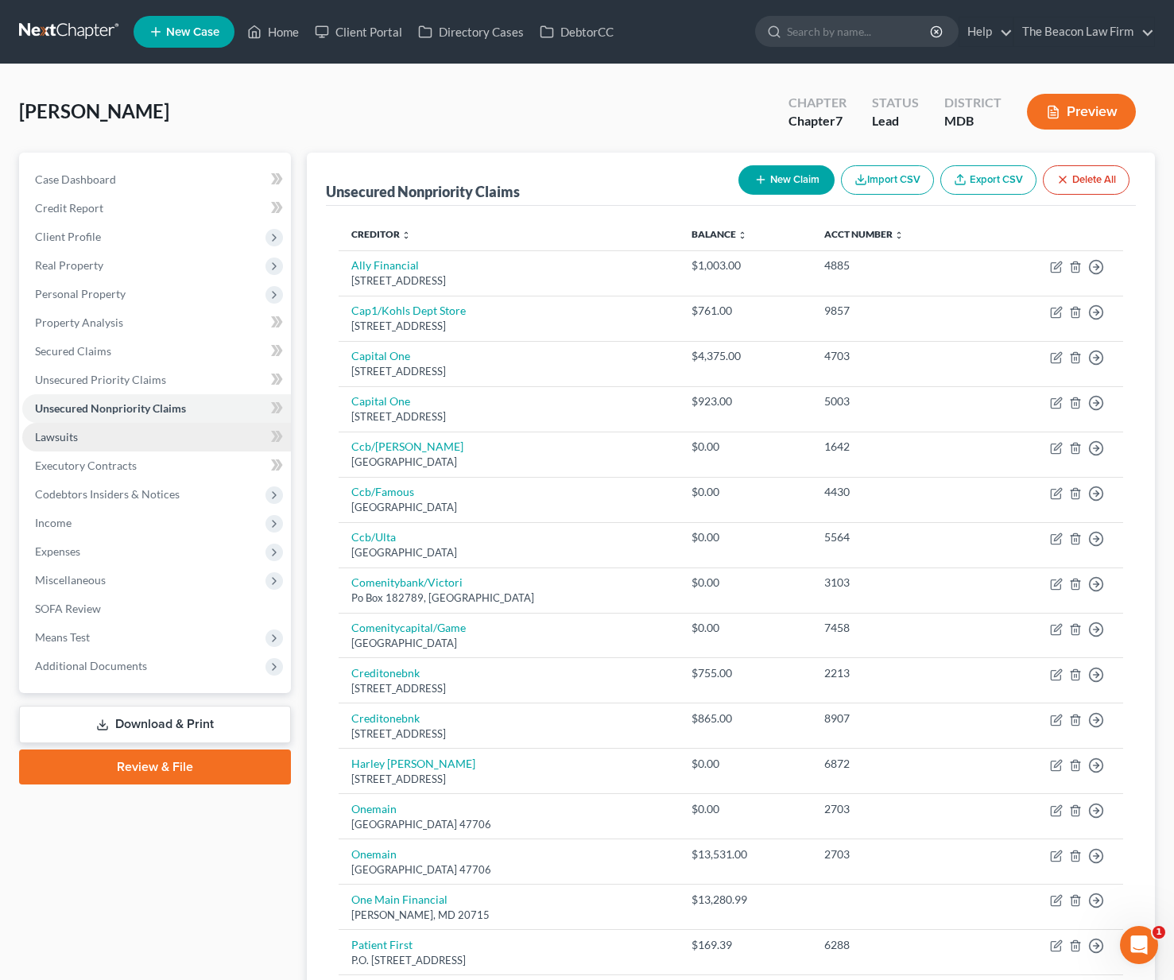
click at [141, 441] on link "Lawsuits" at bounding box center [156, 437] width 269 height 29
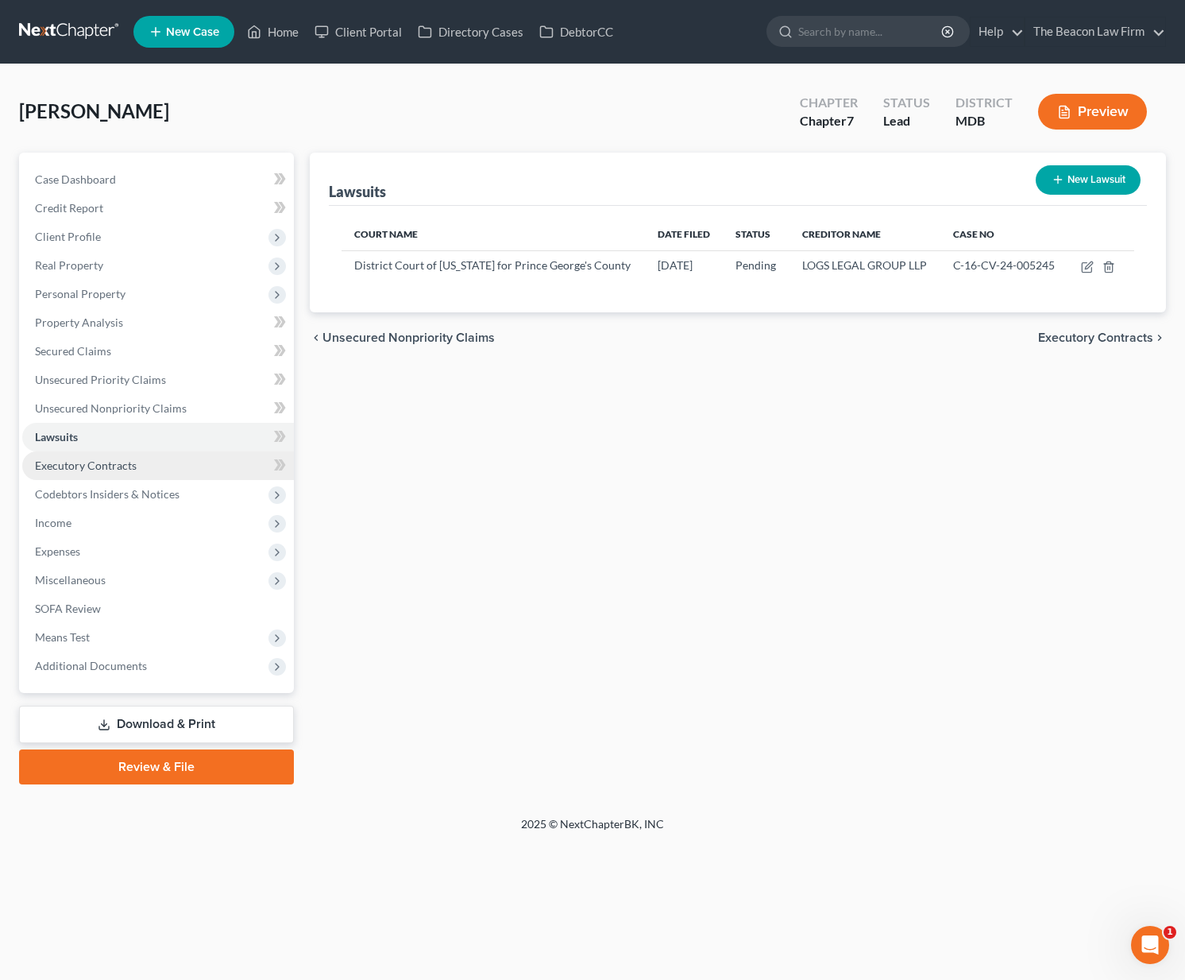
click at [143, 463] on link "Executory Contracts" at bounding box center [158, 465] width 272 height 29
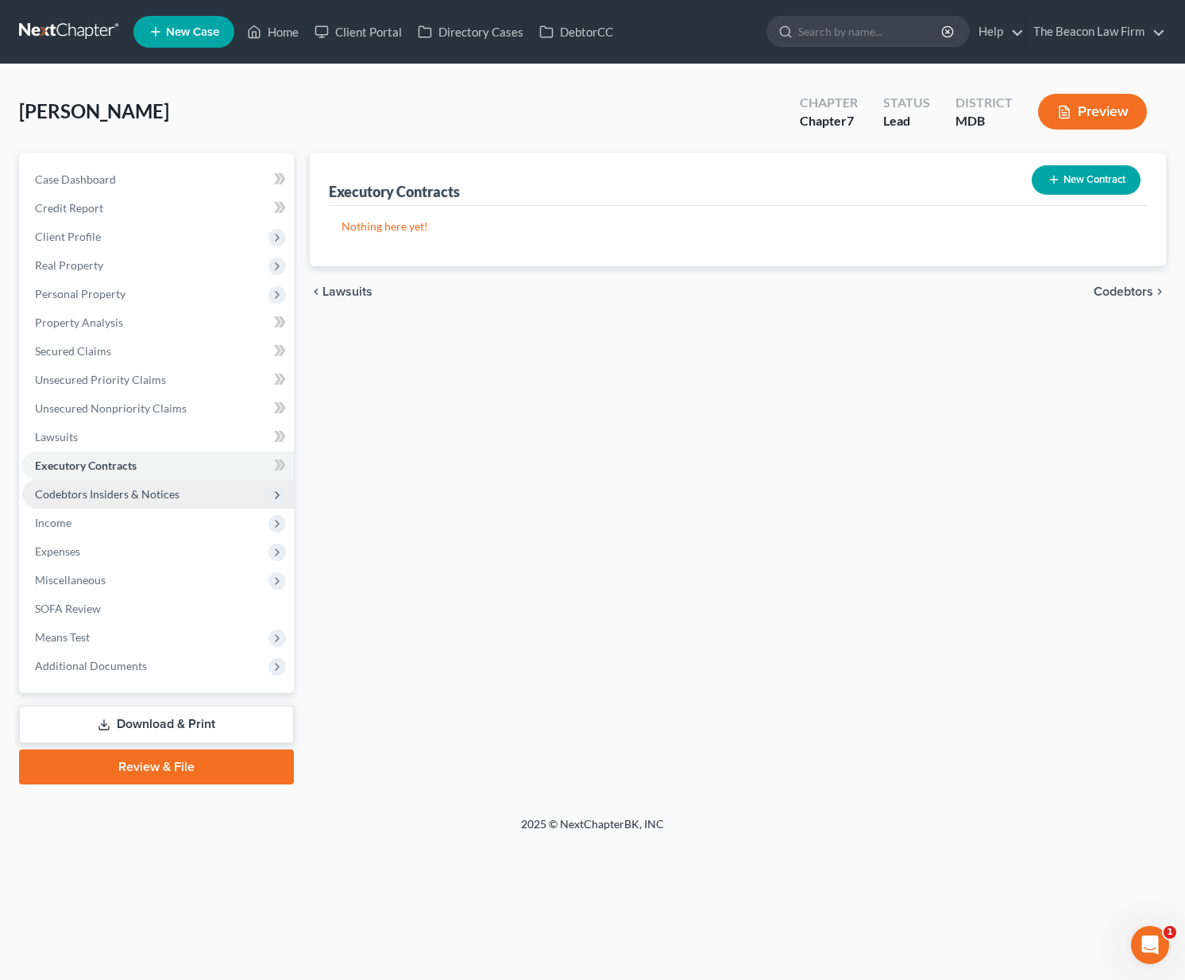
click at [130, 489] on span "Codebtors Insiders & Notices" at bounding box center [107, 494] width 145 height 14
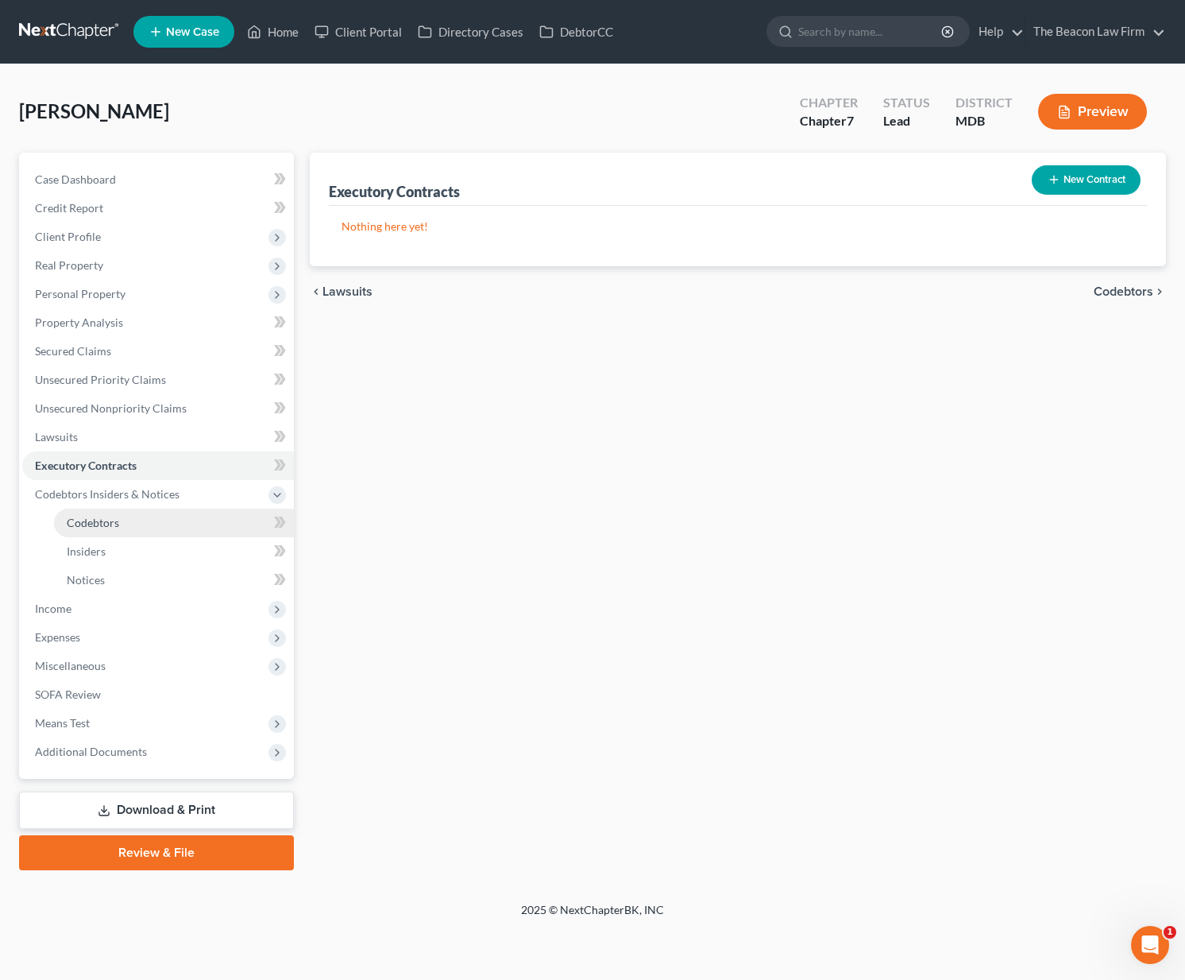
click at [138, 516] on link "Codebtors" at bounding box center [174, 523] width 240 height 29
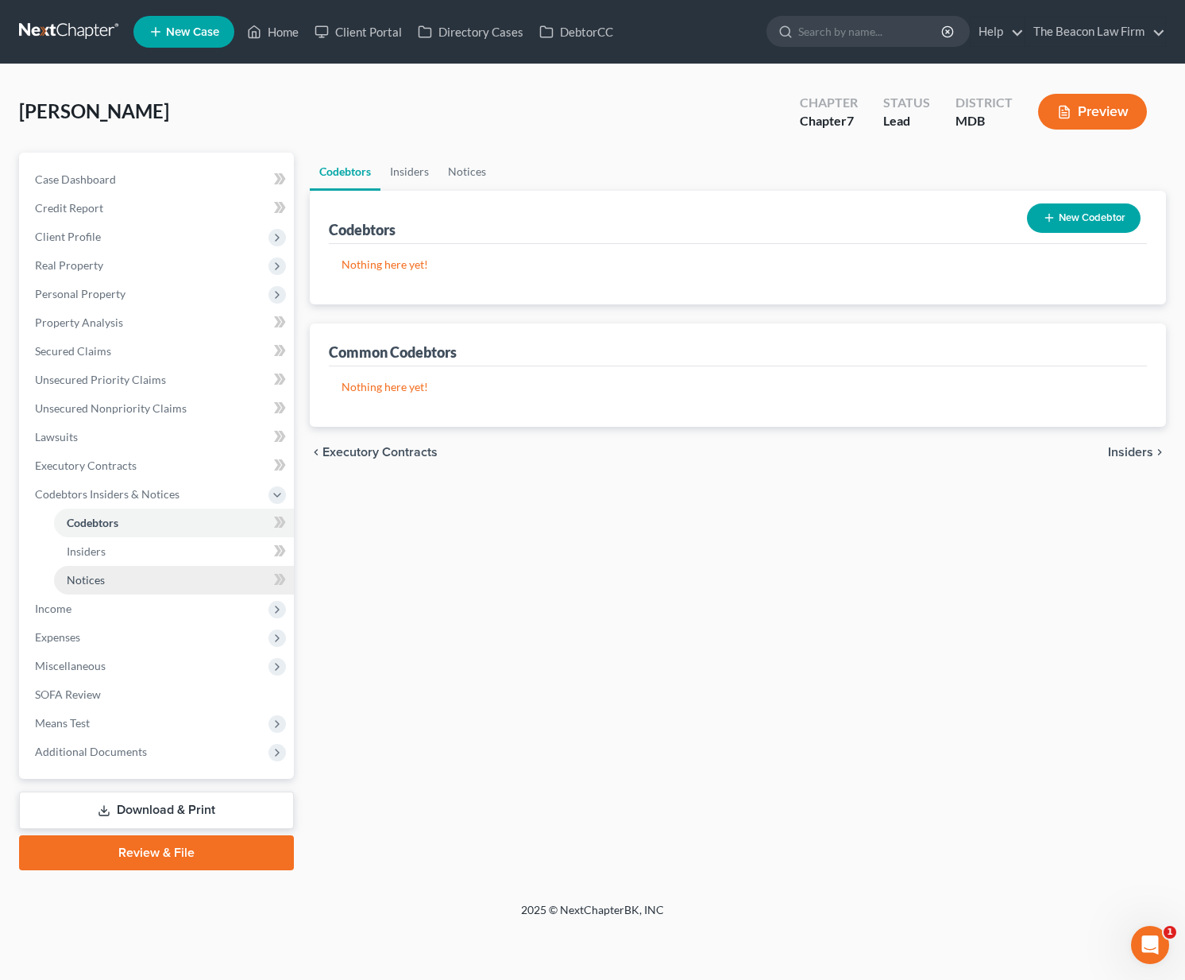
click at [99, 592] on link "Notices" at bounding box center [174, 580] width 240 height 29
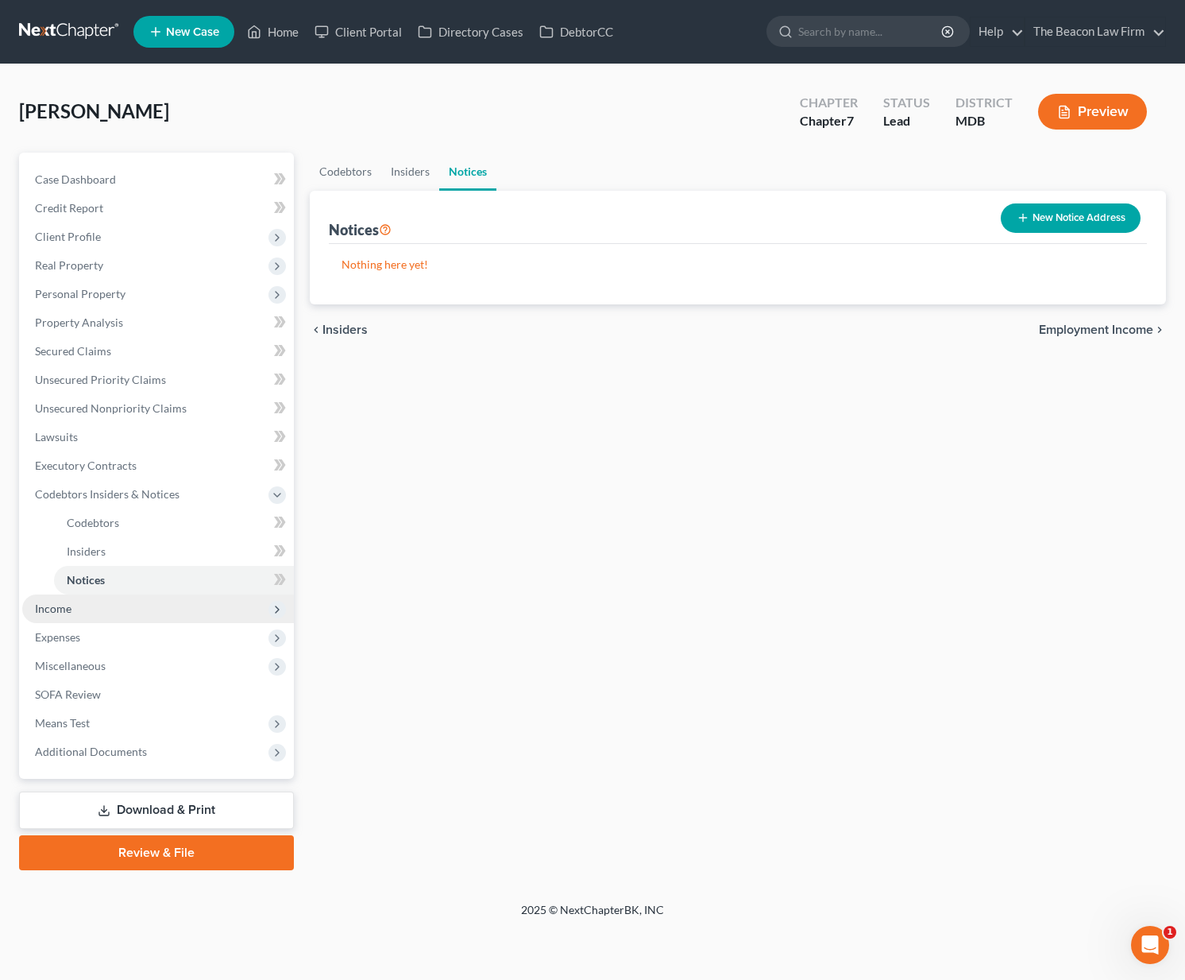
drag, startPoint x: 99, startPoint y: 608, endPoint x: 123, endPoint y: 621, distance: 28.1
click at [99, 609] on span "Income" at bounding box center [158, 608] width 272 height 29
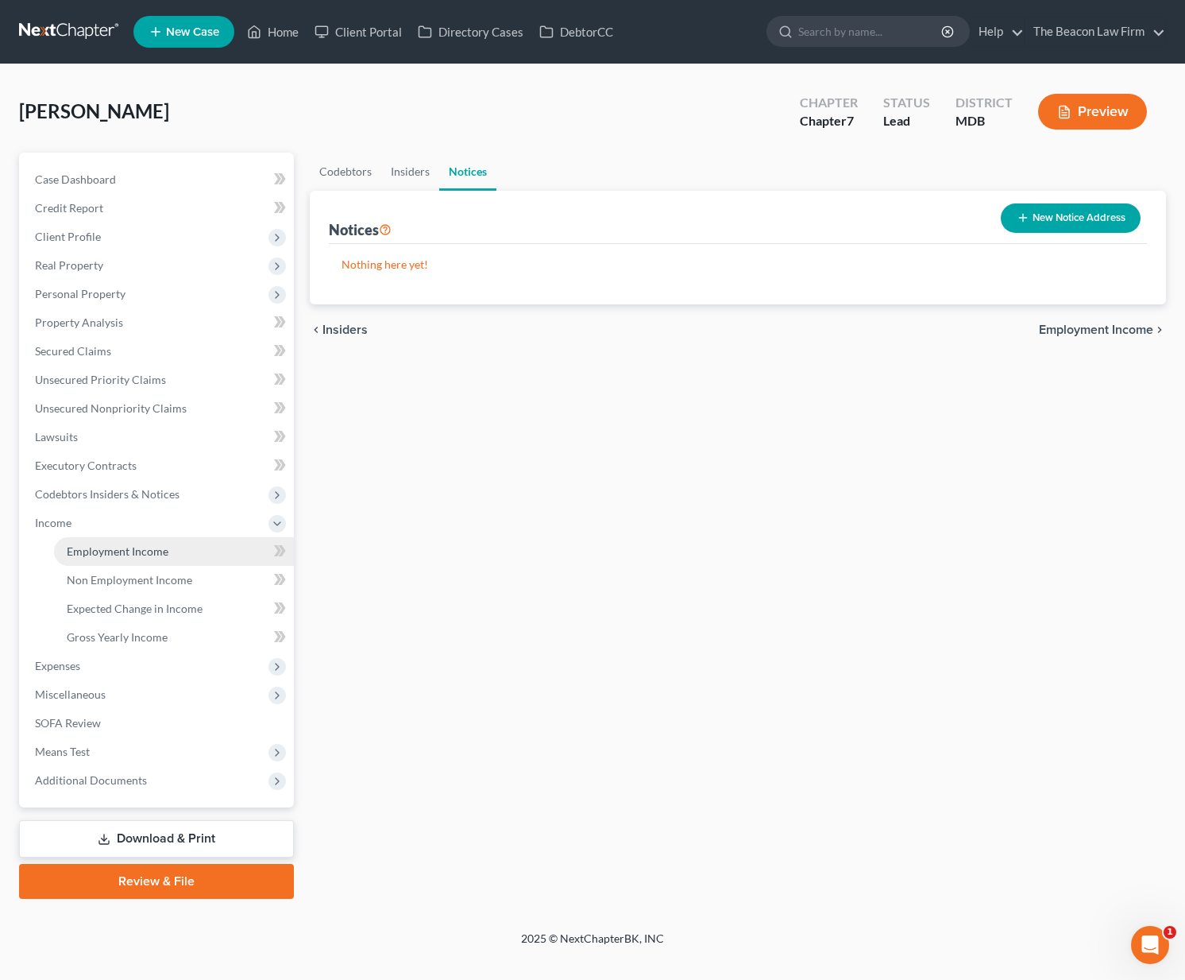
click at [137, 550] on span "Employment Income" at bounding box center [118, 551] width 102 height 14
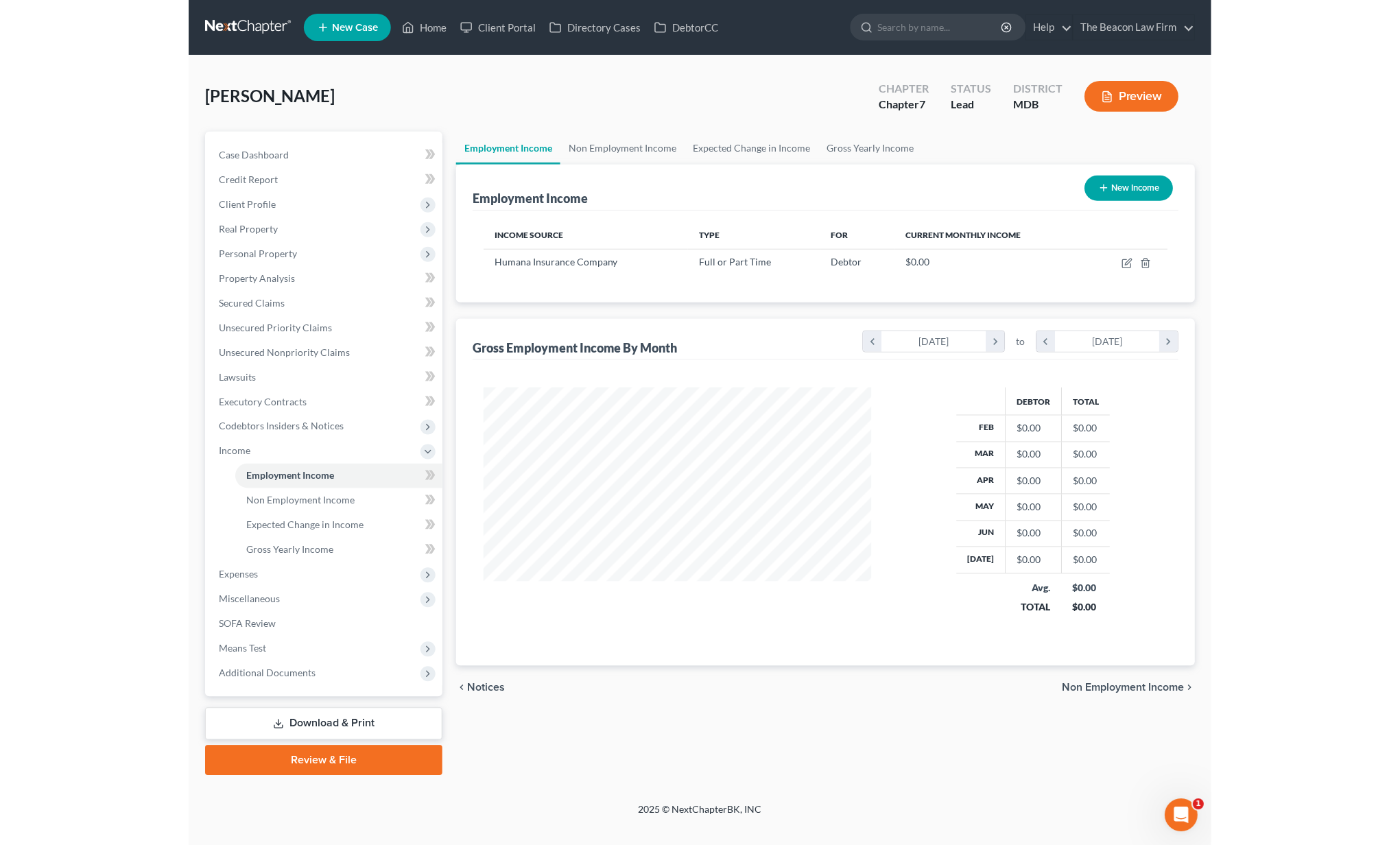
scroll to position [246, 415]
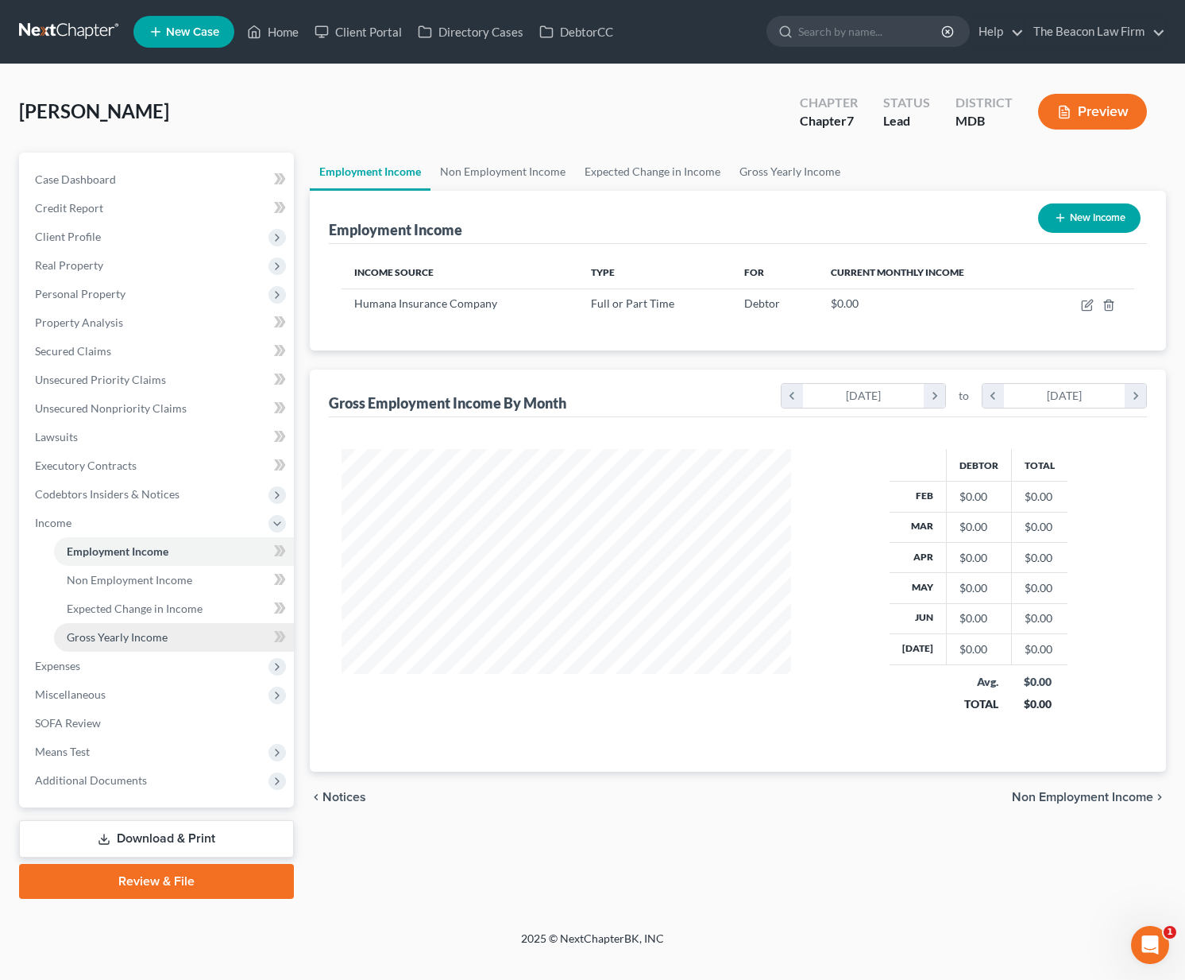
click at [138, 640] on span "Gross Yearly Income" at bounding box center [117, 637] width 101 height 14
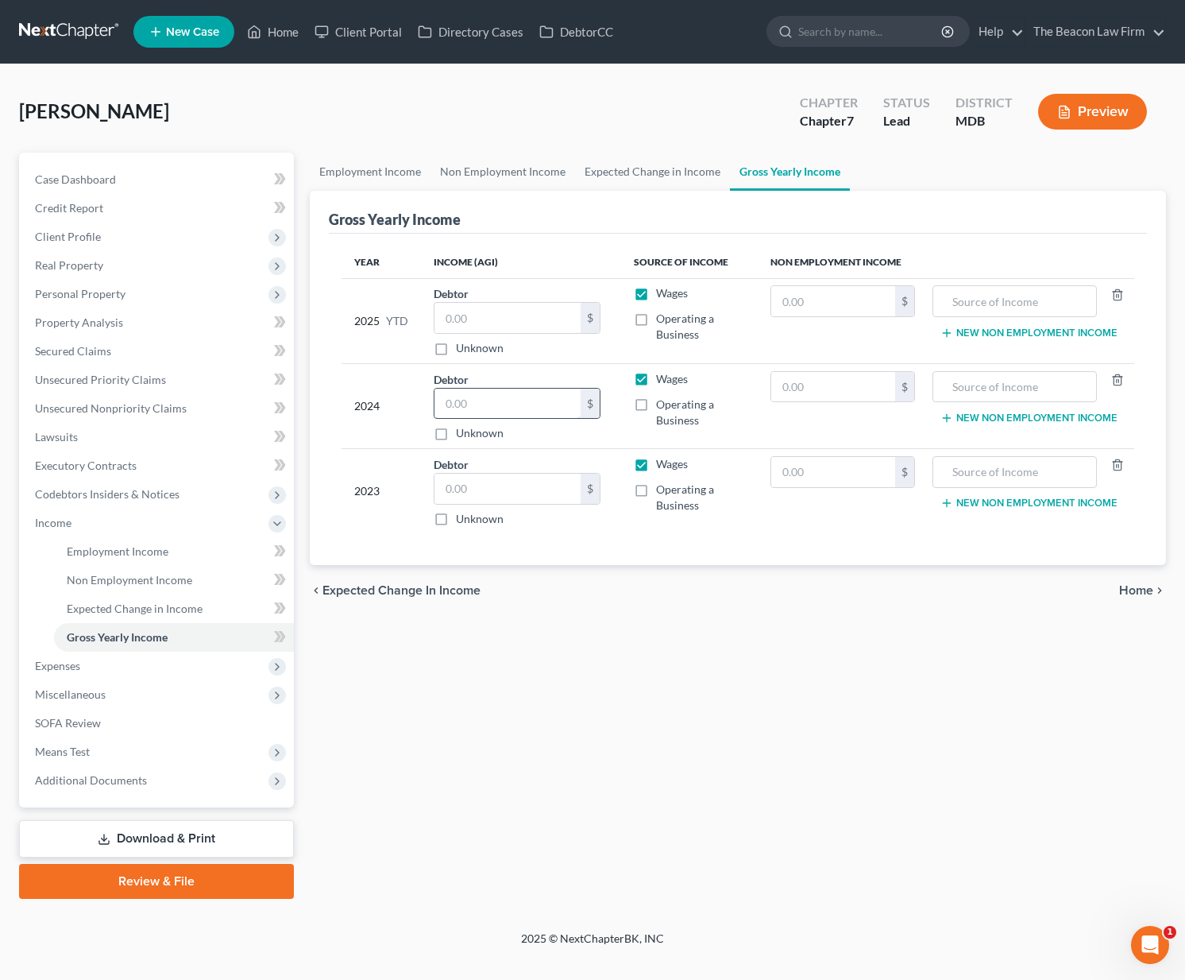
drag, startPoint x: 484, startPoint y: 408, endPoint x: 470, endPoint y: 413, distance: 15.1
click at [484, 408] on input "text" at bounding box center [508, 404] width 146 height 30
type input "58,808"
click at [79, 262] on span "Real Property" at bounding box center [69, 265] width 68 height 14
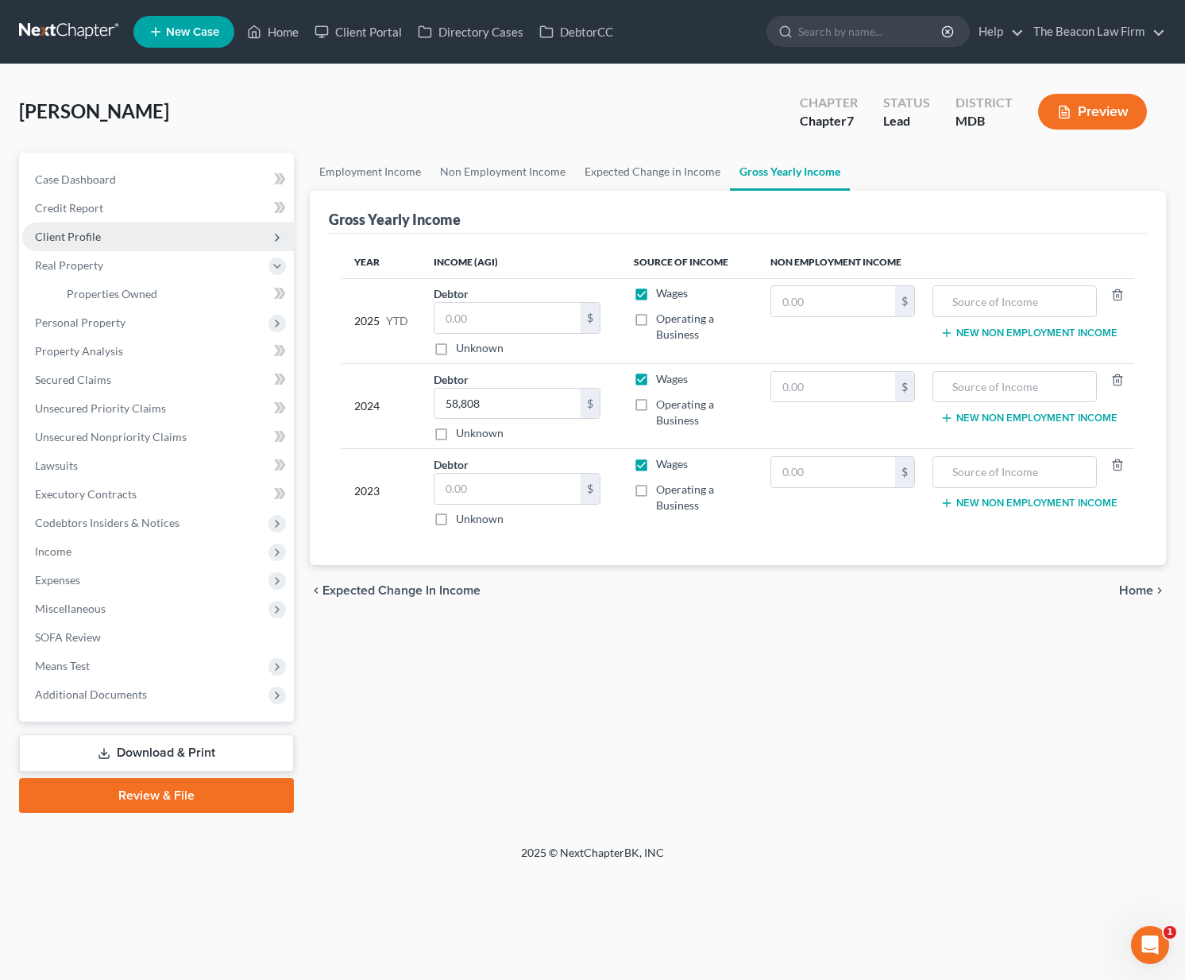
click at [87, 237] on span "Client Profile" at bounding box center [68, 237] width 66 height 14
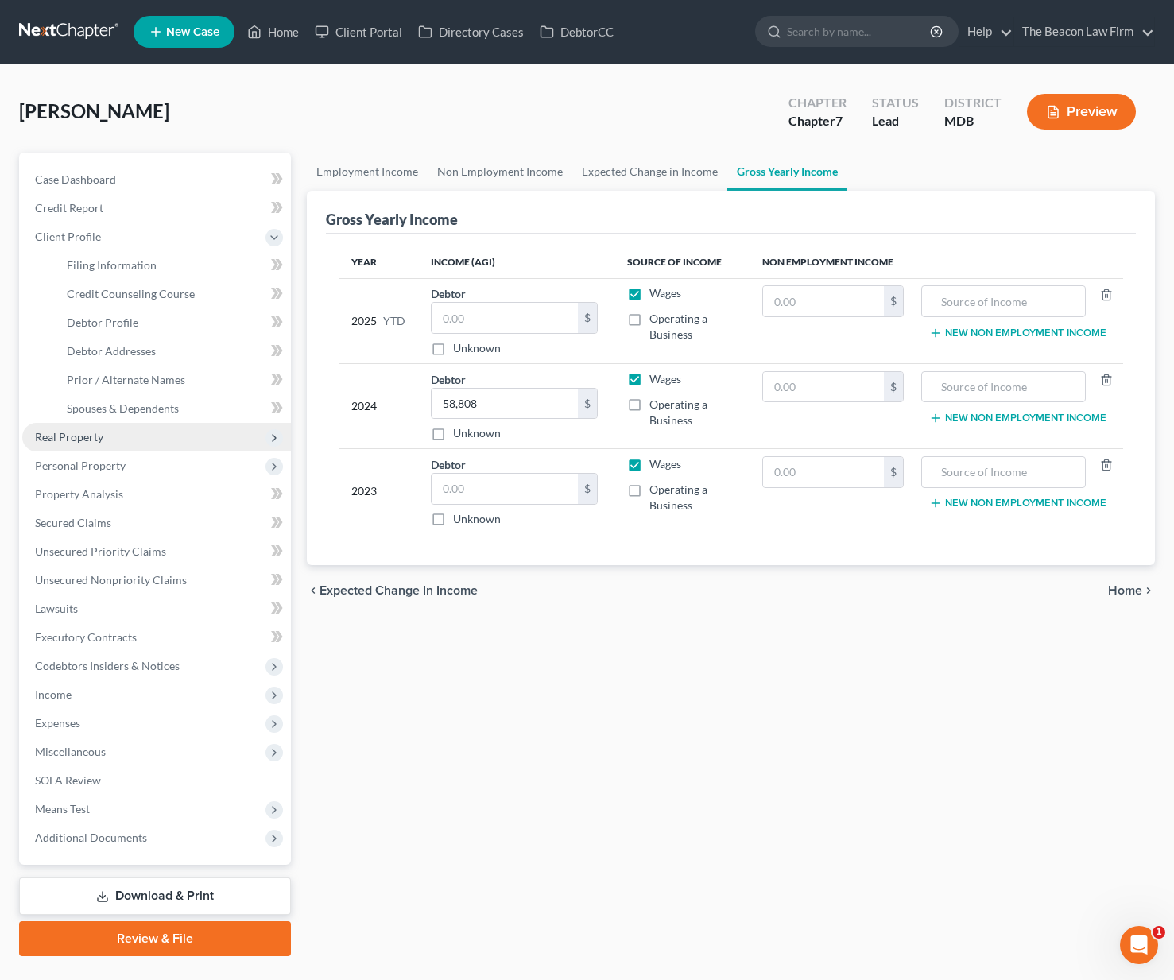
click at [98, 435] on span "Real Property" at bounding box center [69, 437] width 68 height 14
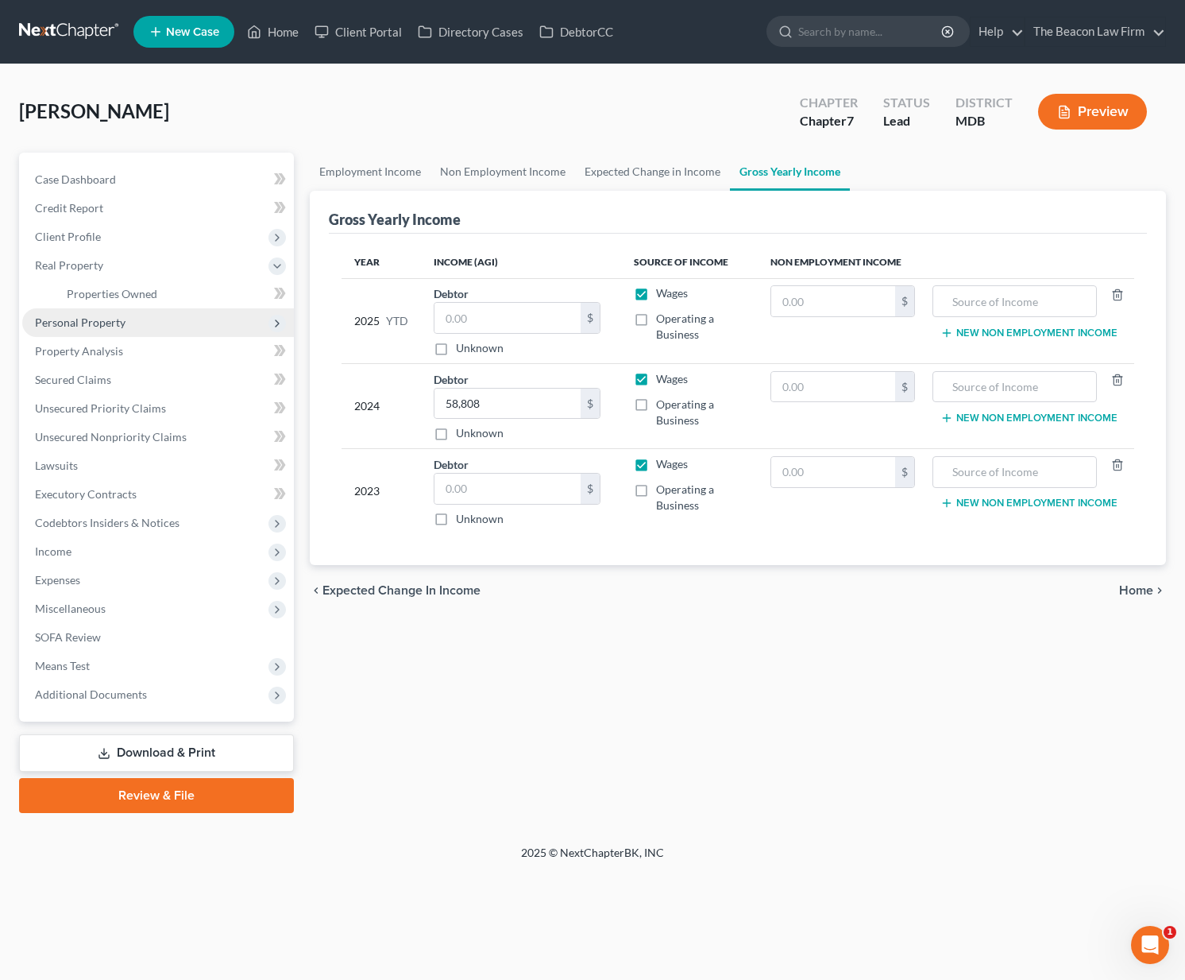
click at [95, 319] on span "Personal Property" at bounding box center [80, 322] width 91 height 14
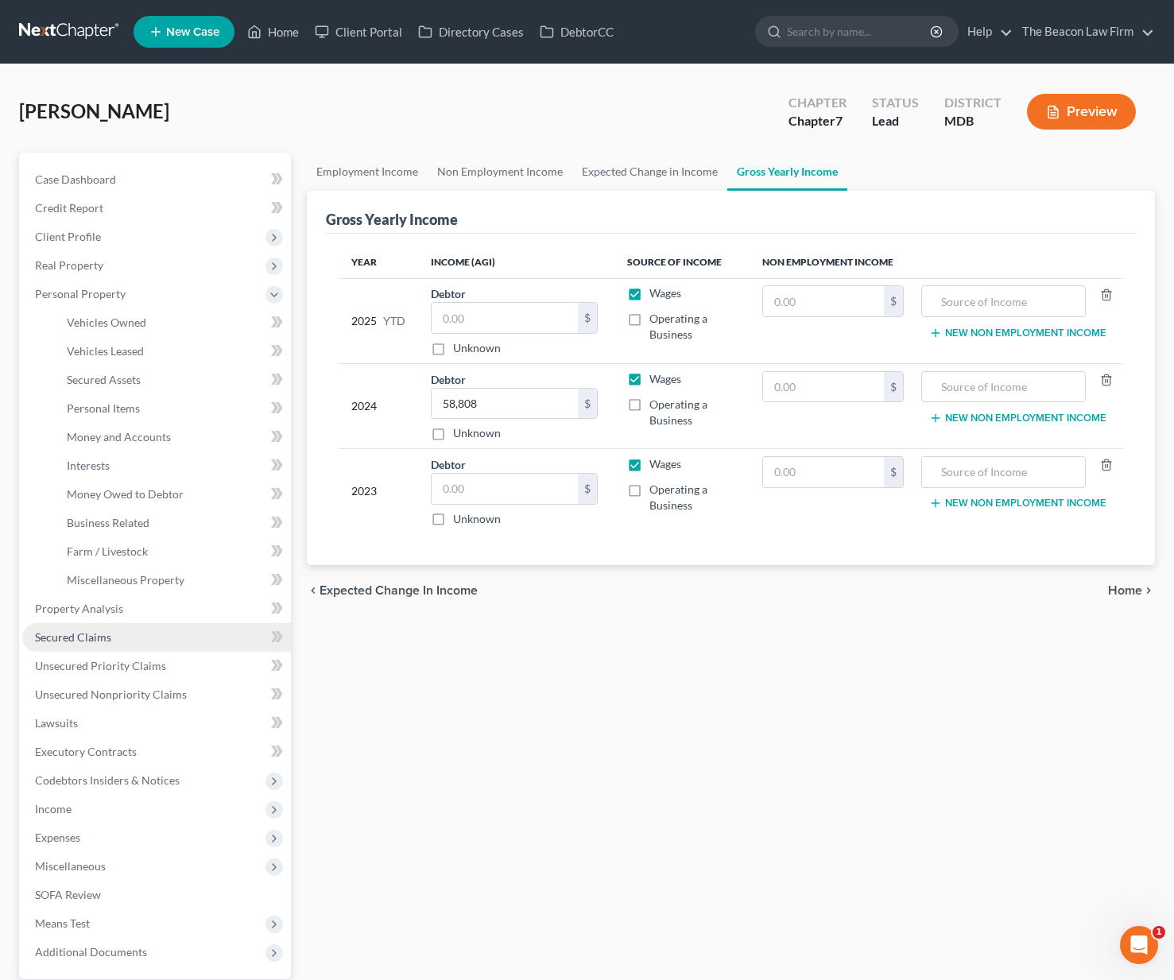
click at [83, 635] on span "Secured Claims" at bounding box center [73, 637] width 76 height 14
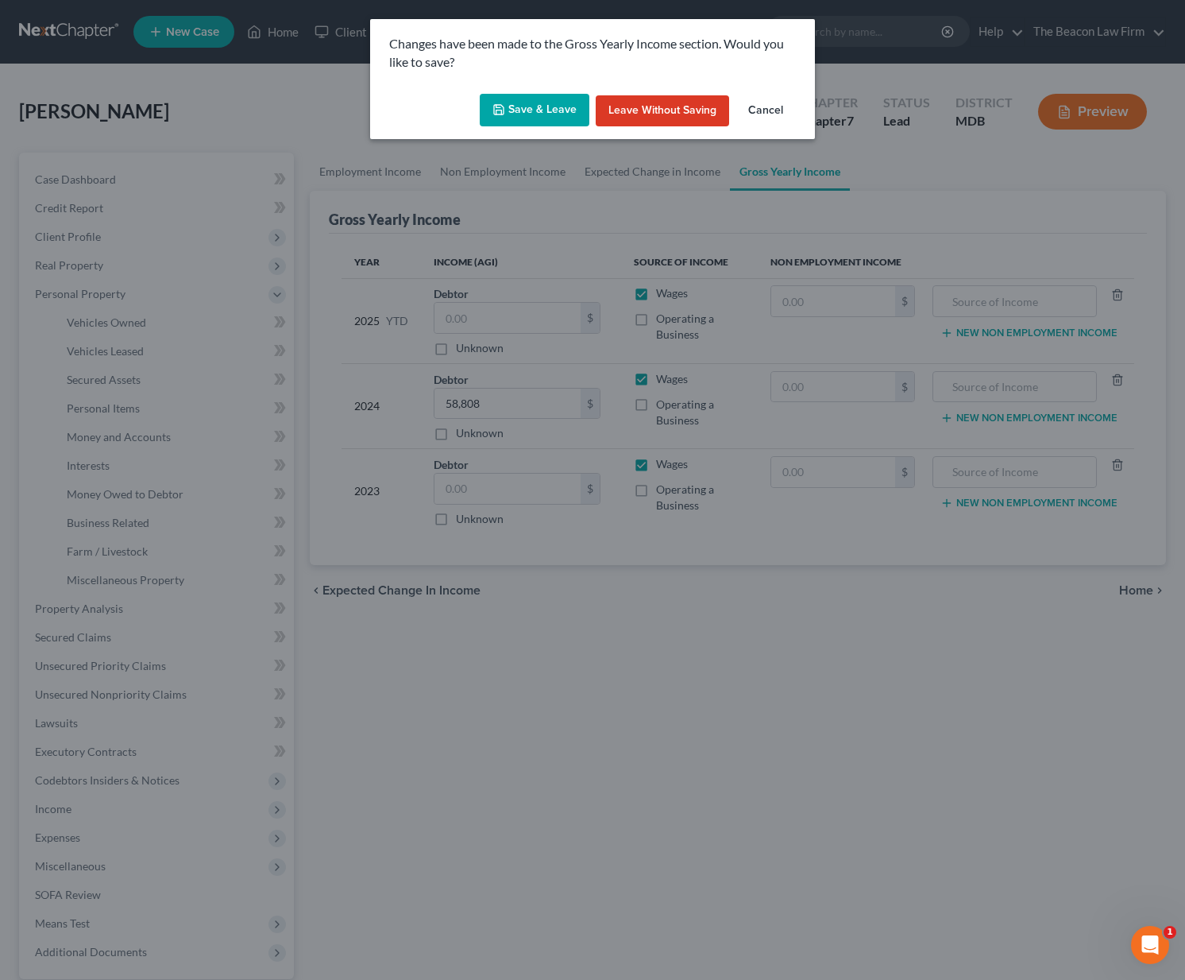
click at [560, 110] on button "Save & Leave" at bounding box center [535, 110] width 110 height 33
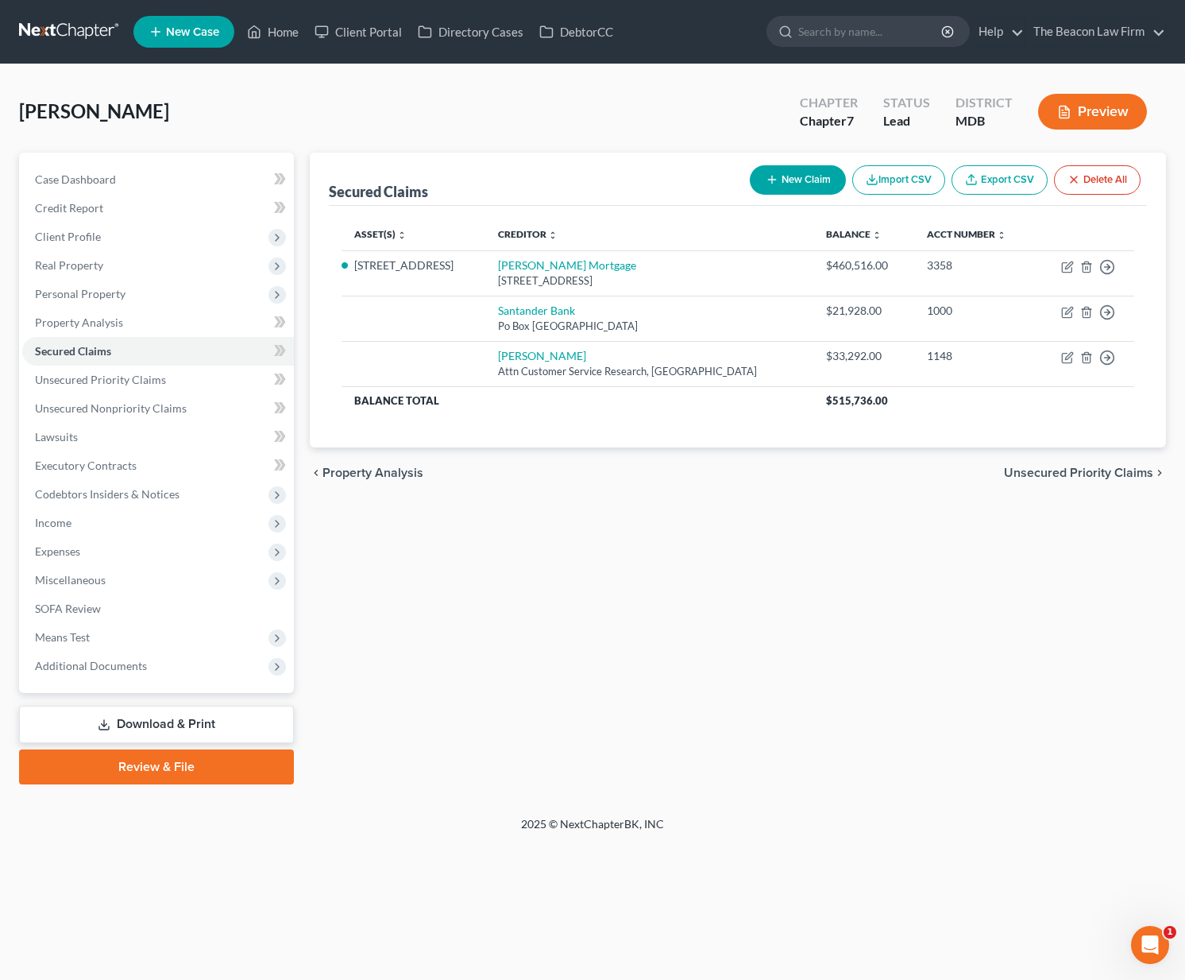
click at [849, 3] on nav "Home New Case Client Portal Directory Cases DebtorCC The Beacon Law Firm [EMAIL…" at bounding box center [592, 32] width 1185 height 64
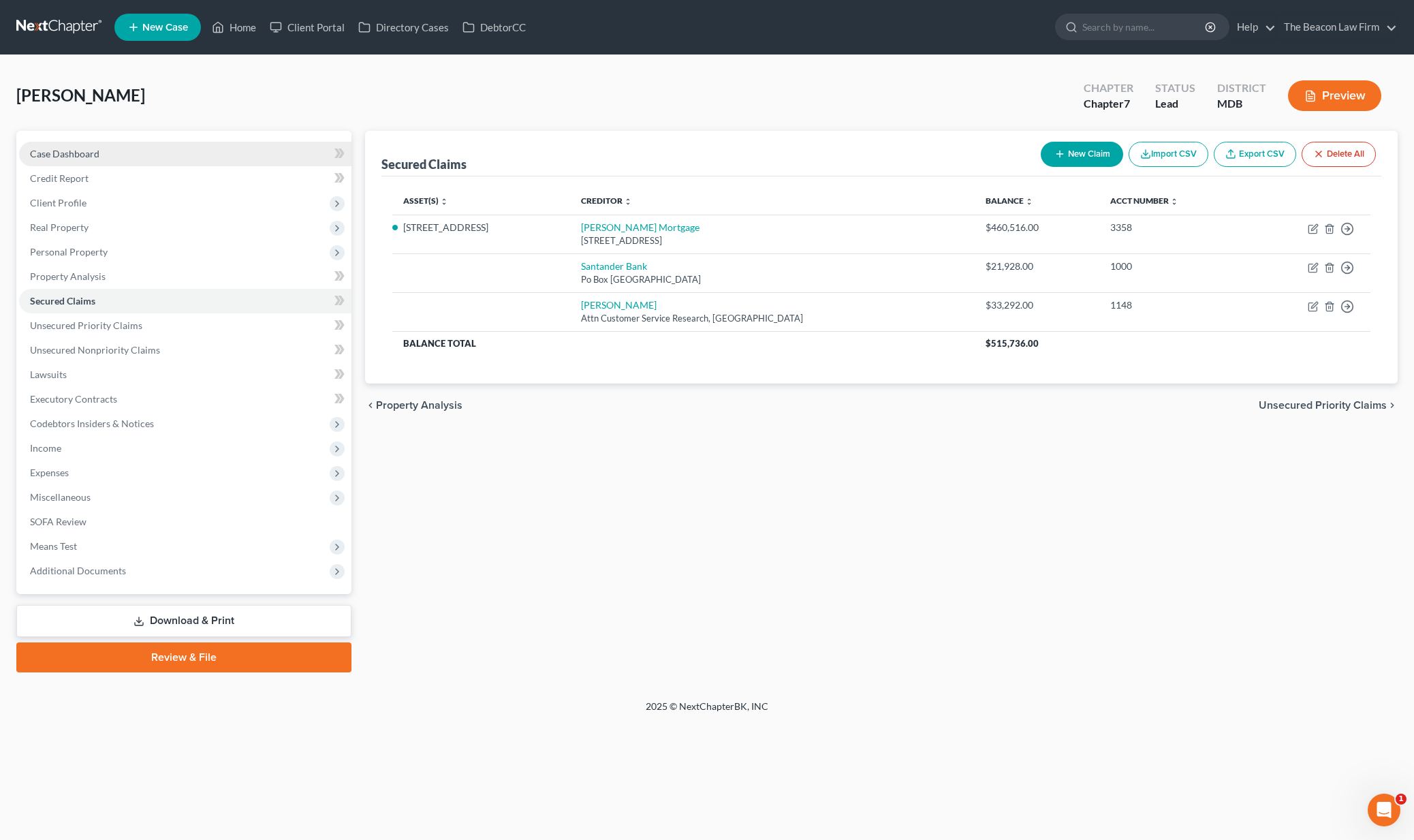
click at [93, 153] on span "Case Dashboard" at bounding box center [64, 153] width 69 height 12
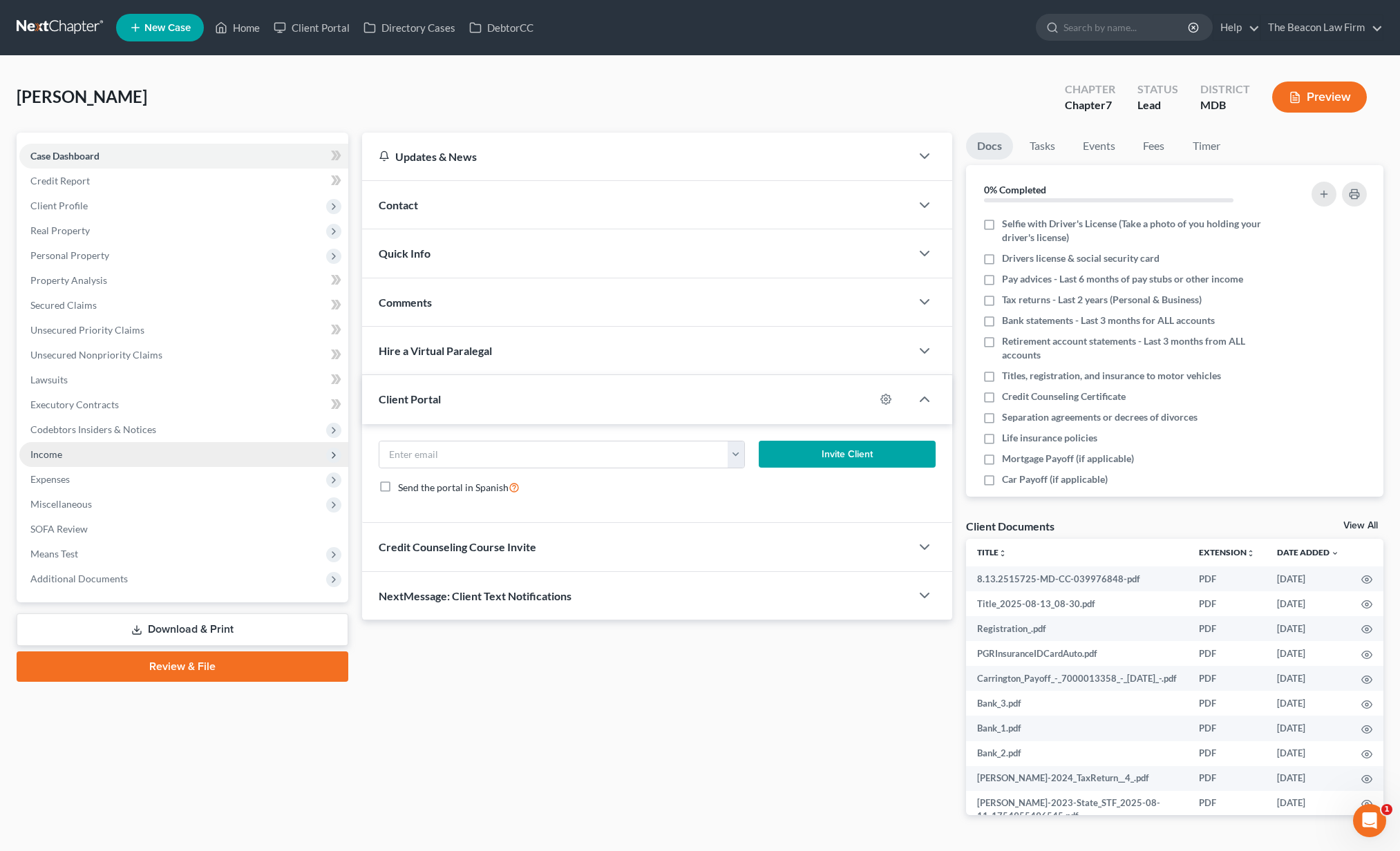
click at [103, 449] on span "Income" at bounding box center [183, 455] width 329 height 25
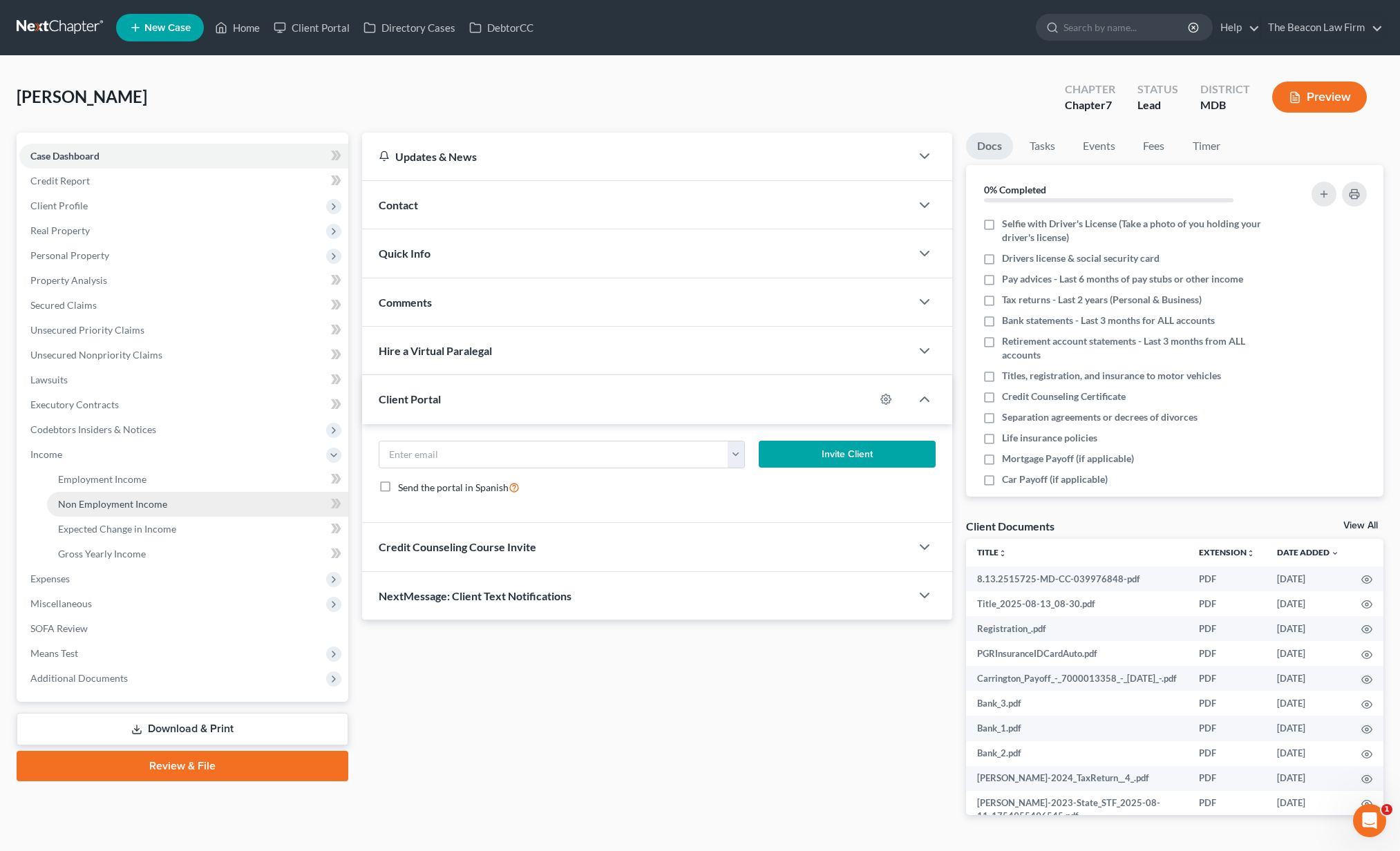
click at [121, 498] on span "Non Employment Income" at bounding box center [113, 504] width 110 height 12
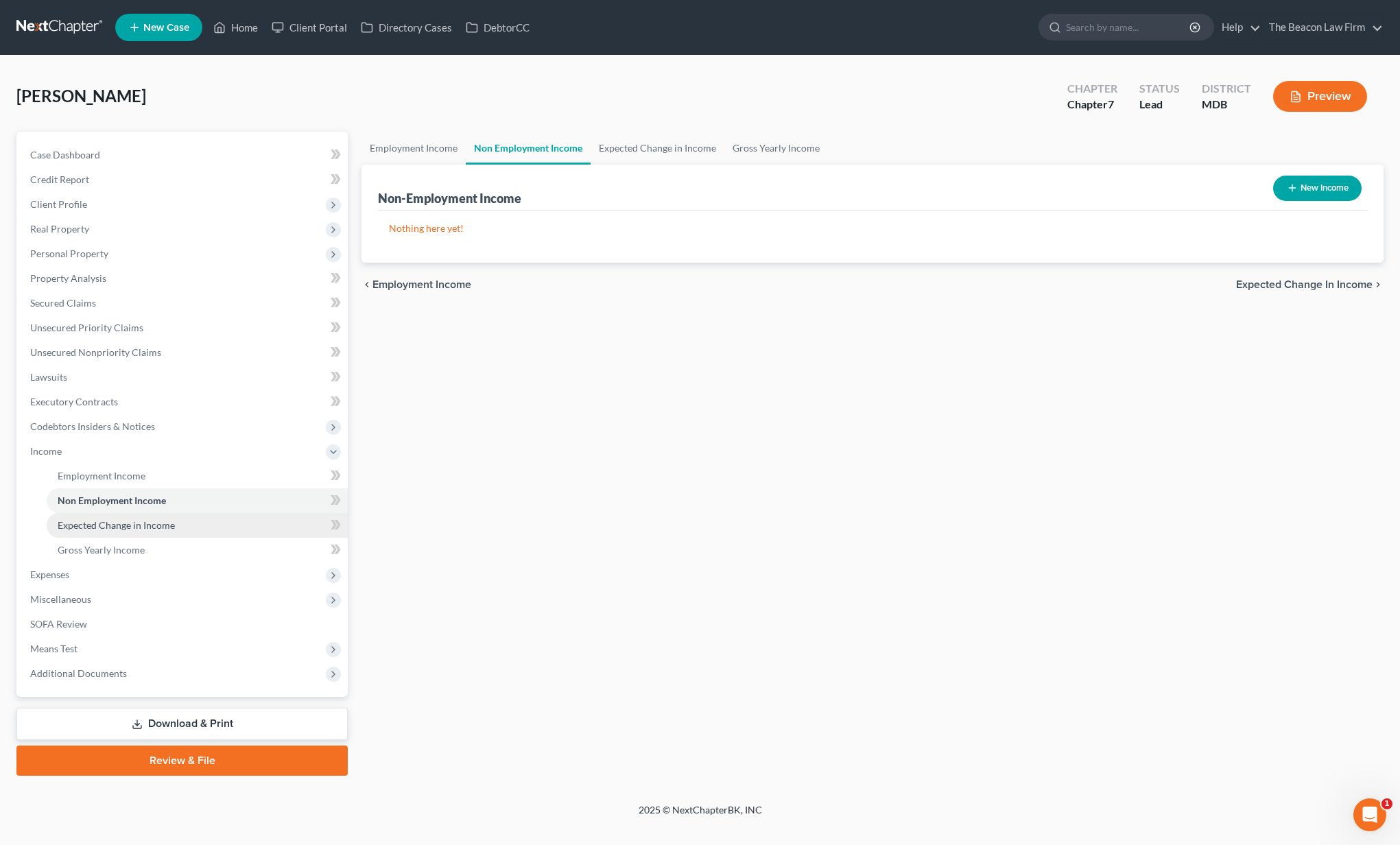
click at [122, 528] on span "Expected Change in Income" at bounding box center [117, 525] width 117 height 12
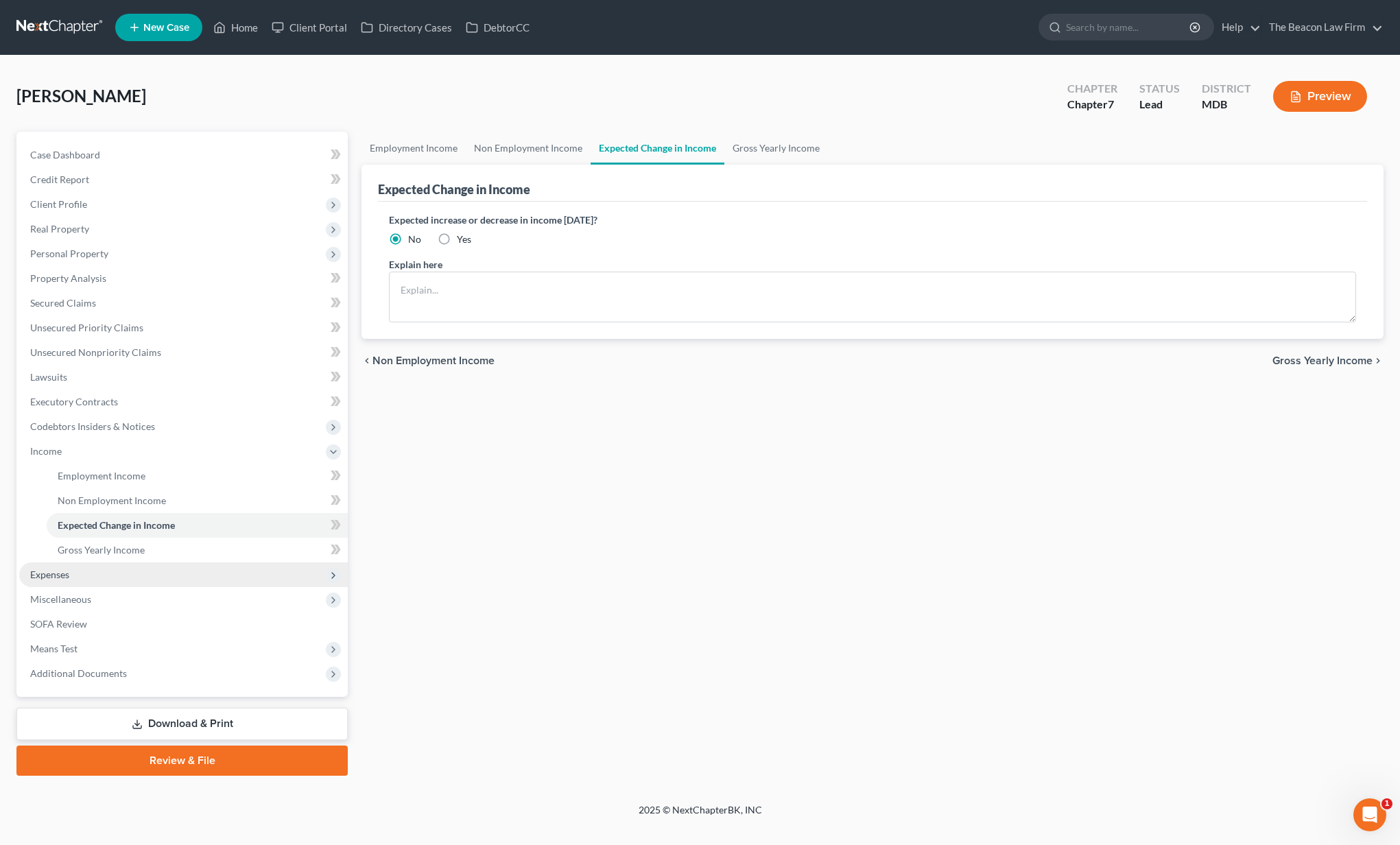
drag, startPoint x: 125, startPoint y: 552, endPoint x: 156, endPoint y: 562, distance: 32.6
click at [125, 552] on span "Gross Yearly Income" at bounding box center [101, 550] width 87 height 12
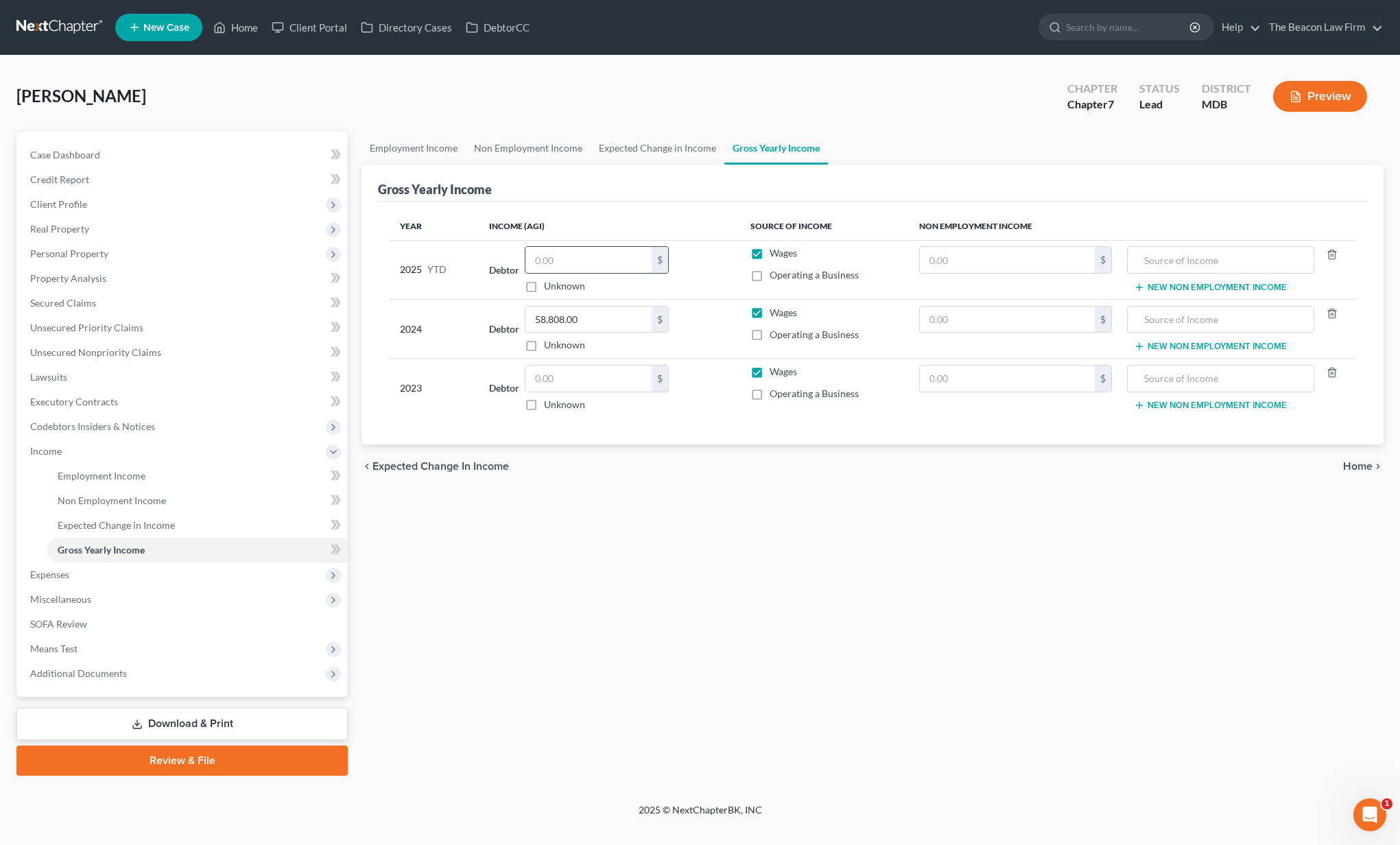
click at [570, 261] on input "text" at bounding box center [589, 260] width 126 height 26
type input "39,550.40"
click at [590, 376] on input "text" at bounding box center [589, 378] width 126 height 26
paste input "177,566."
type input "177,566."
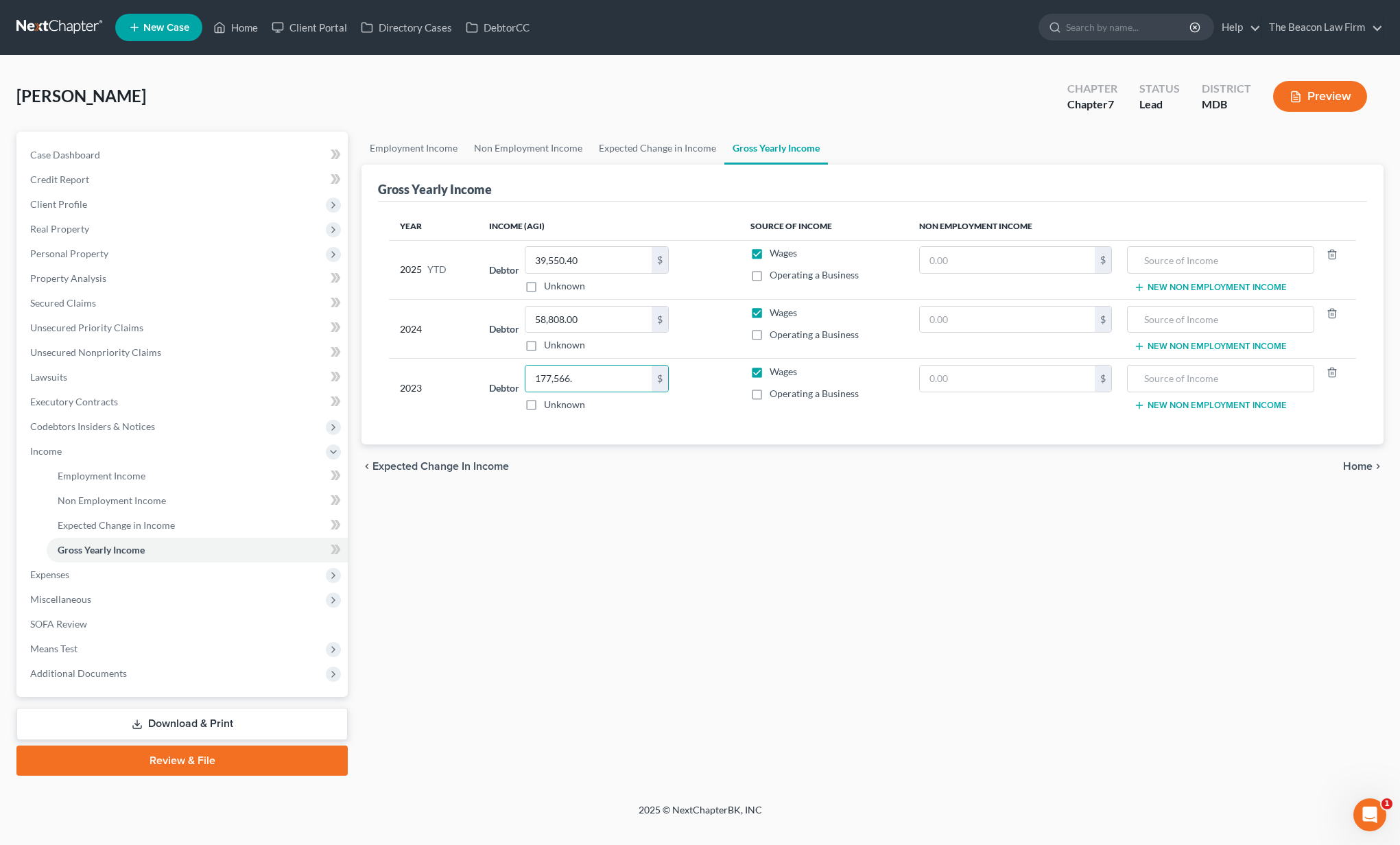
click at [611, 469] on div "chevron_left Expected Change in Income Home chevron_right" at bounding box center [873, 466] width 1022 height 44
click at [126, 577] on span "Expenses" at bounding box center [183, 575] width 329 height 25
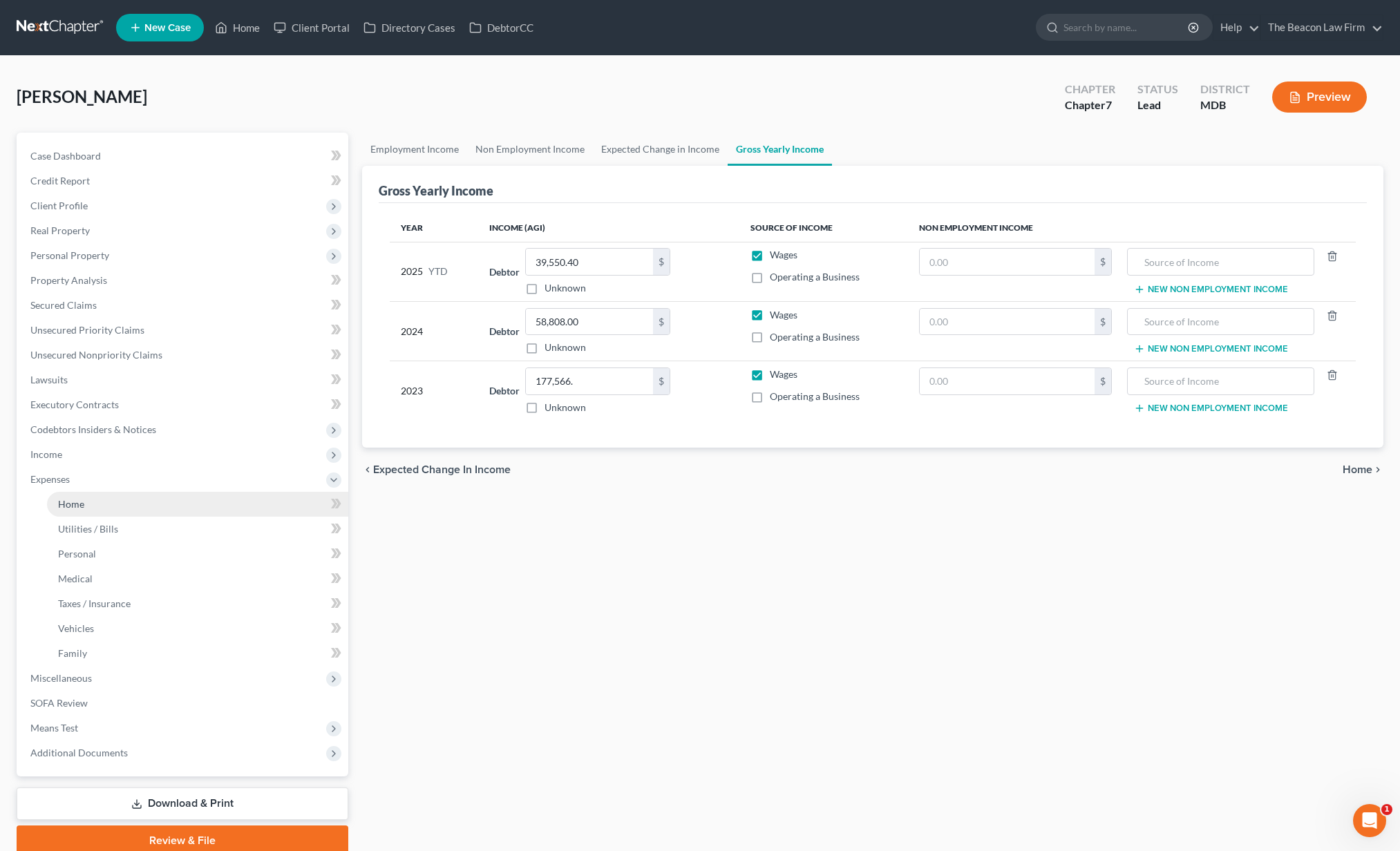
click at [98, 504] on link "Home" at bounding box center [197, 504] width 301 height 25
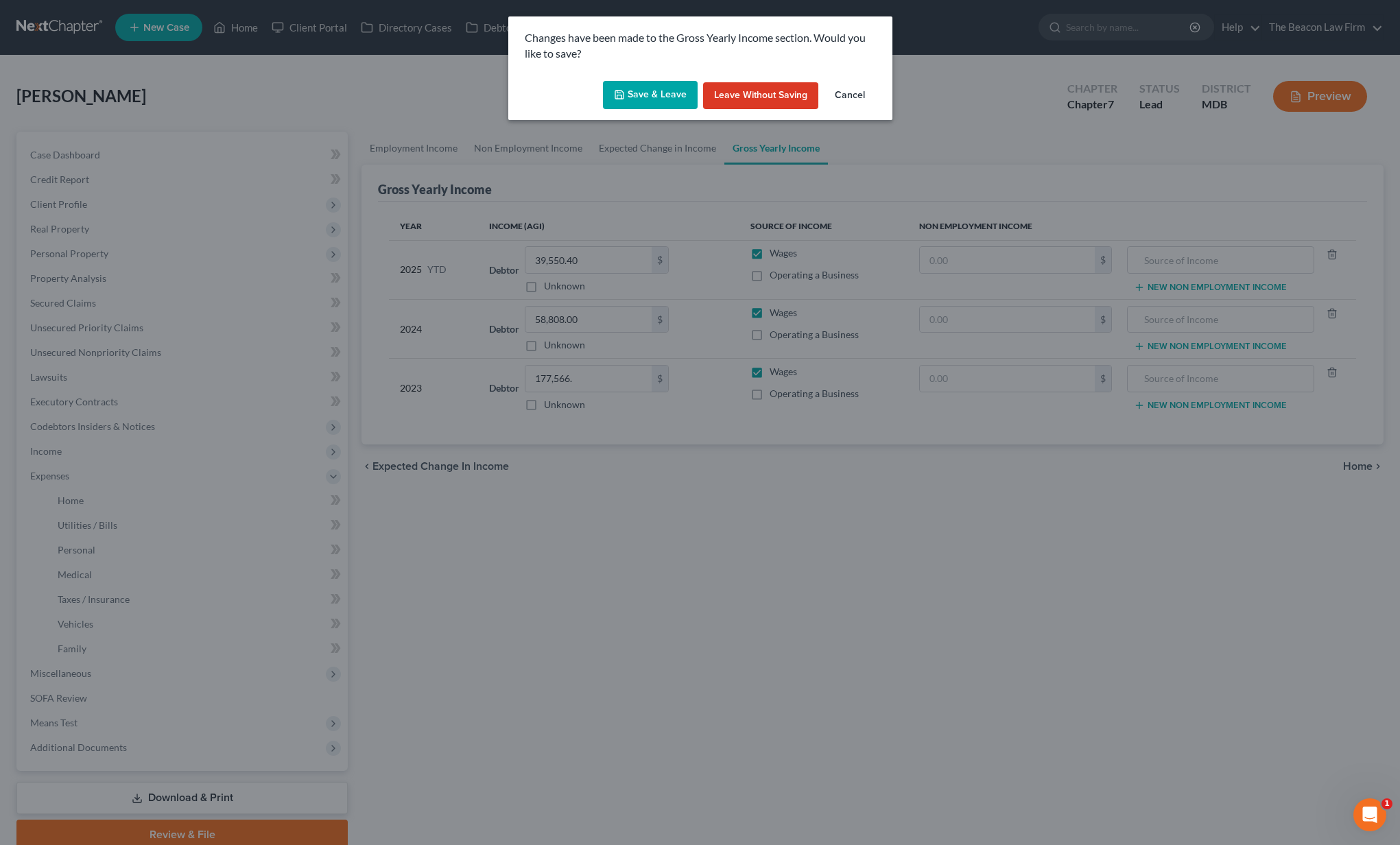
click at [656, 92] on button "Save & Leave" at bounding box center [650, 95] width 95 height 28
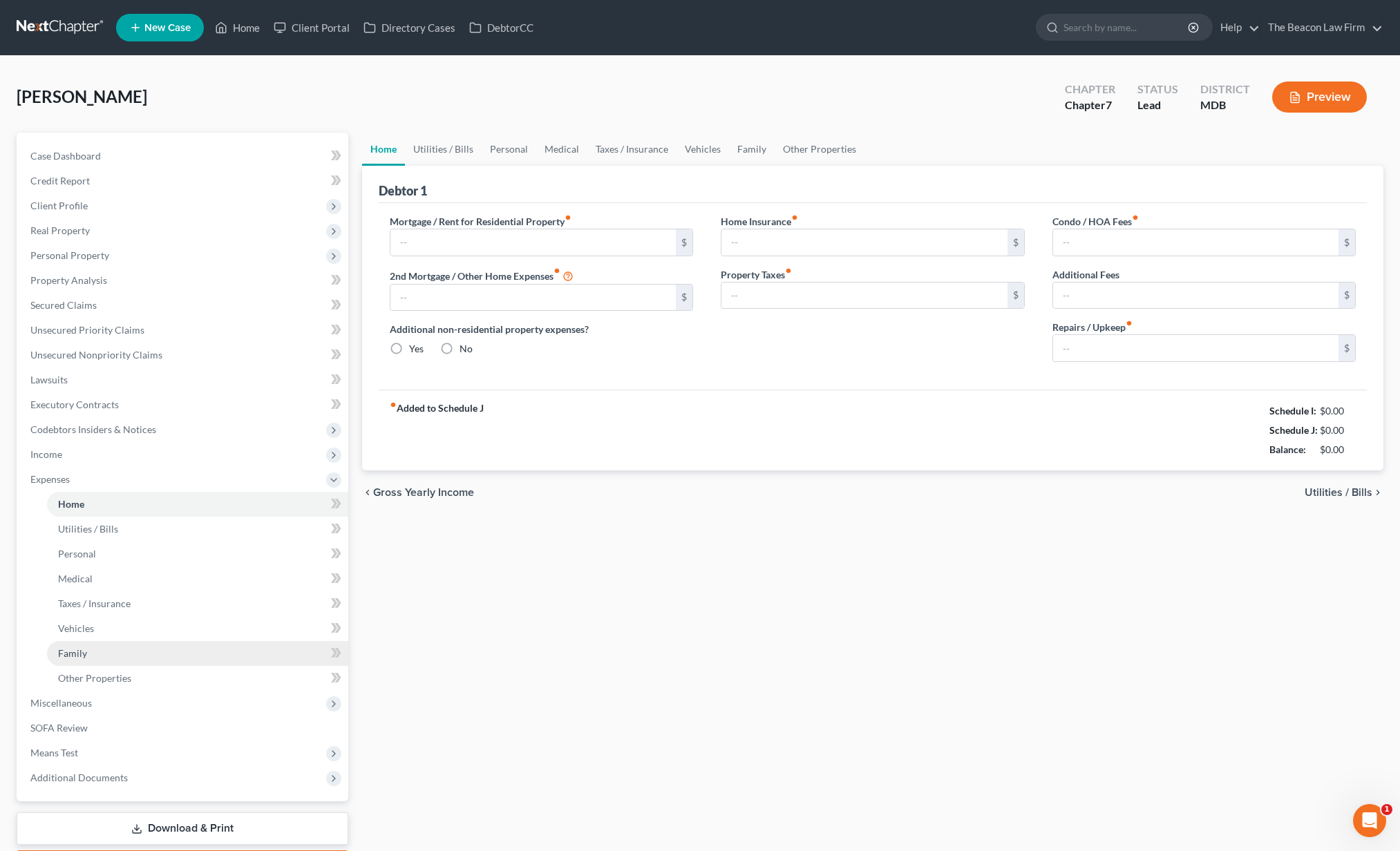
type input "1,887.29"
type input "199.11"
radio input "true"
type input "0.00"
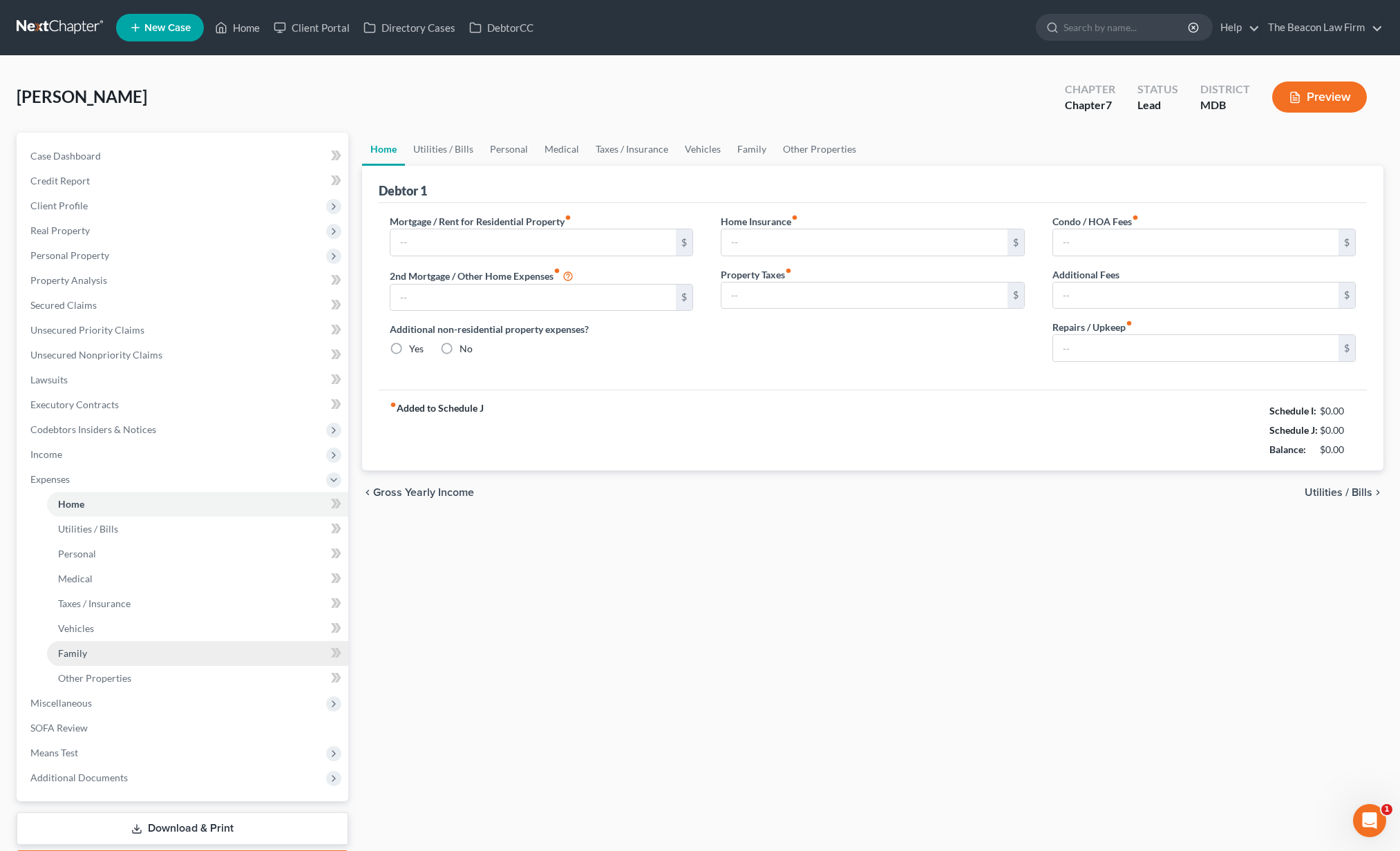
type input "0.00"
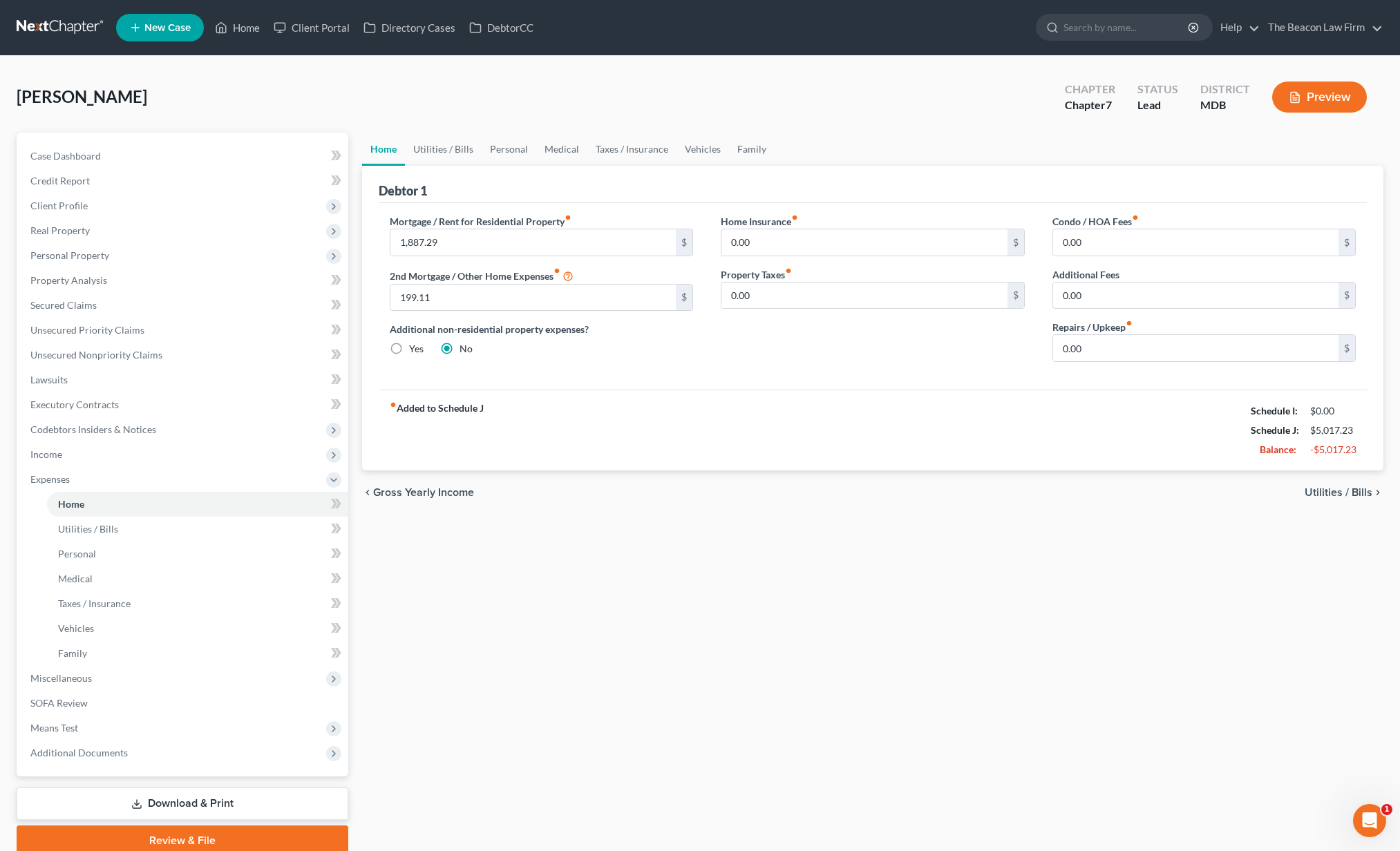
click at [607, 588] on div "Home Utilities / Bills Personal Medical Taxes / Insurance Vehicles Family Debto…" at bounding box center [872, 495] width 1036 height 723
click at [457, 150] on link "Utilities / Bills" at bounding box center [443, 150] width 77 height 33
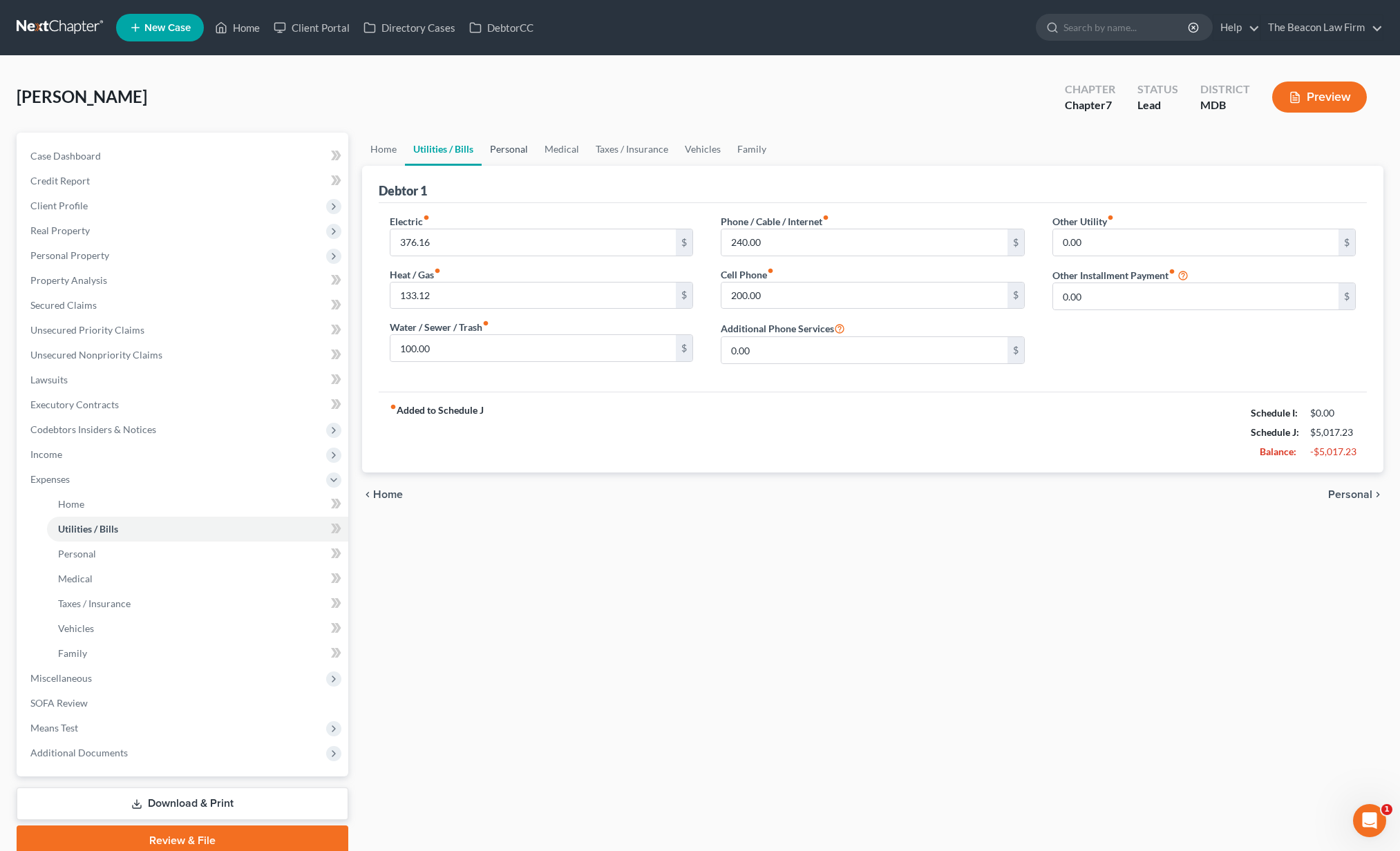
click at [523, 154] on link "Personal" at bounding box center [509, 150] width 55 height 33
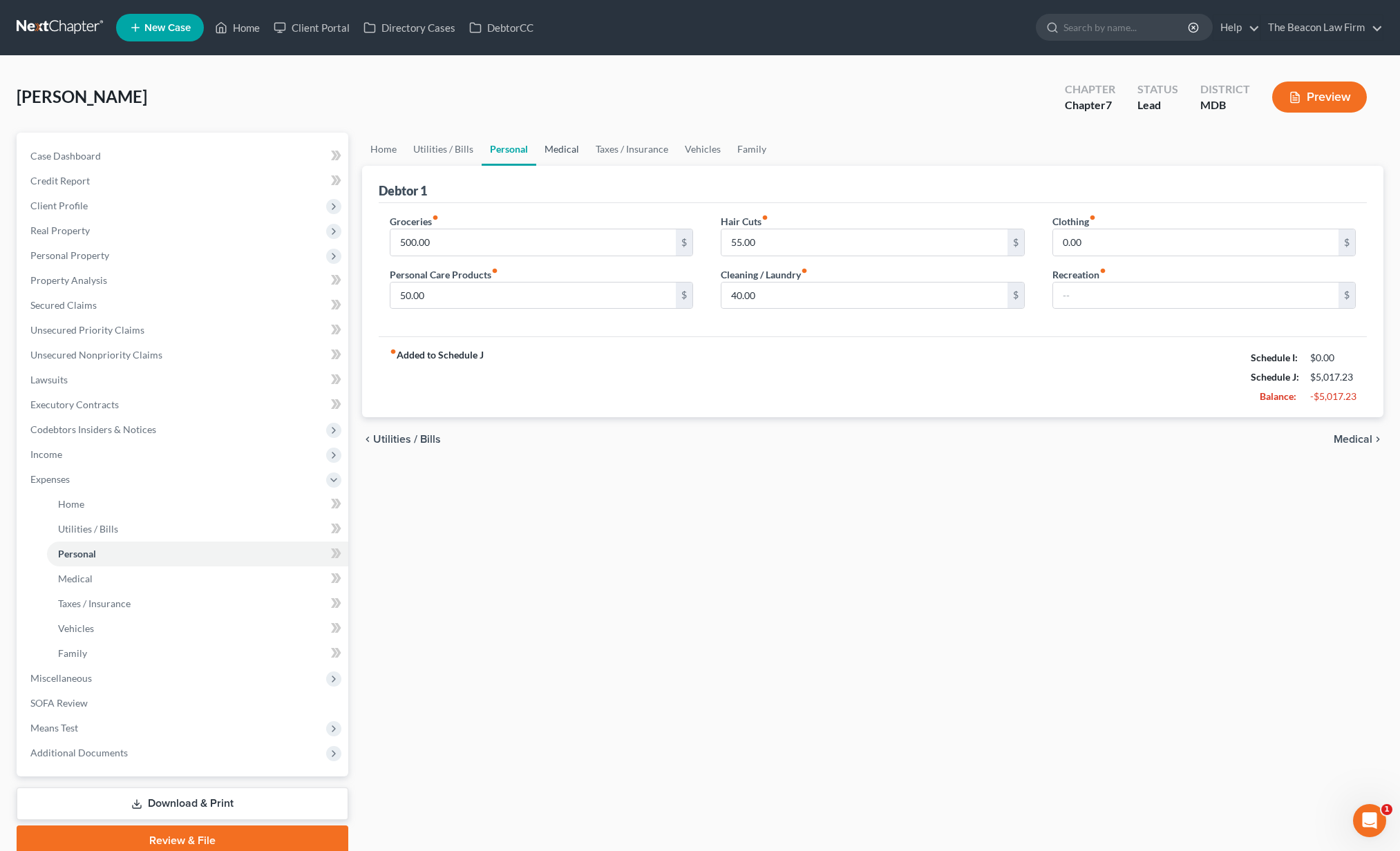
click at [568, 156] on link "Medical" at bounding box center [562, 150] width 51 height 33
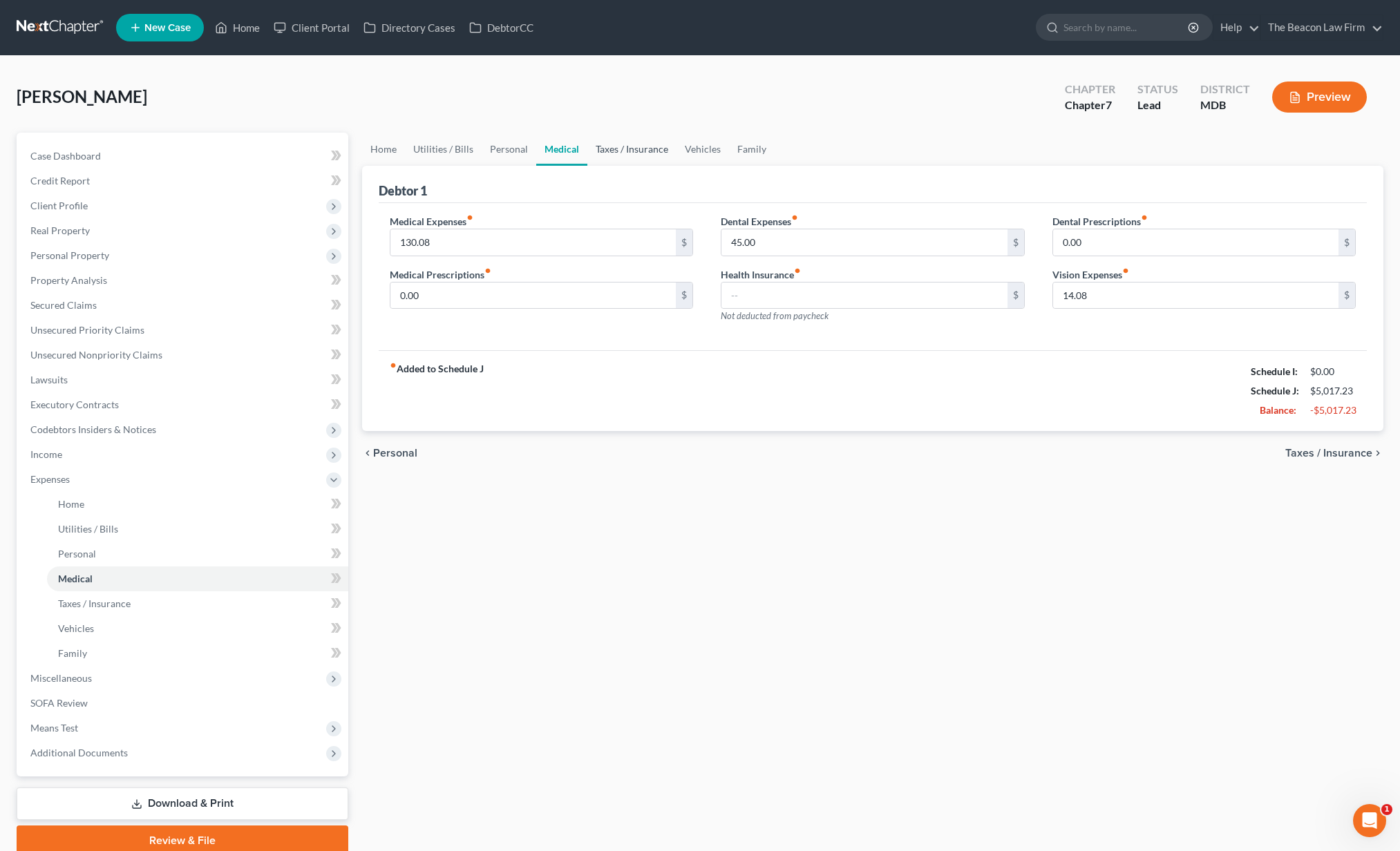
click at [616, 147] on link "Taxes / Insurance" at bounding box center [631, 150] width 89 height 33
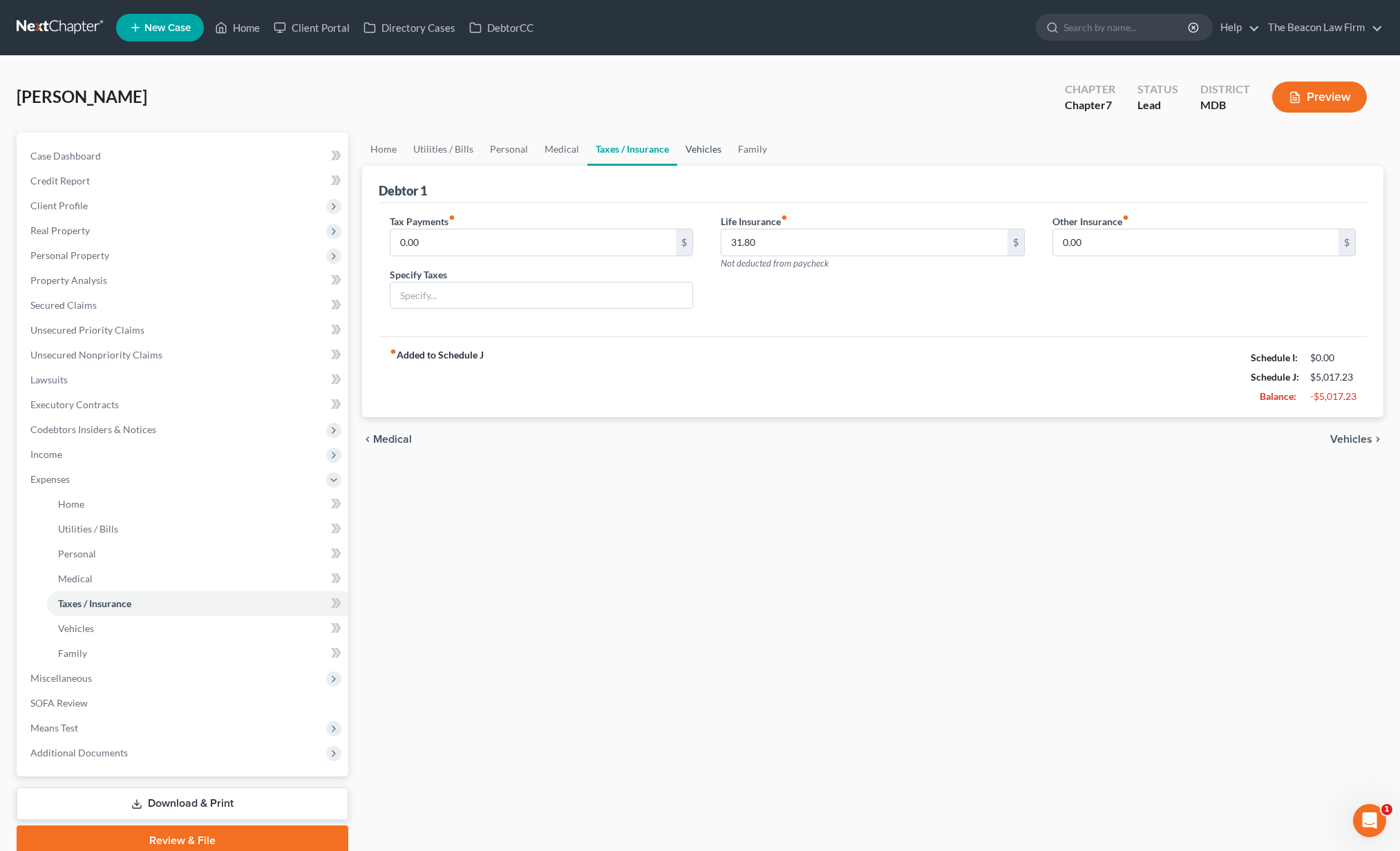
click at [691, 148] on link "Vehicles" at bounding box center [703, 150] width 52 height 33
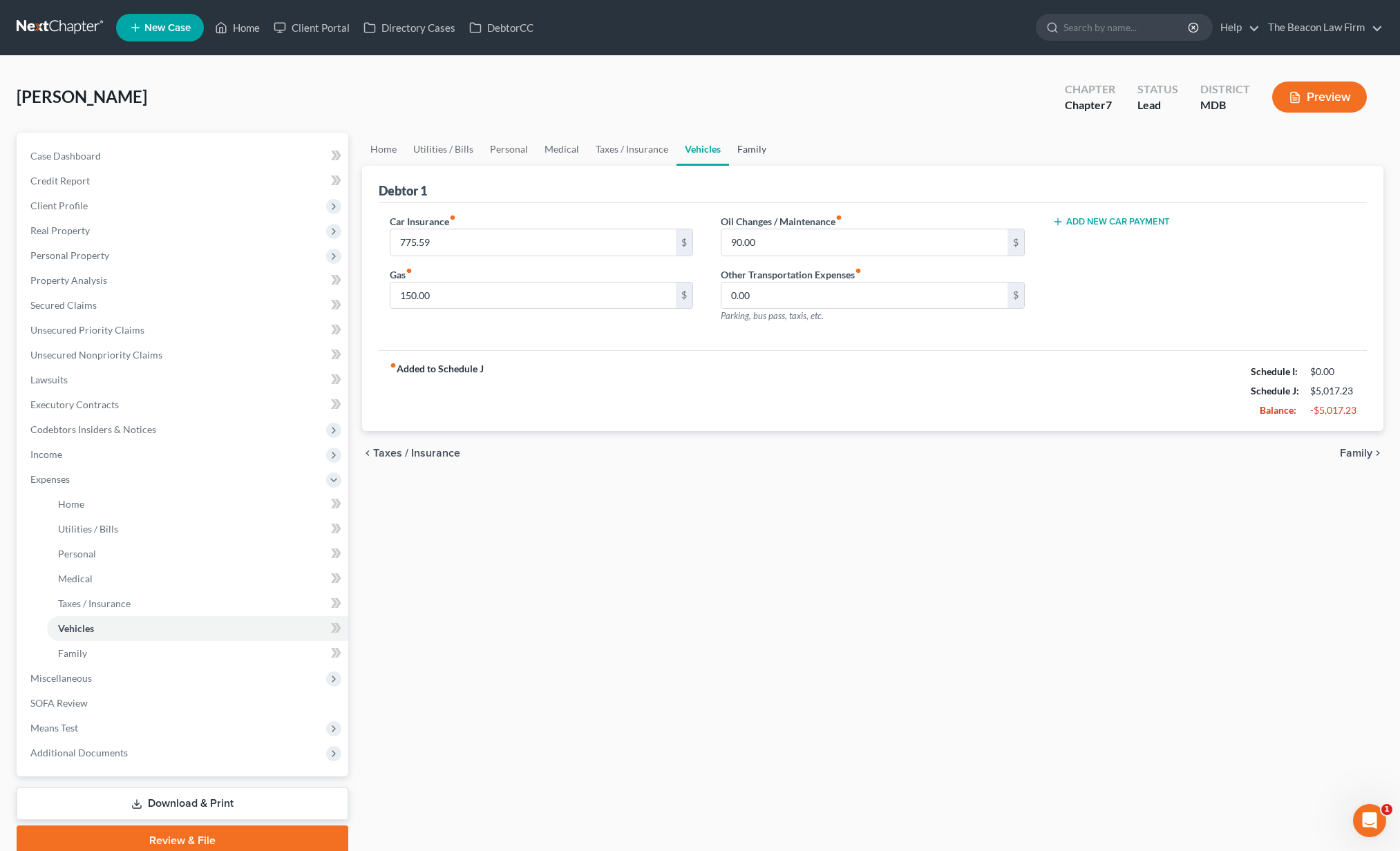
click at [755, 152] on link "Family" at bounding box center [751, 150] width 45 height 33
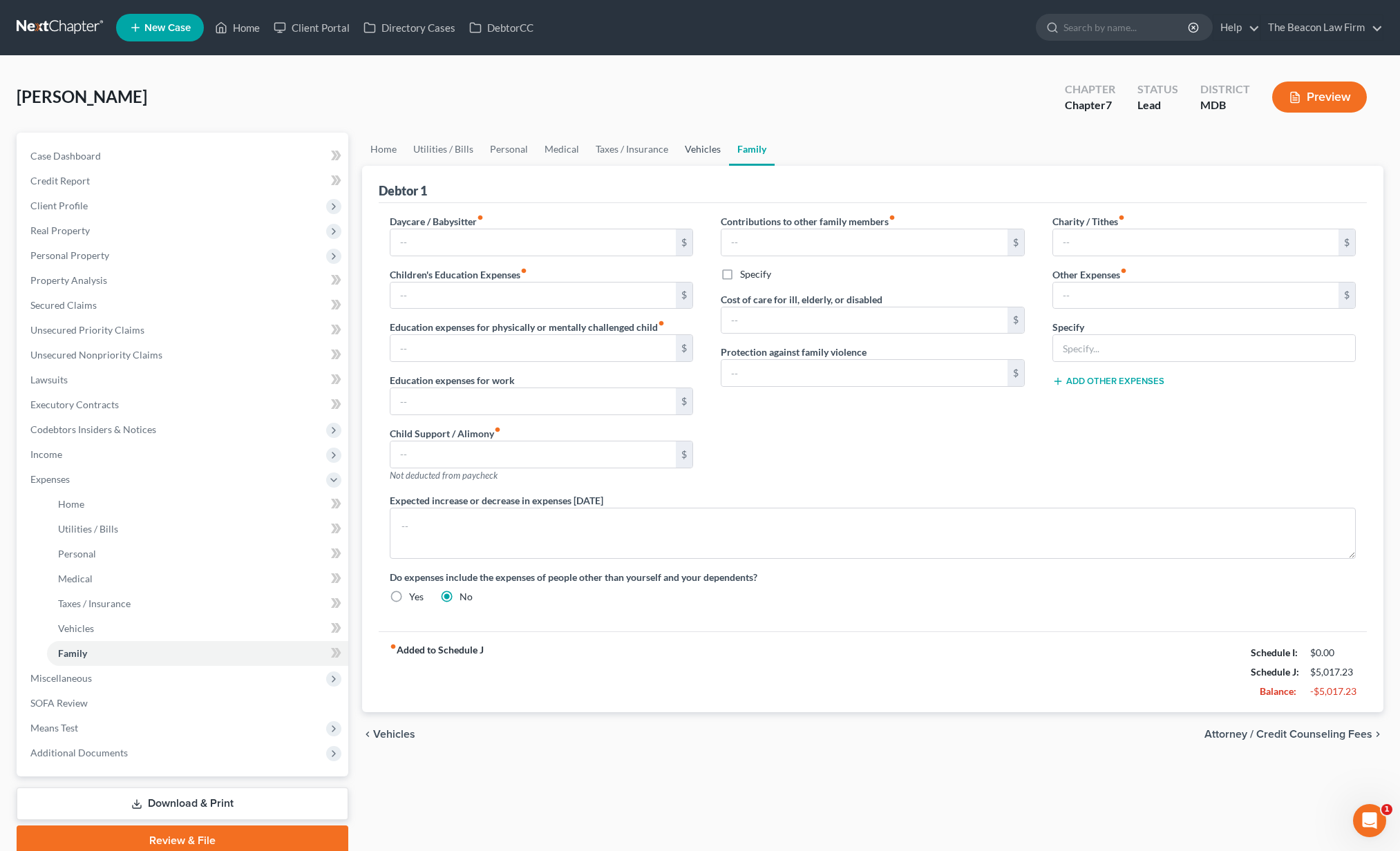
drag, startPoint x: 694, startPoint y: 154, endPoint x: 685, endPoint y: 156, distance: 9.2
click at [693, 154] on link "Vehicles" at bounding box center [703, 150] width 52 height 33
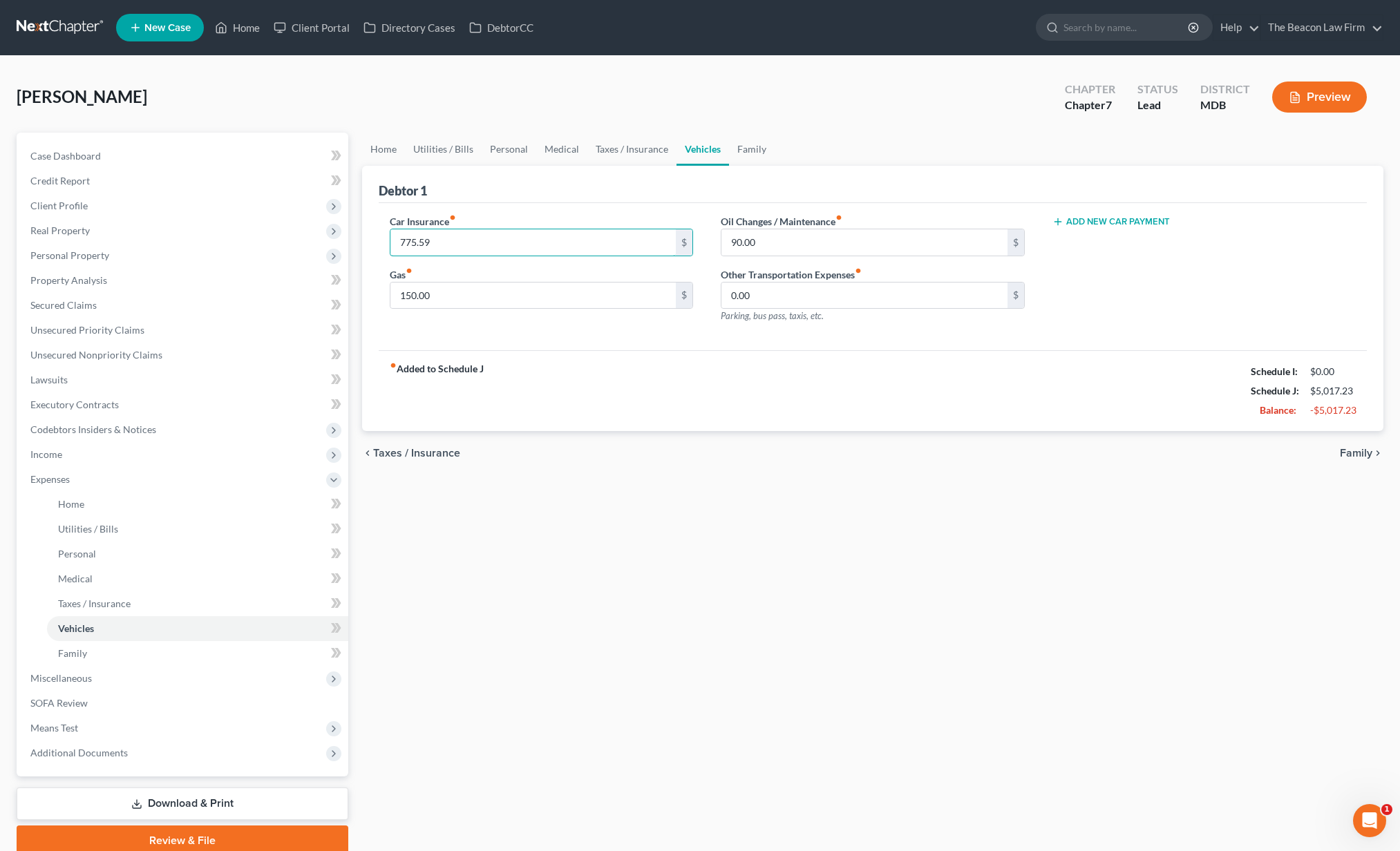
drag, startPoint x: 449, startPoint y: 243, endPoint x: 369, endPoint y: 233, distance: 80.6
click at [369, 233] on div "Debtor 1 Car Insurance fiber_manual_record 775.59 $ Gas fiber_manual_record 150…" at bounding box center [872, 299] width 1022 height 266
click at [398, 150] on link "Home" at bounding box center [383, 150] width 43 height 33
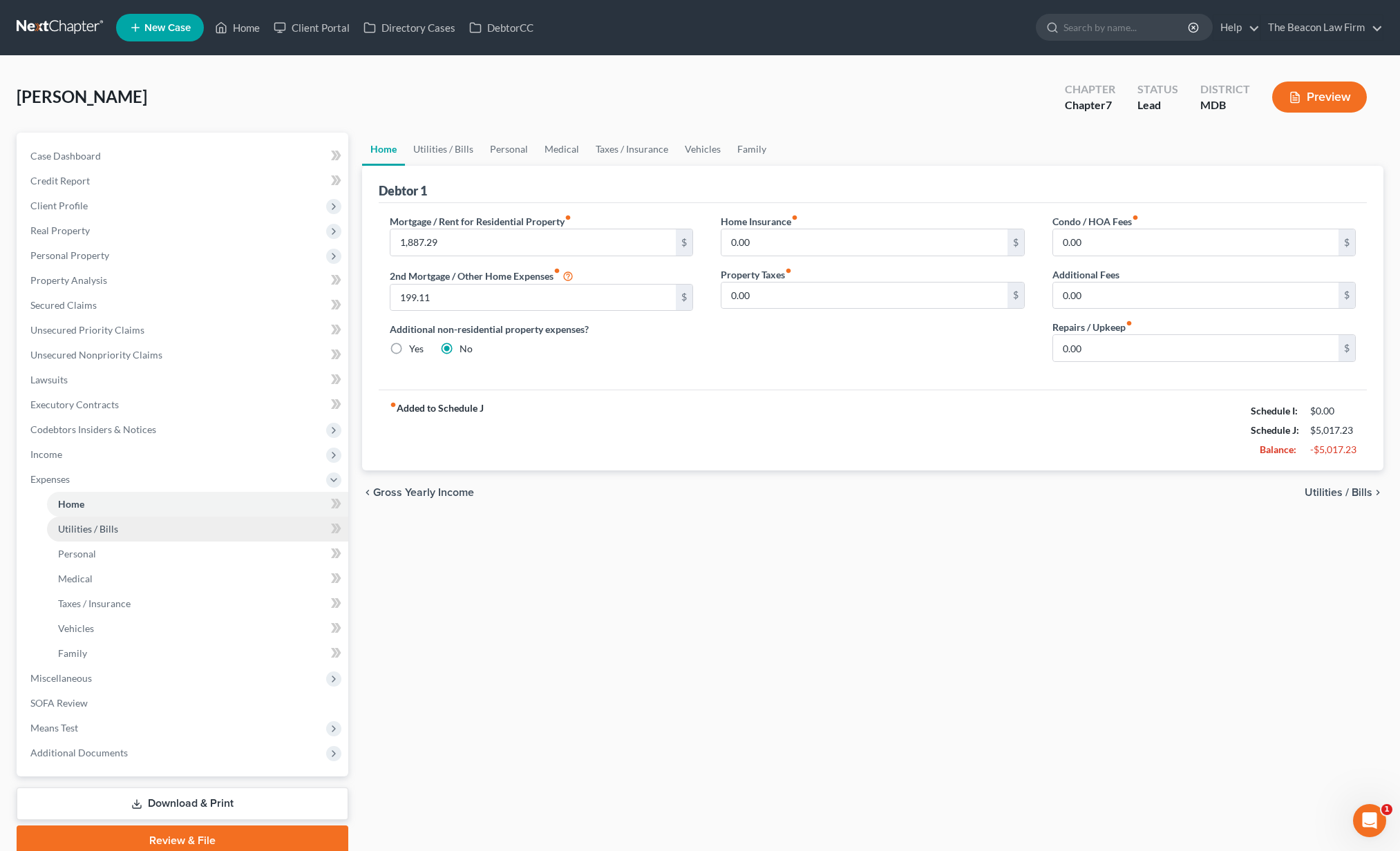
click at [113, 529] on span "Utilities / Bills" at bounding box center [88, 529] width 60 height 12
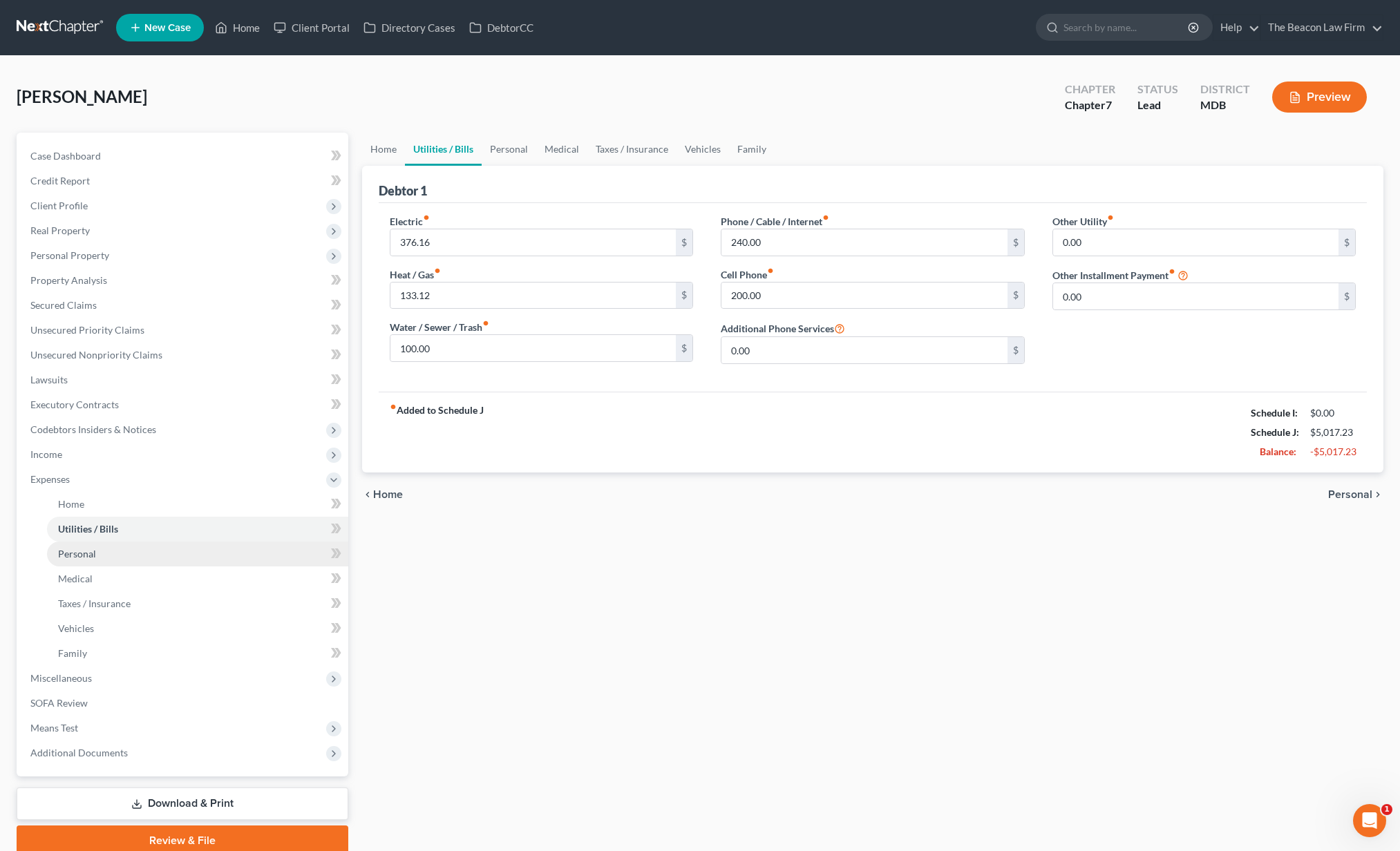
click at [99, 564] on link "Personal" at bounding box center [197, 554] width 301 height 25
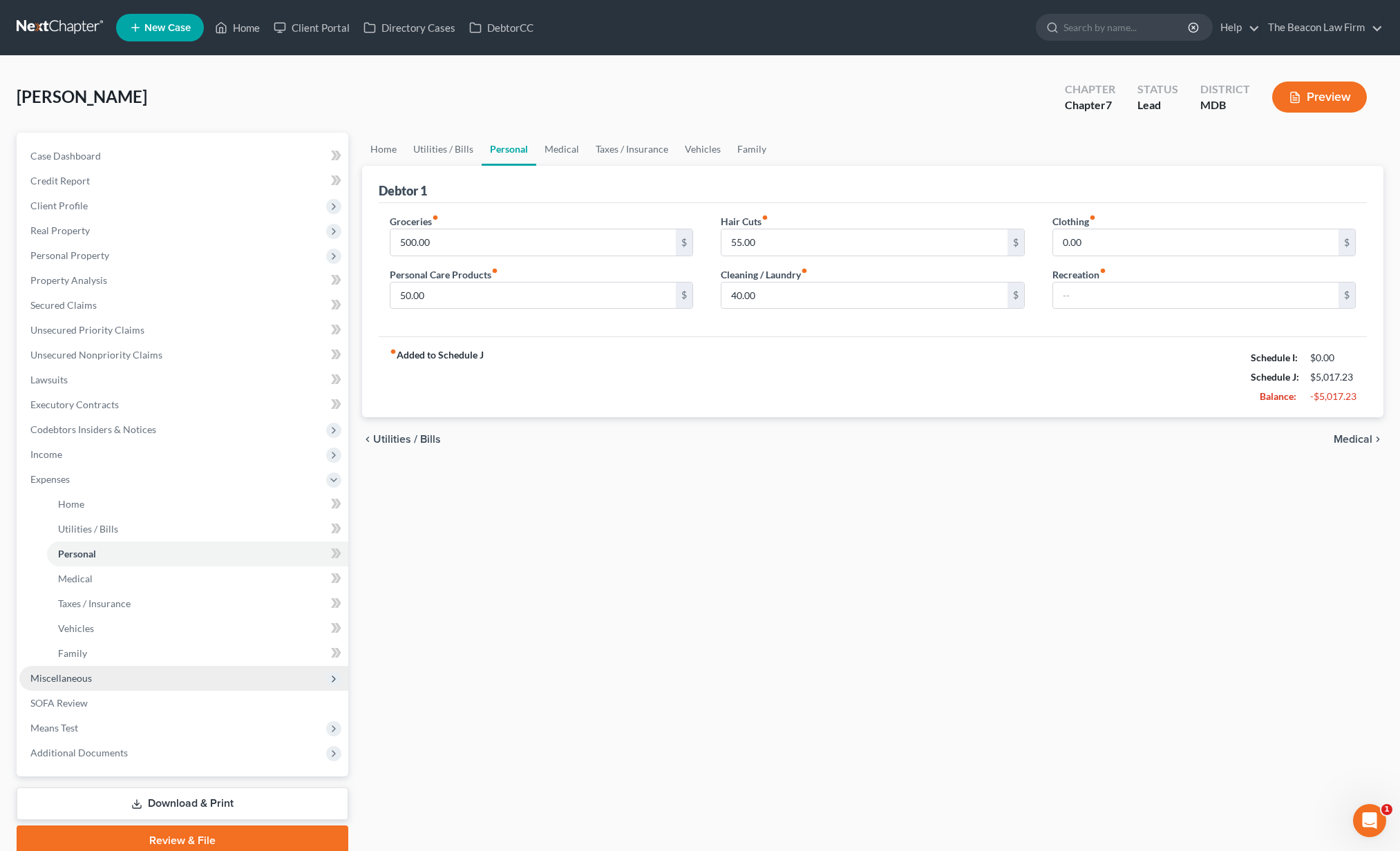
click at [84, 684] on span "Miscellaneous" at bounding box center [183, 678] width 329 height 25
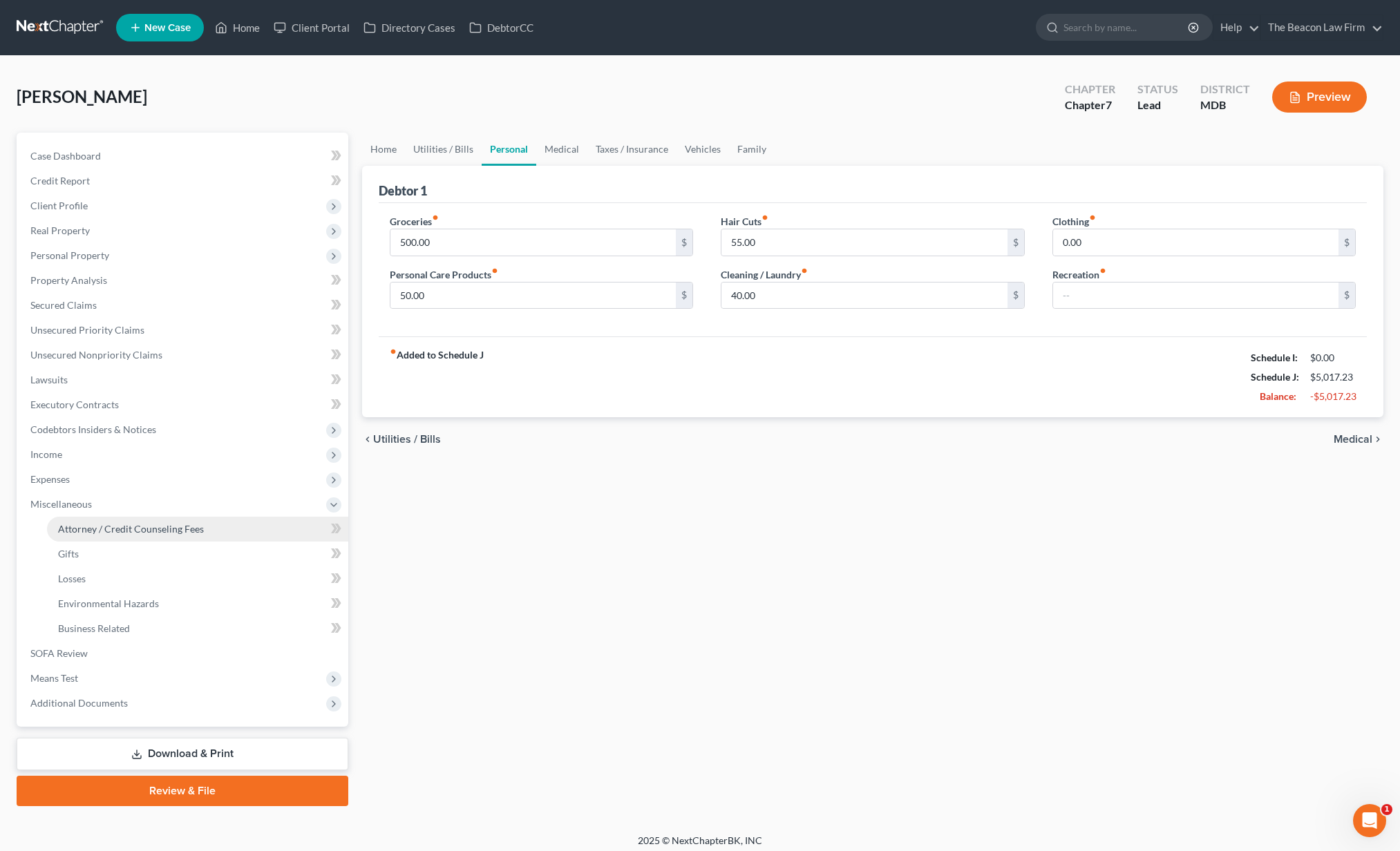
click at [145, 527] on span "Attorney / Credit Counseling Fees" at bounding box center [131, 529] width 146 height 12
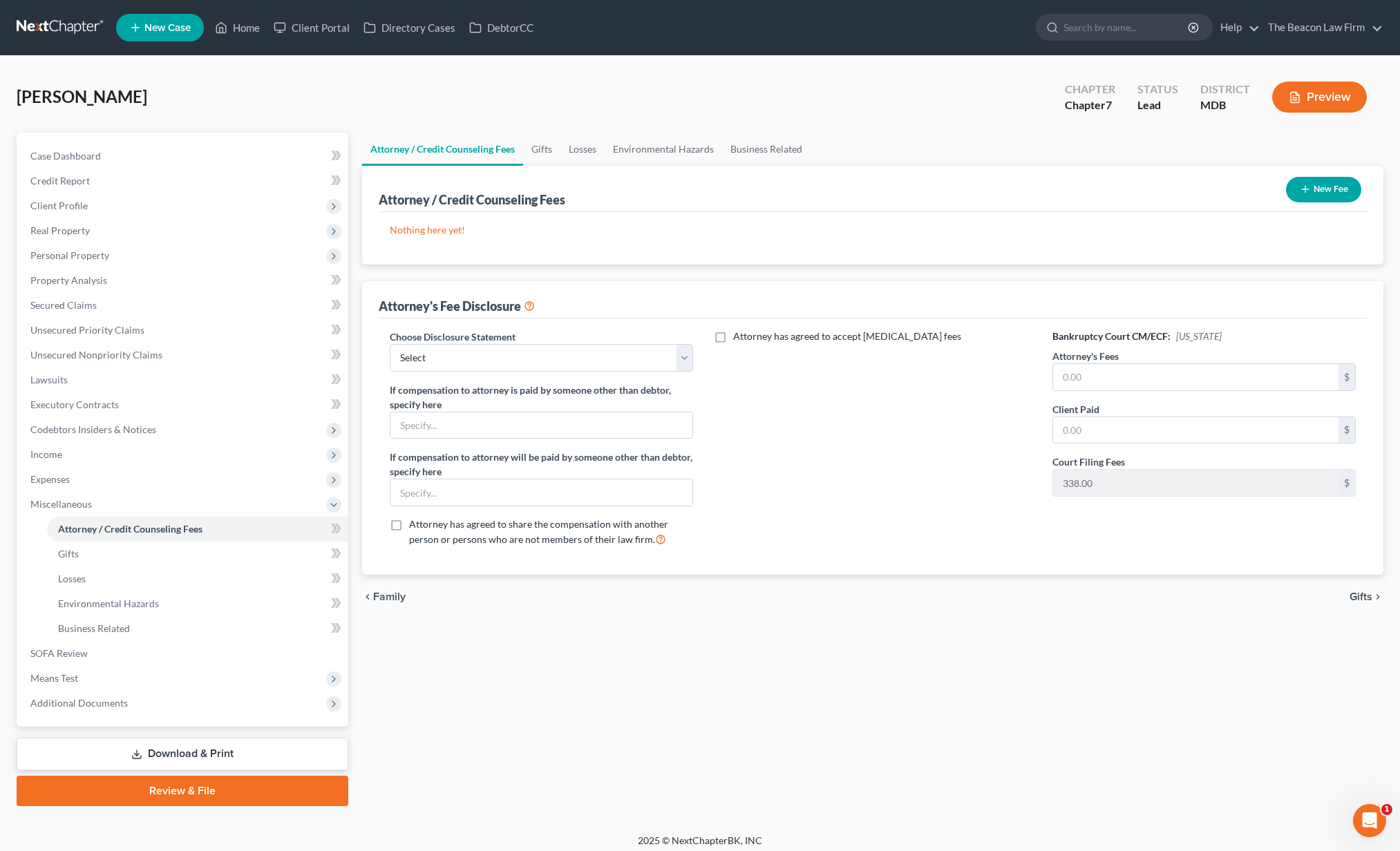
click at [1306, 189] on icon "button" at bounding box center [1305, 189] width 11 height 11
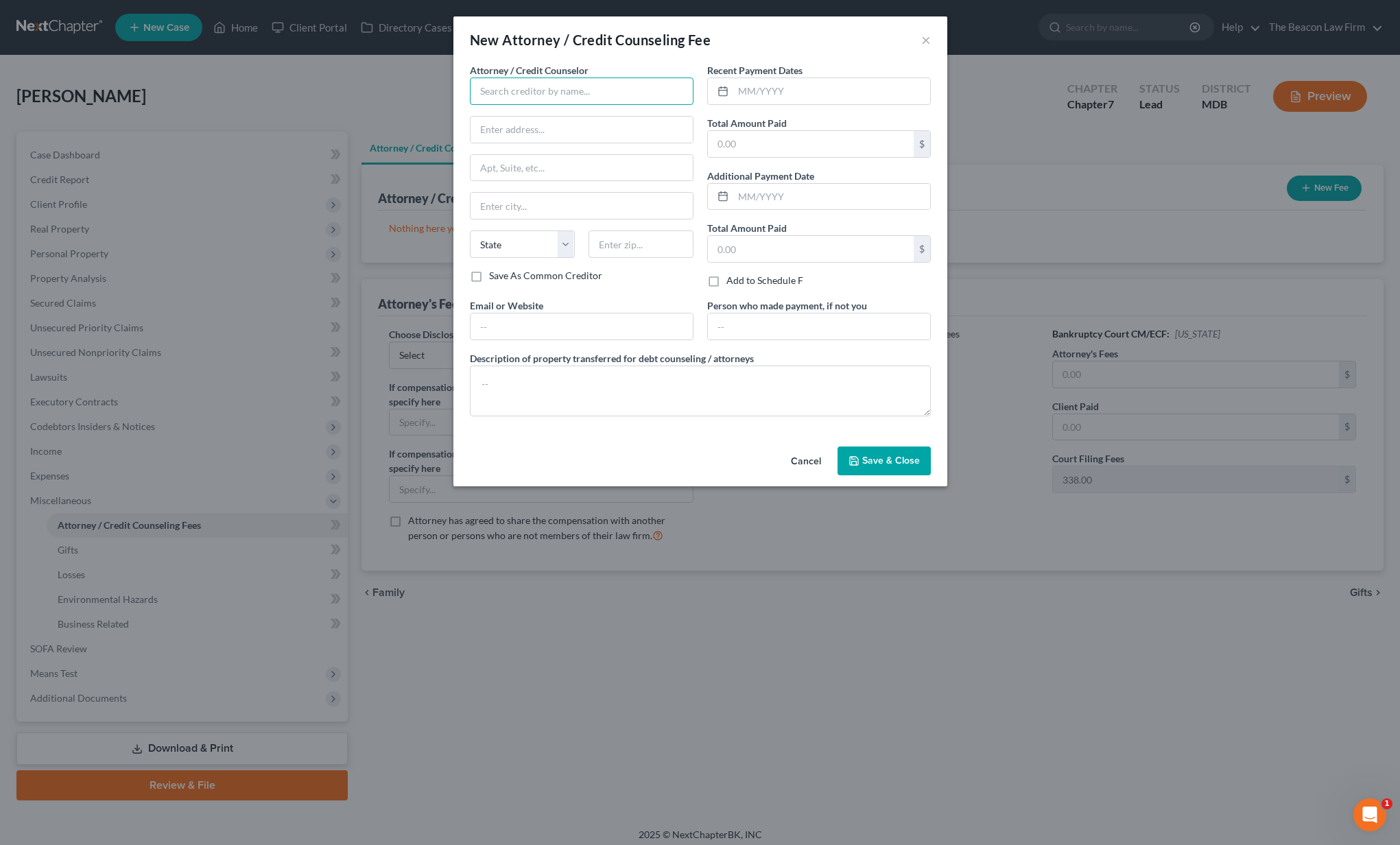
click at [599, 86] on input "text" at bounding box center [581, 91] width 224 height 28
click at [582, 117] on div "JN - The Beacon Law Firm" at bounding box center [552, 116] width 142 height 14
type input "JN - The Beacon Law Firm"
type input "[STREET_ADDRESS][PERSON_NAME]"
type input "Ocoee"
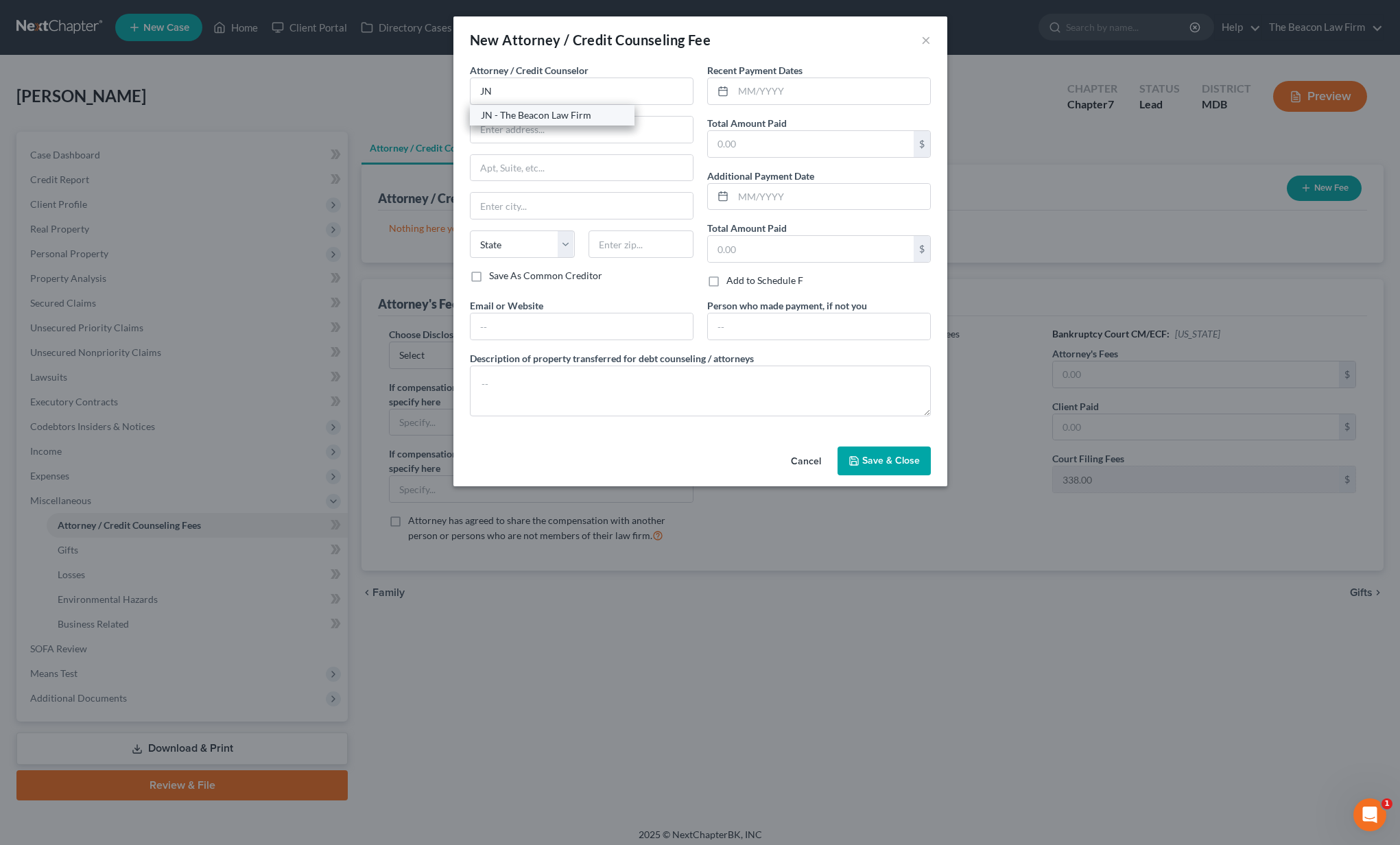
select select "9"
type input "34761"
click at [736, 144] on input "text" at bounding box center [810, 144] width 205 height 26
type input "2,000"
click at [766, 251] on input "text" at bounding box center [810, 249] width 205 height 26
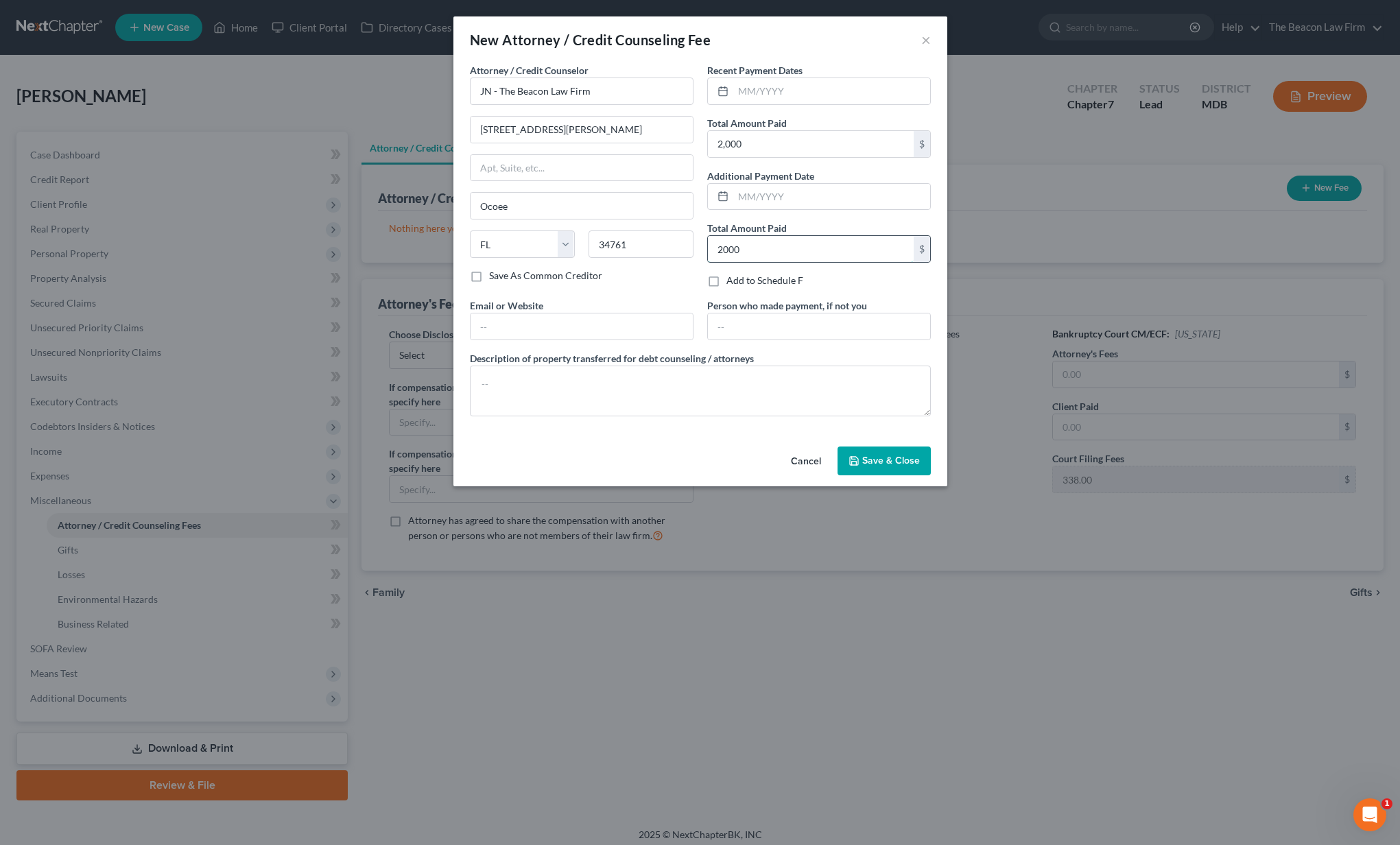
type input "2,000"
click at [880, 461] on span "Save & Close" at bounding box center [891, 461] width 58 height 12
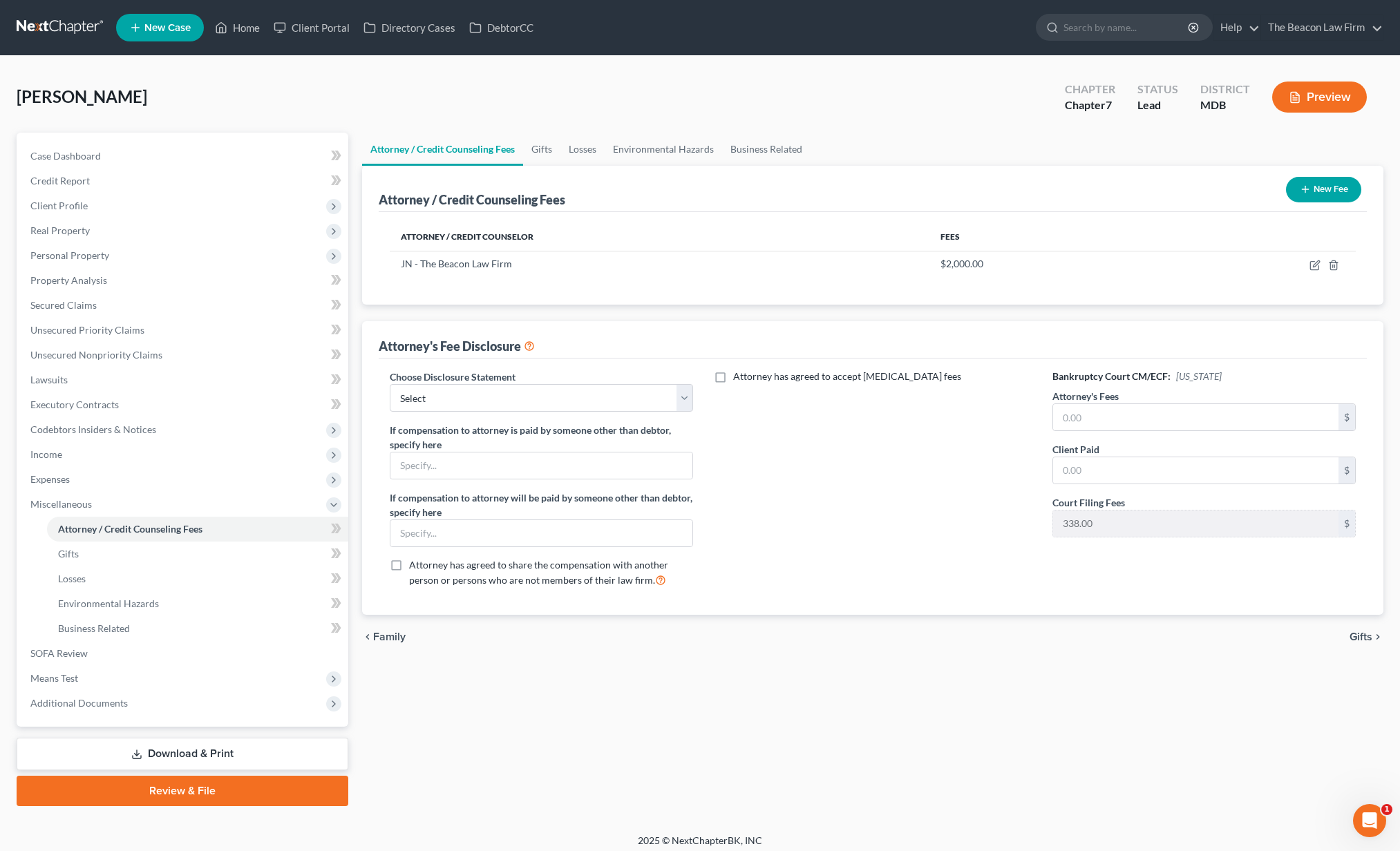
click at [1338, 197] on button "New Fee" at bounding box center [1323, 189] width 76 height 25
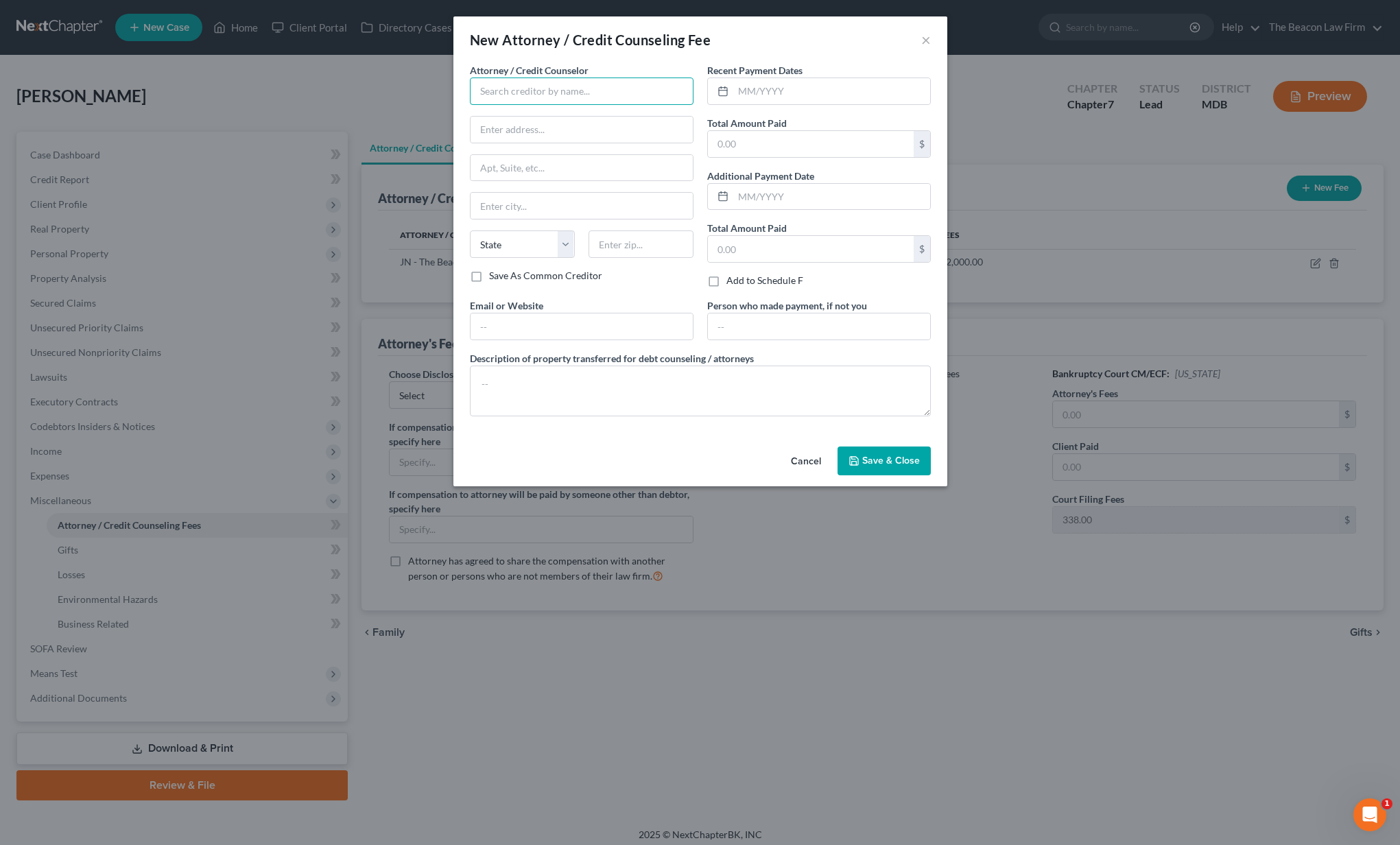
click at [553, 82] on input "text" at bounding box center [581, 91] width 224 height 28
type input "C"
click at [530, 121] on div "001 Debtorcc, Inc." at bounding box center [552, 116] width 142 height 14
type input "001 Debtorcc, Inc."
type input "[STREET_ADDRESS]"
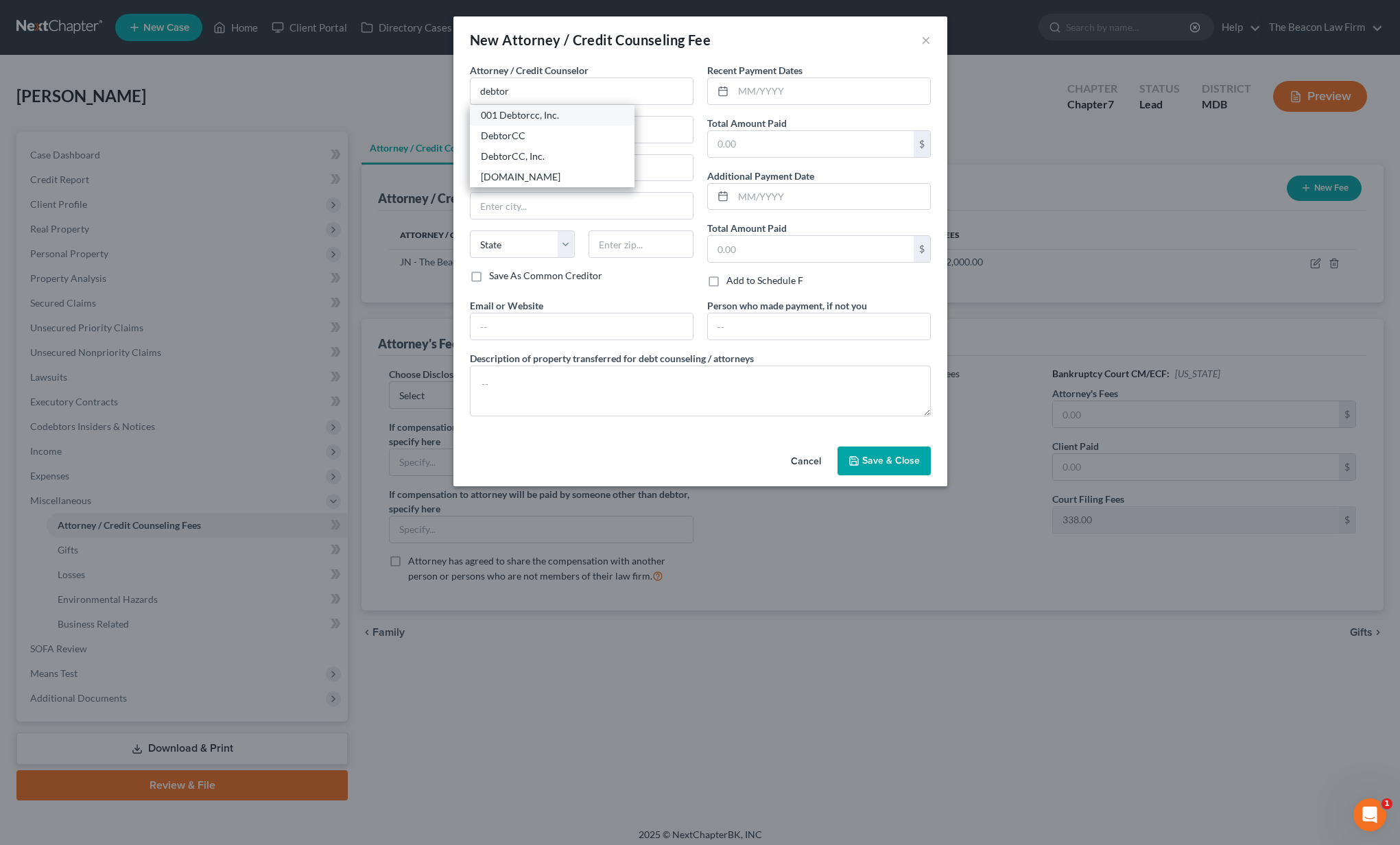
type input "[GEOGRAPHIC_DATA]"
select select "33"
type input "07306"
click at [736, 147] on input "text" at bounding box center [810, 144] width 205 height 26
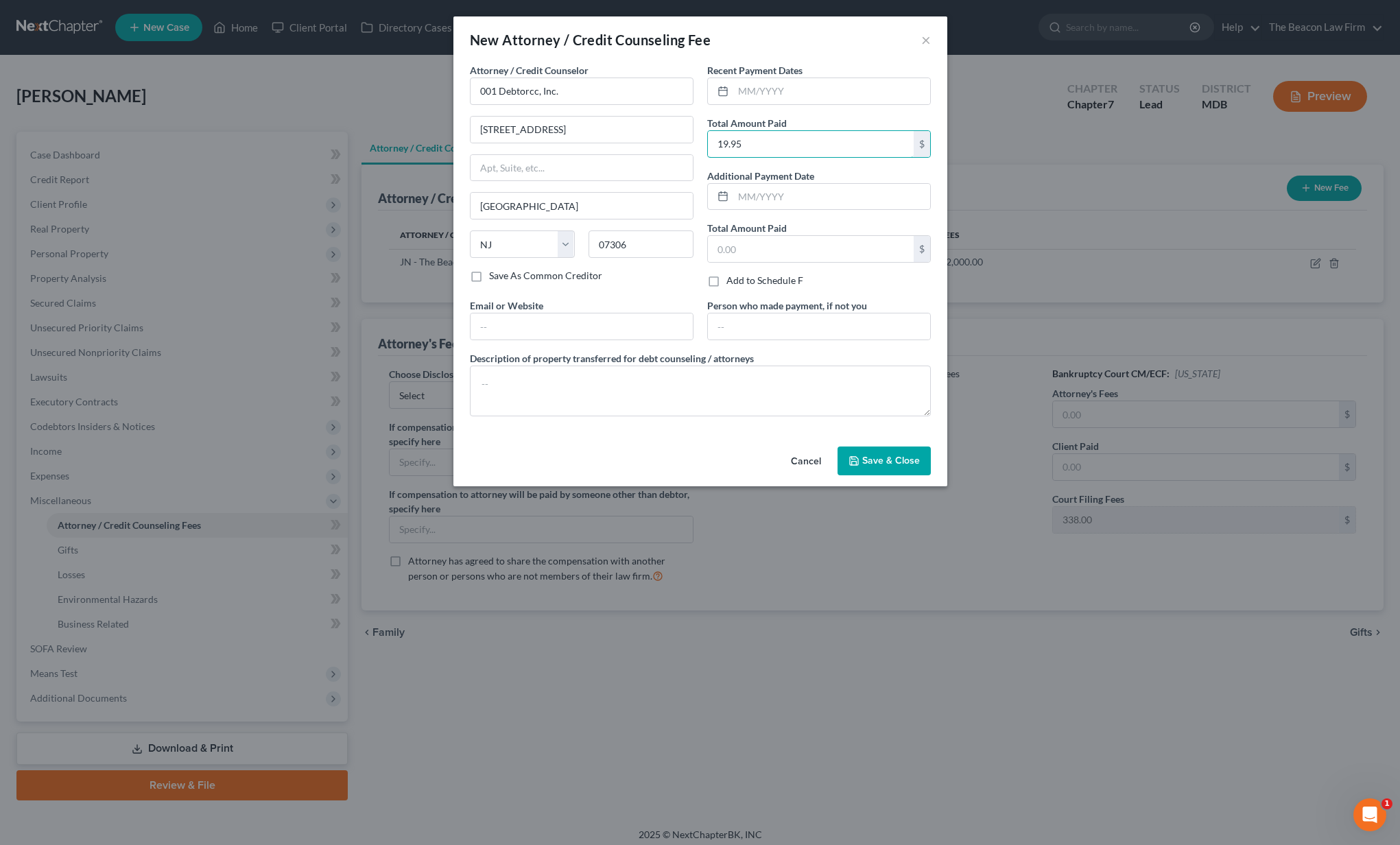
type input "19.95"
click at [896, 458] on span "Save & Close" at bounding box center [891, 461] width 58 height 12
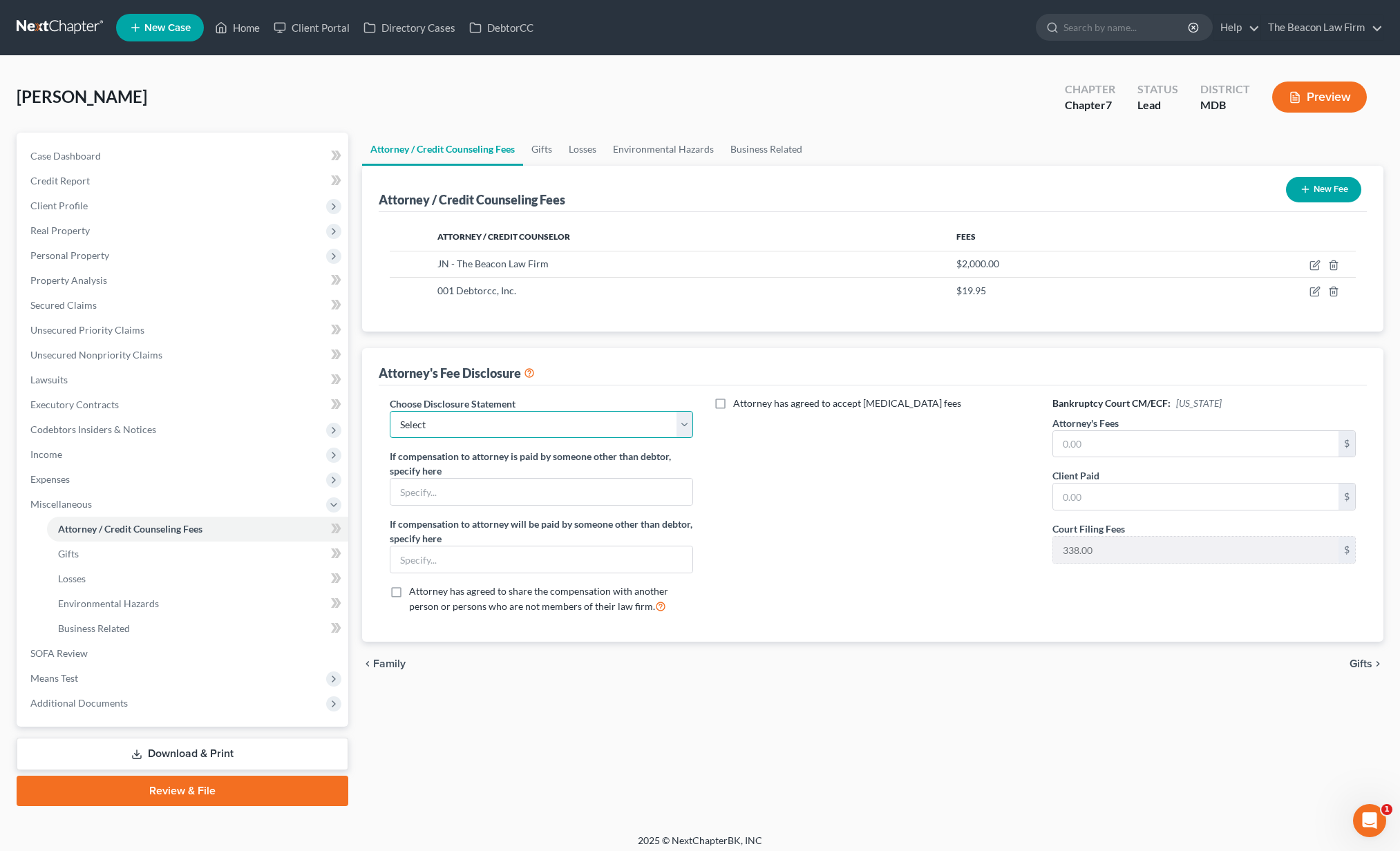
select select "18"
click at [1210, 449] on input "text" at bounding box center [1196, 444] width 286 height 26
type input "2,000"
click at [126, 563] on link "Gifts" at bounding box center [197, 554] width 301 height 25
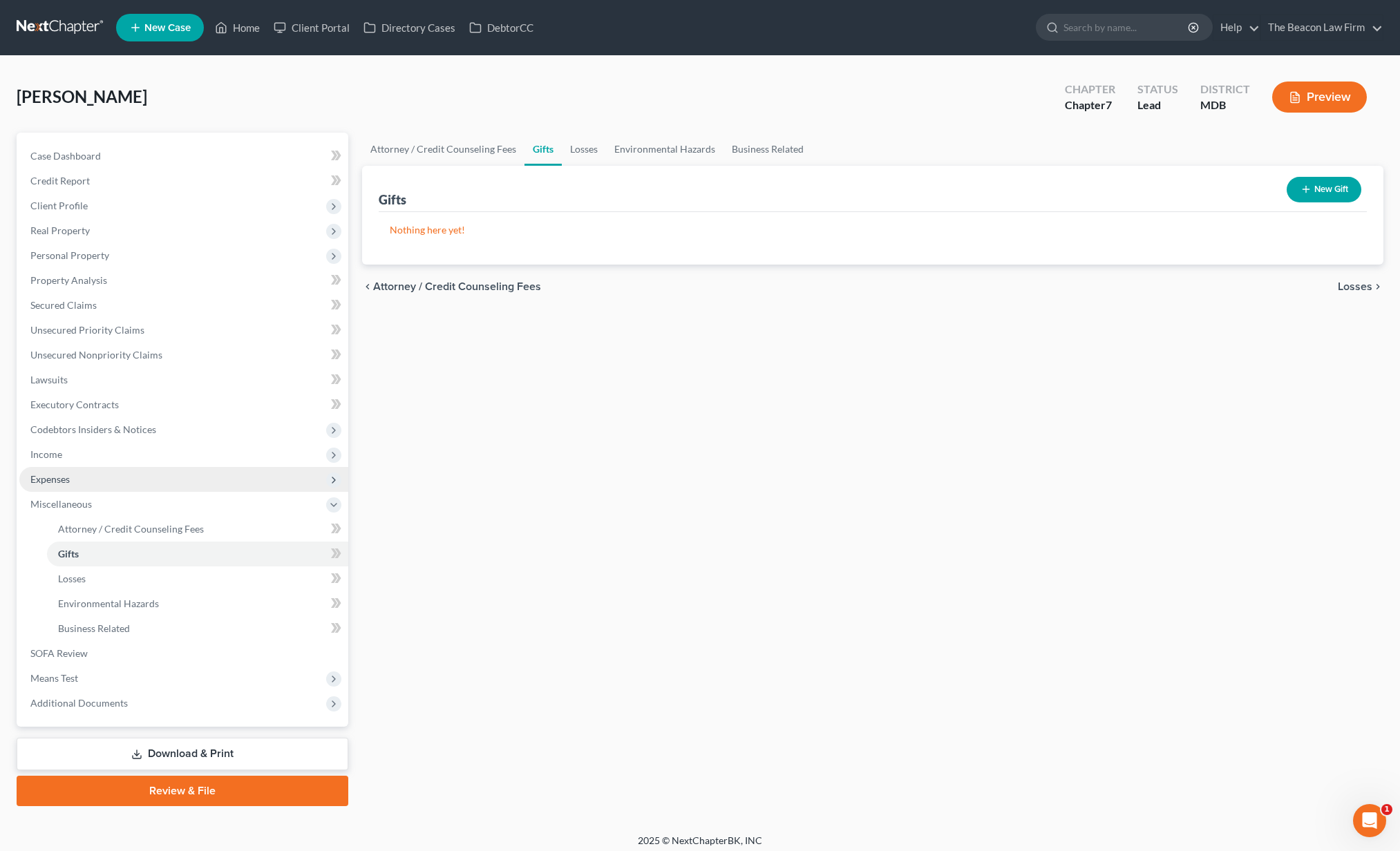
click at [125, 482] on span "Expenses" at bounding box center [183, 479] width 329 height 25
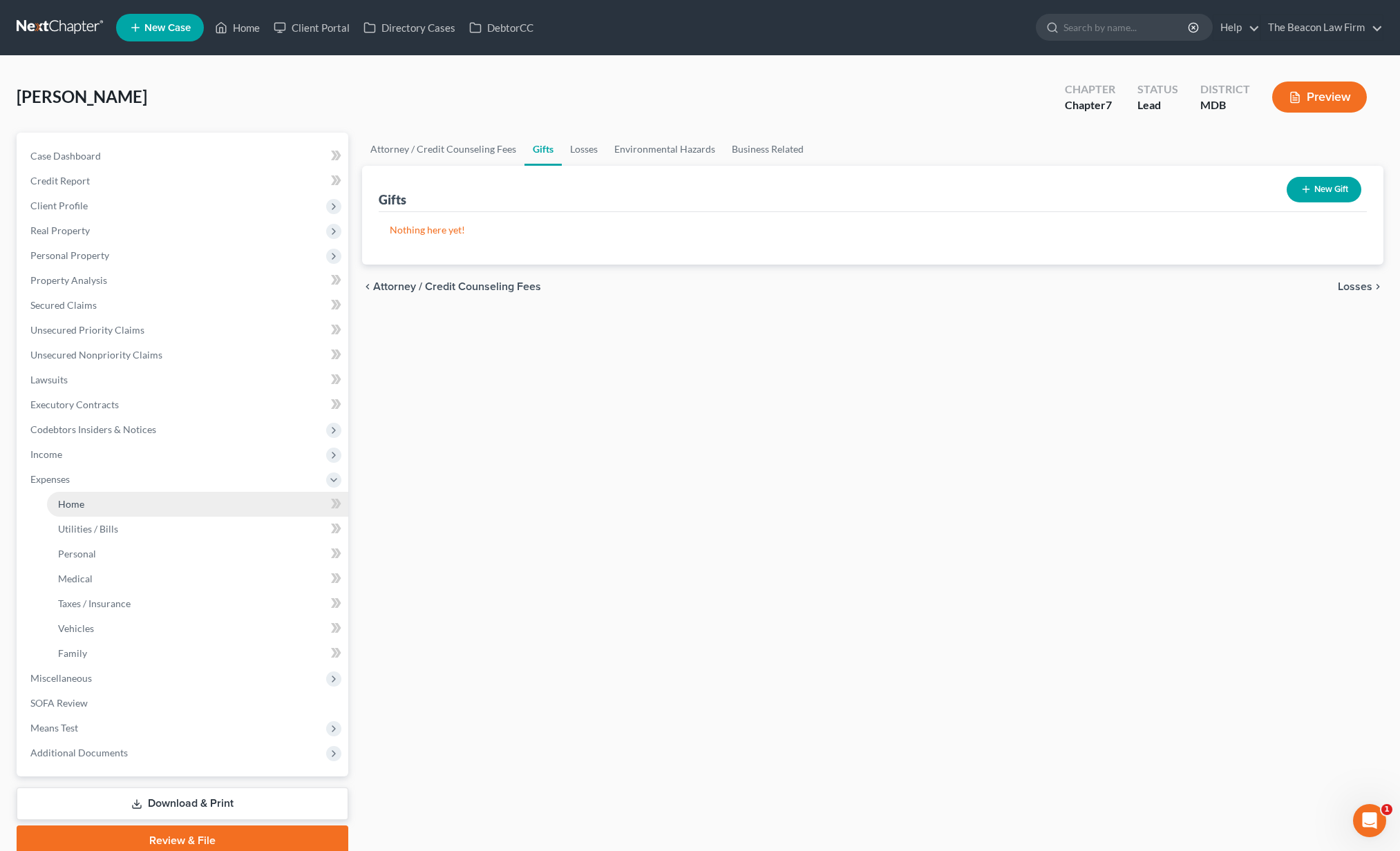
click at [119, 498] on link "Home" at bounding box center [197, 504] width 301 height 25
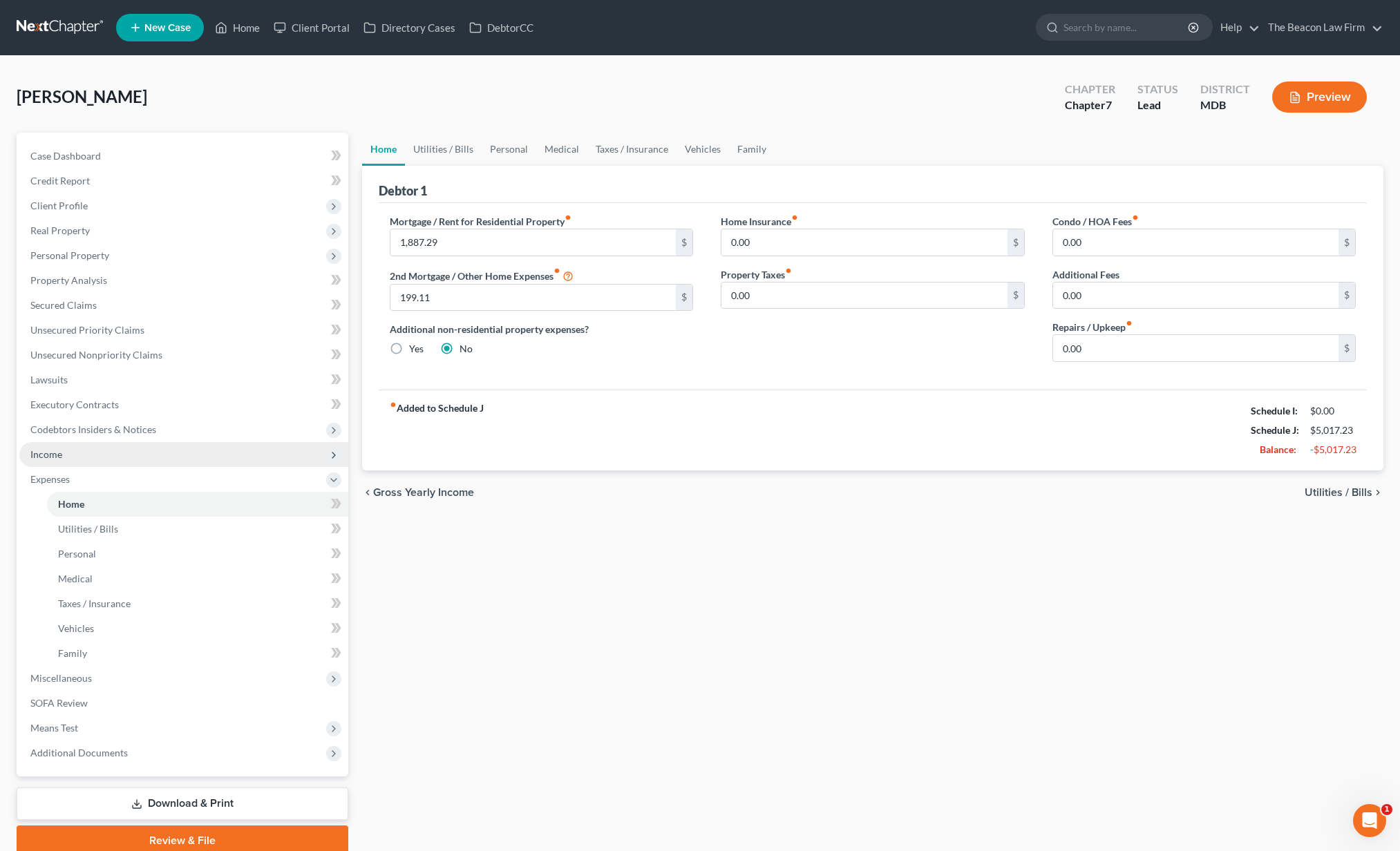
drag, startPoint x: 87, startPoint y: 454, endPoint x: 83, endPoint y: 466, distance: 12.6
click at [87, 455] on span "Income" at bounding box center [183, 455] width 329 height 25
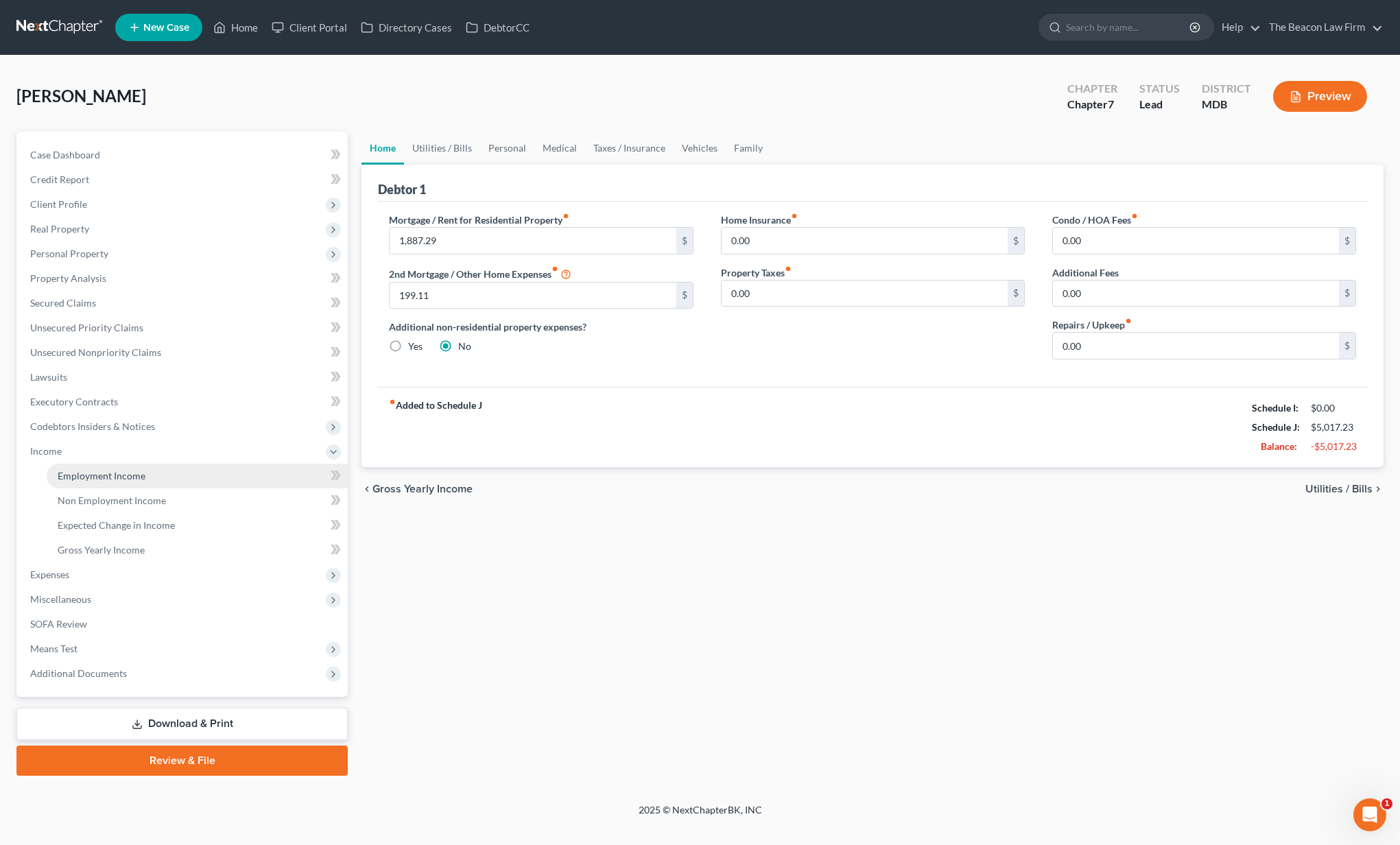
click at [82, 465] on link "Employment Income" at bounding box center [197, 476] width 301 height 25
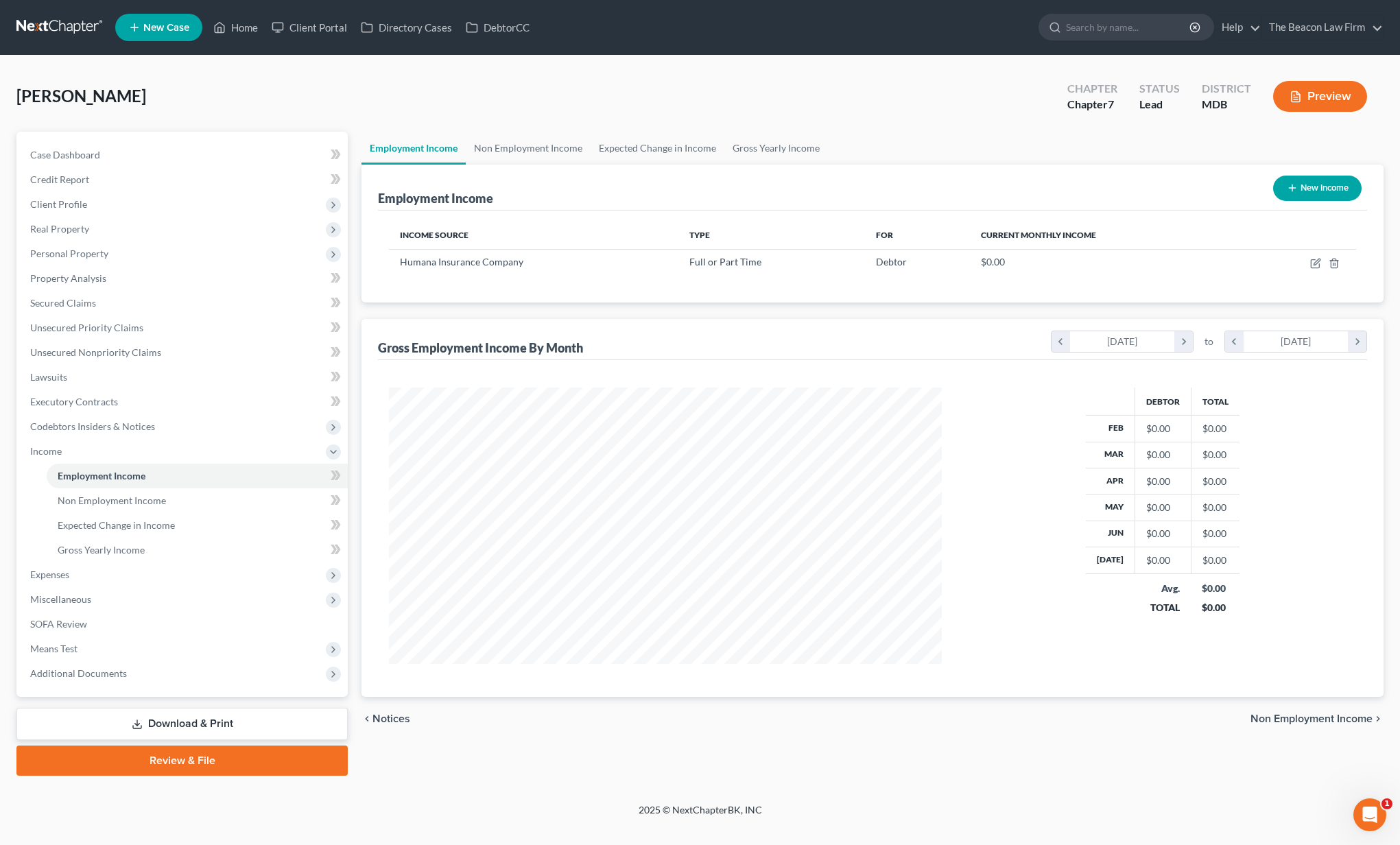
scroll to position [276, 579]
click at [1318, 262] on icon "button" at bounding box center [1315, 263] width 11 height 11
select select "0"
select select "18"
select select "2"
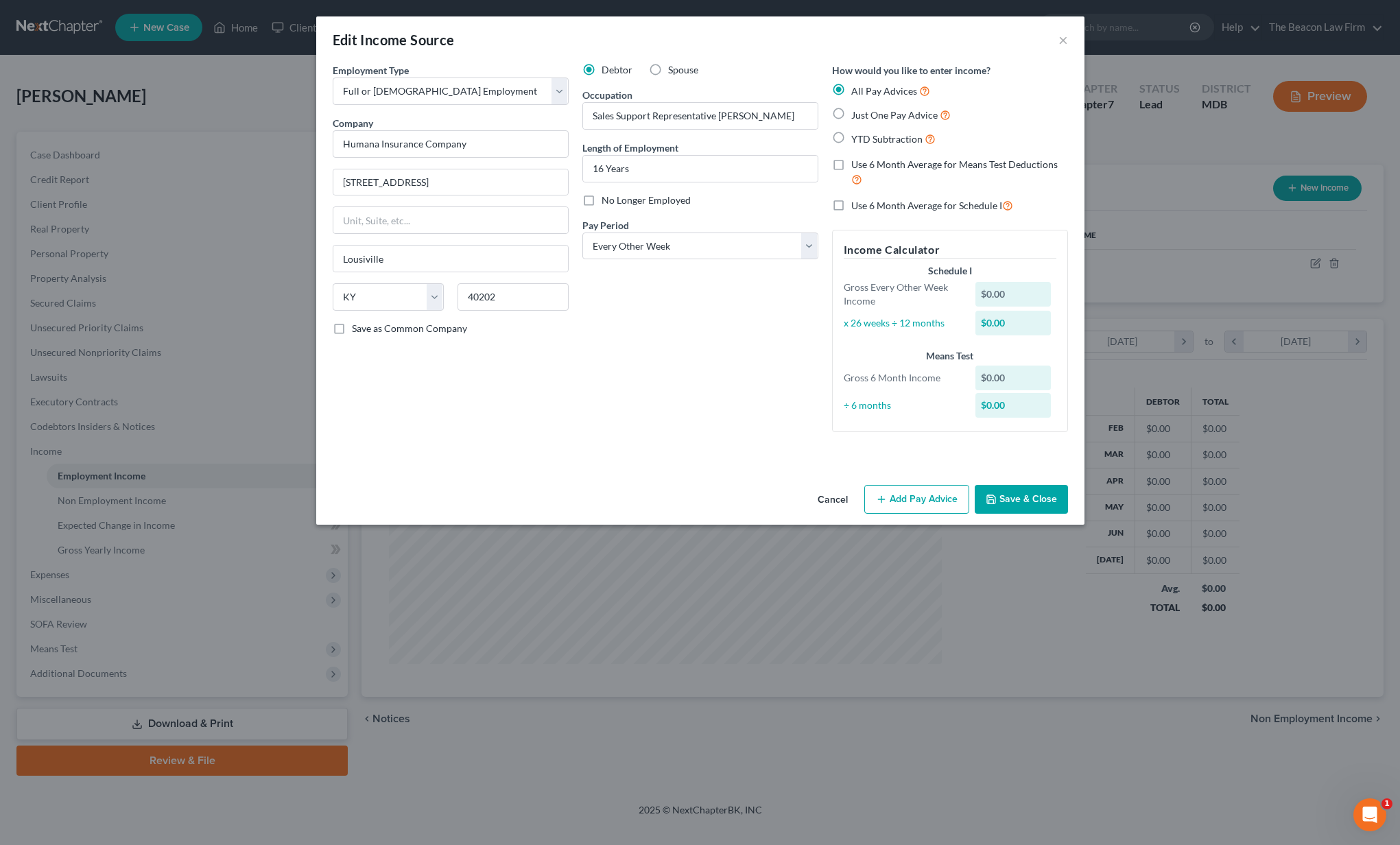
click at [911, 497] on button "Add Pay Advice" at bounding box center [917, 499] width 105 height 28
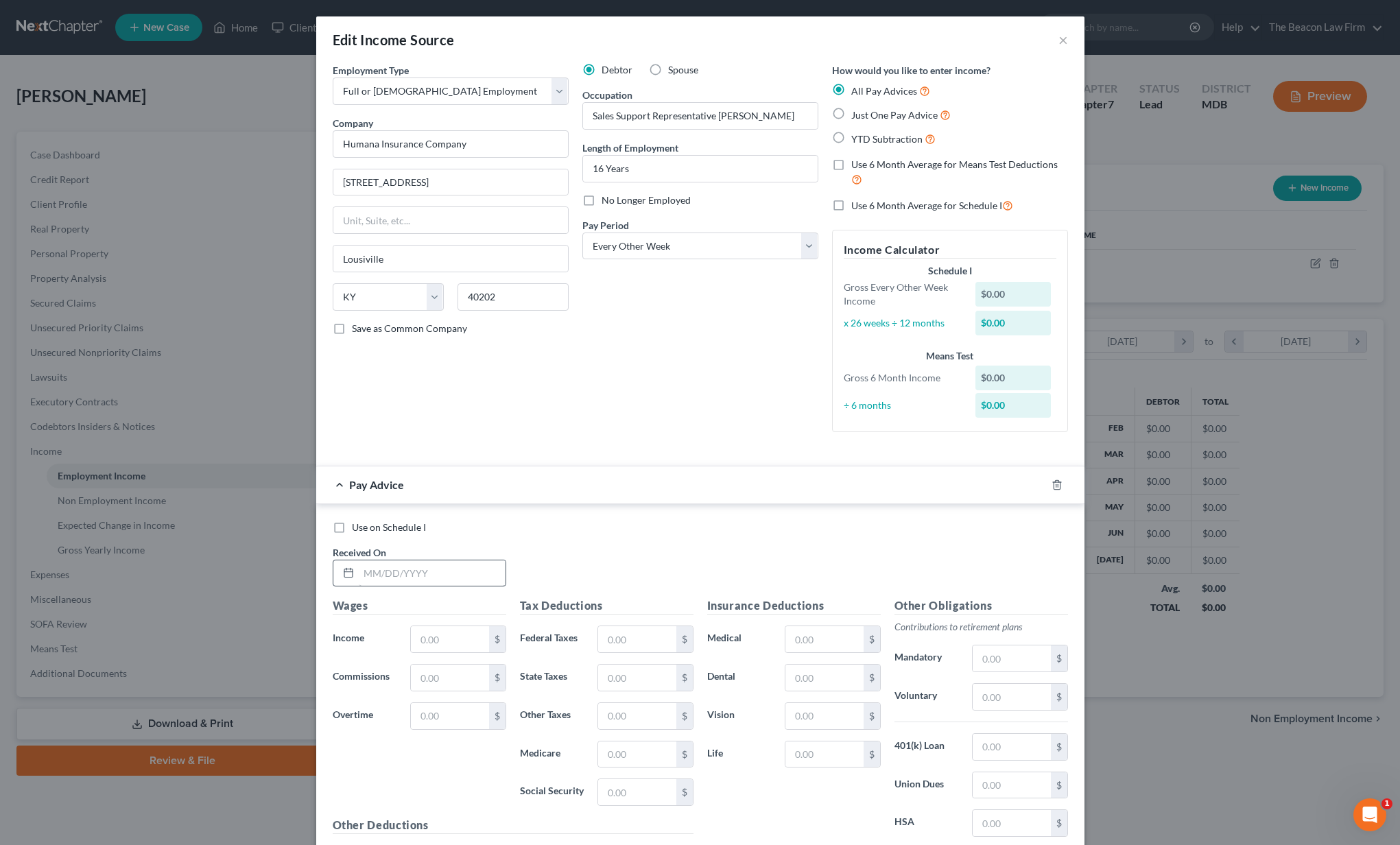
scroll to position [18, 0]
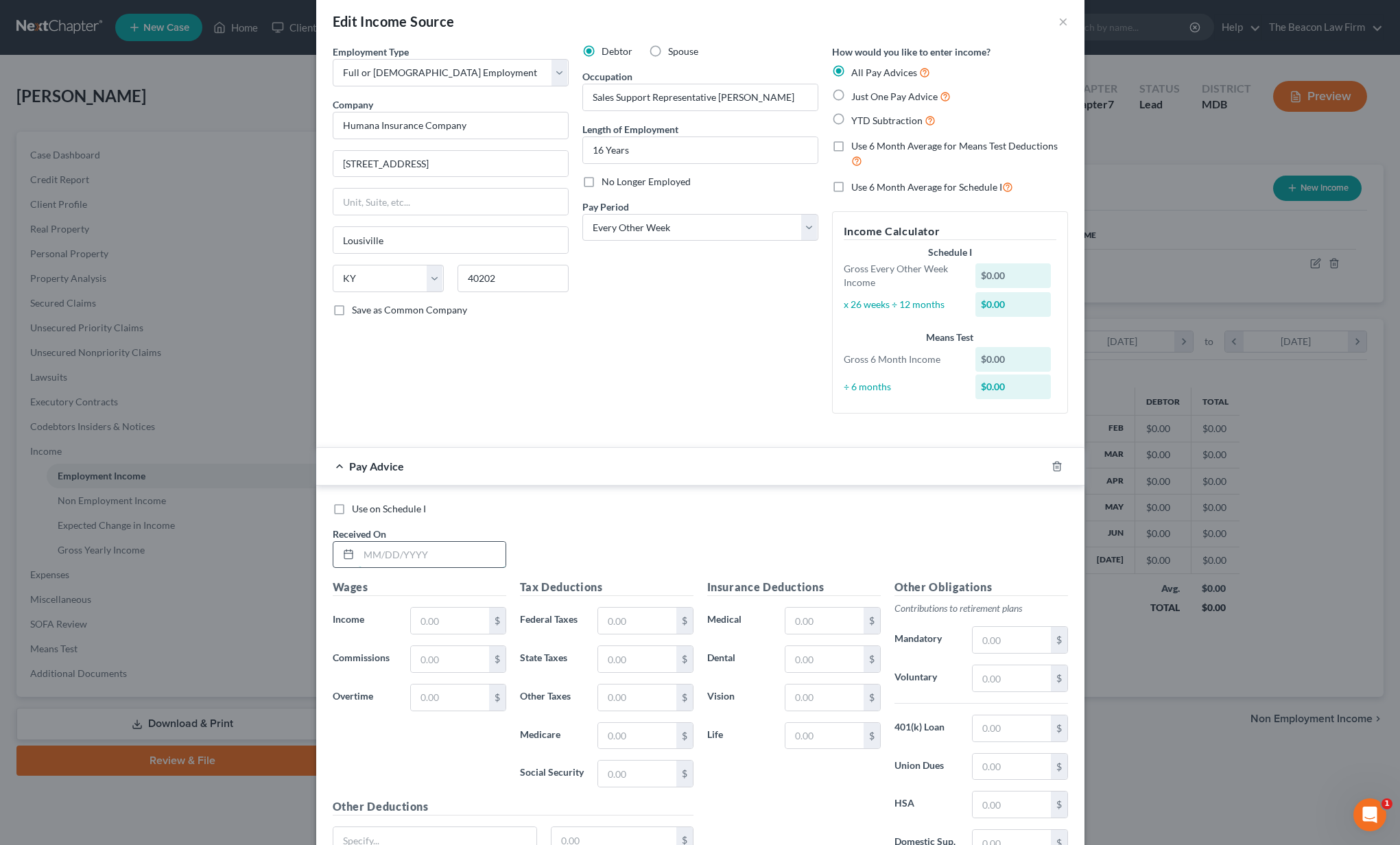
click at [465, 551] on input "text" at bounding box center [432, 555] width 147 height 26
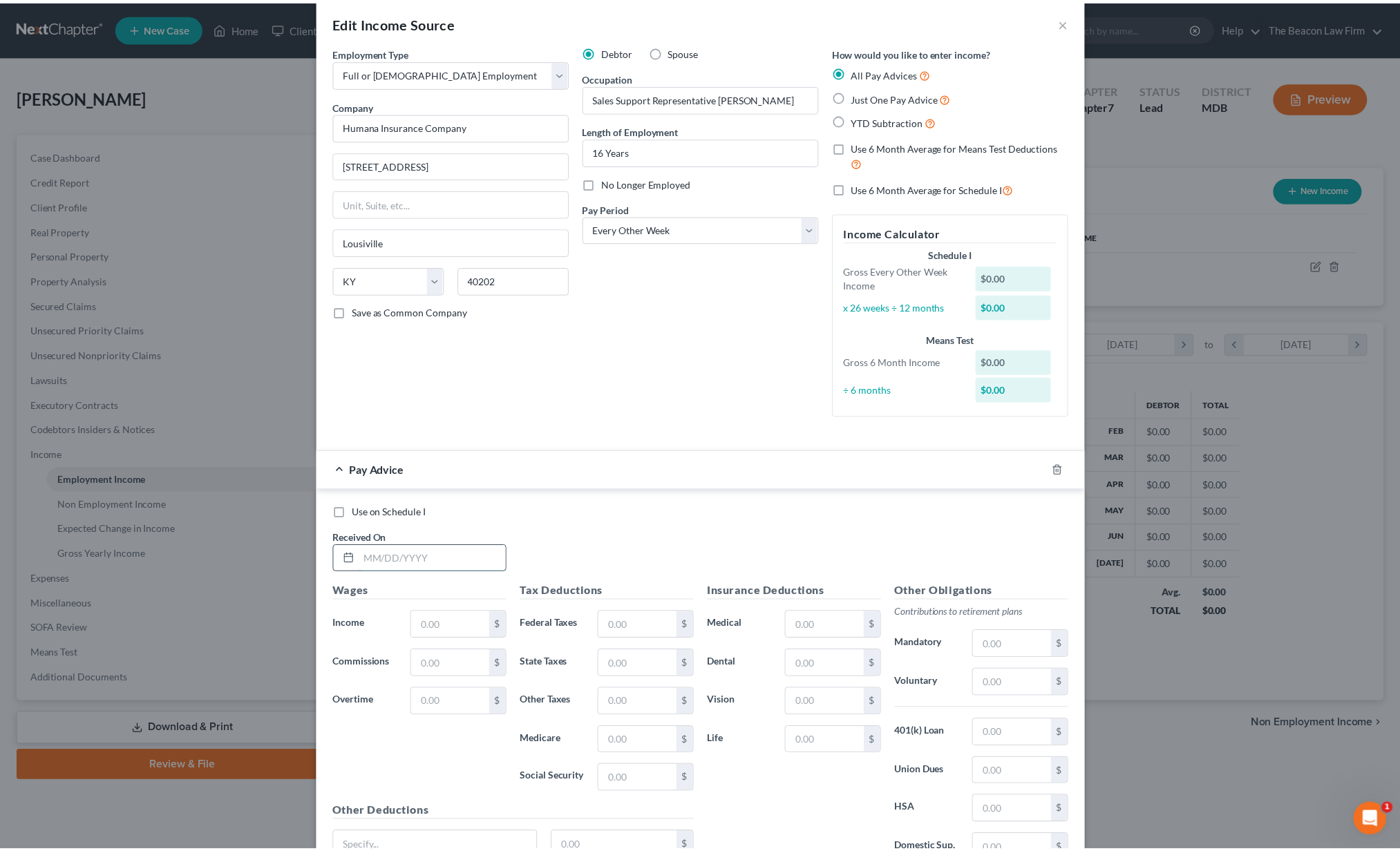
scroll to position [144, 0]
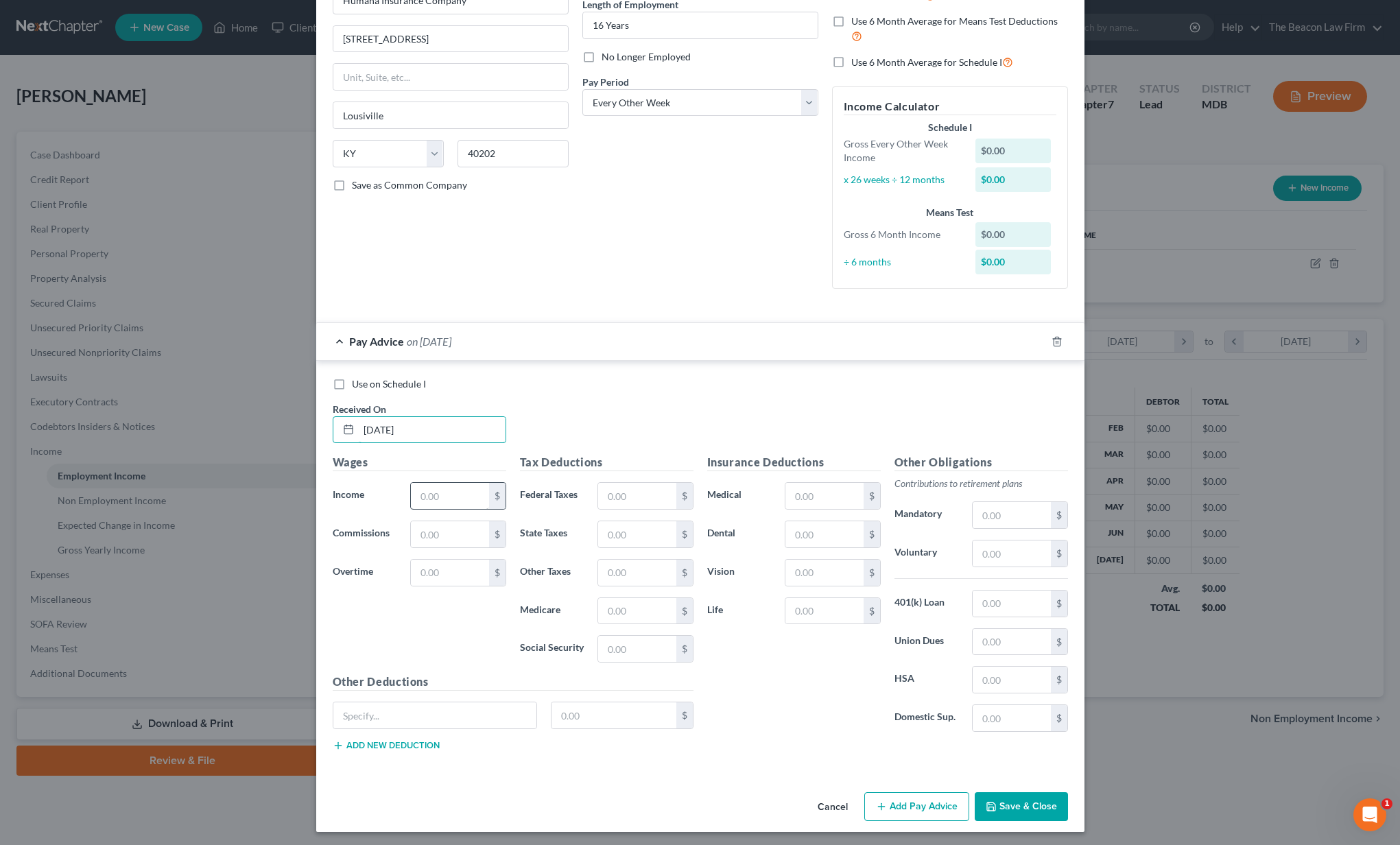
type input "[DATE]"
click at [437, 500] on input "text" at bounding box center [450, 495] width 78 height 26
click at [418, 490] on input "text" at bounding box center [450, 495] width 78 height 26
type input "2,492.80"
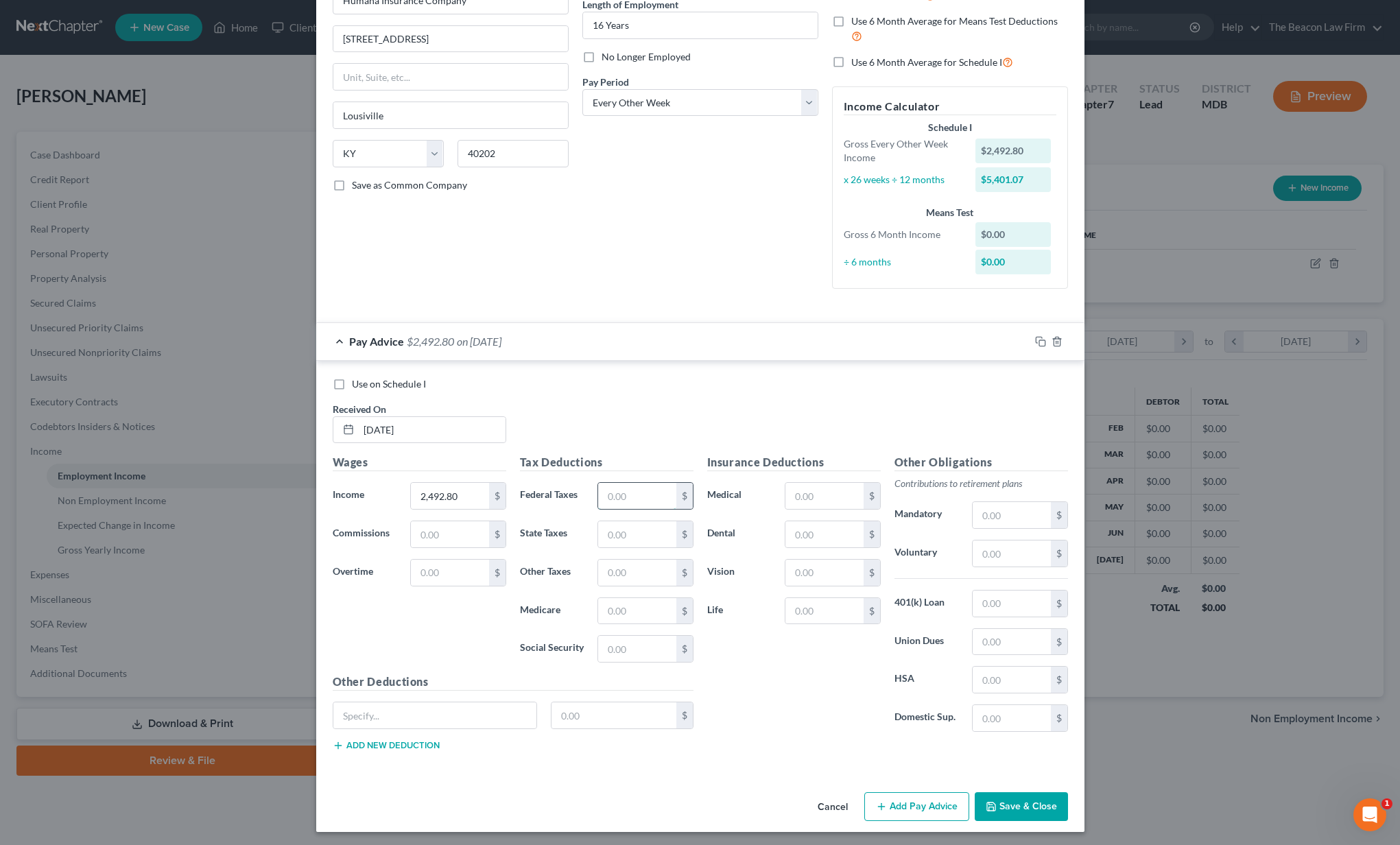
click at [619, 493] on input "text" at bounding box center [637, 495] width 78 height 26
type input "199.66"
type input "174.45"
click at [607, 605] on input "text" at bounding box center [637, 611] width 78 height 26
type input "34.82"
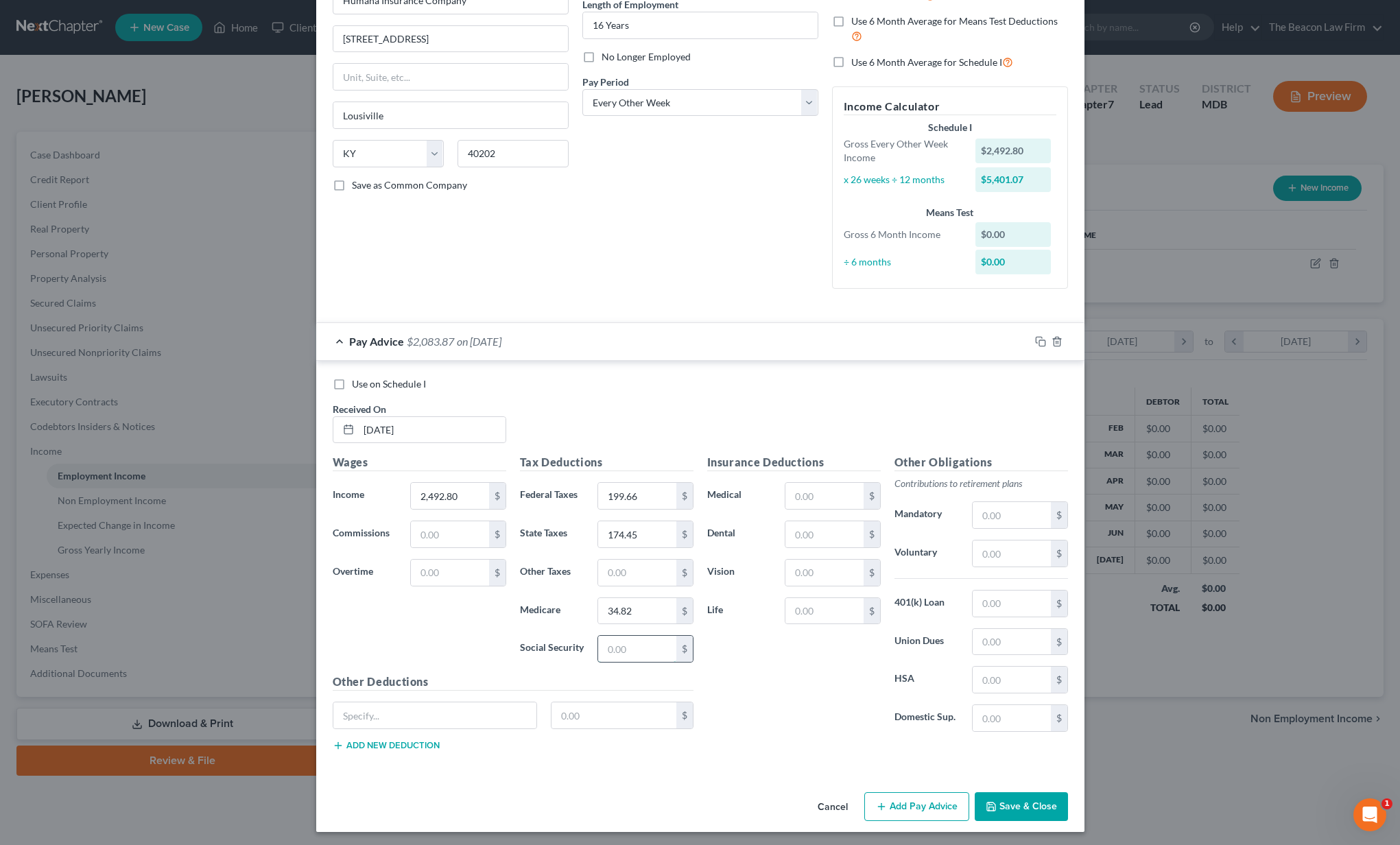
click at [635, 653] on input "text" at bounding box center [637, 649] width 78 height 26
type input "148.90"
click at [988, 549] on input "text" at bounding box center [1012, 553] width 78 height 26
type input "99.72"
click at [826, 488] on input "text" at bounding box center [824, 495] width 78 height 26
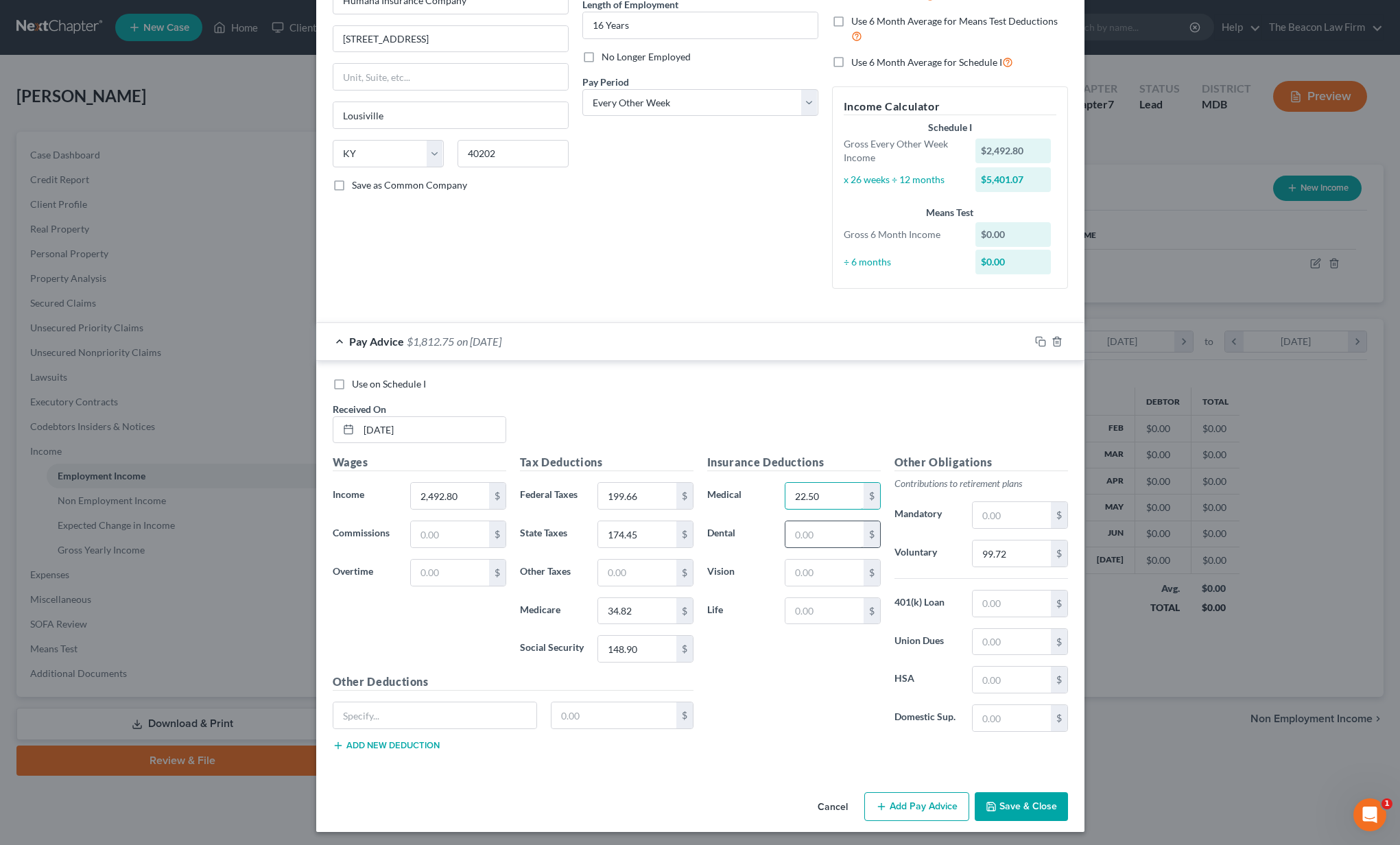
type input "22.50"
click at [829, 528] on input "text" at bounding box center [824, 534] width 78 height 26
type input "22.50"
click at [803, 572] on input "text" at bounding box center [824, 572] width 78 height 26
type input "7.04"
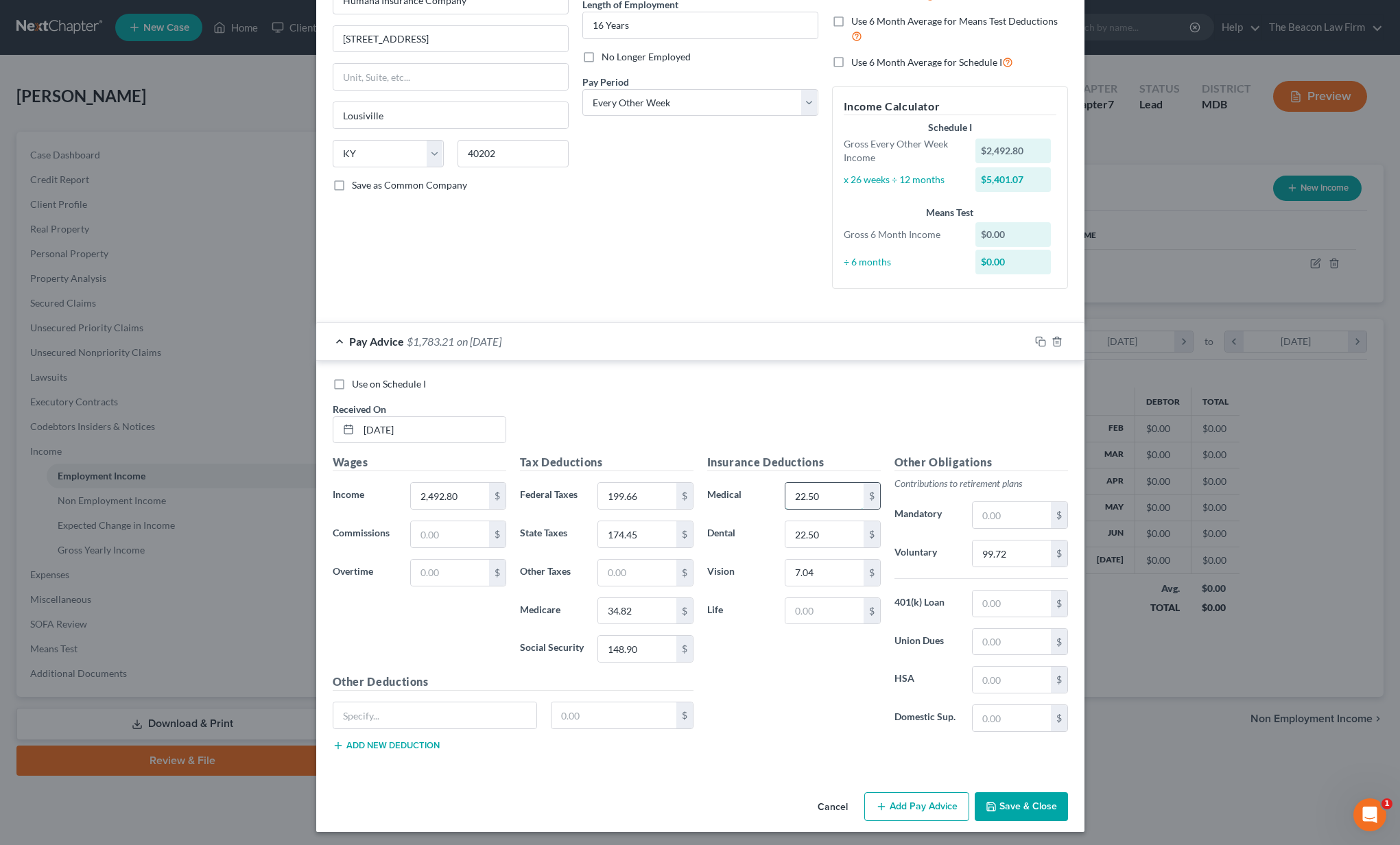
click at [824, 491] on input "22.50" at bounding box center [824, 495] width 78 height 26
drag, startPoint x: 824, startPoint y: 491, endPoint x: 766, endPoint y: 489, distance: 58.0
click at [766, 489] on div "Medical 22.50 $" at bounding box center [793, 496] width 187 height 28
type input "65.04"
click at [1004, 678] on input "text" at bounding box center [1012, 679] width 78 height 26
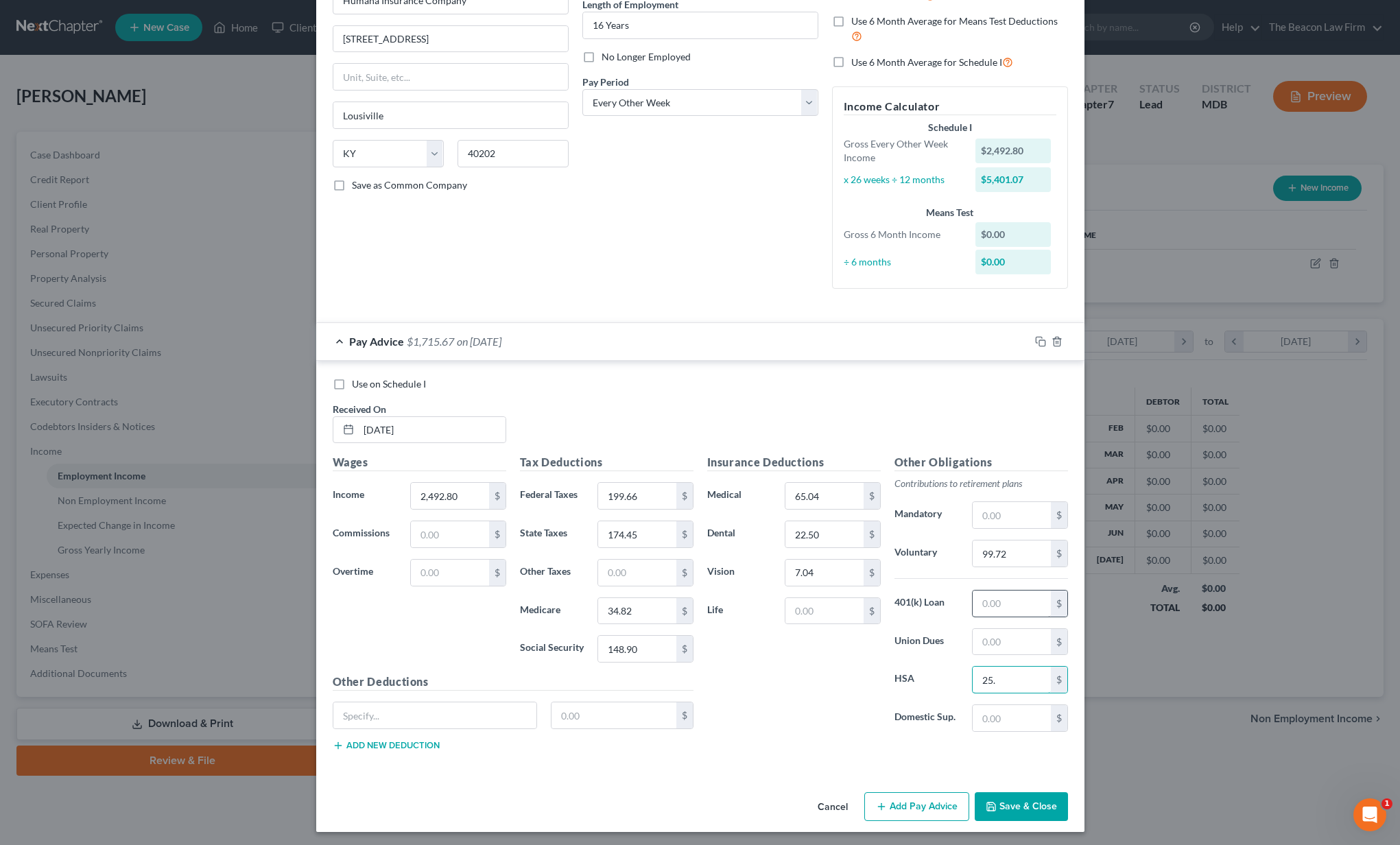
type input "25."
click at [1010, 596] on input "text" at bounding box center [1012, 603] width 78 height 26
type input "30.28"
click at [368, 718] on input "text" at bounding box center [435, 716] width 204 height 26
type input "Accident"
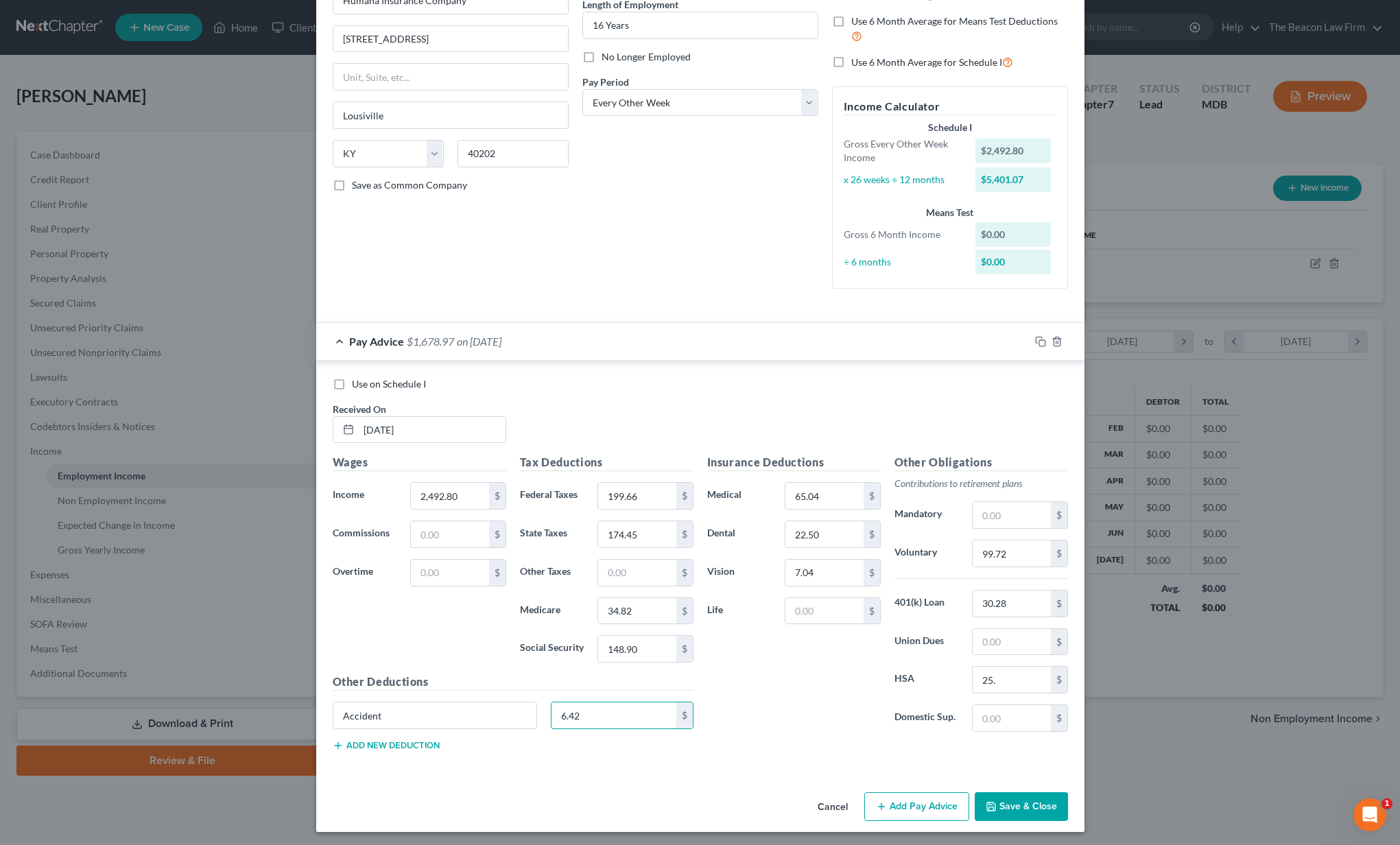
type input "6.42"
click at [353, 740] on button "Add new deduction" at bounding box center [386, 745] width 107 height 11
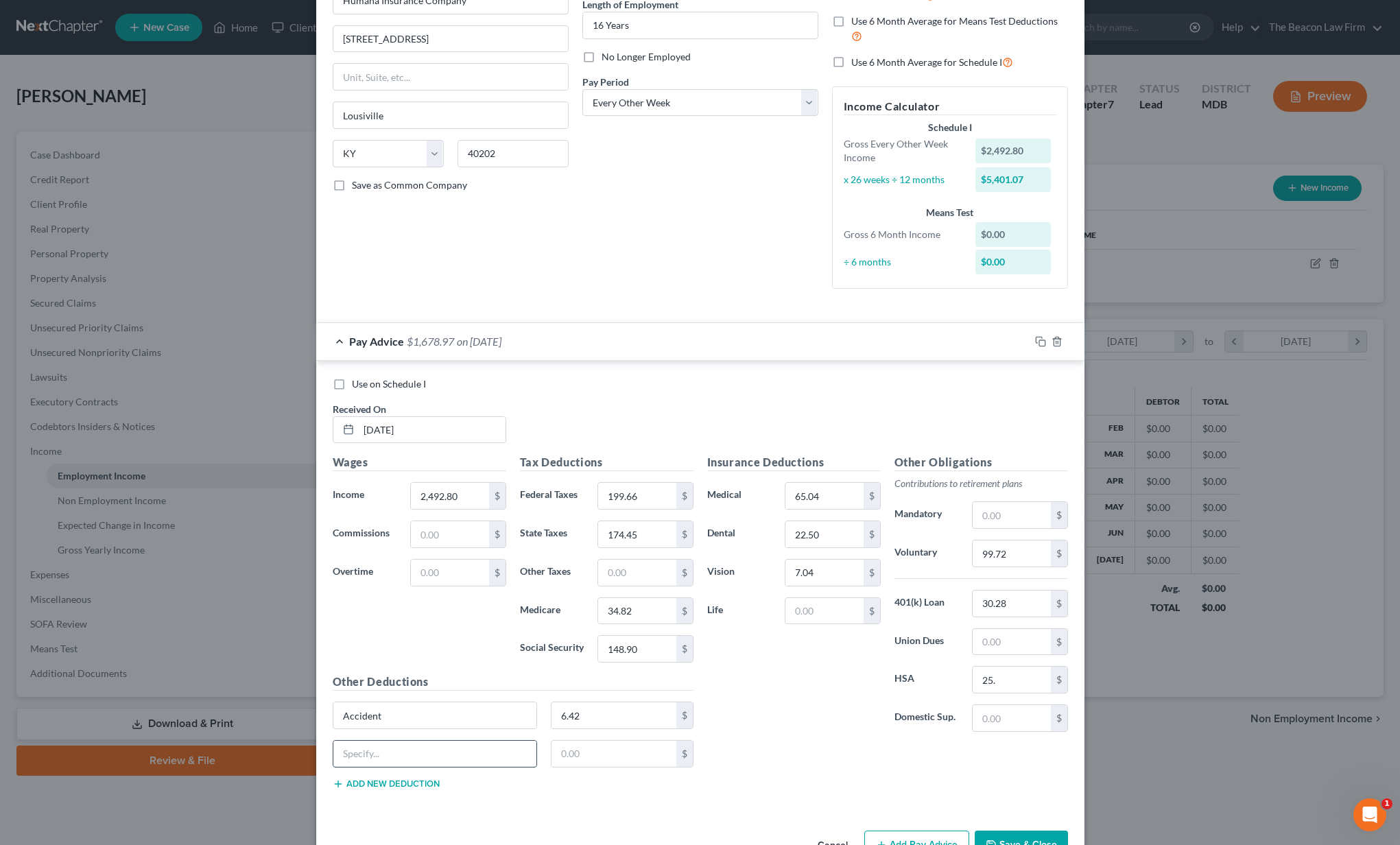
click at [352, 752] on input "text" at bounding box center [435, 754] width 204 height 26
type input "Emergency Savings"
type input "20."
click at [815, 602] on input "text" at bounding box center [824, 611] width 78 height 26
type input "15.90"
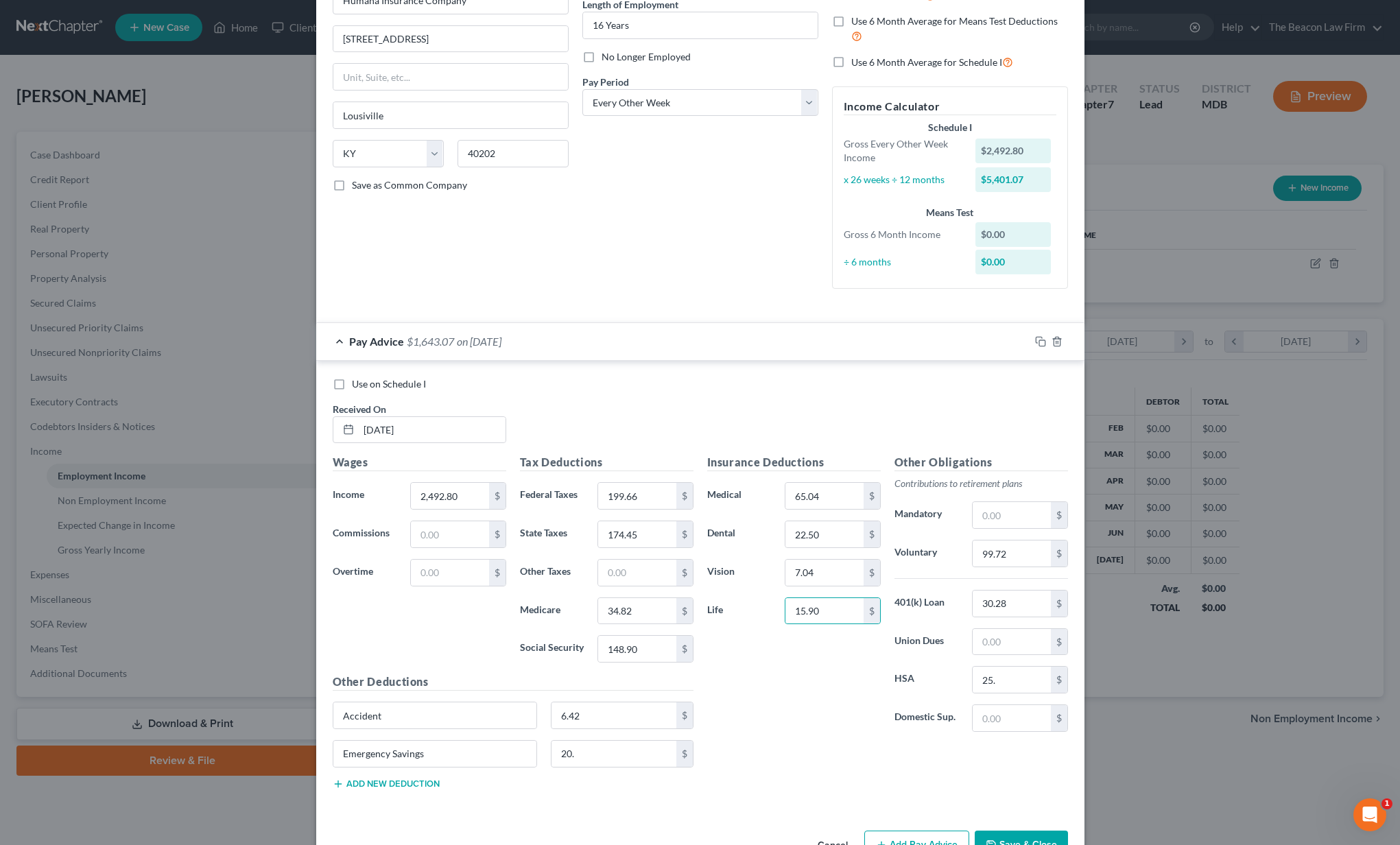
click at [1000, 836] on button "Save & Close" at bounding box center [1021, 844] width 93 height 28
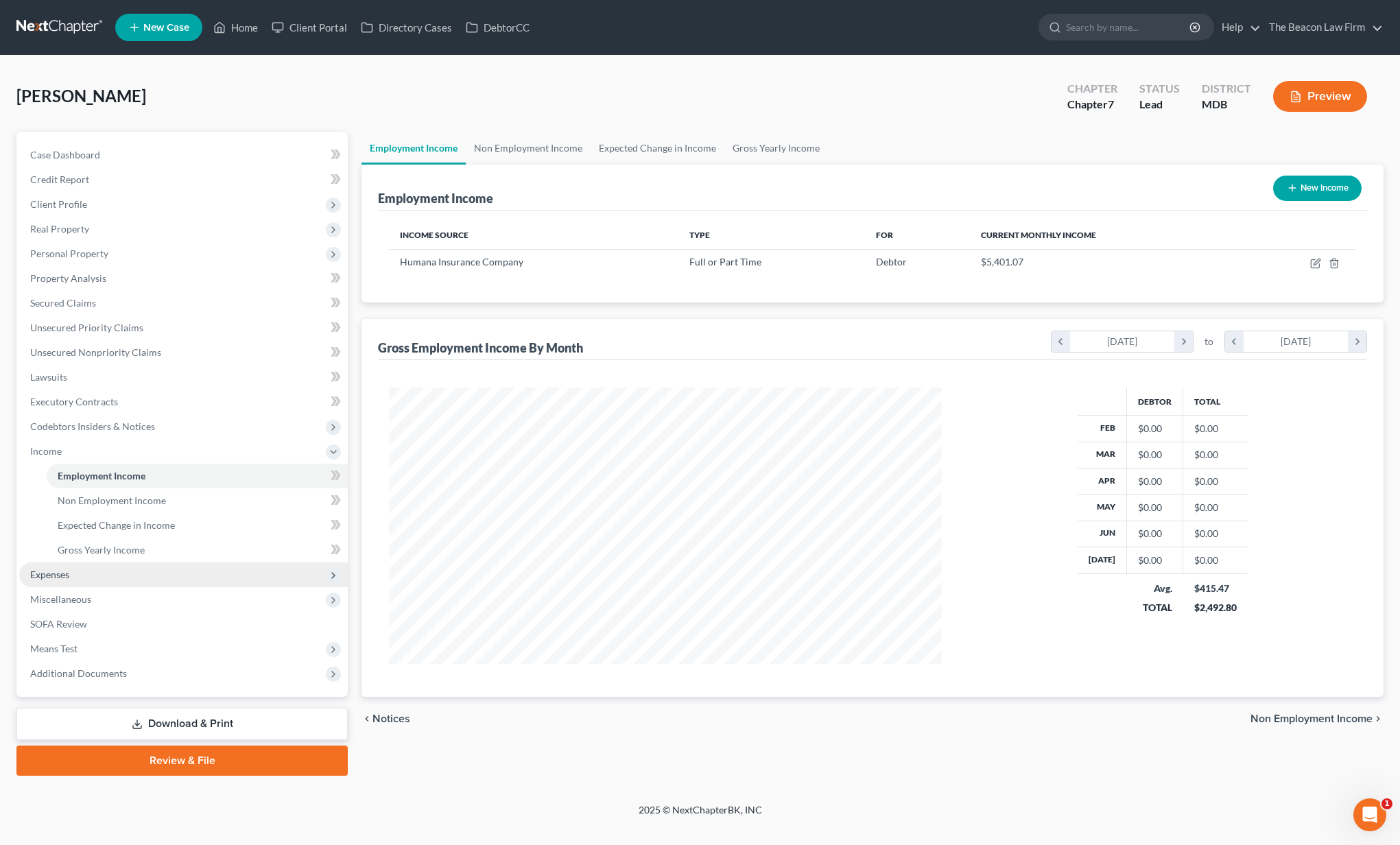
click at [60, 575] on span "Expenses" at bounding box center [49, 575] width 39 height 12
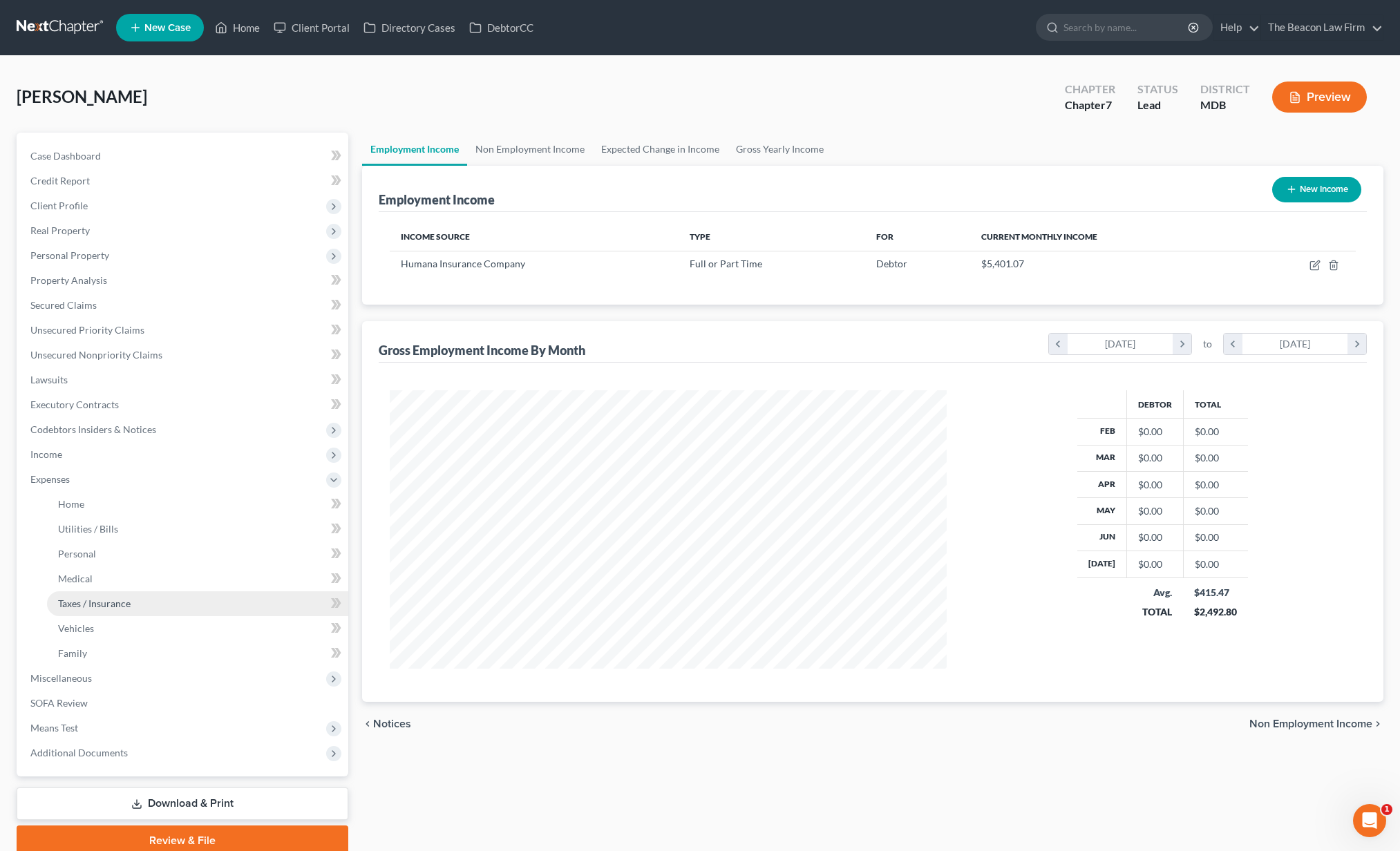
scroll to position [690376, 690319]
click at [79, 506] on span "Home" at bounding box center [71, 504] width 26 height 12
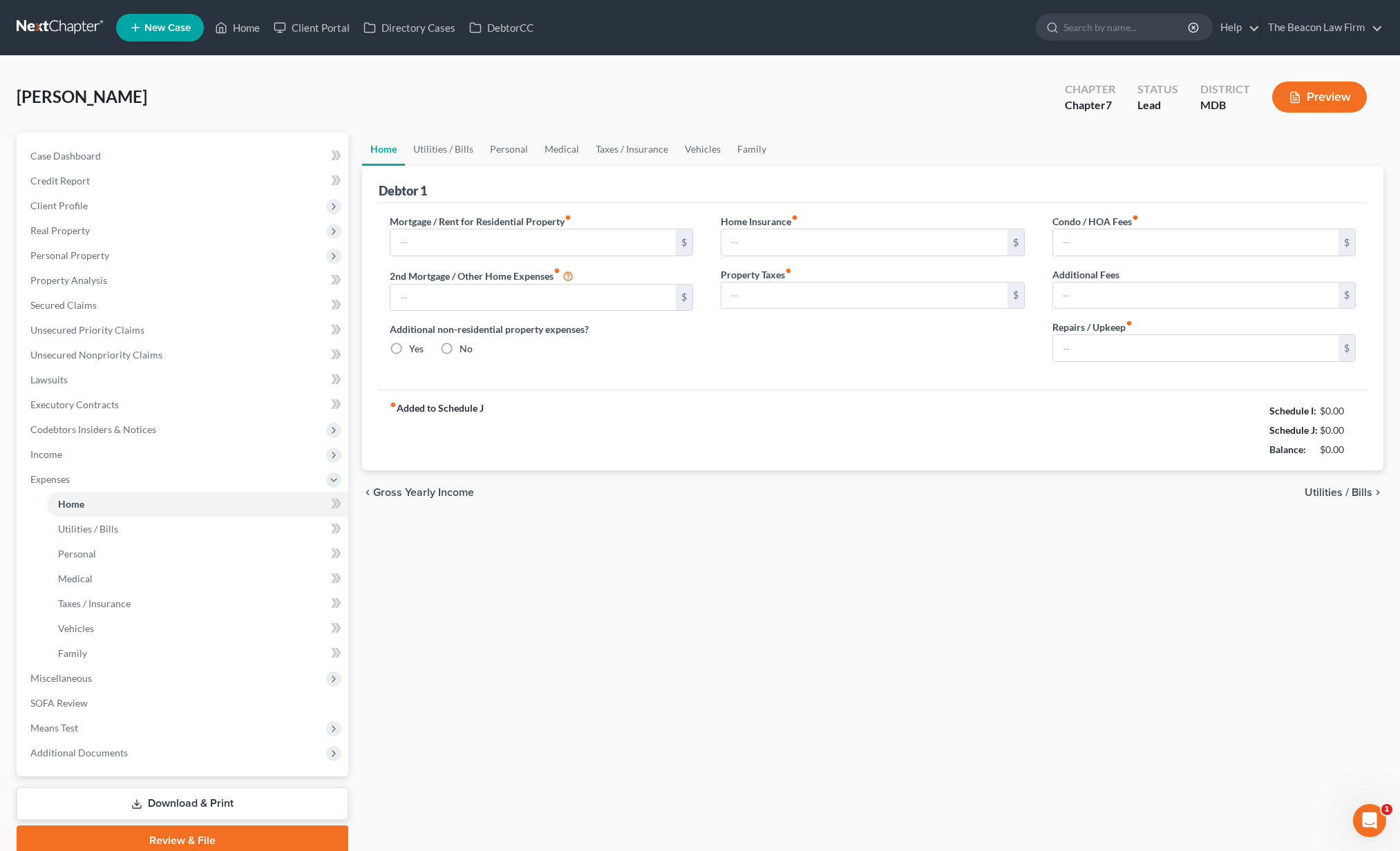
type input "1,887.29"
type input "199.11"
radio input "true"
type input "0.00"
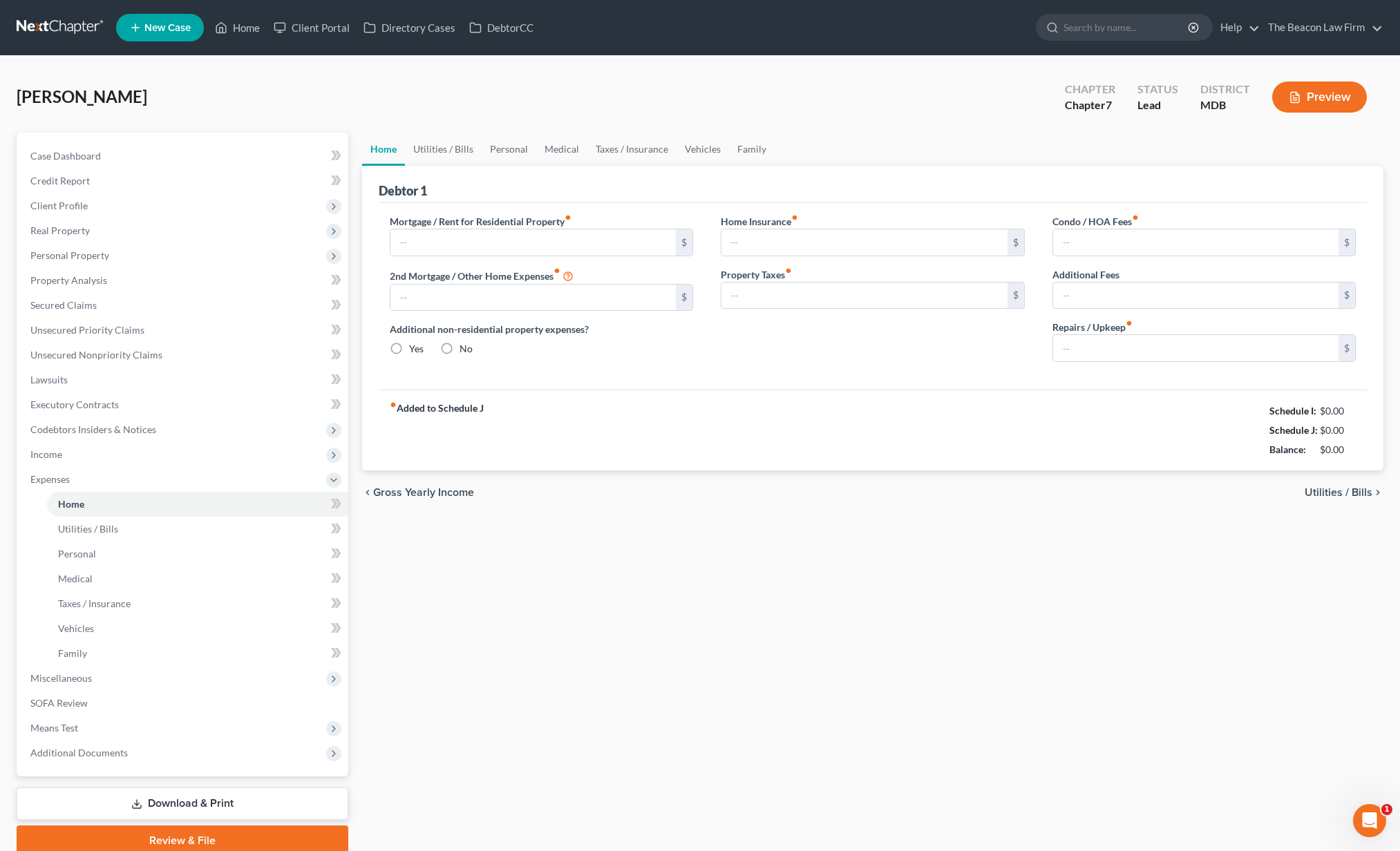
type input "0.00"
click at [438, 152] on link "Utilities / Bills" at bounding box center [443, 150] width 77 height 33
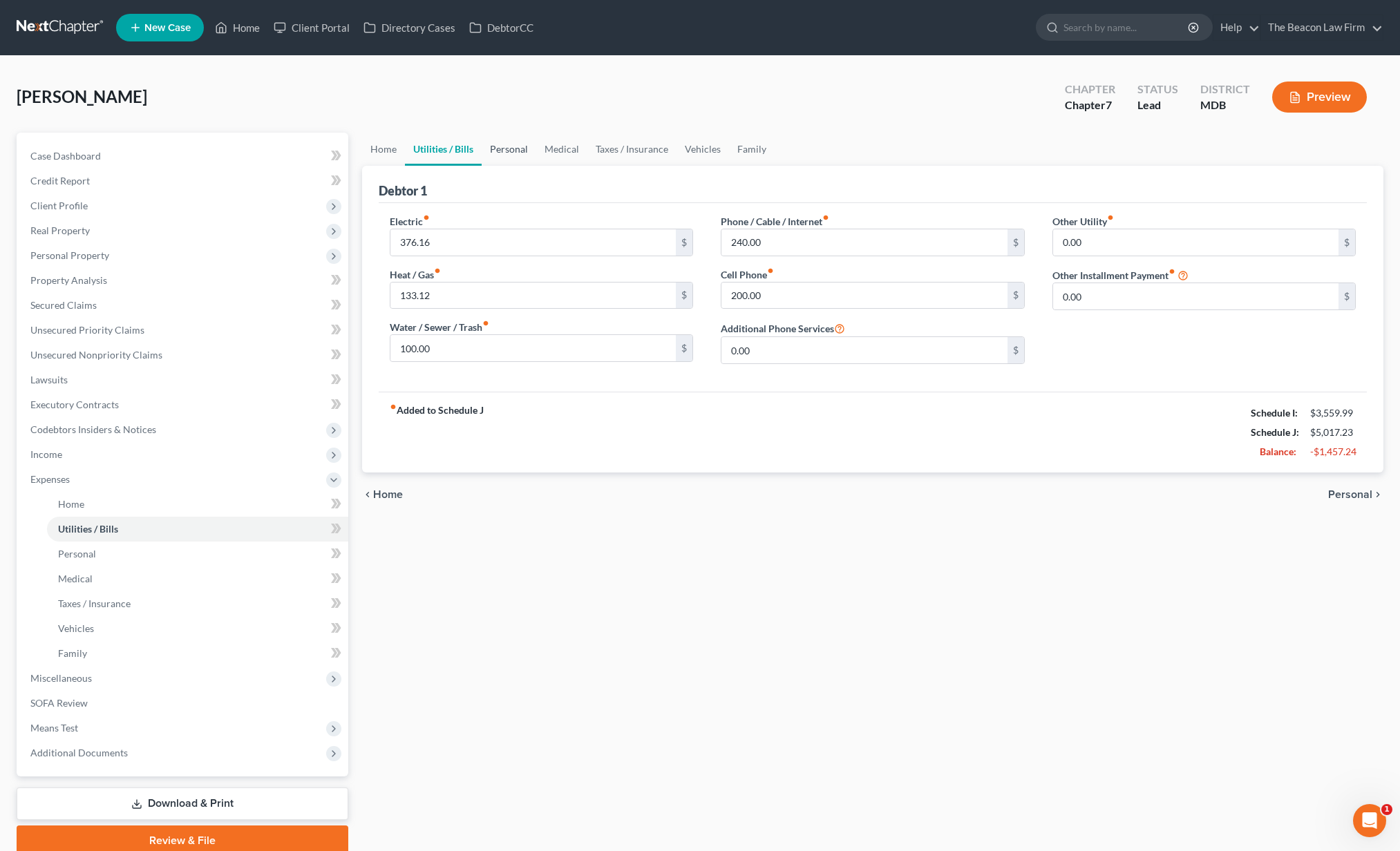
click at [514, 146] on link "Personal" at bounding box center [509, 150] width 55 height 33
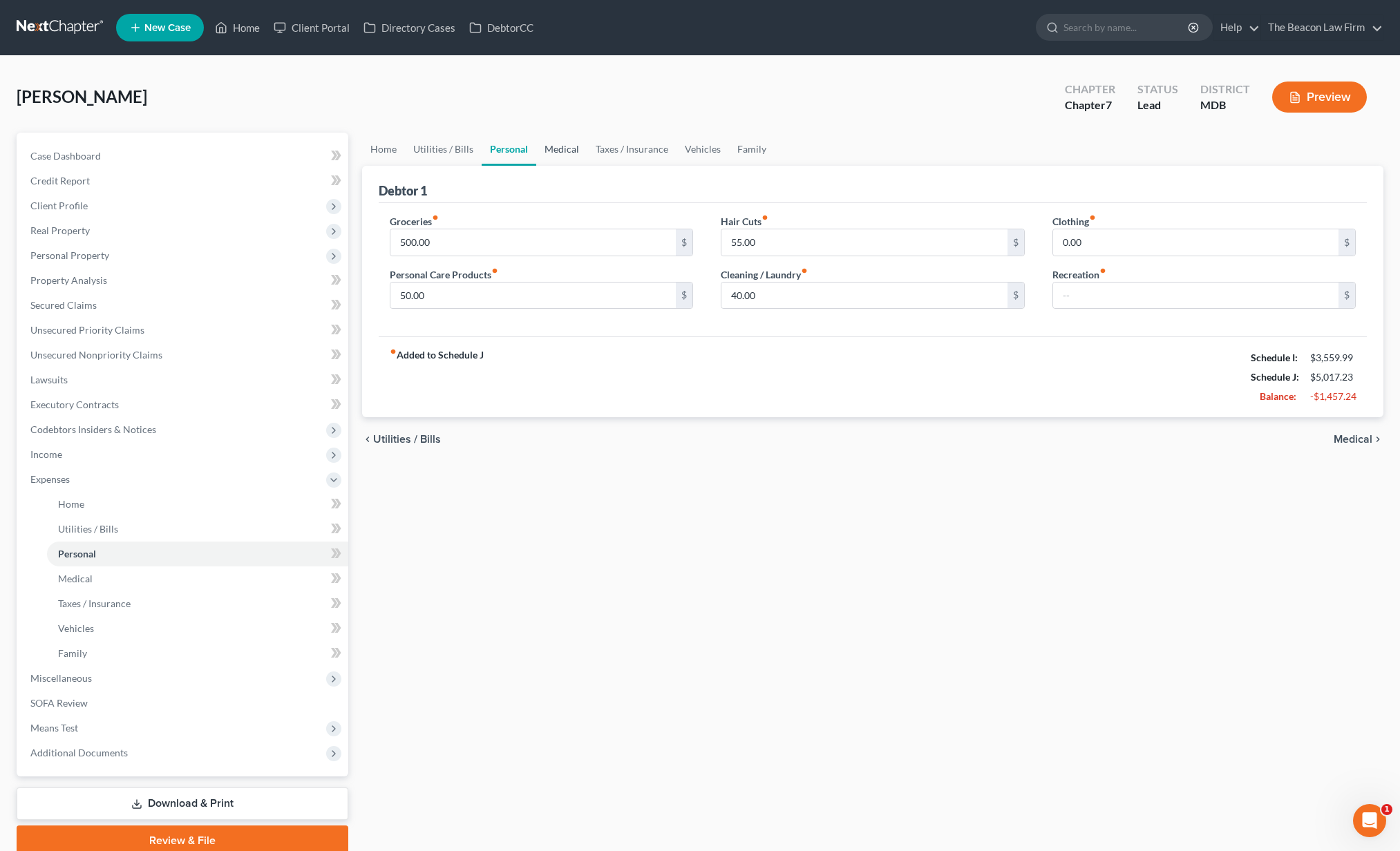
click at [567, 150] on link "Medical" at bounding box center [562, 150] width 51 height 33
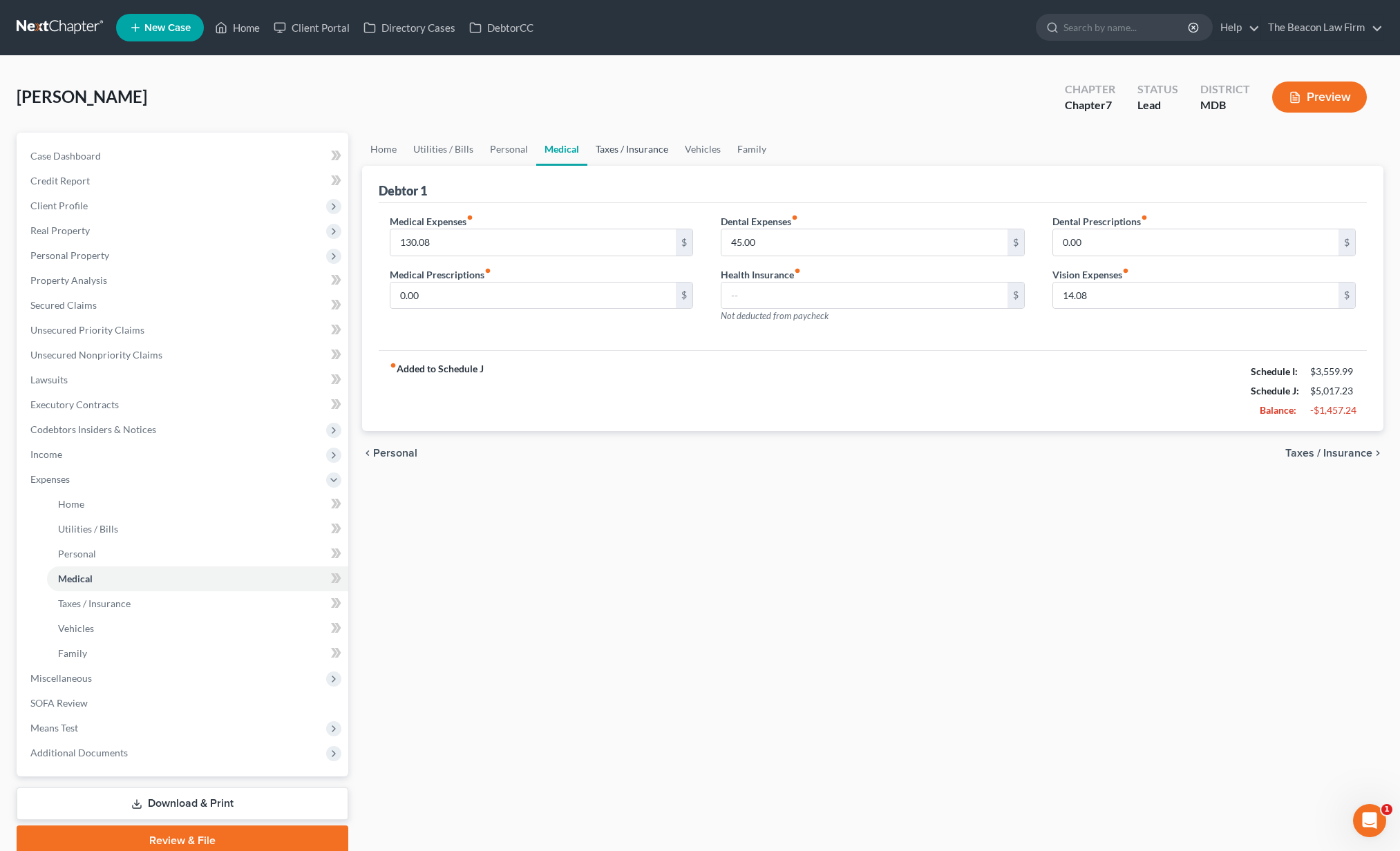
click at [607, 150] on link "Taxes / Insurance" at bounding box center [631, 150] width 89 height 33
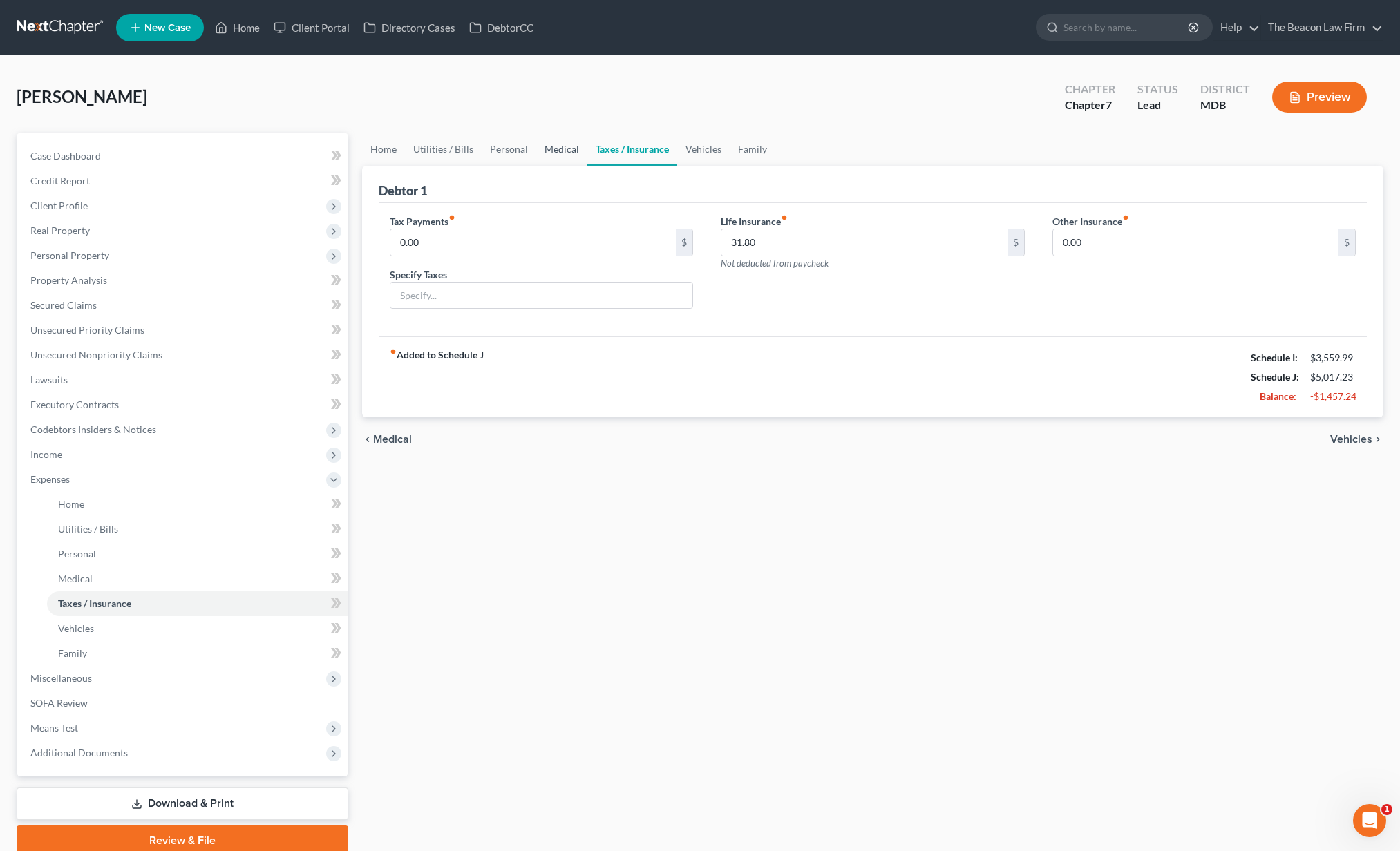
click at [538, 153] on link "Medical" at bounding box center [562, 150] width 51 height 33
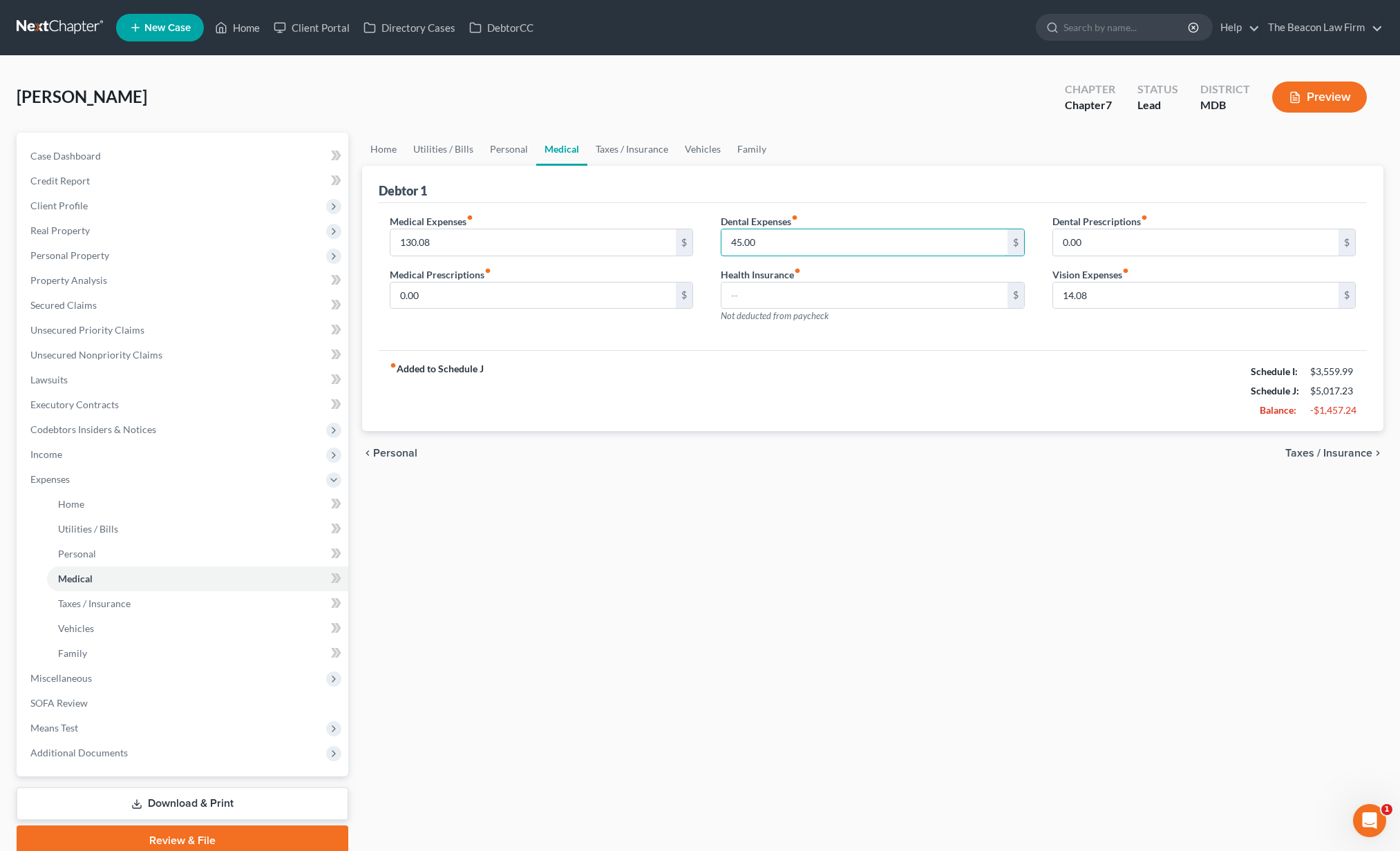
drag, startPoint x: 774, startPoint y: 241, endPoint x: 697, endPoint y: 236, distance: 77.2
click at [697, 236] on div "Medical Expenses fiber_manual_record 130.08 $ Medical Prescriptions fiber_manua…" at bounding box center [872, 274] width 994 height 120
drag, startPoint x: 627, startPoint y: 249, endPoint x: 301, endPoint y: 210, distance: 328.3
click at [312, 219] on div "Petition Navigation Case Dashboard Payments Invoices Payments Payments Credit R…" at bounding box center [699, 495] width 1380 height 723
drag, startPoint x: 1087, startPoint y: 299, endPoint x: 947, endPoint y: 286, distance: 140.6
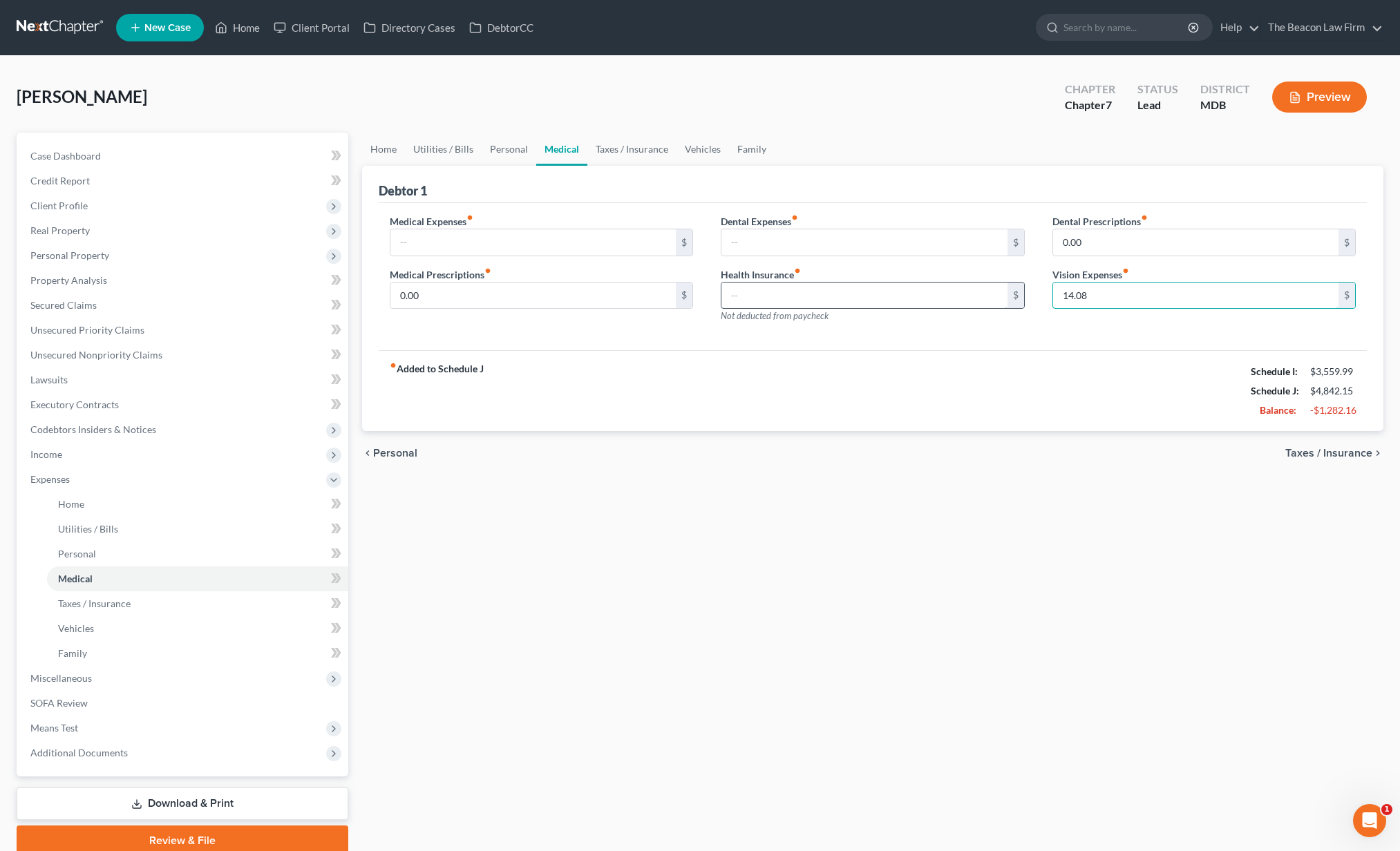
click at [973, 285] on div "Medical Expenses fiber_manual_record $ Medical Prescriptions fiber_manual_recor…" at bounding box center [872, 274] width 994 height 120
click at [631, 147] on link "Taxes / Insurance" at bounding box center [631, 150] width 89 height 33
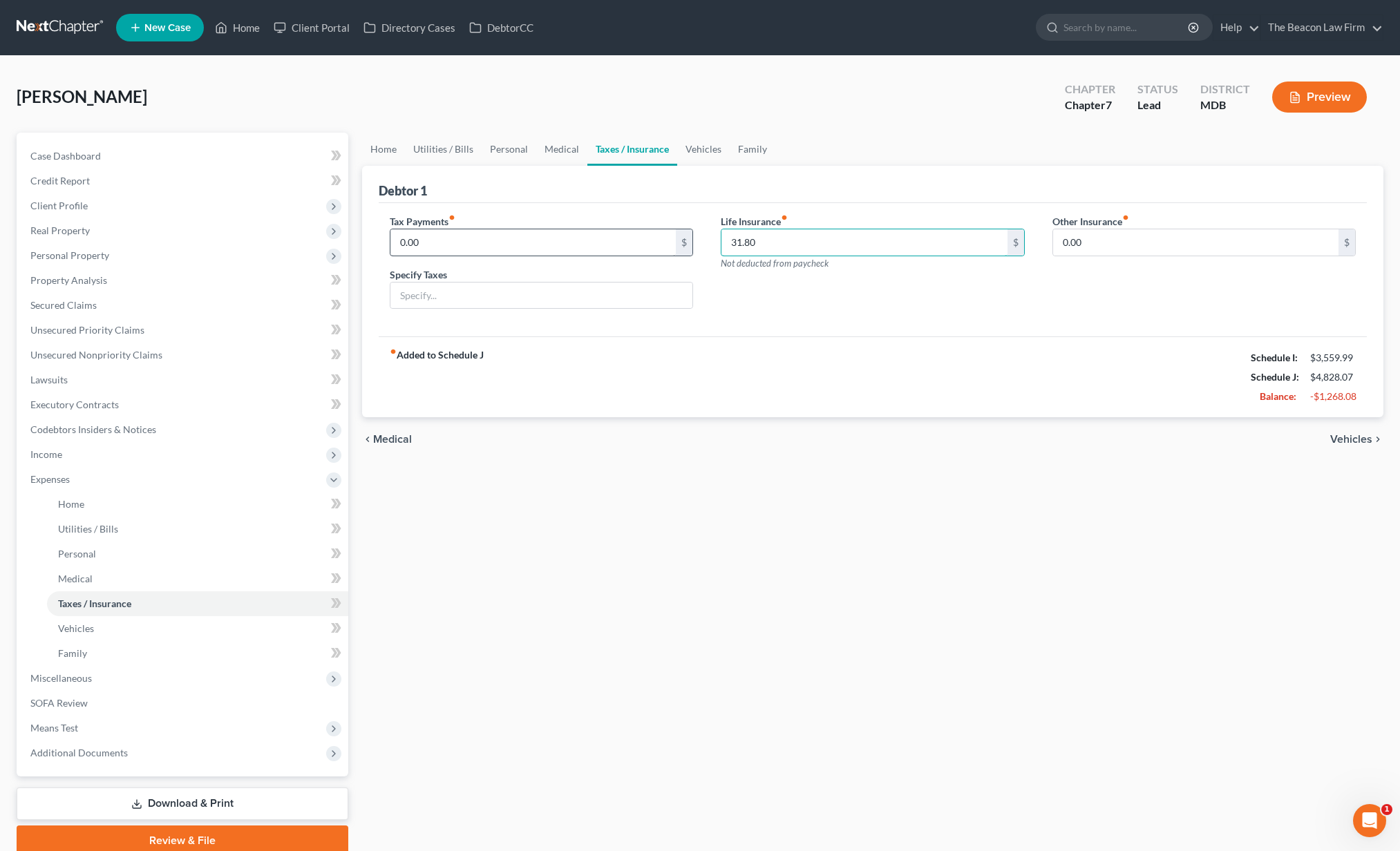
drag, startPoint x: 729, startPoint y: 247, endPoint x: 662, endPoint y: 242, distance: 67.2
click at [664, 243] on div "Tax Payments fiber_manual_record 0.00 $ Specify Taxes Life Insurance fiber_manu…" at bounding box center [872, 267] width 994 height 106
click at [706, 144] on link "Vehicles" at bounding box center [703, 150] width 52 height 33
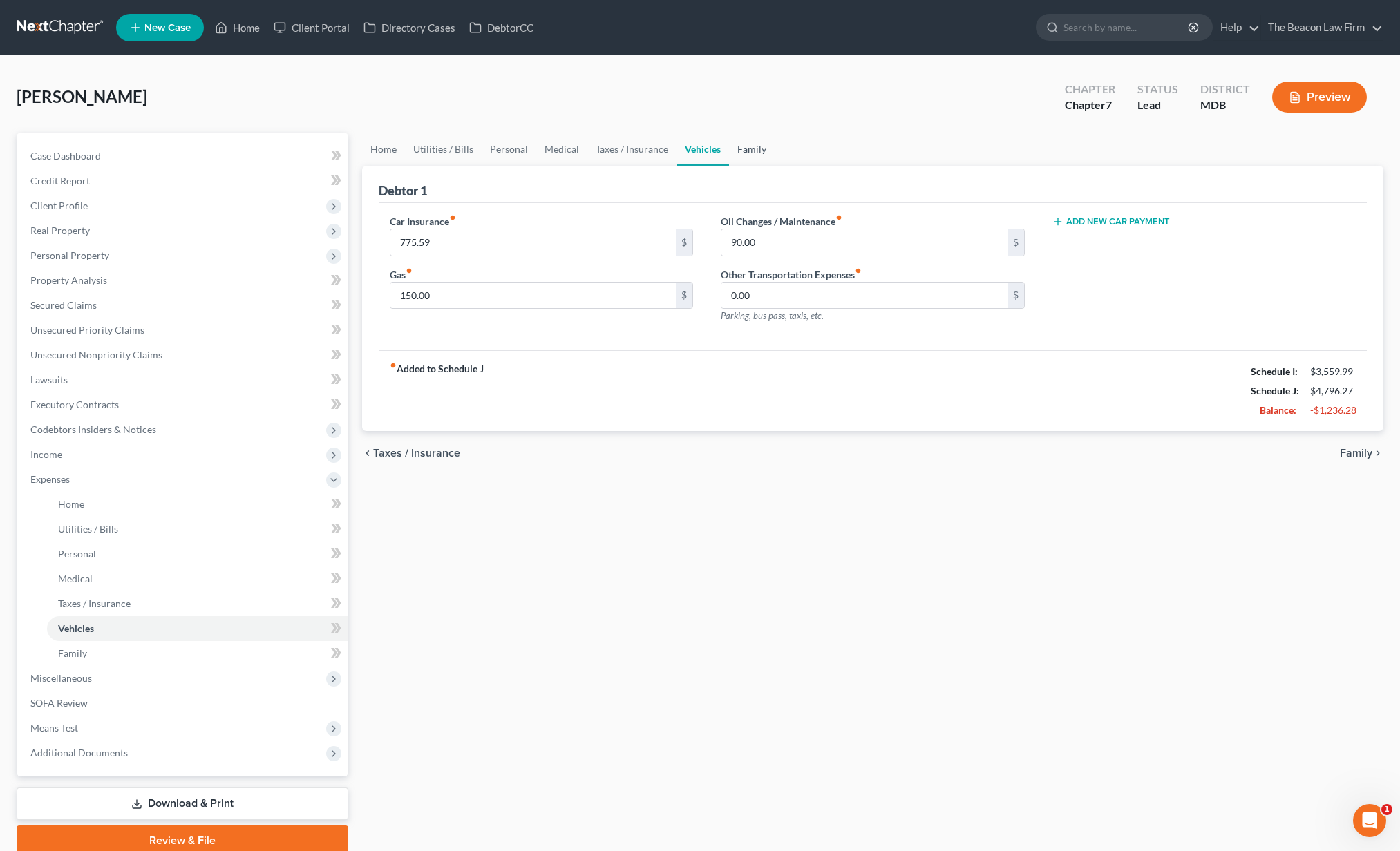
click at [743, 150] on link "Family" at bounding box center [751, 150] width 45 height 33
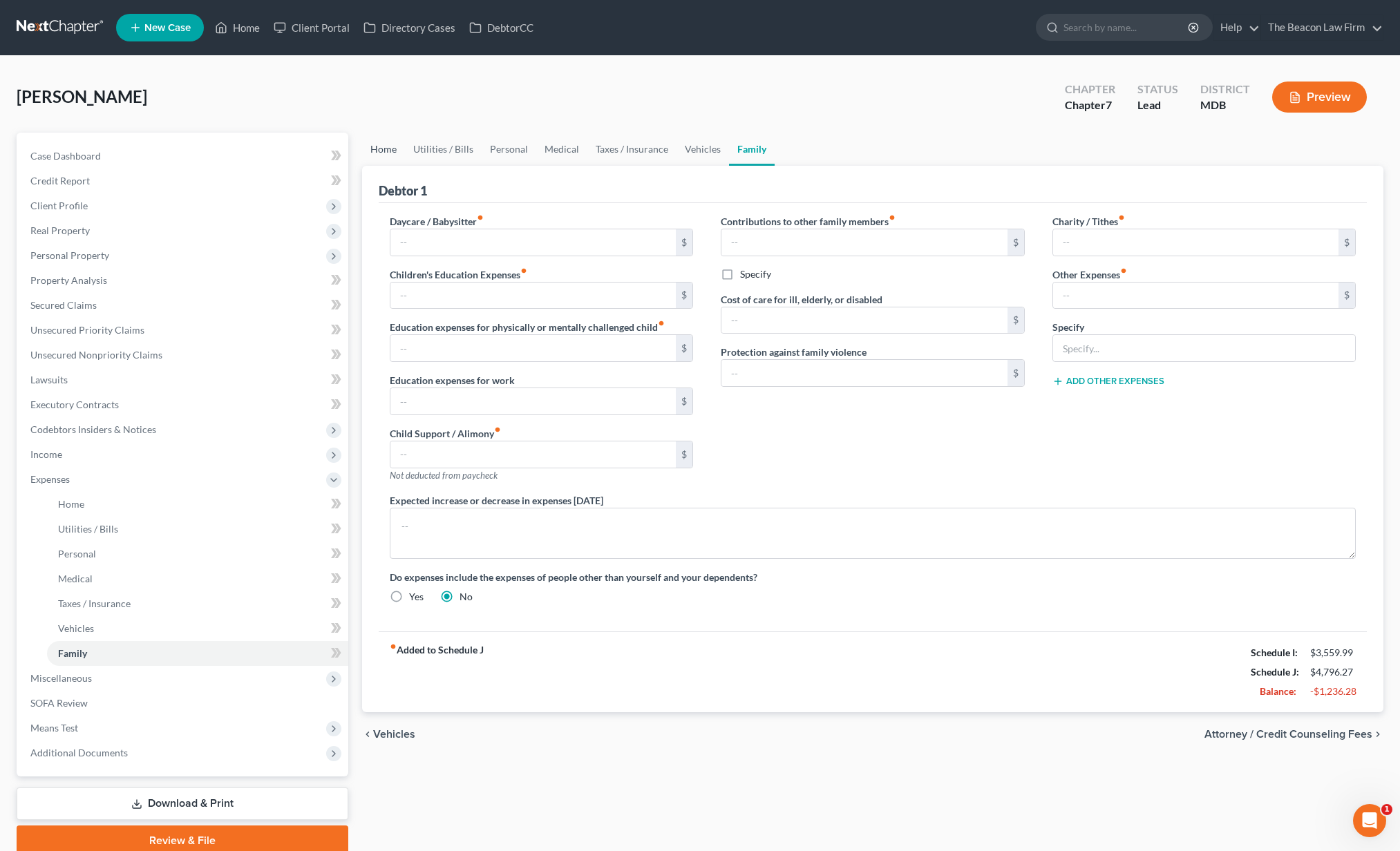
click at [380, 150] on link "Home" at bounding box center [383, 150] width 43 height 33
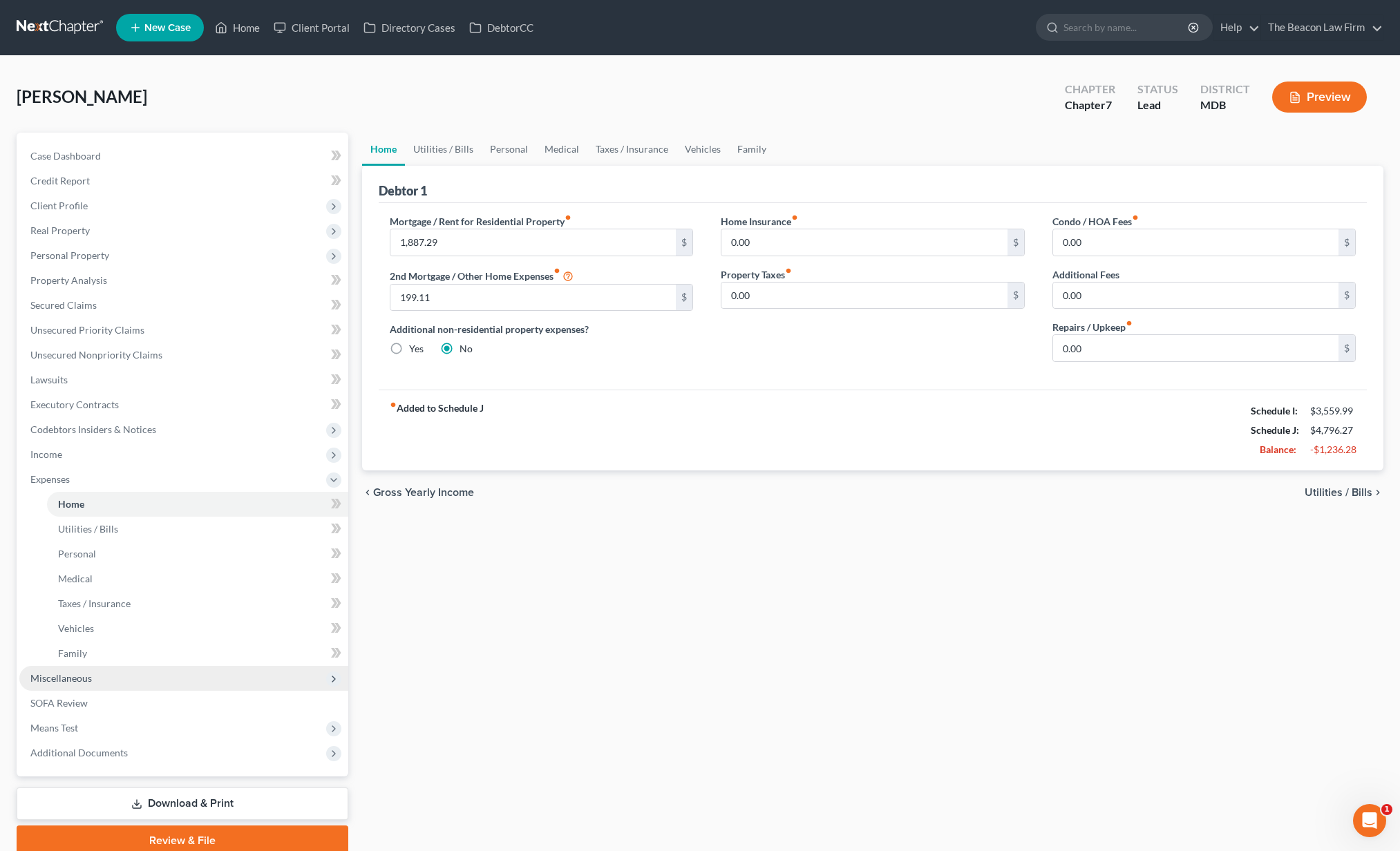
click at [70, 683] on span "Miscellaneous" at bounding box center [61, 678] width 62 height 12
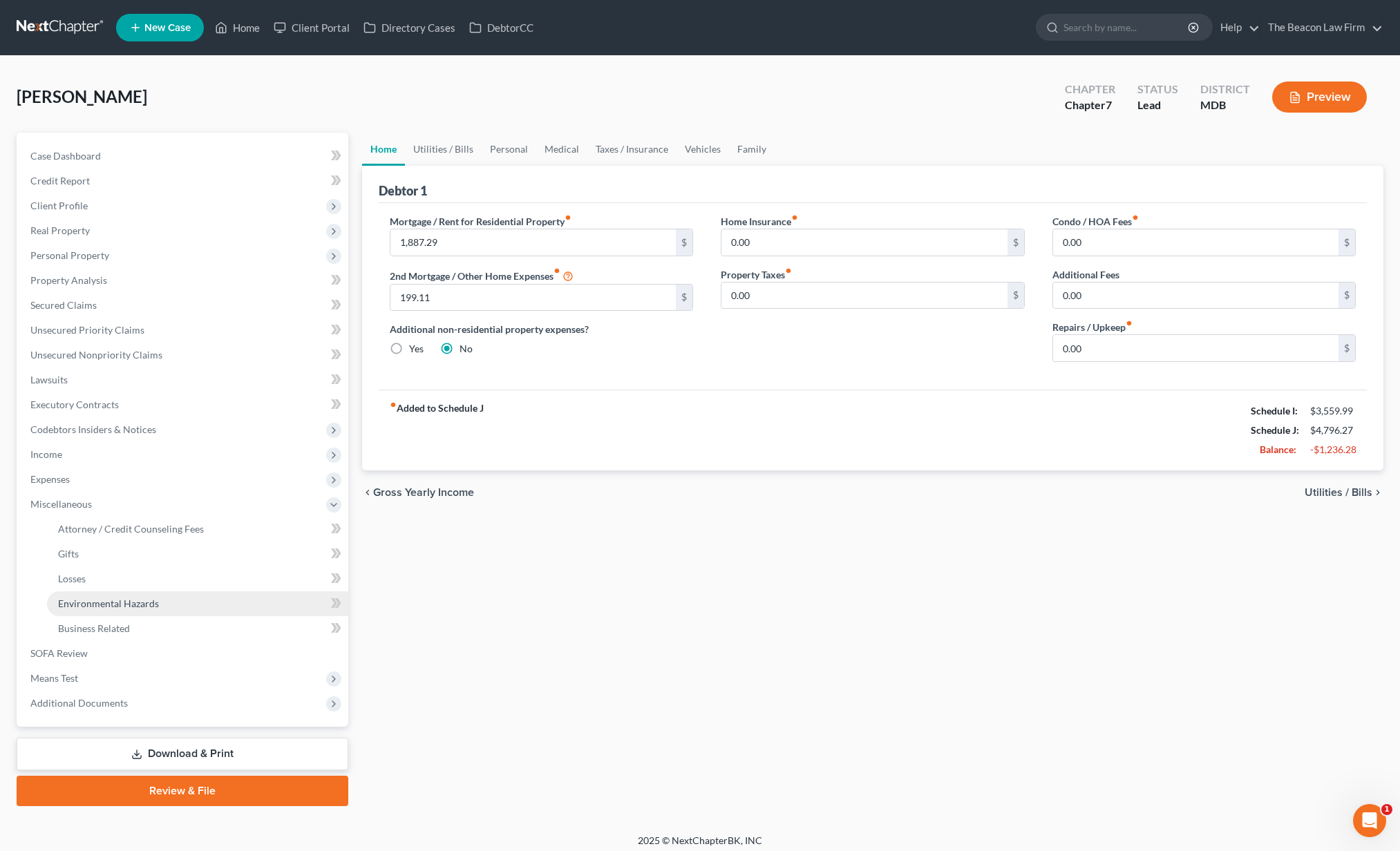
click at [84, 597] on span "Environmental Hazards" at bounding box center [109, 603] width 101 height 12
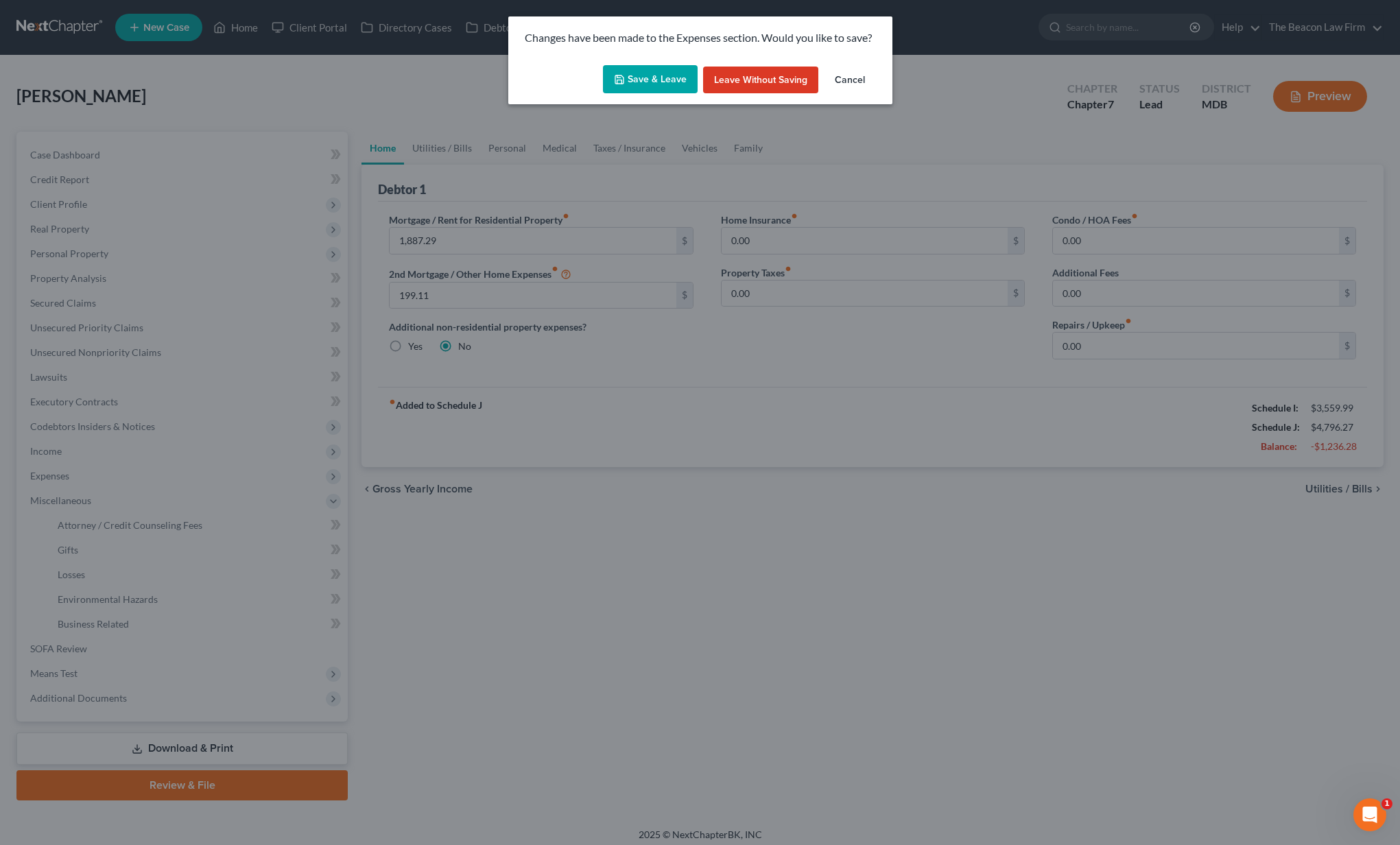
click at [654, 72] on button "Save & Leave" at bounding box center [650, 79] width 95 height 28
